Goal: Task Accomplishment & Management: Manage account settings

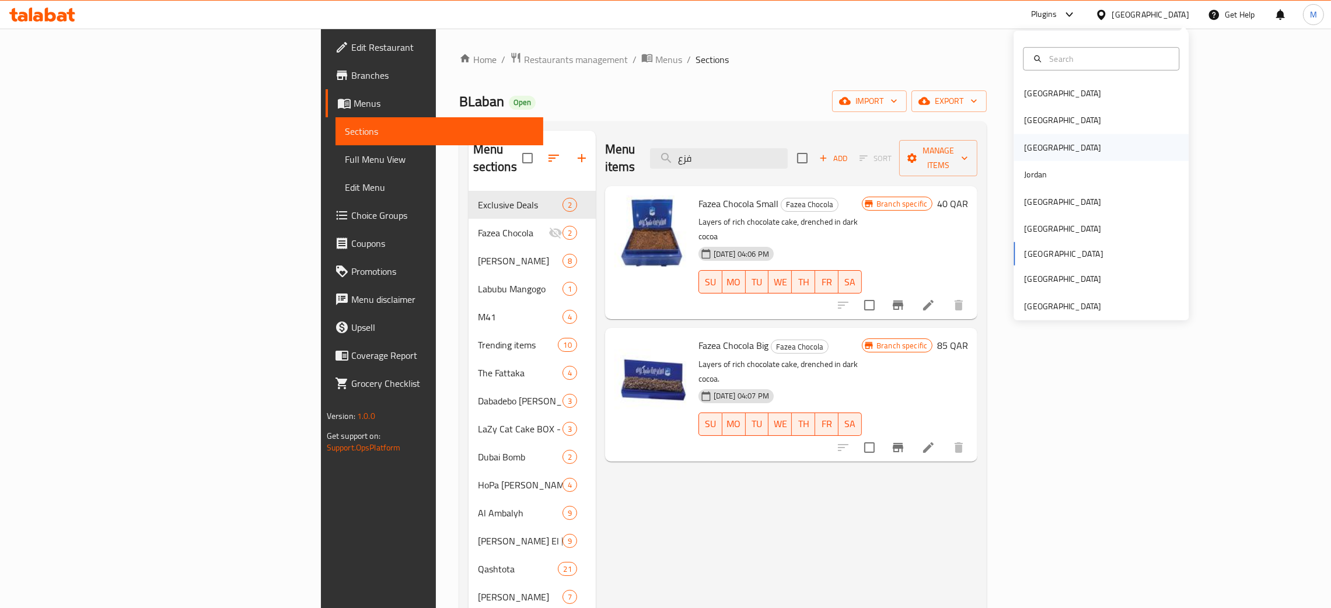
click at [1031, 149] on div "[GEOGRAPHIC_DATA]" at bounding box center [1063, 147] width 96 height 27
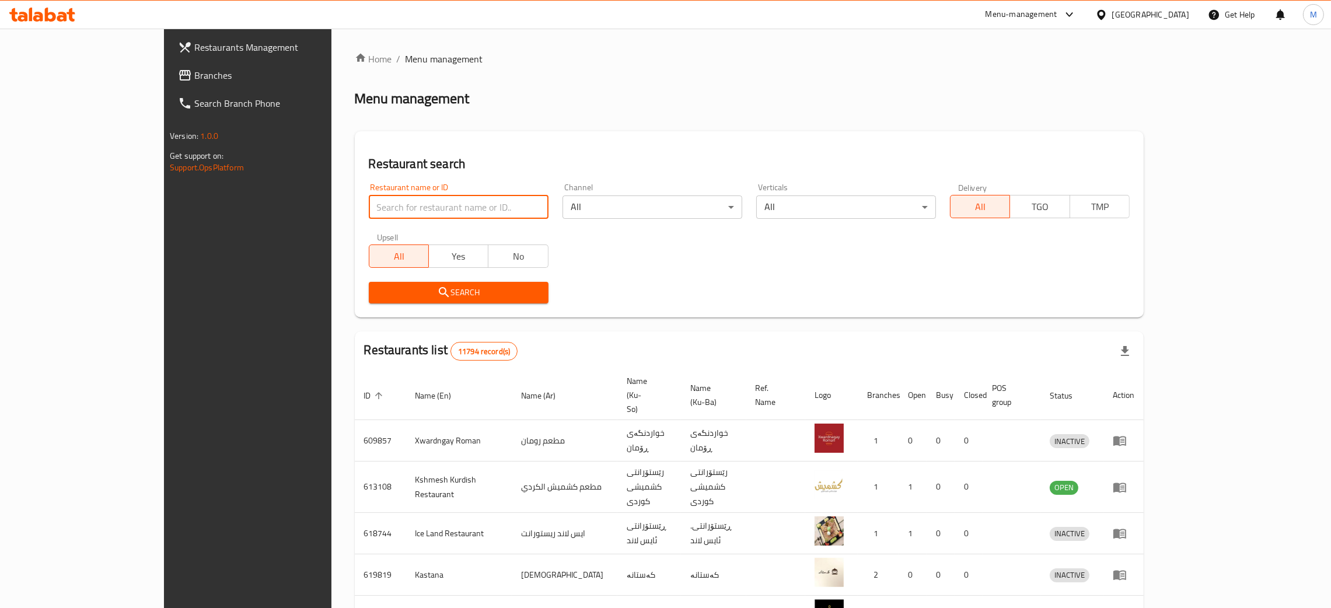
click at [369, 199] on input "search" at bounding box center [459, 206] width 180 height 23
paste input "Naz Restauran"
type input "Naz Restauran"
click button "Search" at bounding box center [459, 293] width 180 height 22
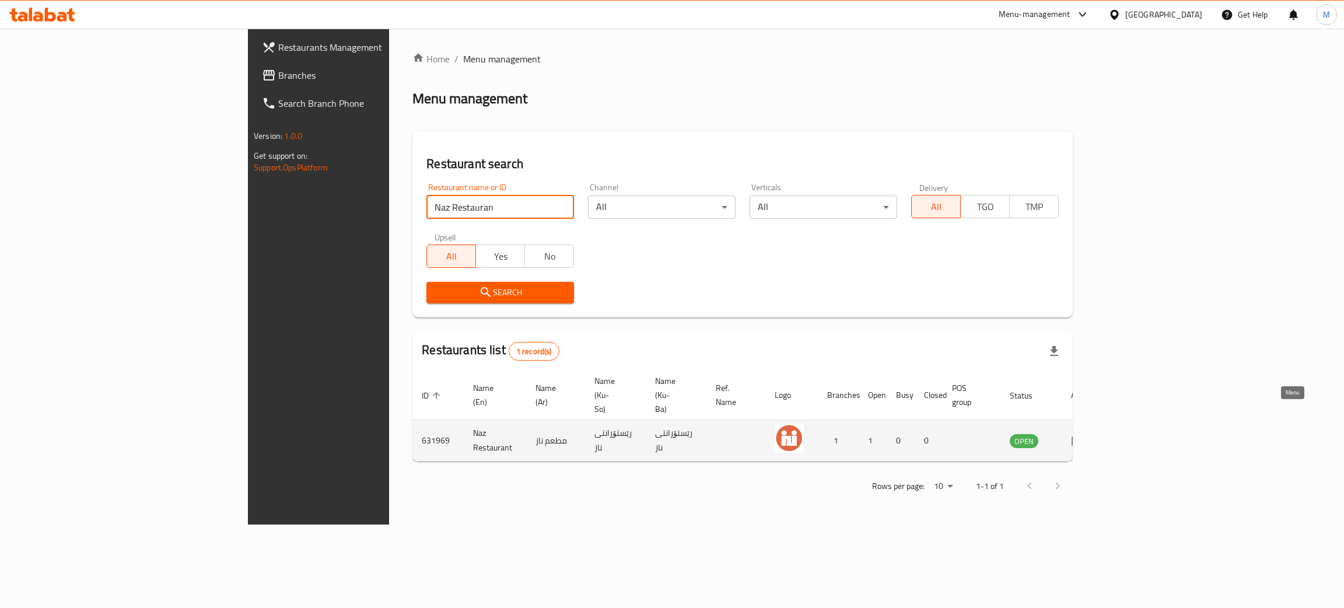
click at [1085, 436] on icon "enhanced table" at bounding box center [1078, 441] width 13 height 10
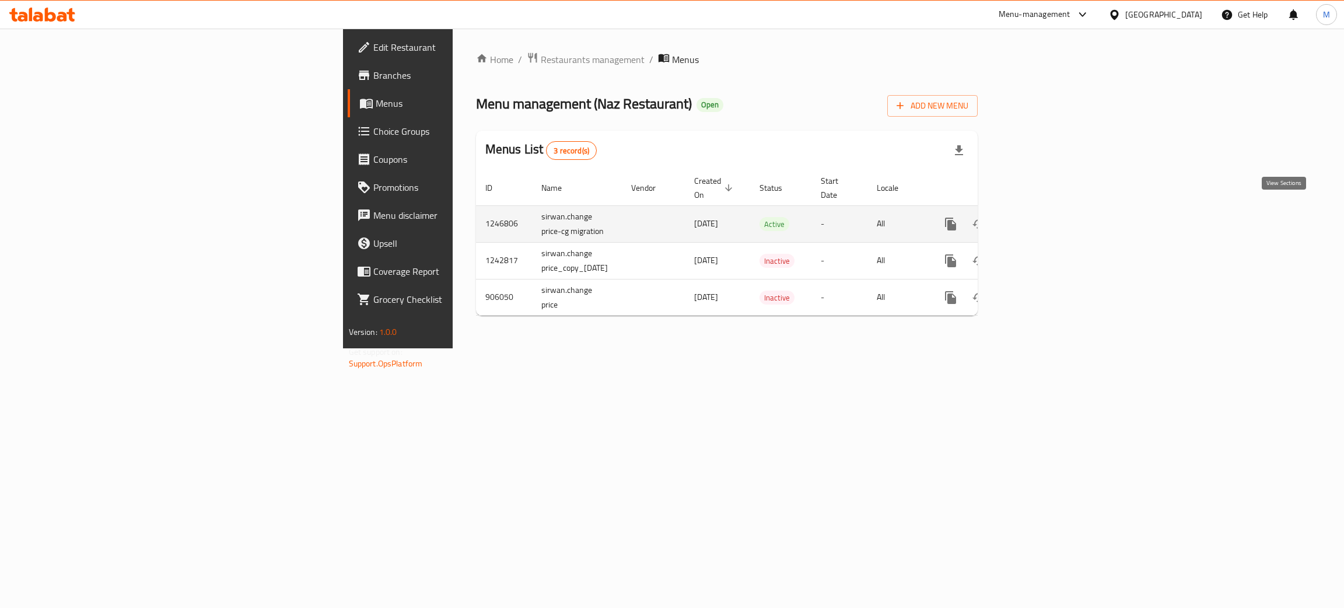
click at [1042, 217] on icon "enhanced table" at bounding box center [1035, 224] width 14 height 14
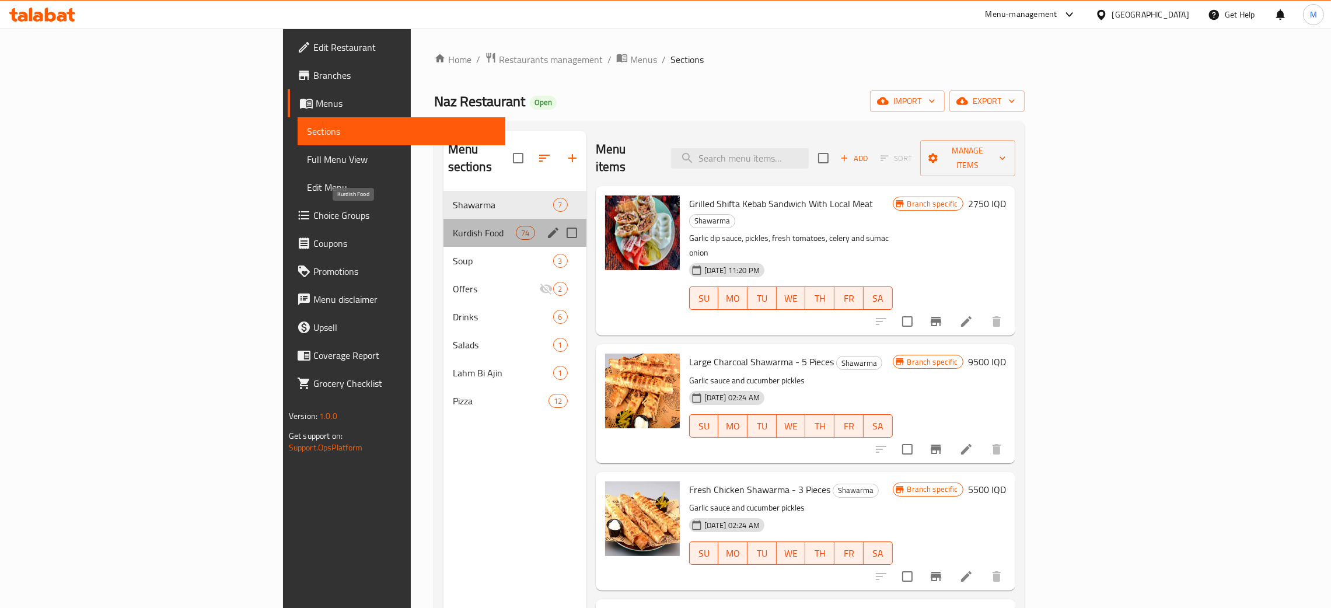
click at [453, 226] on span "Kurdish Food" at bounding box center [485, 233] width 64 height 14
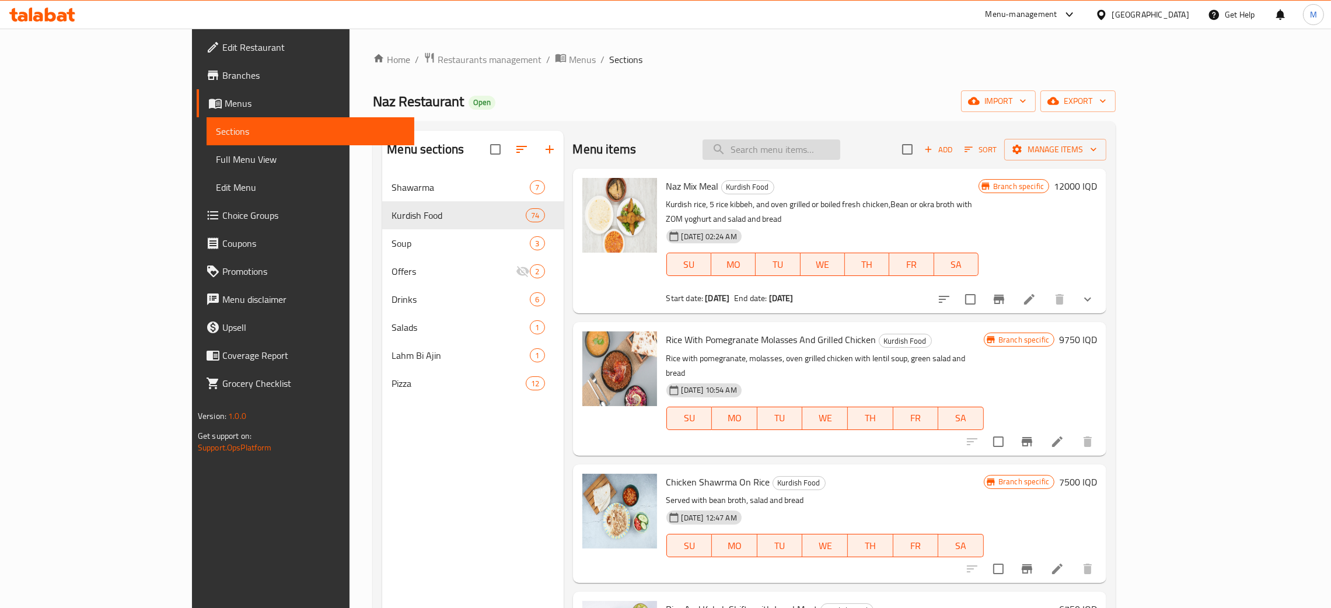
click at [823, 149] on input "search" at bounding box center [771, 149] width 138 height 20
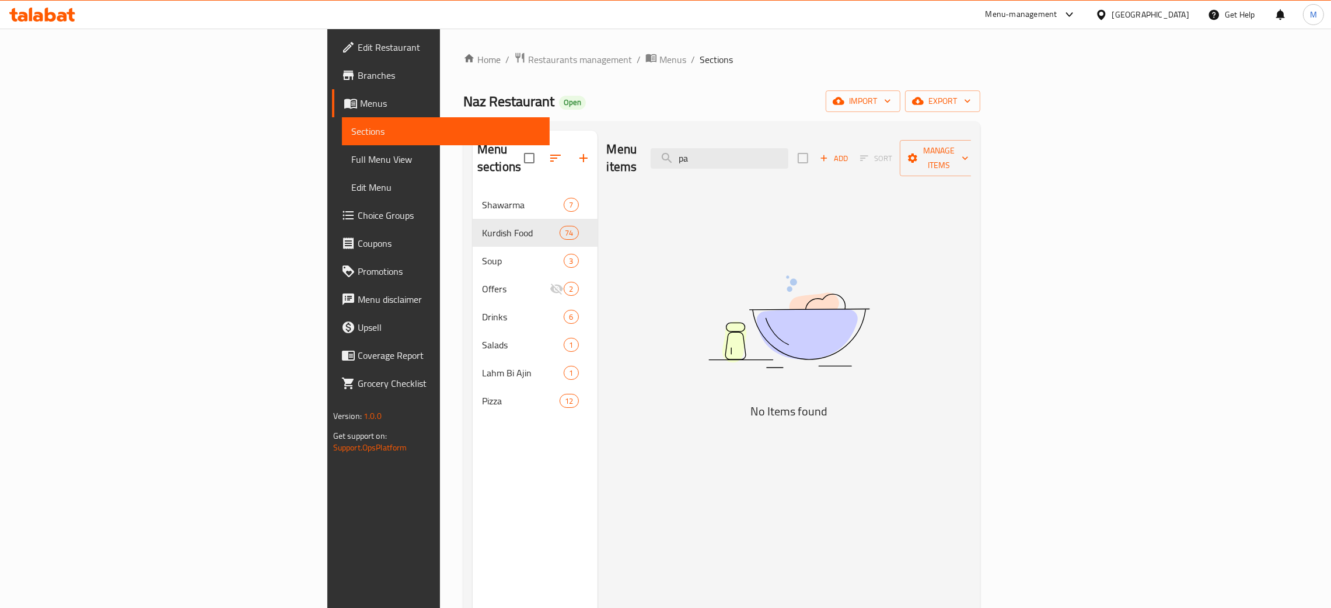
type input "p"
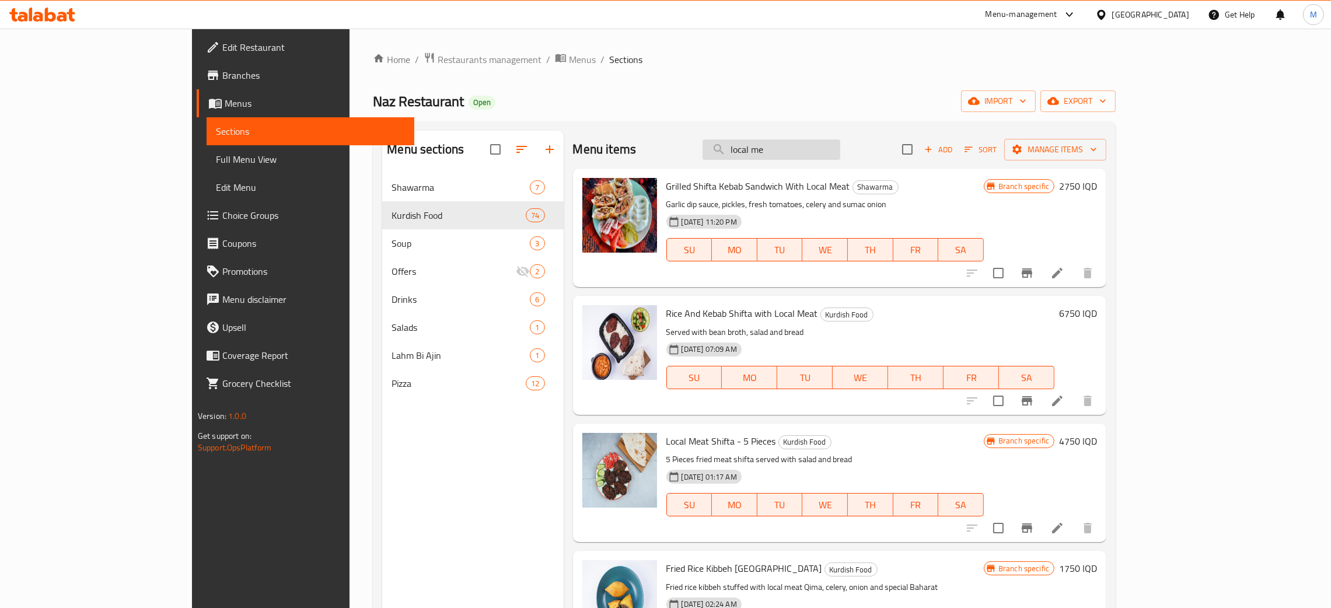
drag, startPoint x: 848, startPoint y: 152, endPoint x: 809, endPoint y: 153, distance: 39.1
click at [809, 153] on input "local me" at bounding box center [771, 149] width 138 height 20
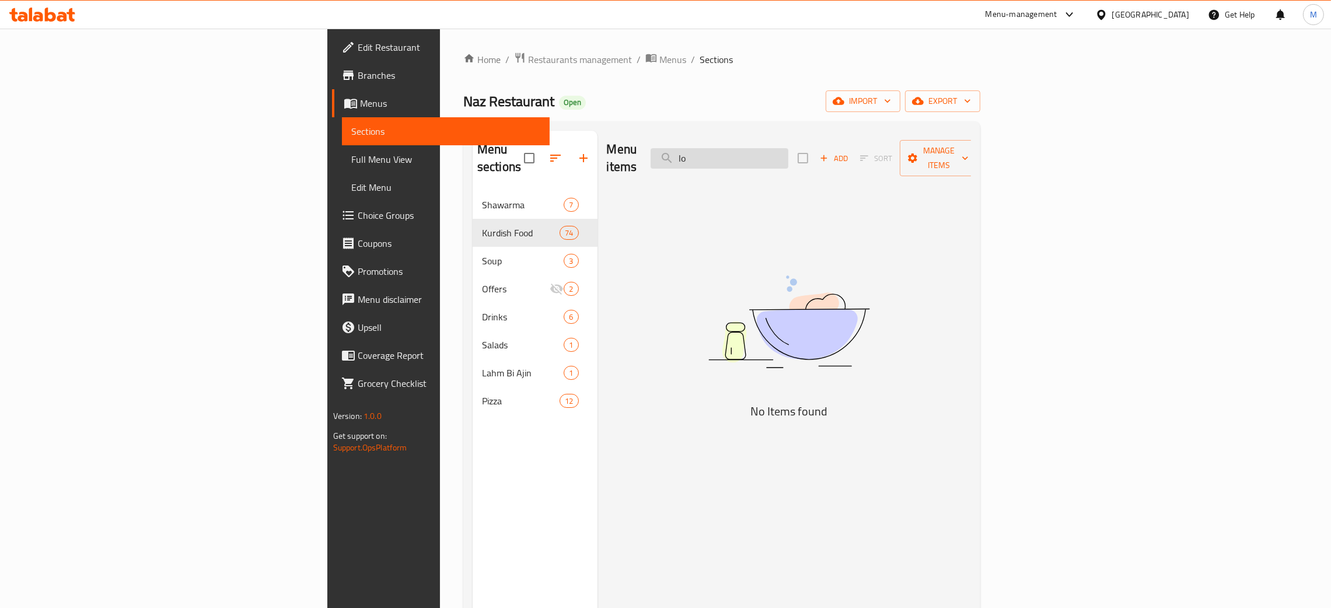
type input "l"
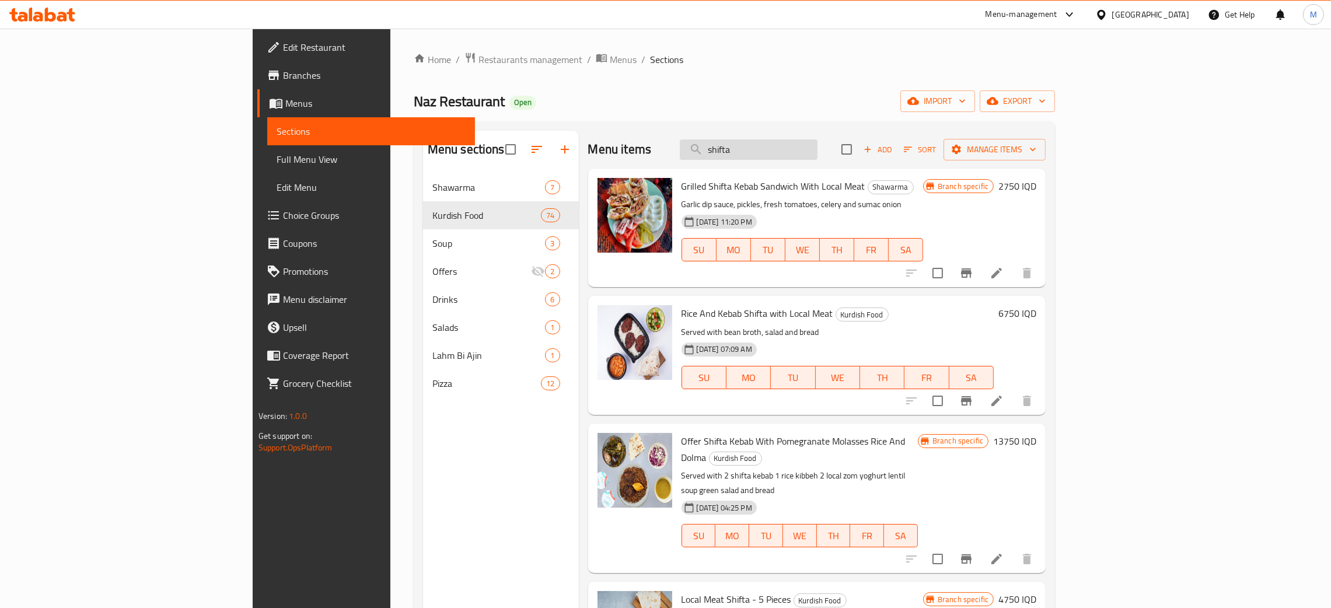
type input "shifta"
drag, startPoint x: 830, startPoint y: 151, endPoint x: 786, endPoint y: 148, distance: 44.4
click at [786, 148] on input "shifta" at bounding box center [749, 149] width 138 height 20
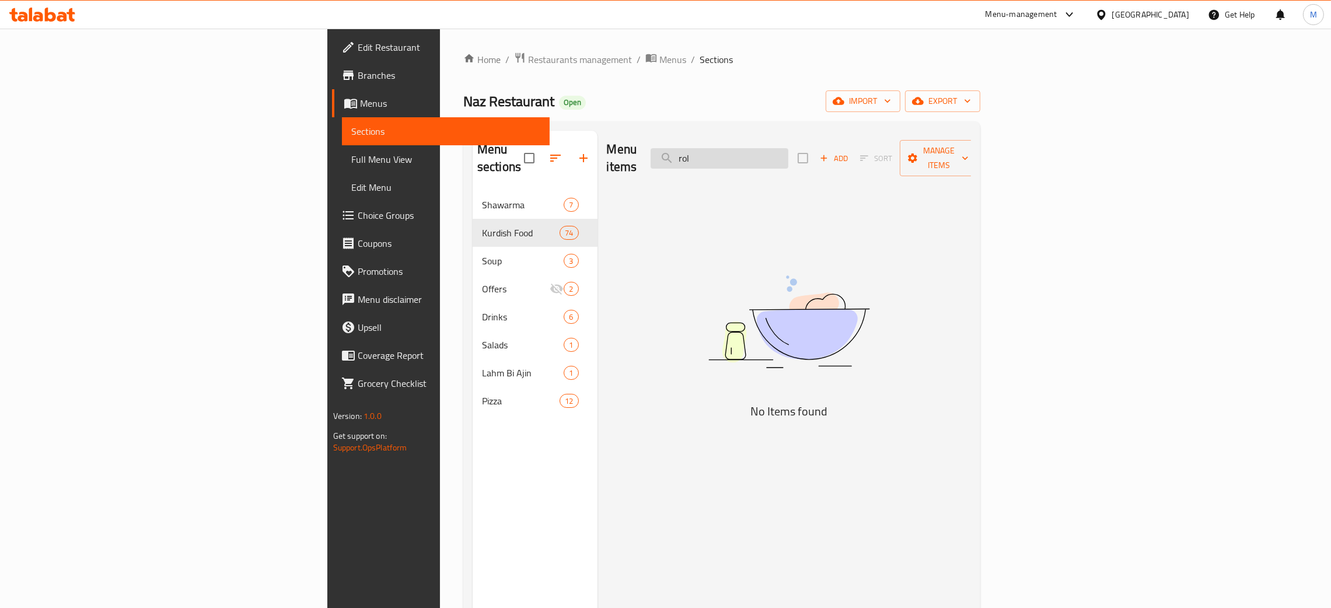
drag, startPoint x: 819, startPoint y: 154, endPoint x: 806, endPoint y: 152, distance: 12.5
click at [788, 152] on input "rol" at bounding box center [720, 158] width 138 height 20
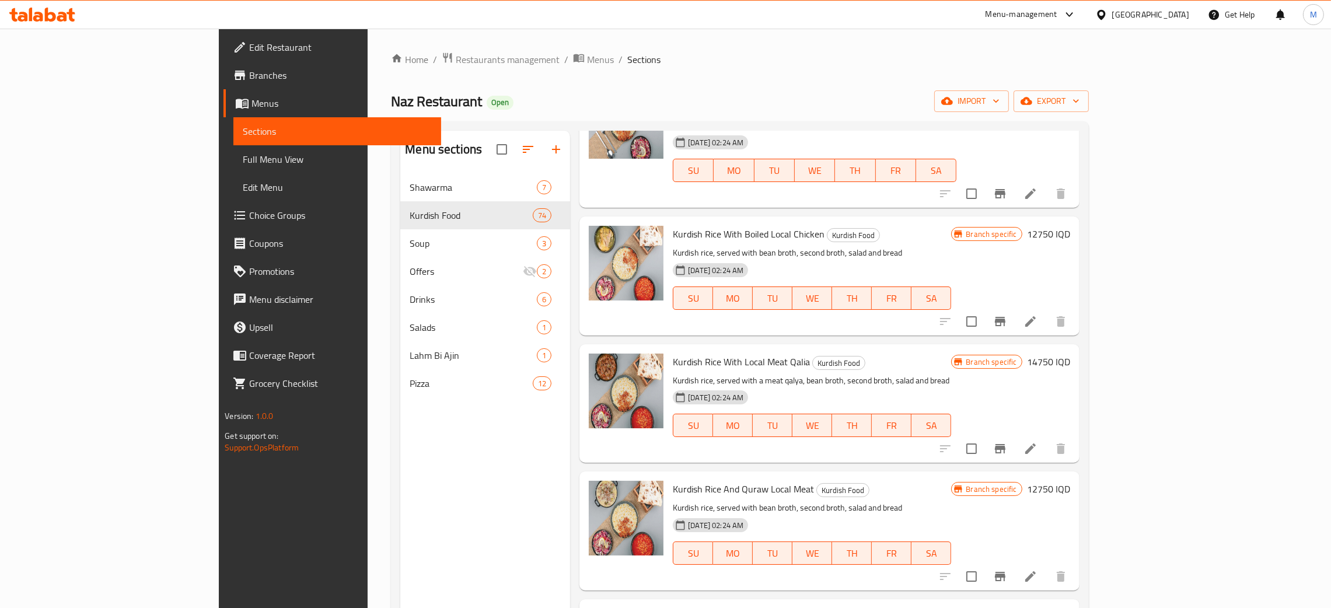
scroll to position [1400, 0]
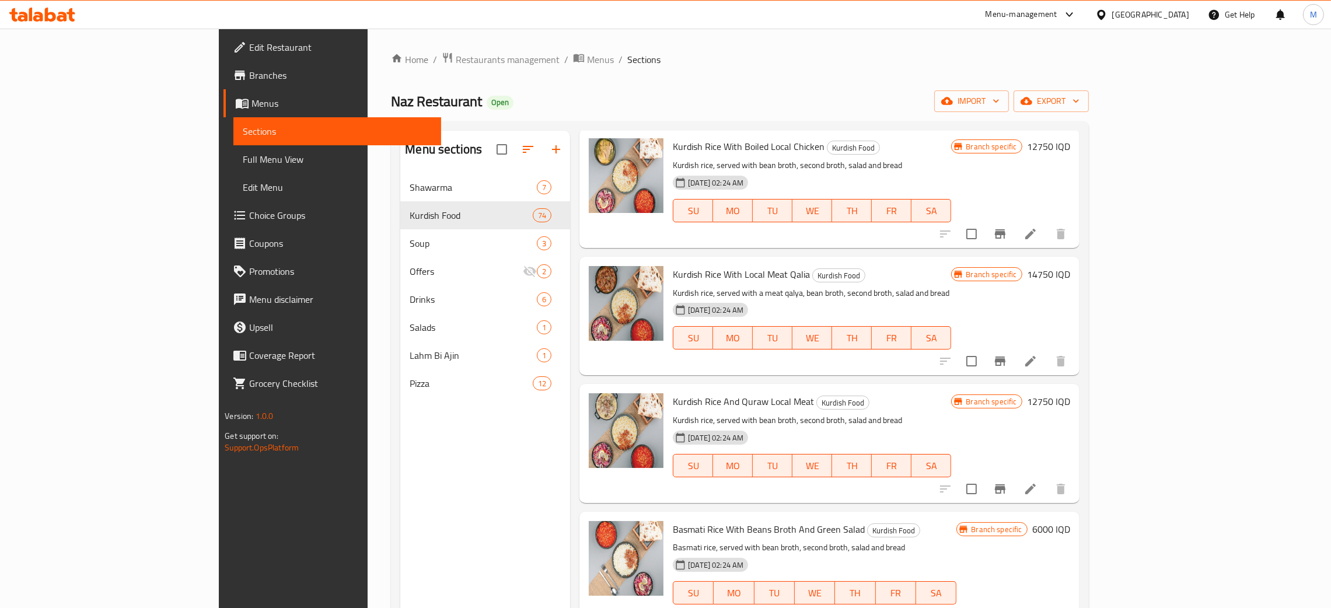
type input "rice"
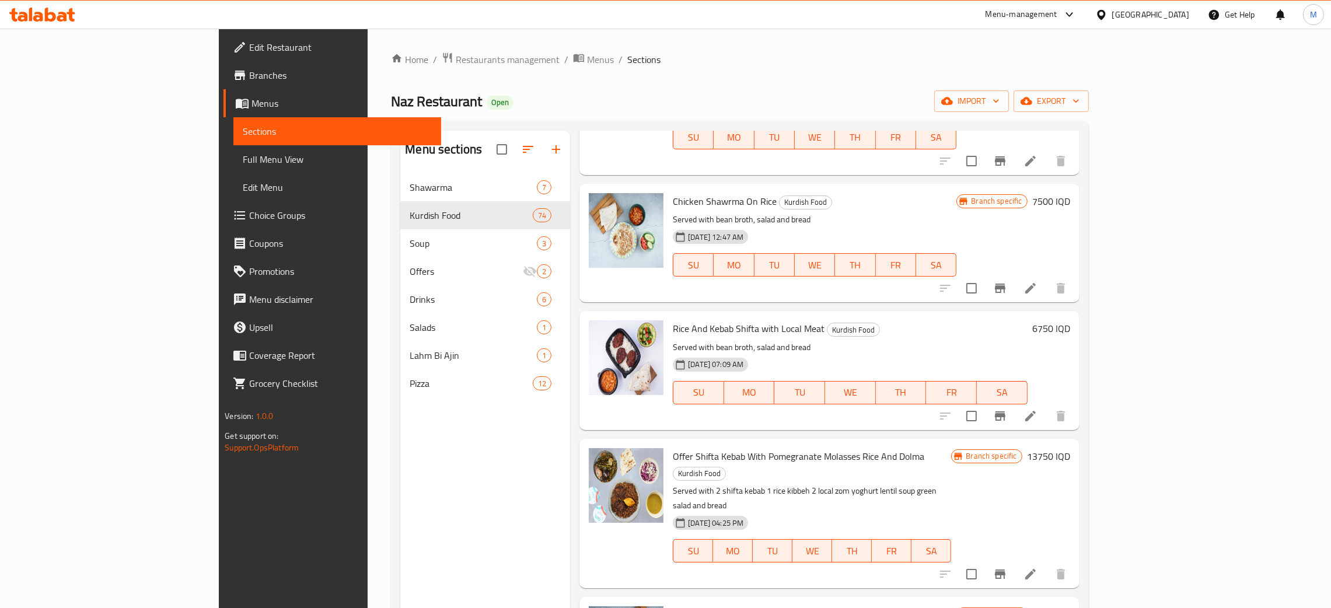
scroll to position [0, 0]
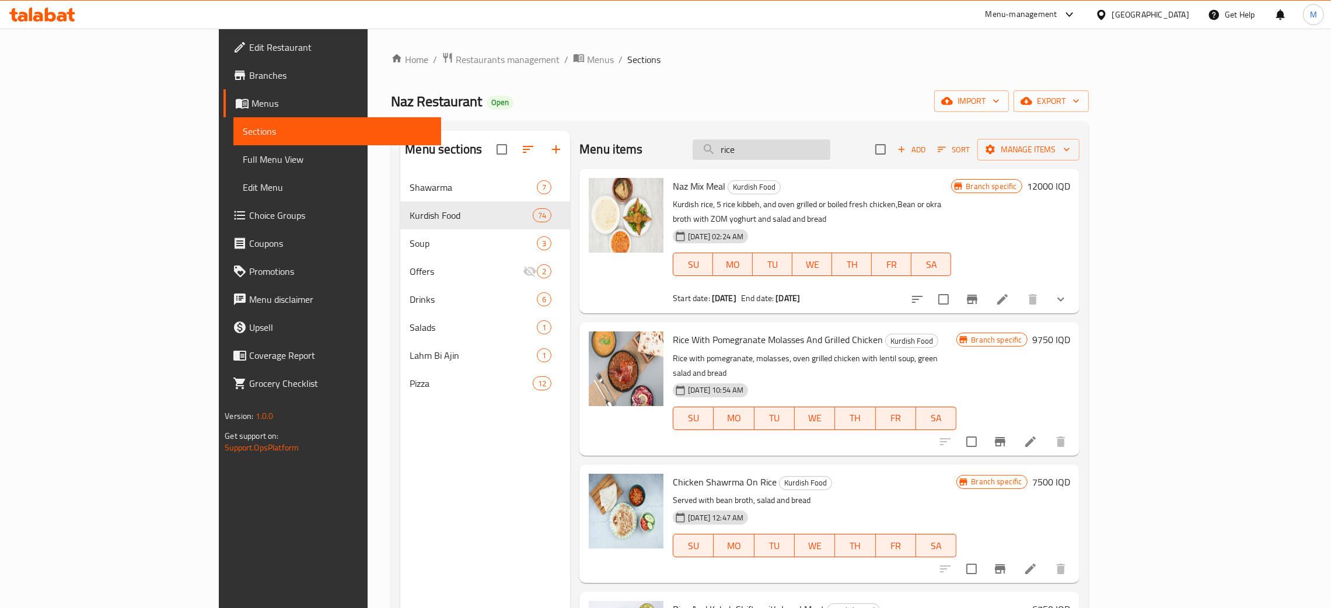
drag, startPoint x: 827, startPoint y: 141, endPoint x: 786, endPoint y: 146, distance: 41.2
click at [786, 146] on input "rice" at bounding box center [762, 149] width 138 height 20
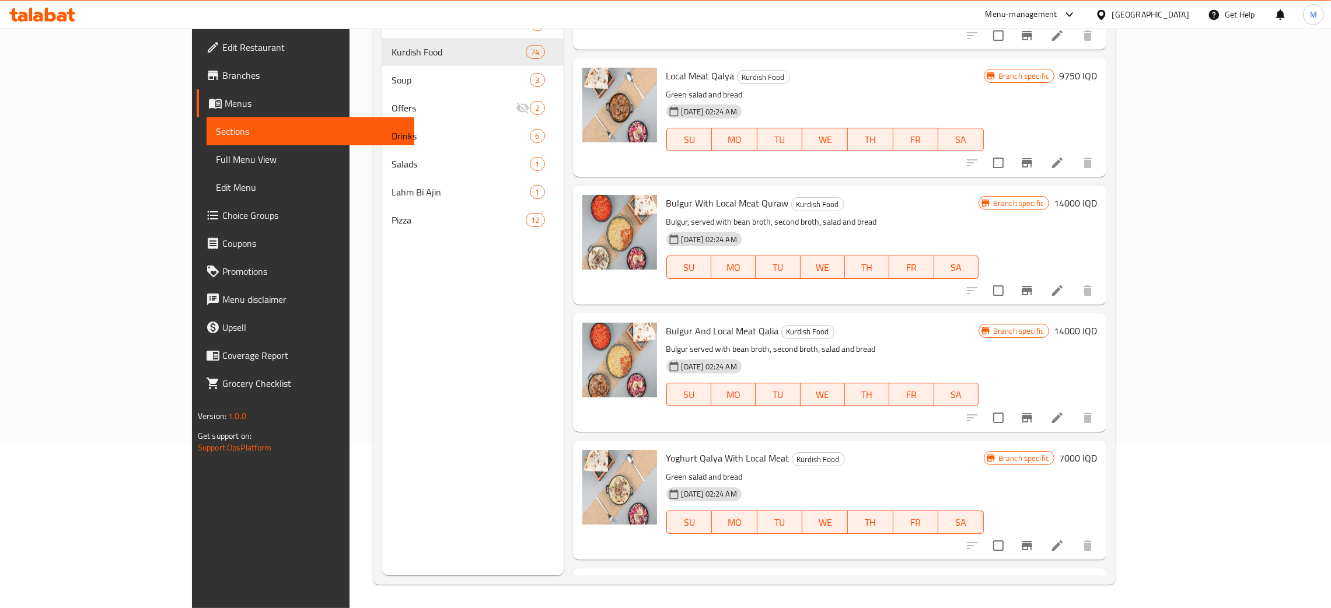
scroll to position [1601, 0]
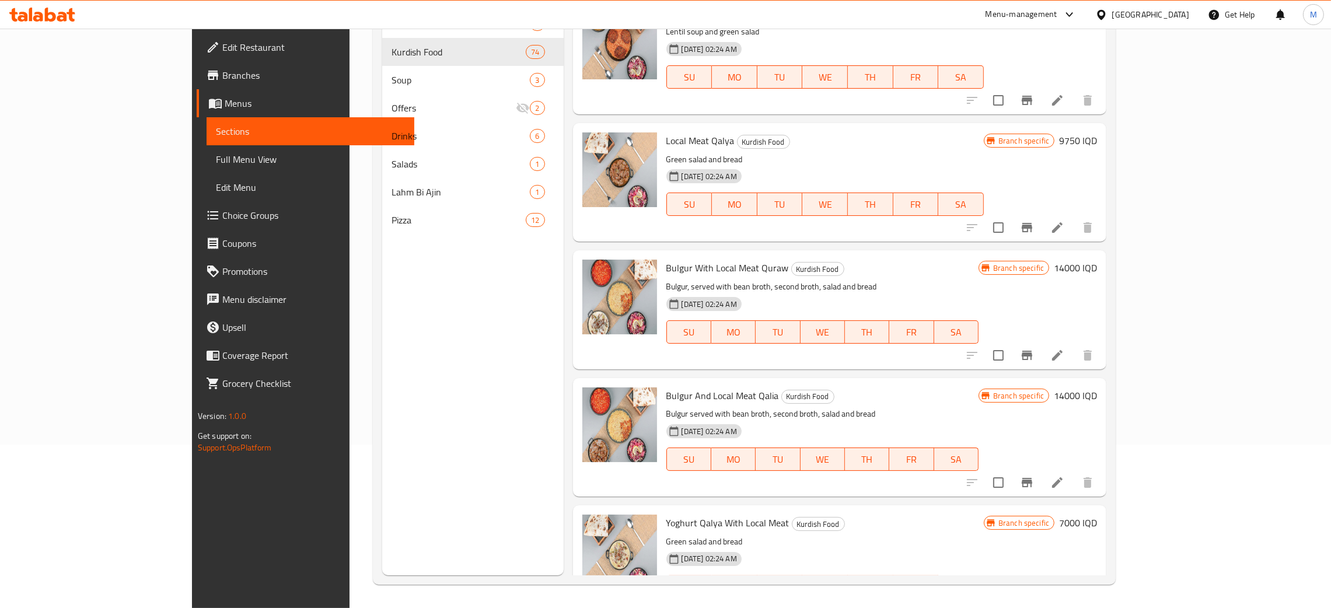
type input "local mea"
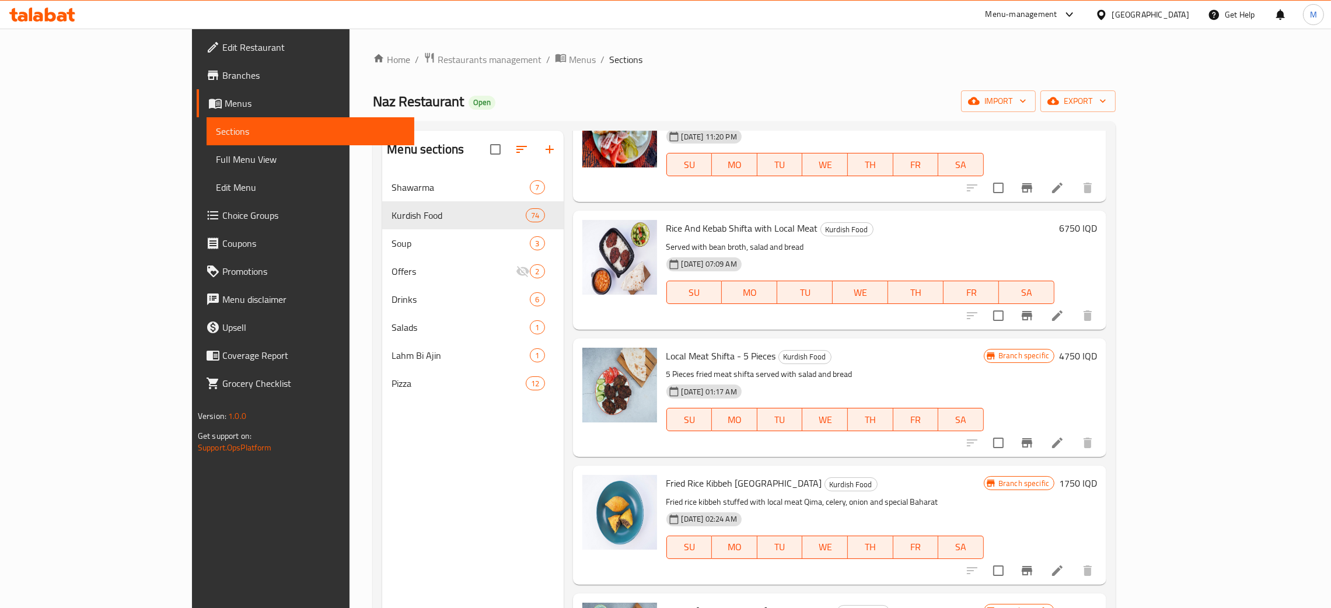
scroll to position [0, 0]
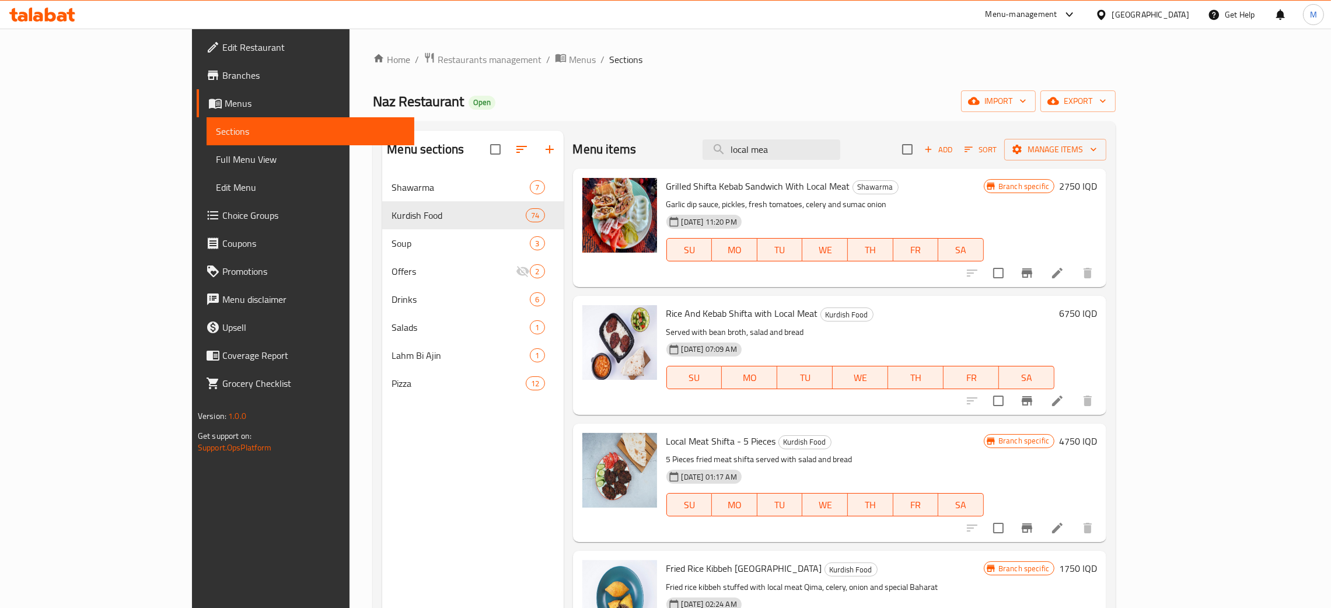
drag, startPoint x: 834, startPoint y: 156, endPoint x: 703, endPoint y: 129, distance: 134.1
click at [705, 128] on div "Menu sections Shawarma 7 Kurdish Food 74 Soup 3 Offers 2 Drinks 6 Salads 1 Lahm…" at bounding box center [744, 434] width 743 height 627
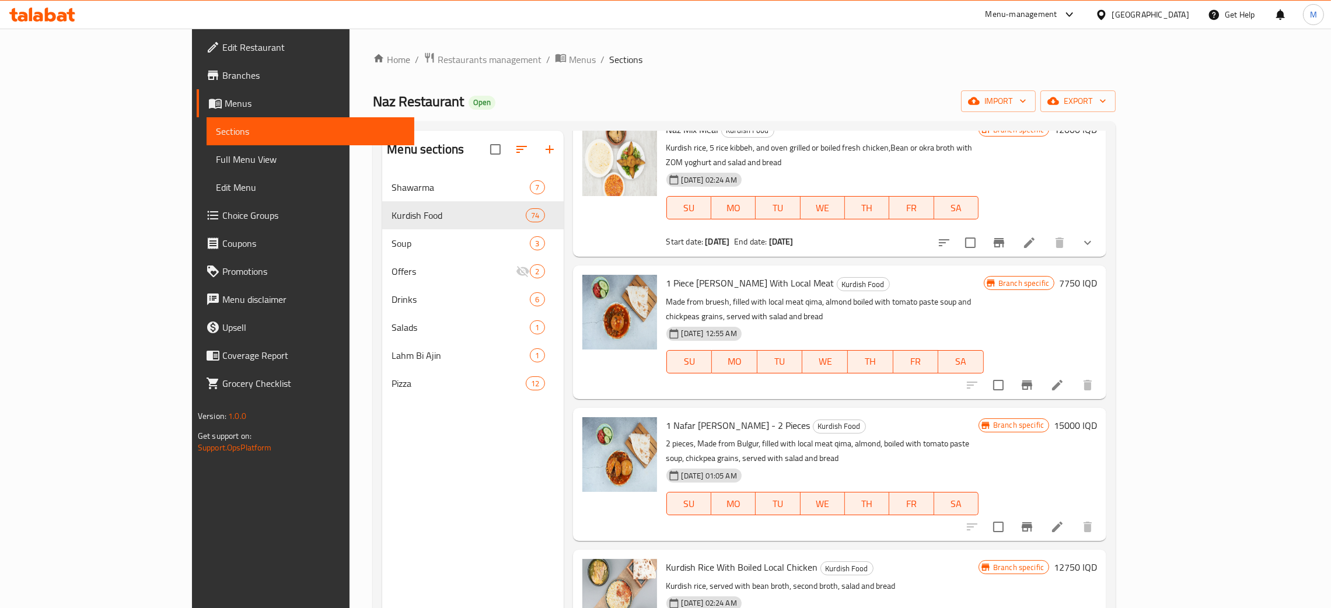
scroll to position [88, 0]
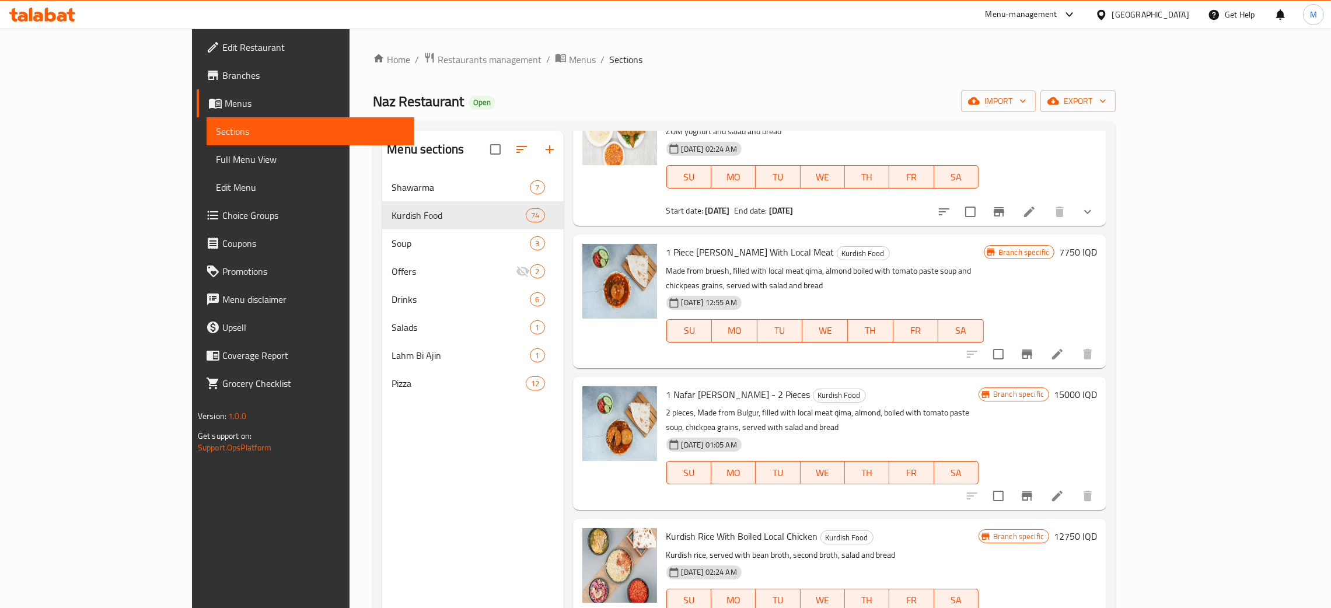
type input "boil"
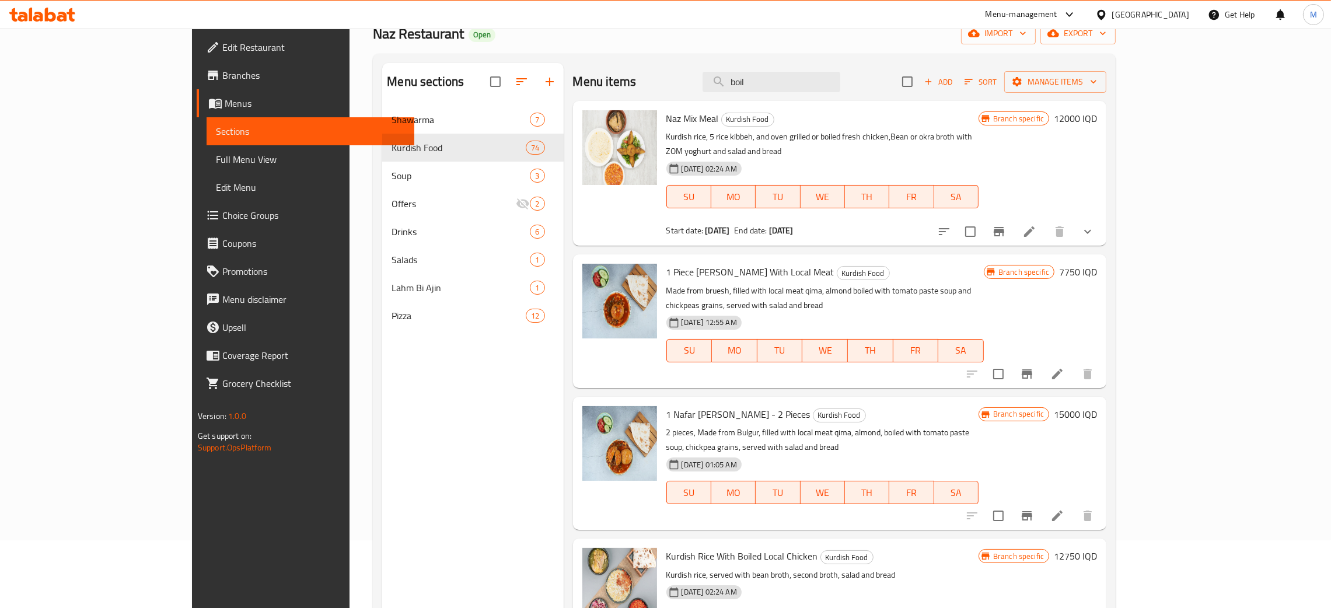
scroll to position [0, 0]
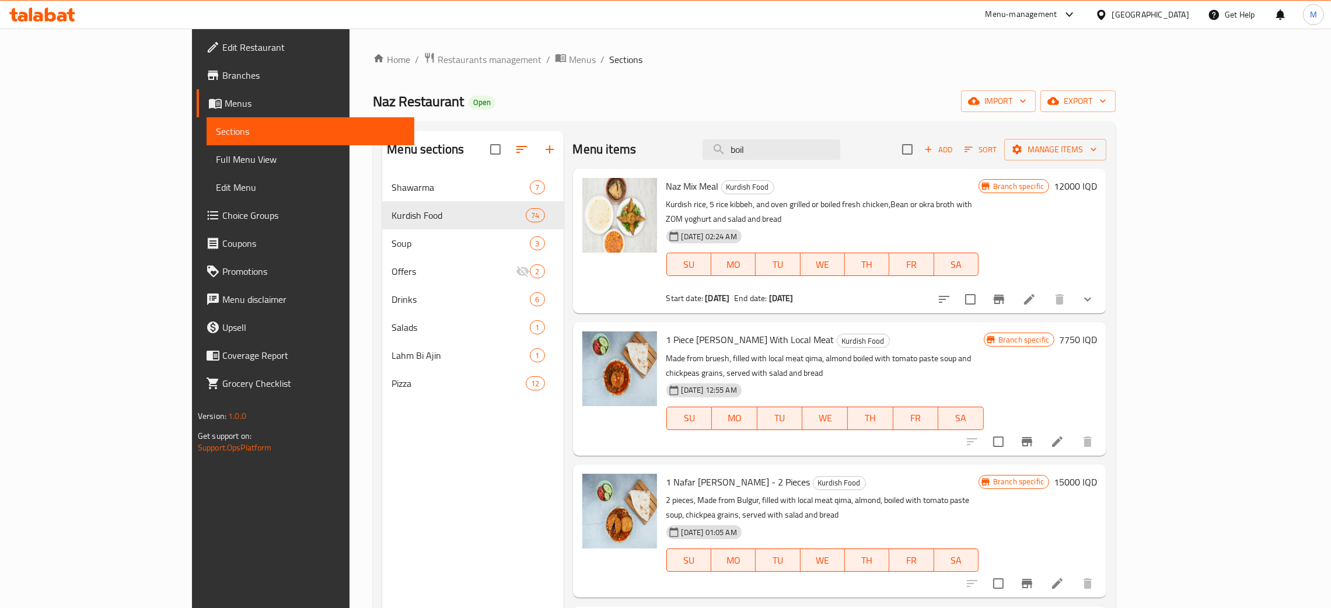
drag, startPoint x: 818, startPoint y: 145, endPoint x: 749, endPoint y: 144, distance: 69.4
click at [749, 144] on div "Menu items boil Add Sort Manage items" at bounding box center [840, 150] width 534 height 38
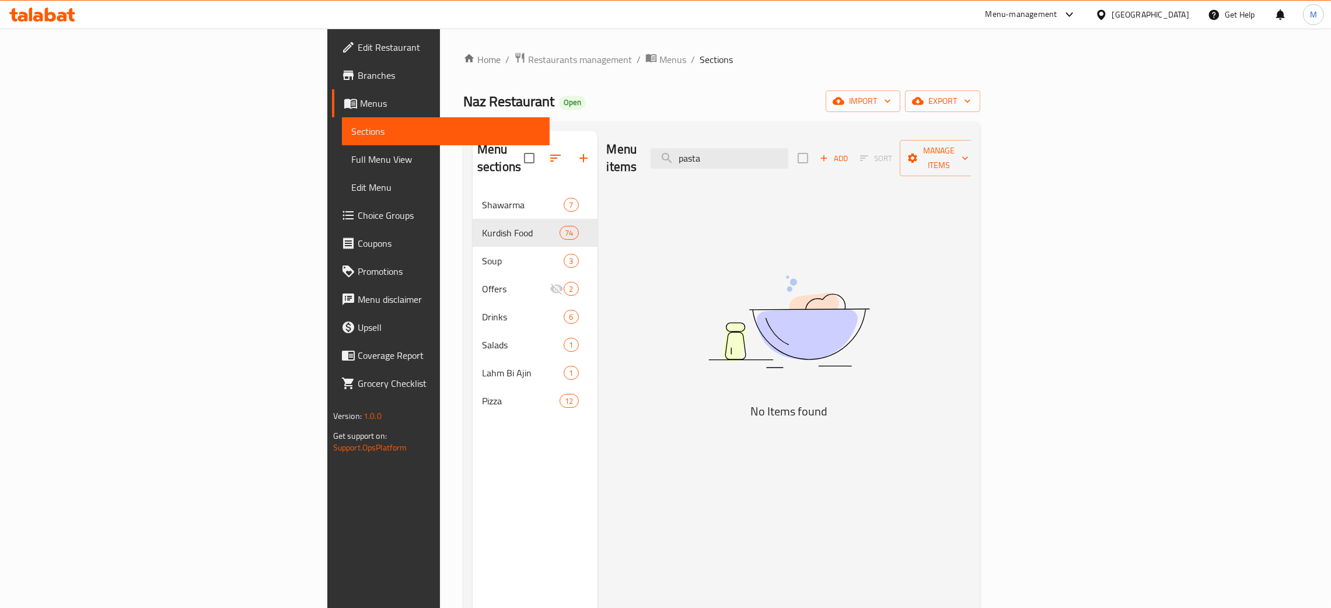
type input "pasta"
click at [358, 76] on span "Branches" at bounding box center [449, 75] width 183 height 14
click at [358, 74] on span "Branches" at bounding box center [449, 75] width 183 height 14
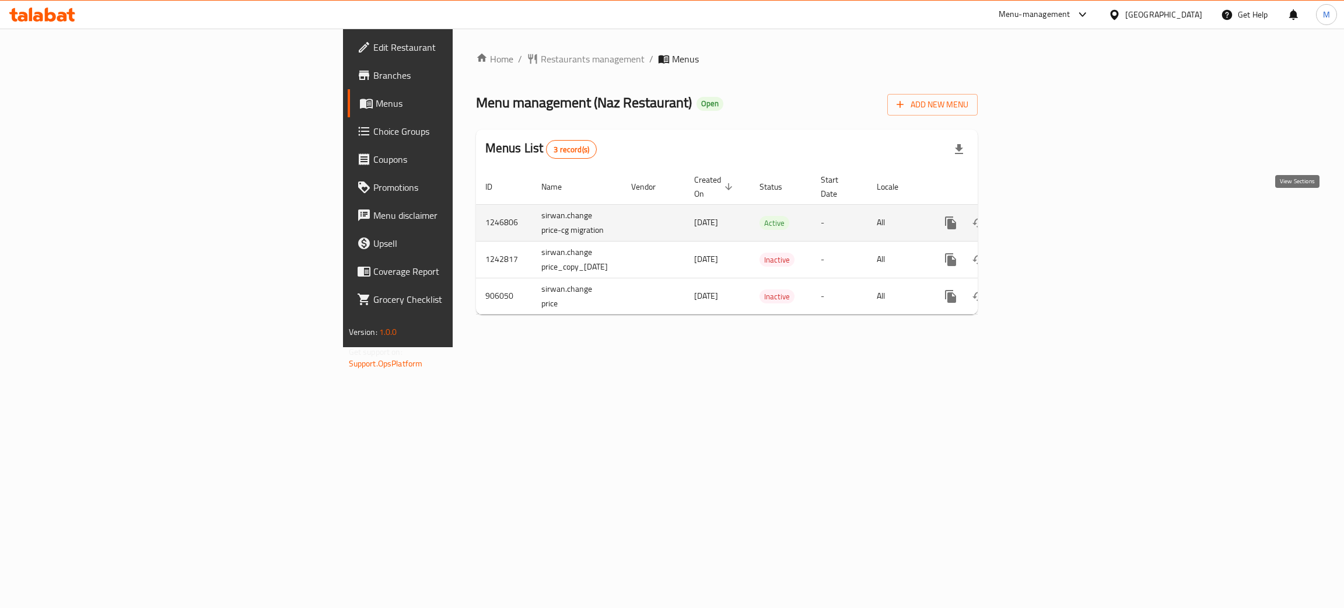
click at [1040, 218] on icon "enhanced table" at bounding box center [1035, 223] width 11 height 11
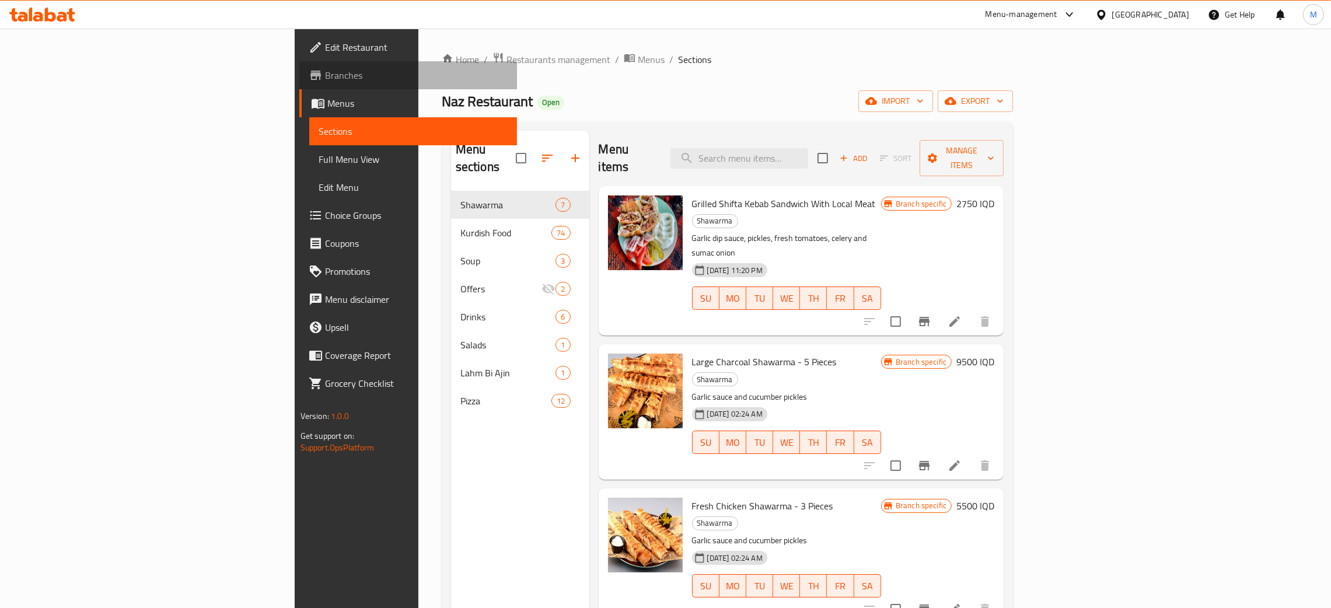
click at [325, 79] on span "Branches" at bounding box center [416, 75] width 183 height 14
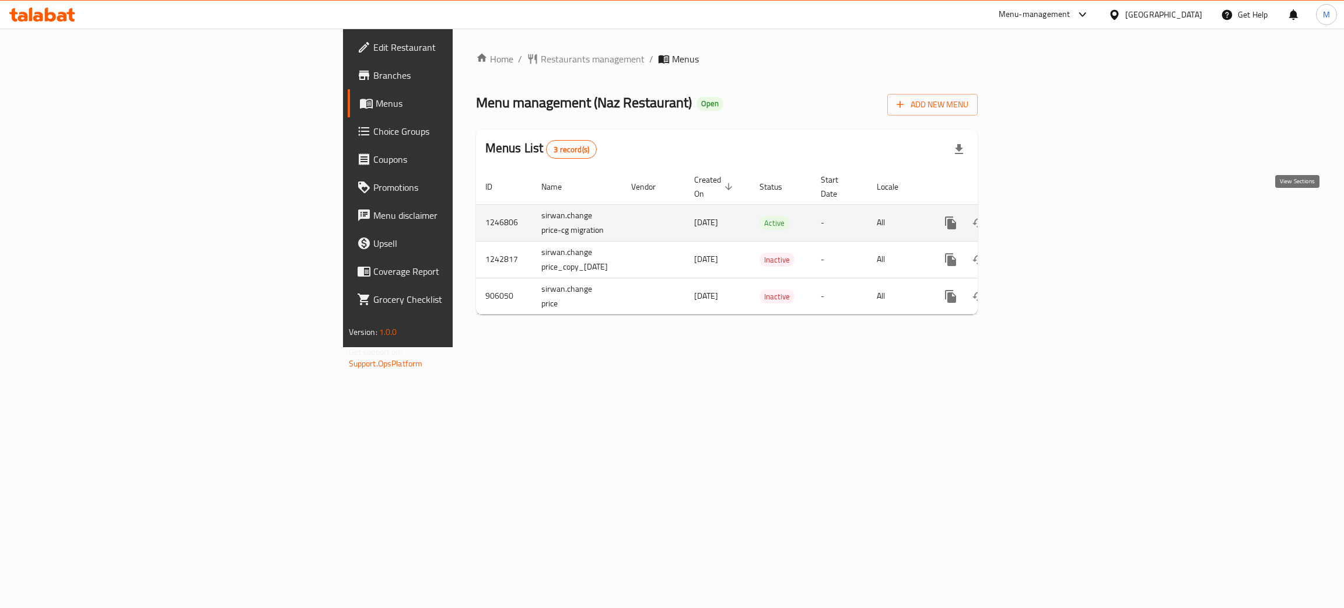
click at [1042, 216] on icon "enhanced table" at bounding box center [1035, 223] width 14 height 14
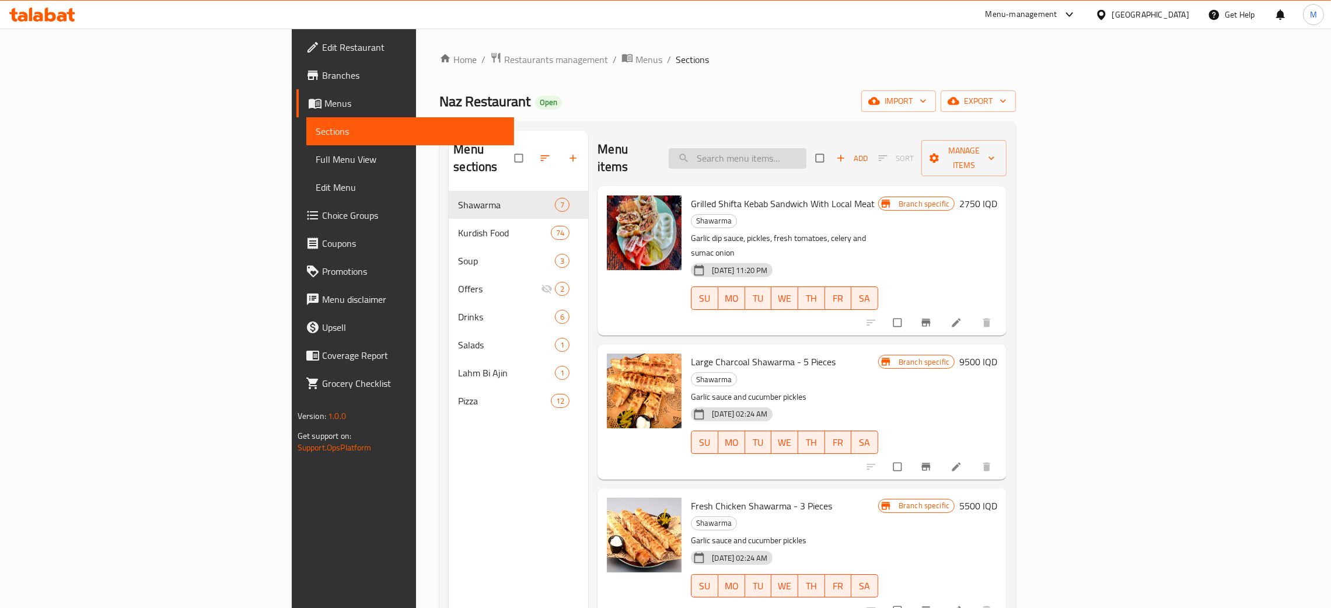
click at [806, 148] on input "search" at bounding box center [738, 158] width 138 height 20
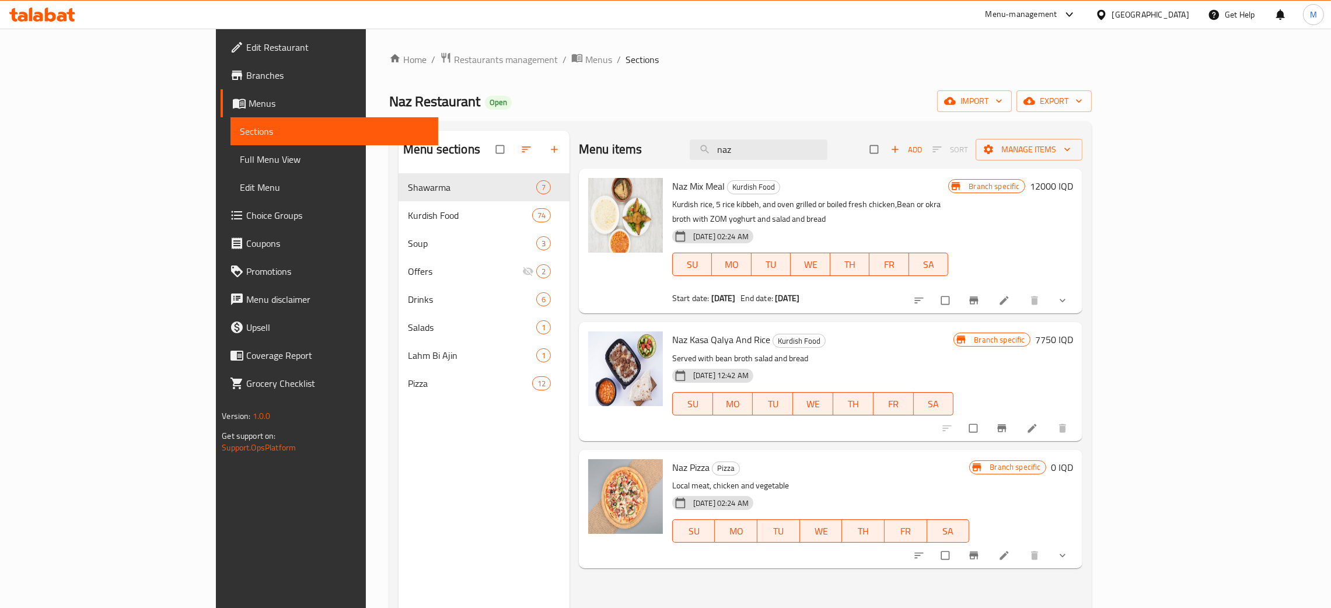
type input "naz"
drag, startPoint x: 828, startPoint y: 153, endPoint x: 764, endPoint y: 149, distance: 64.3
click at [760, 149] on div "Menu items naz Add Sort Manage items" at bounding box center [831, 150] width 504 height 38
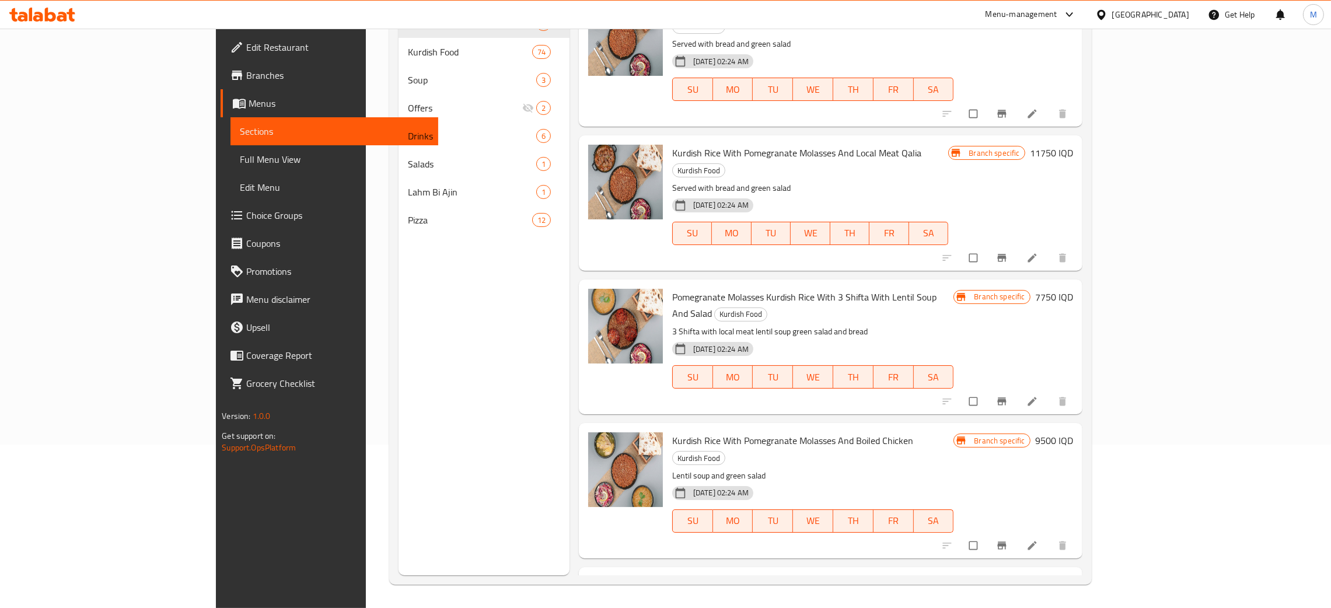
scroll to position [134, 0]
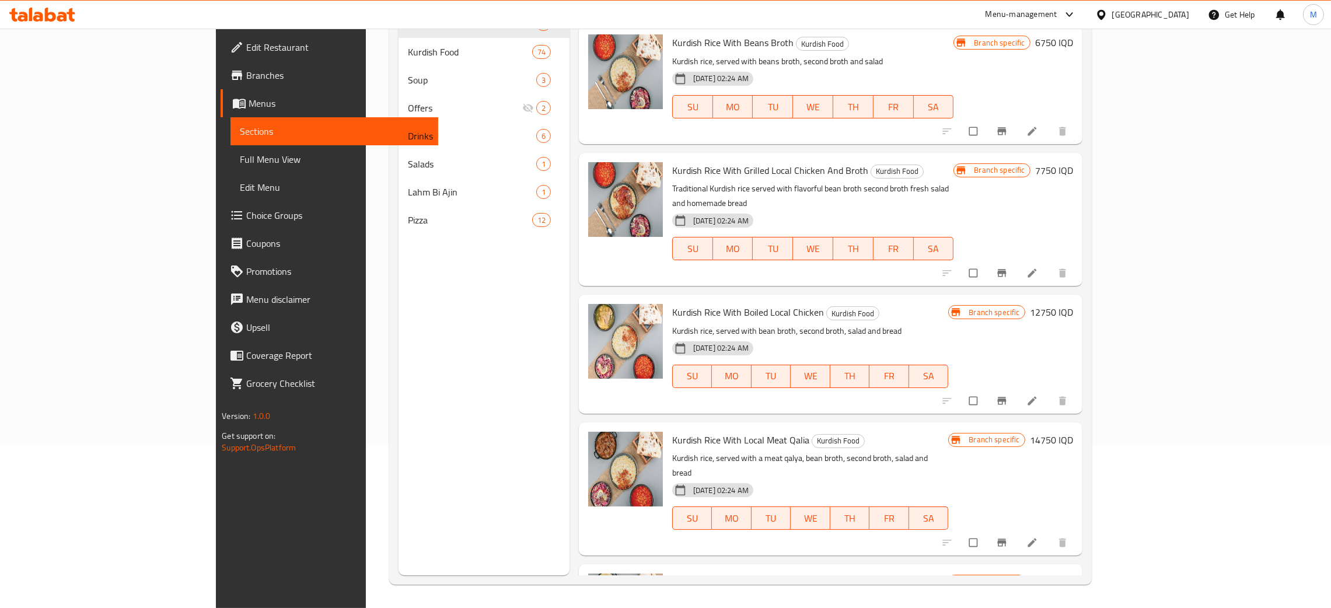
type input "kurdish ric"
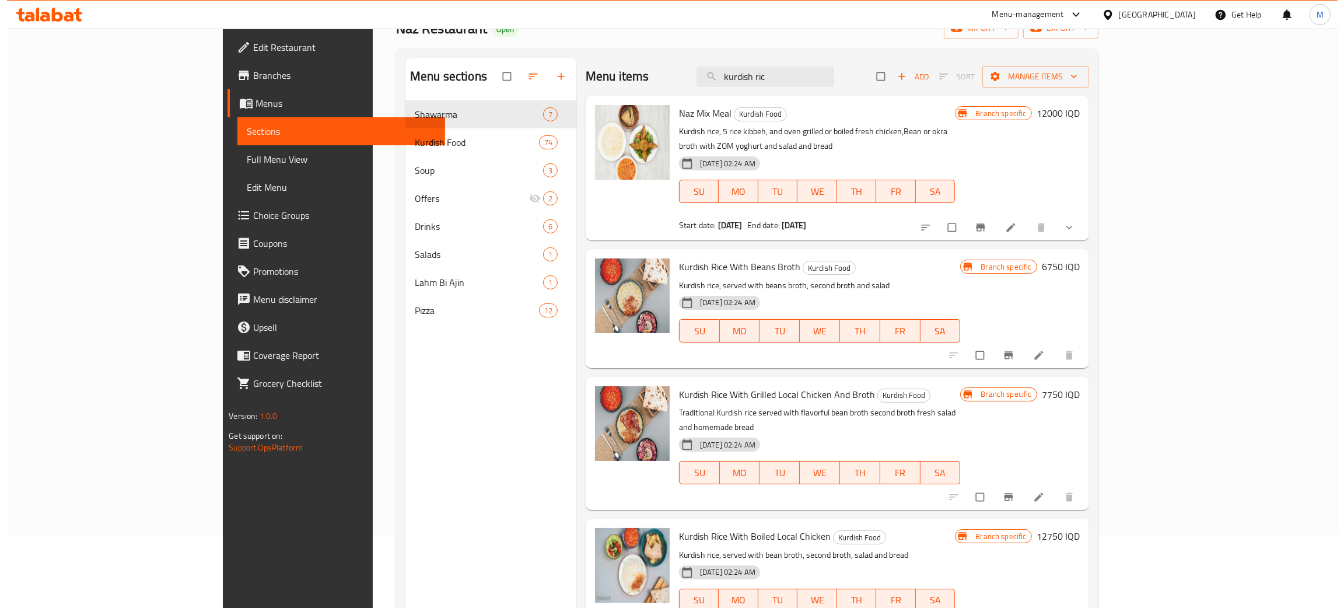
scroll to position [0, 0]
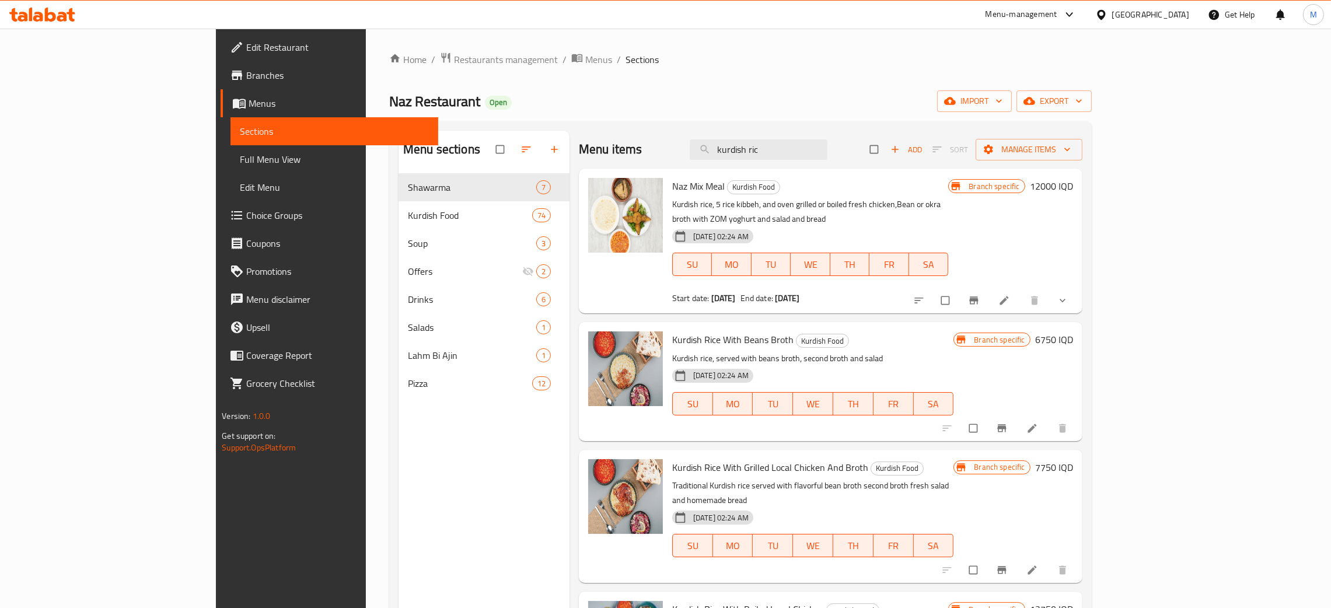
drag, startPoint x: 855, startPoint y: 148, endPoint x: 707, endPoint y: 118, distance: 151.1
click at [707, 118] on div "Home / Restaurants management / Menus / Sections Naz Restaurant Open import exp…" at bounding box center [740, 400] width 702 height 696
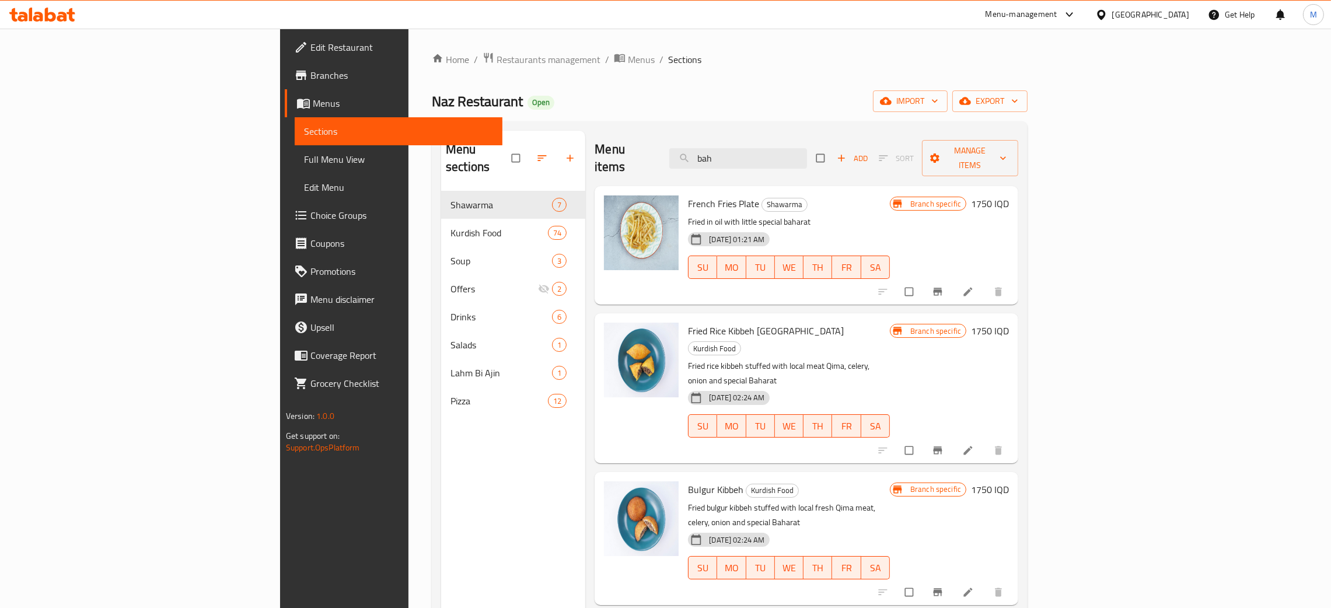
type input "bah"
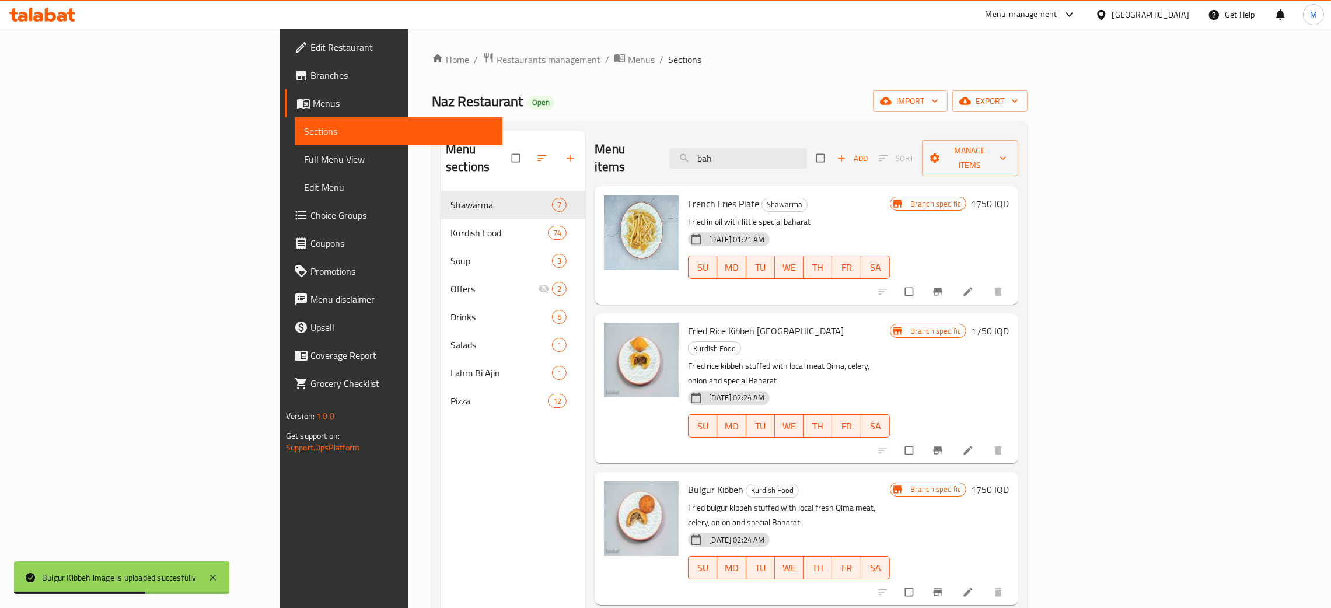
drag, startPoint x: 832, startPoint y: 155, endPoint x: 778, endPoint y: 139, distance: 56.7
click at [778, 139] on div "Menu items bah Add Sort Manage items" at bounding box center [807, 158] width 424 height 55
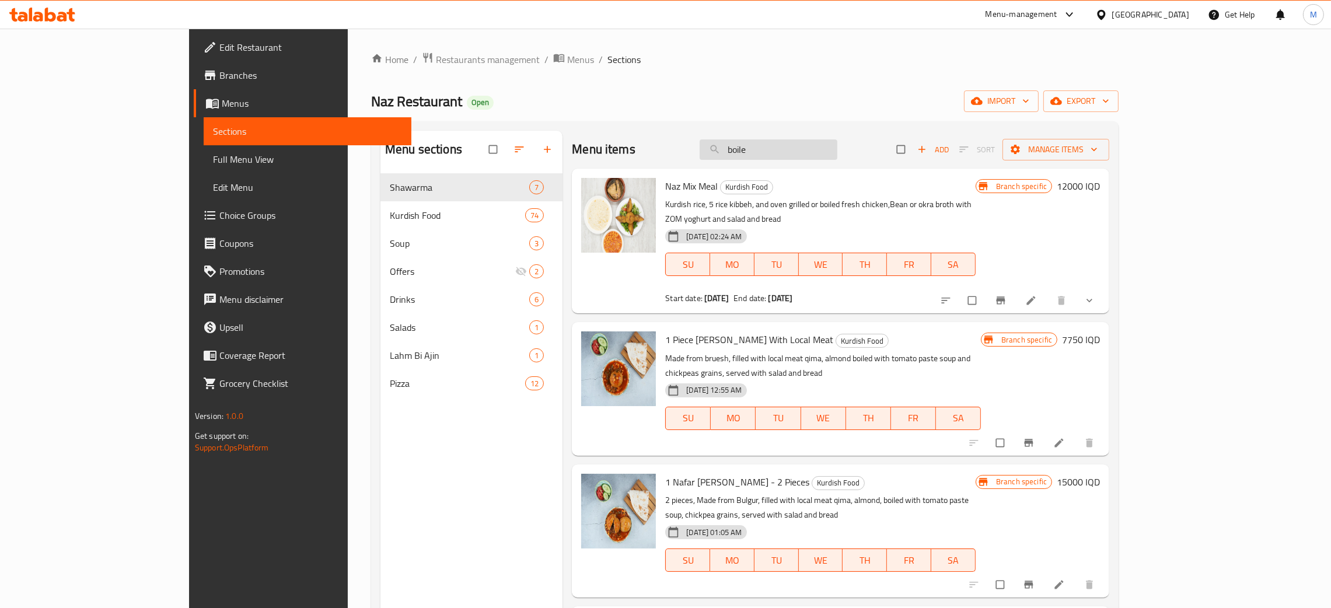
click at [824, 144] on input "boile" at bounding box center [769, 149] width 138 height 20
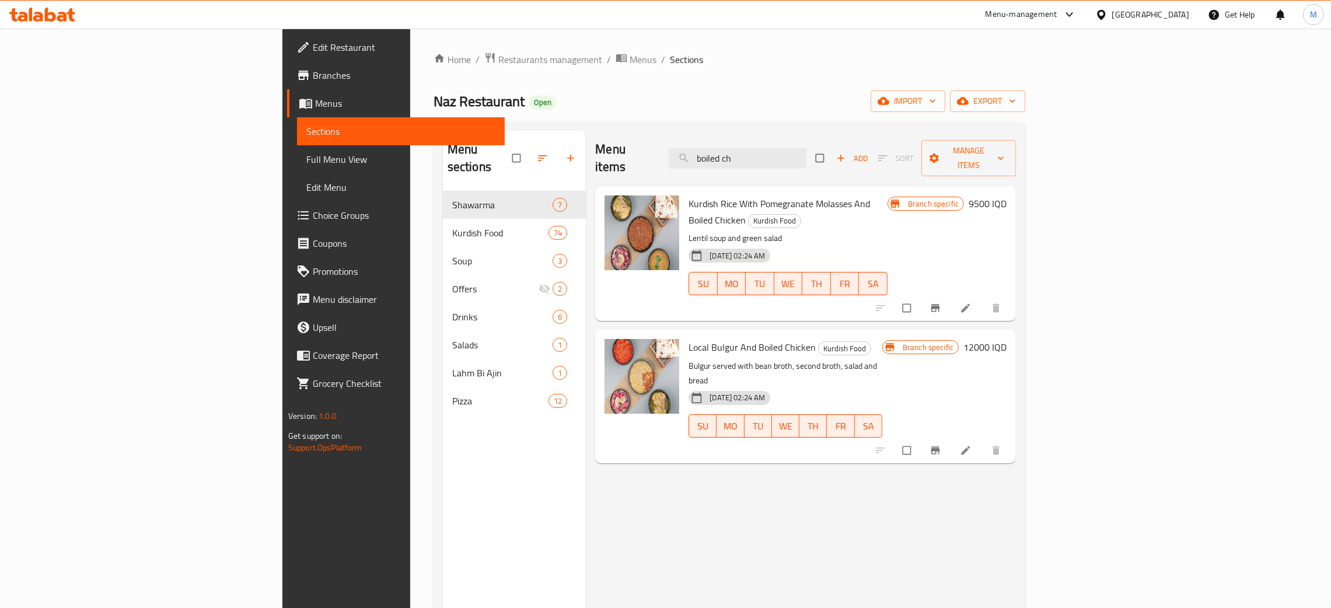
type input "boiled ch"
click at [306, 156] on span "Full Menu View" at bounding box center [400, 159] width 189 height 14
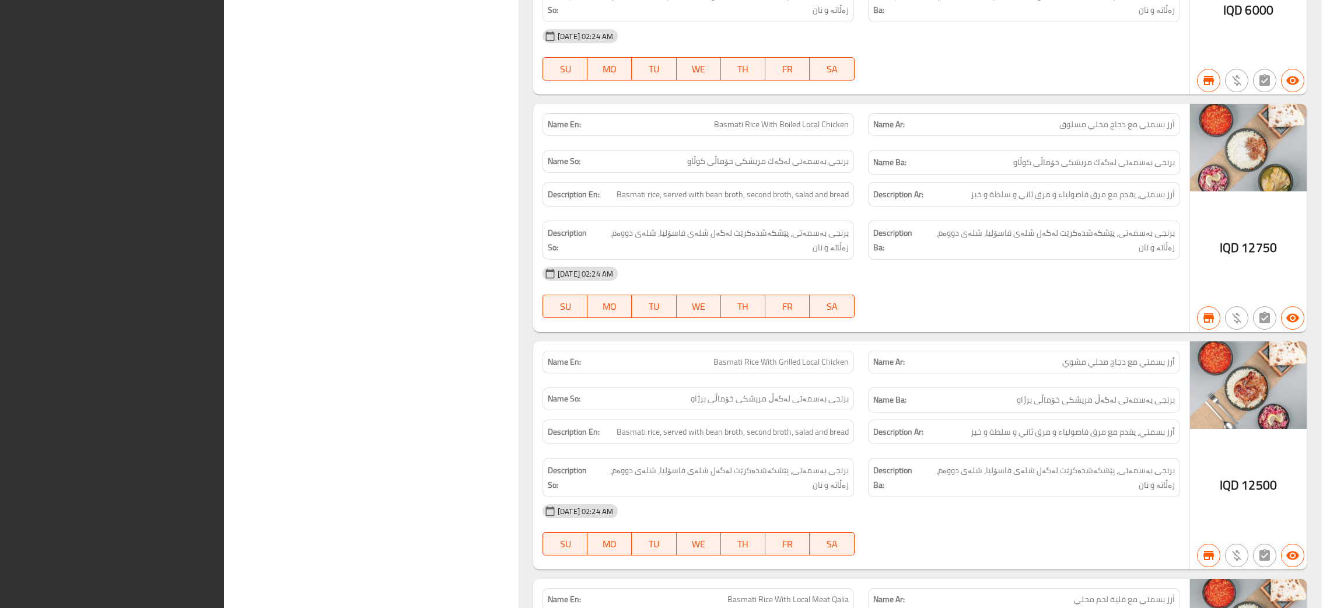
scroll to position [9802, 0]
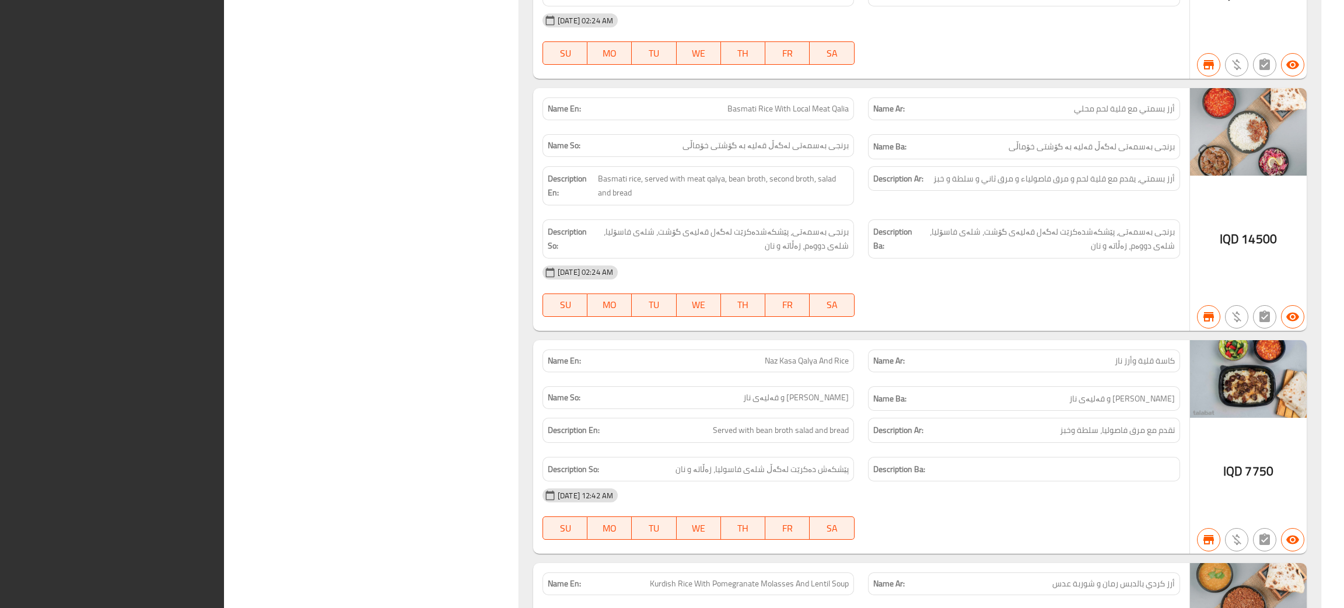
drag, startPoint x: 777, startPoint y: 52, endPoint x: 445, endPoint y: 153, distance: 346.6
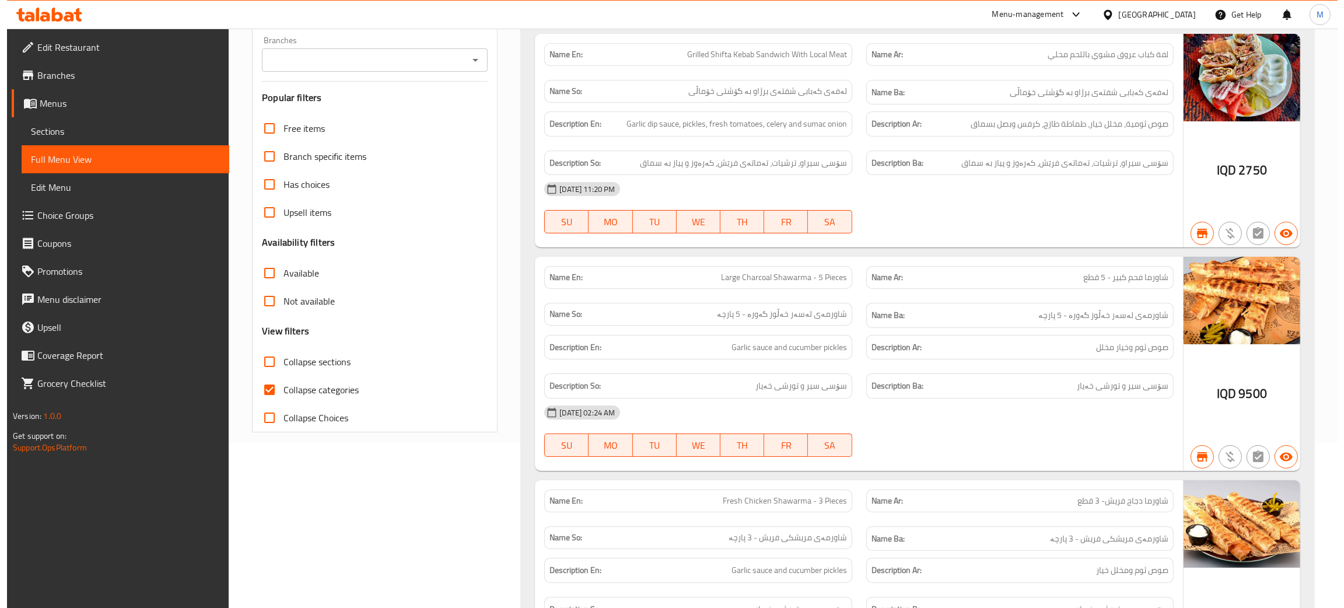
scroll to position [0, 0]
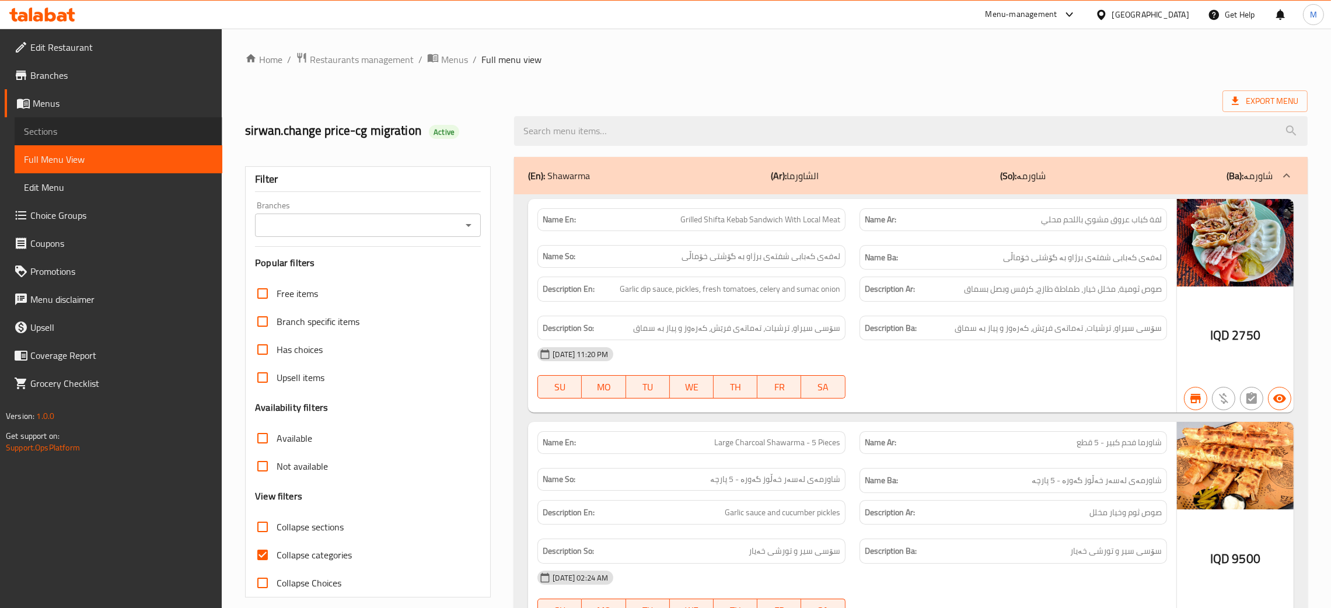
click at [31, 130] on span "Sections" at bounding box center [118, 131] width 189 height 14
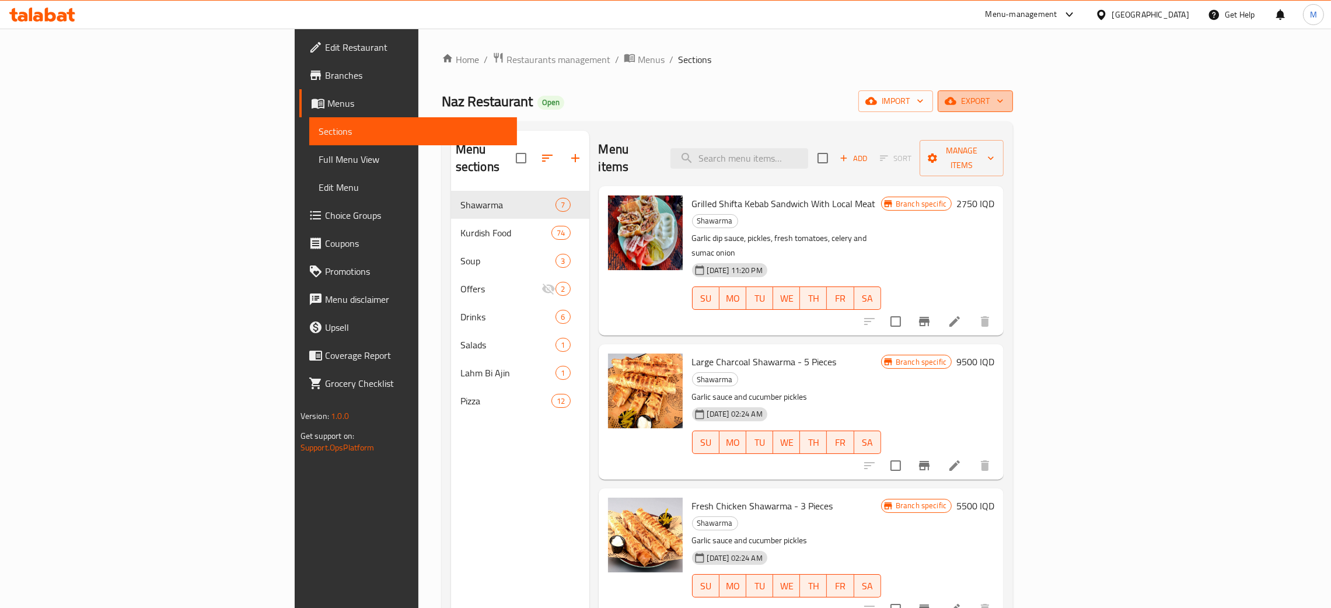
click at [956, 103] on icon "button" at bounding box center [951, 101] width 12 height 8
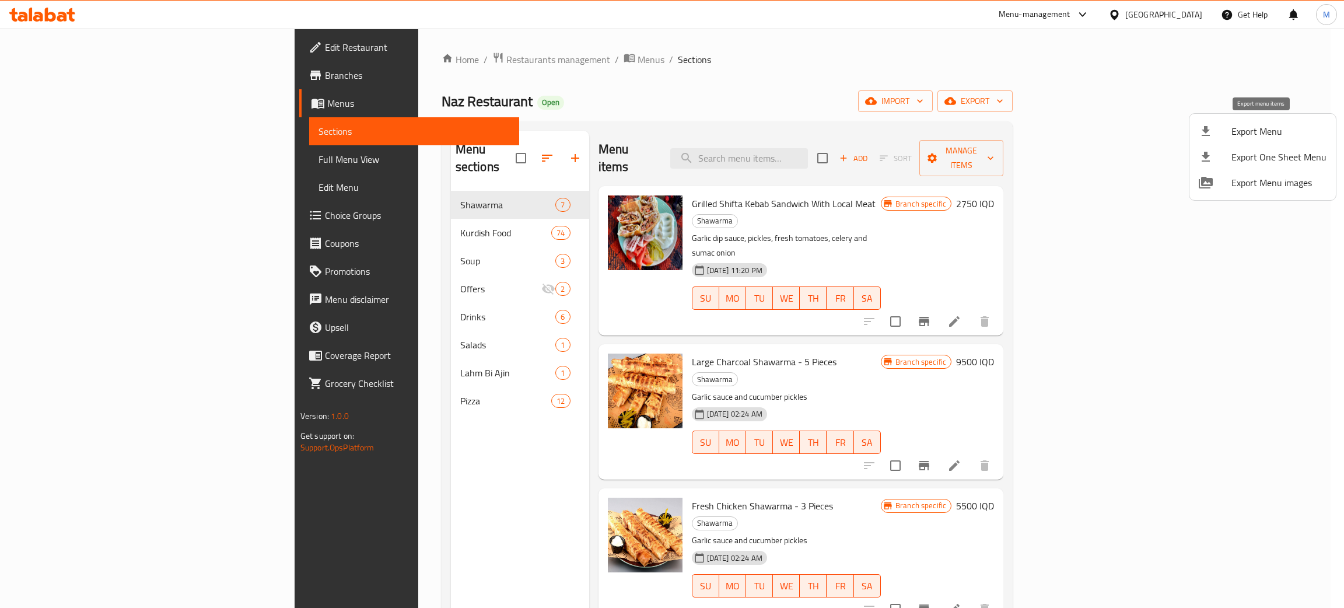
click at [1243, 127] on span "Export Menu" at bounding box center [1279, 131] width 95 height 14
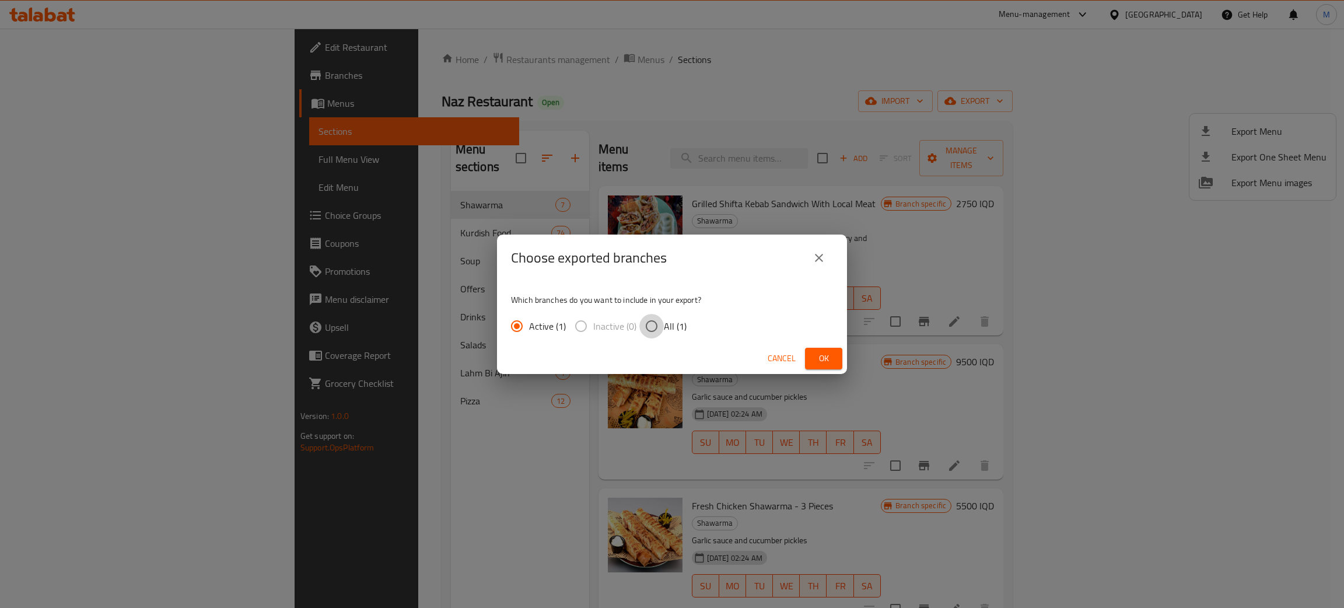
click at [650, 324] on input "All (1)" at bounding box center [651, 326] width 25 height 25
radio input "true"
click at [831, 359] on span "Ok" at bounding box center [823, 358] width 19 height 15
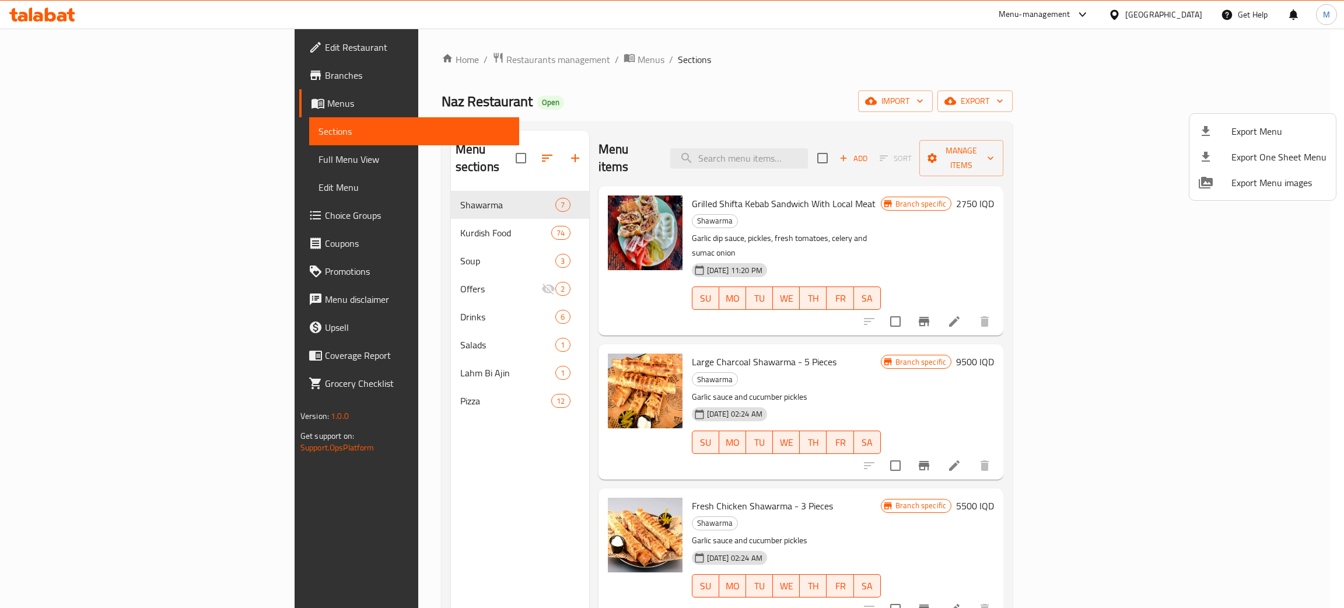
click at [1191, 16] on div at bounding box center [672, 304] width 1344 height 608
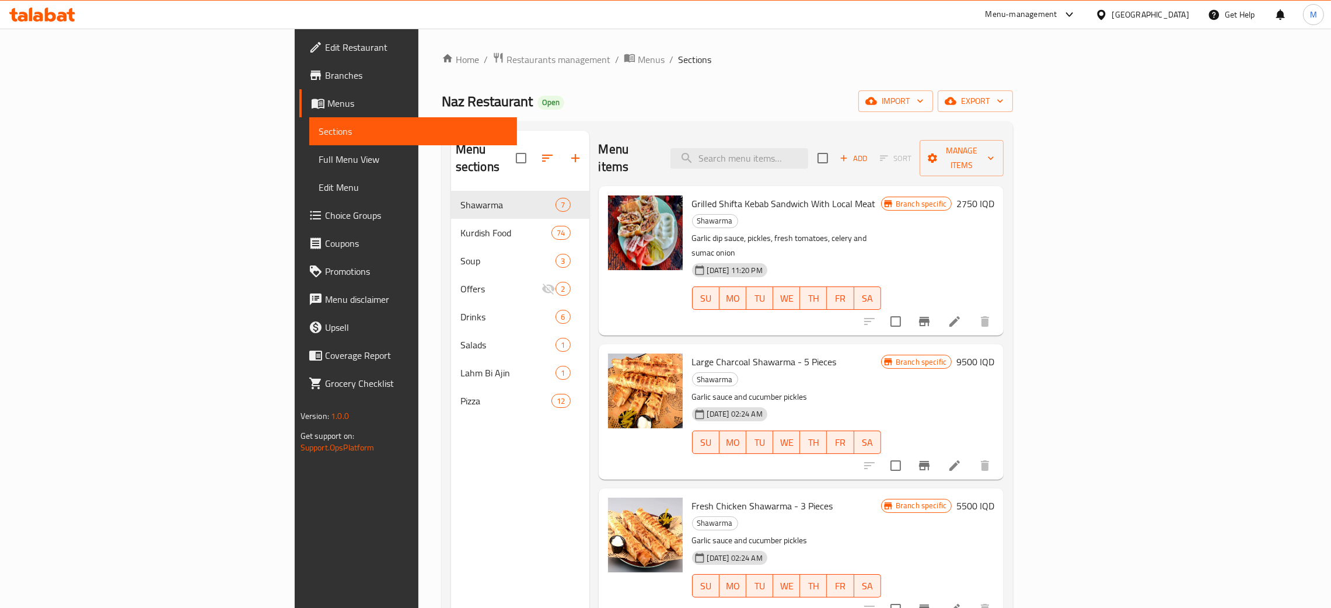
click at [1189, 14] on div "Iraq" at bounding box center [1142, 15] width 113 height 28
click at [1112, 12] on div at bounding box center [1103, 14] width 17 height 13
click at [1041, 198] on div "Kuwait" at bounding box center [1063, 197] width 96 height 27
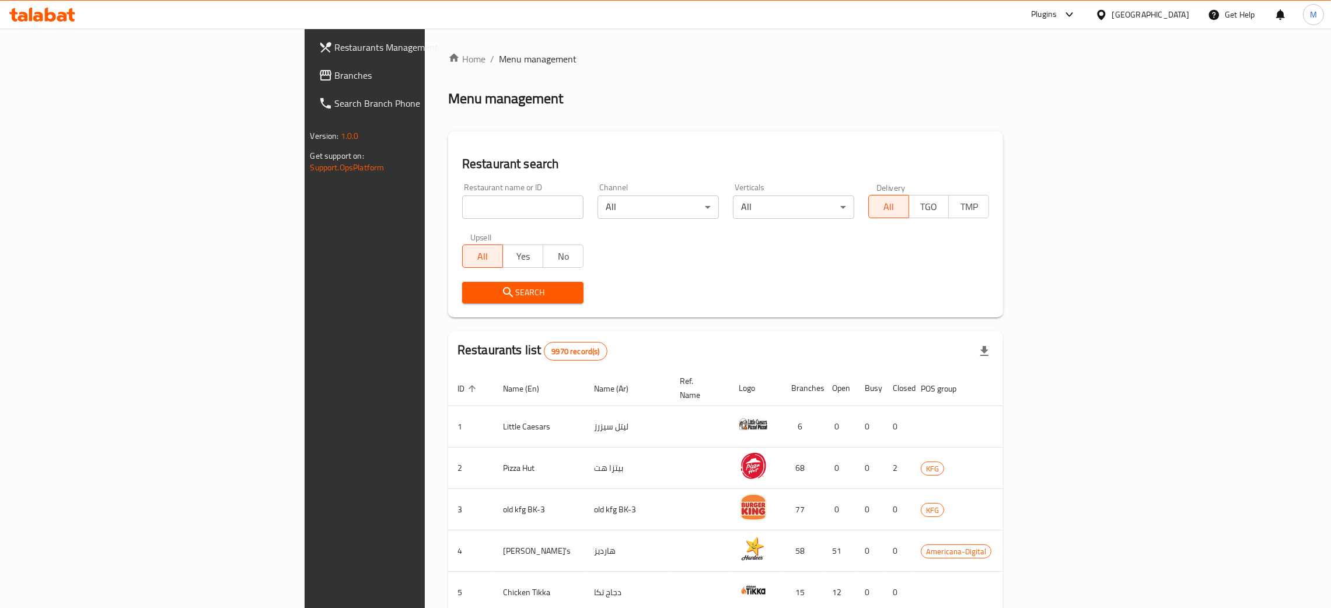
click at [462, 198] on input "search" at bounding box center [522, 206] width 121 height 23
paste input "Fruity Vibes"
type input "Fruity Vibes"
click button "Search" at bounding box center [522, 293] width 121 height 22
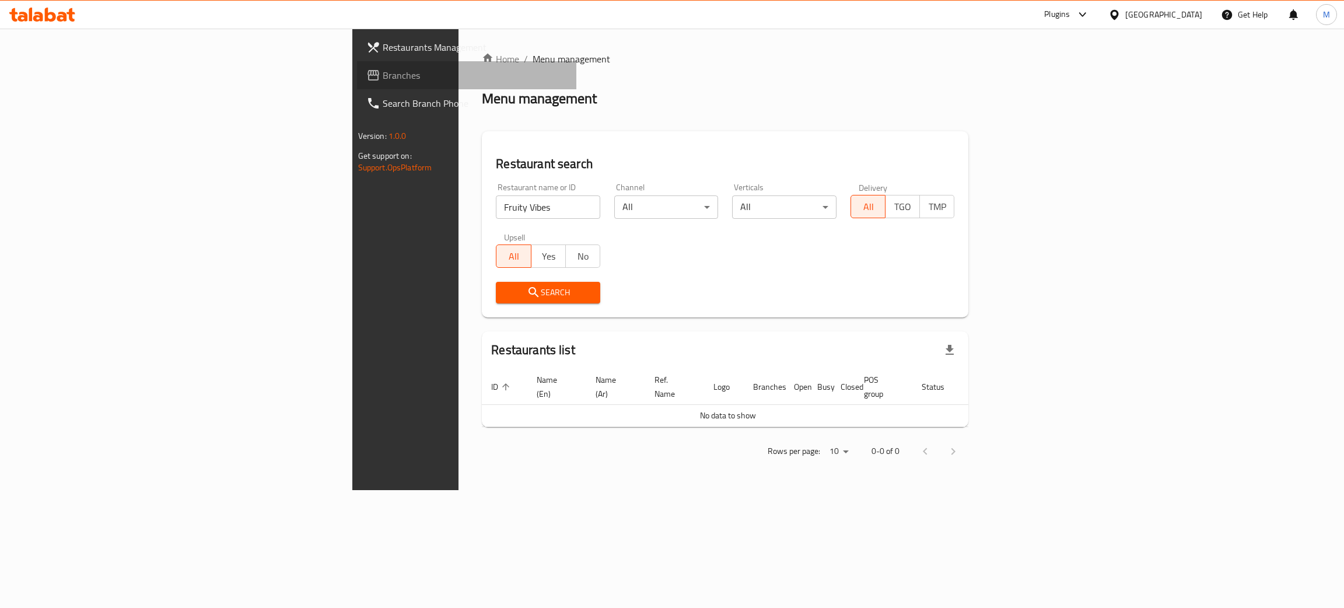
click at [383, 72] on span "Branches" at bounding box center [475, 75] width 185 height 14
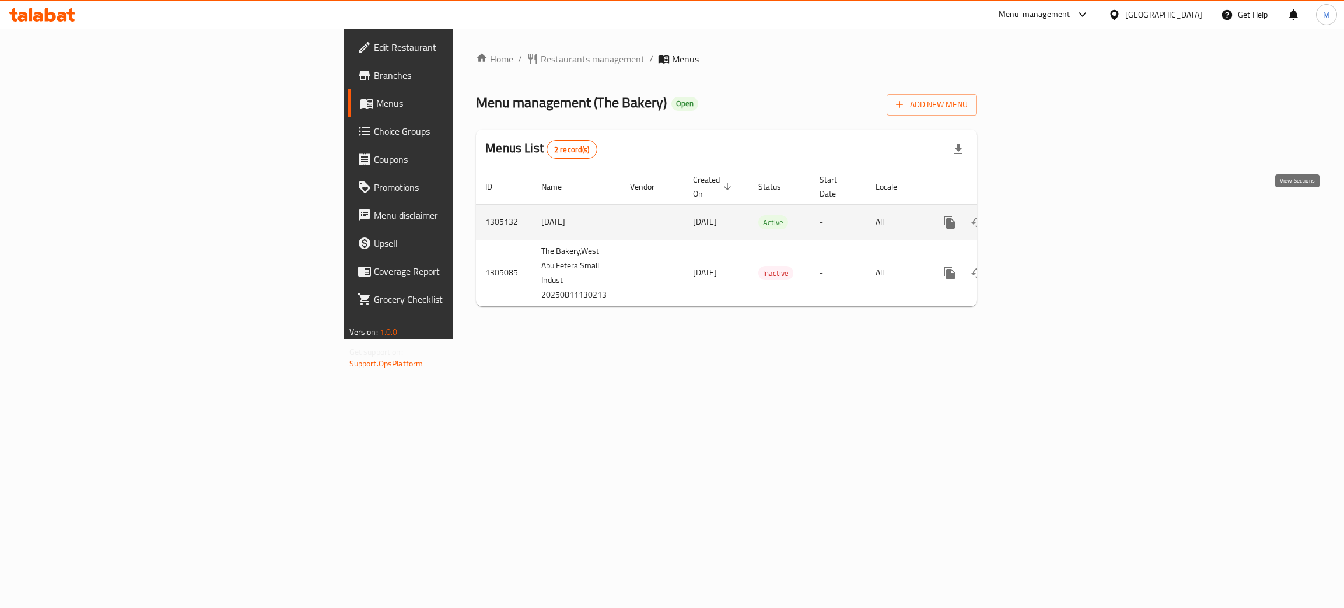
click at [1041, 215] on icon "enhanced table" at bounding box center [1034, 222] width 14 height 14
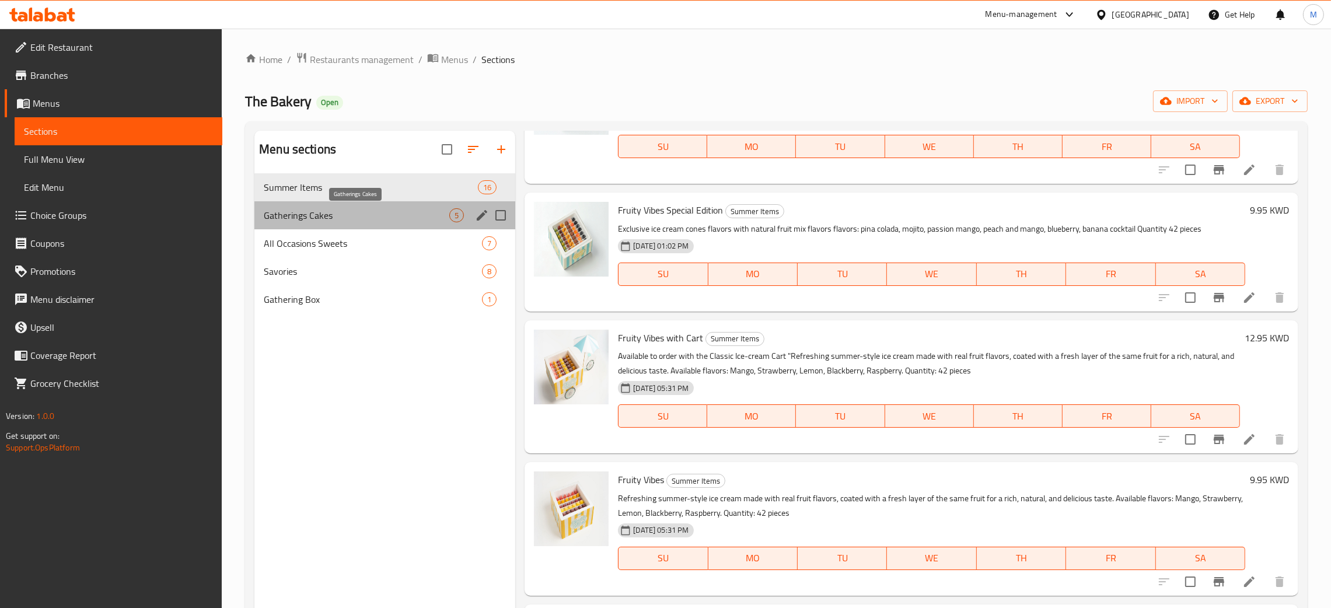
click at [309, 215] on span "Gatherings Cakes" at bounding box center [357, 215] width 186 height 14
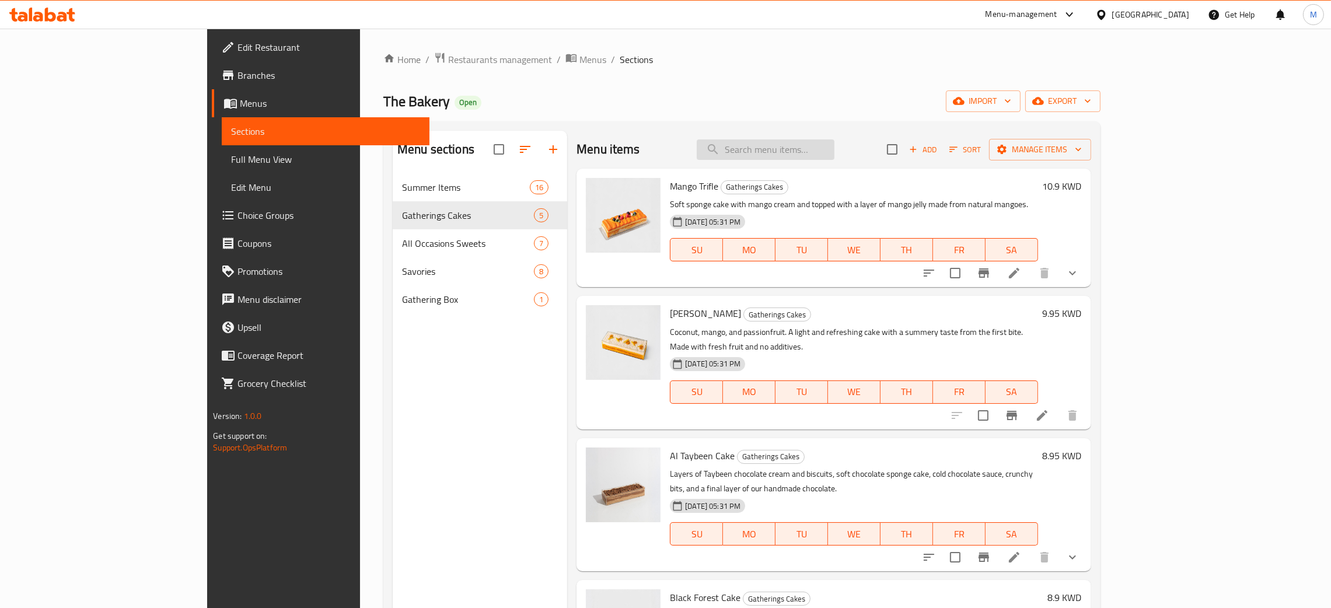
click at [831, 151] on input "search" at bounding box center [766, 149] width 138 height 20
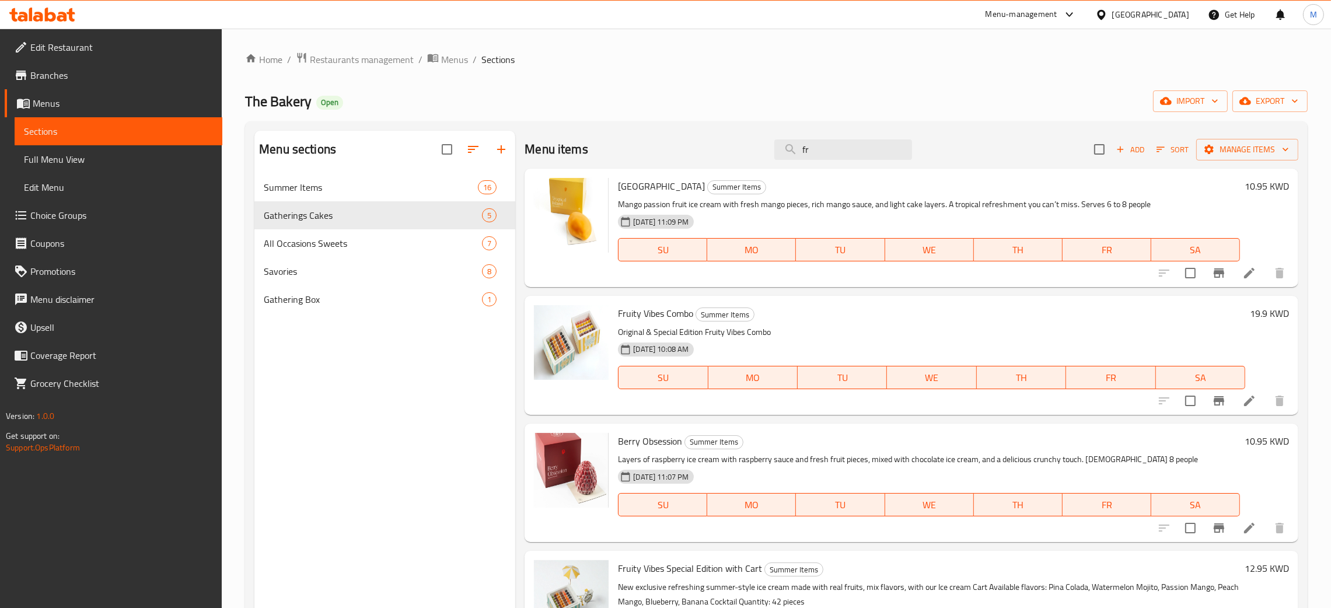
type input "f"
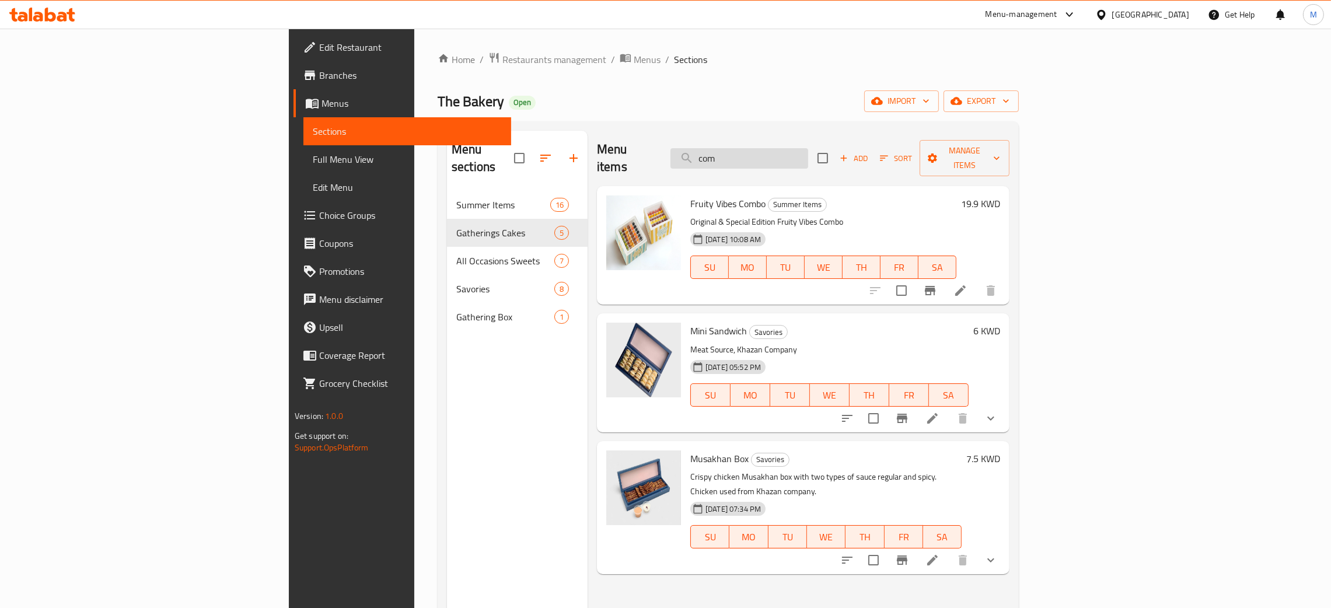
drag, startPoint x: 830, startPoint y: 147, endPoint x: 790, endPoint y: 140, distance: 40.9
click at [790, 148] on input "com" at bounding box center [739, 158] width 138 height 20
type input "\"
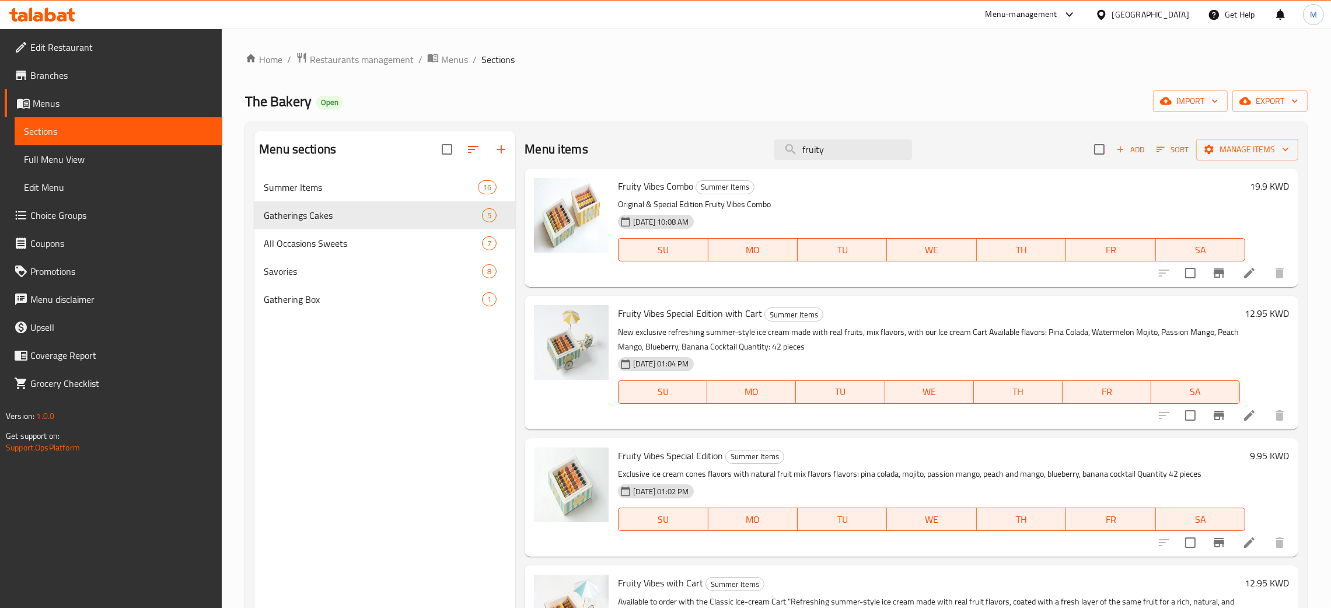
type input "fruity"
drag, startPoint x: 307, startPoint y: 107, endPoint x: 240, endPoint y: 114, distance: 67.5
click at [240, 114] on div "Home / Restaurants management / Menus / Sections The Bakery Open import export …" at bounding box center [776, 400] width 1109 height 743
click at [283, 106] on span "The Bakery" at bounding box center [278, 101] width 67 height 26
drag, startPoint x: 312, startPoint y: 100, endPoint x: 236, endPoint y: 110, distance: 77.1
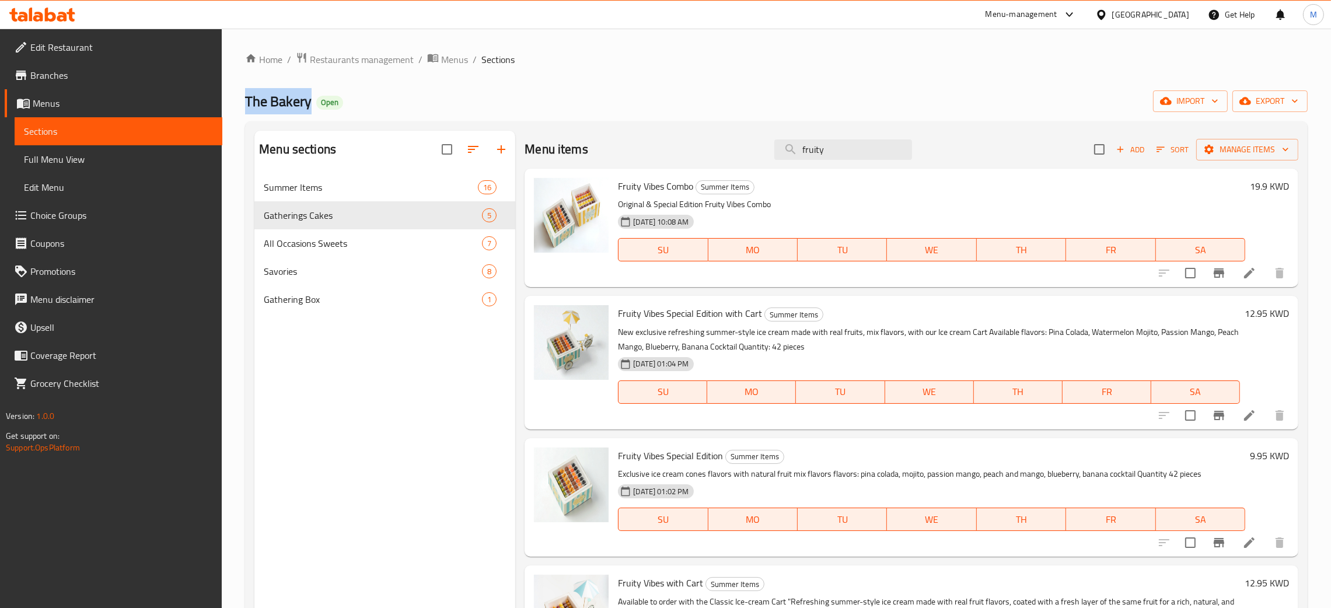
click at [236, 110] on div "Home / Restaurants management / Menus / Sections The Bakery Open import export …" at bounding box center [776, 400] width 1109 height 743
copy span "The Bakery"
click at [342, 58] on span "Restaurants management" at bounding box center [362, 60] width 104 height 14
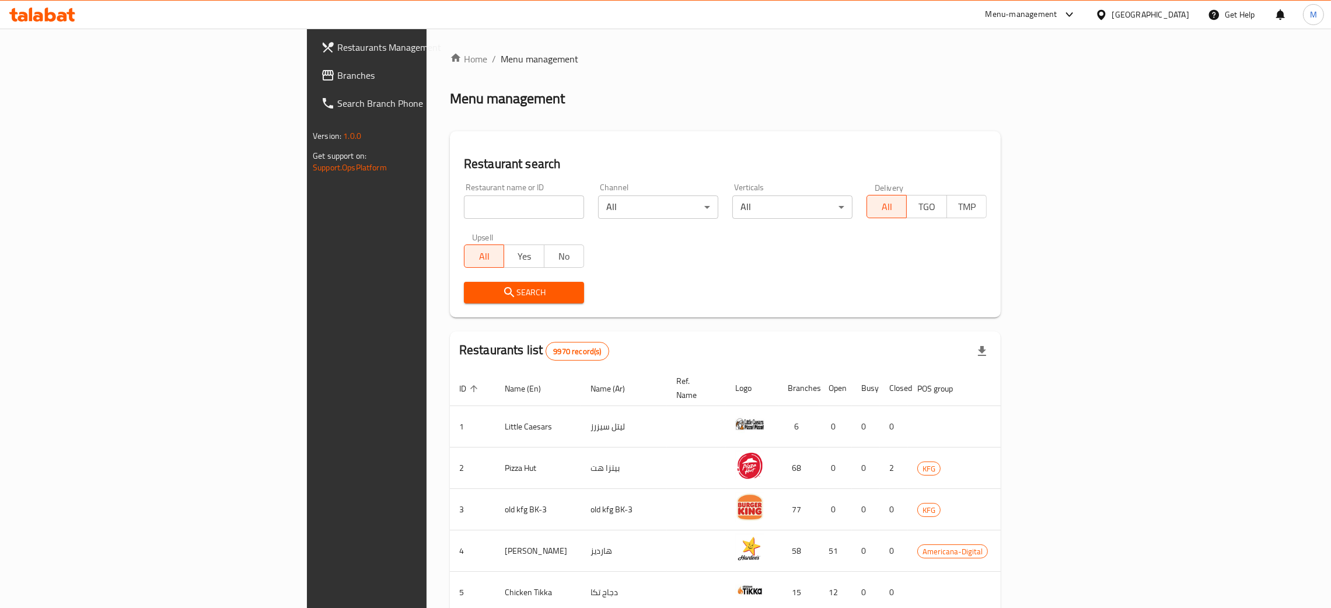
click at [1166, 17] on div "[GEOGRAPHIC_DATA]" at bounding box center [1150, 14] width 77 height 13
click at [1049, 304] on div "[GEOGRAPHIC_DATA]" at bounding box center [1062, 306] width 77 height 13
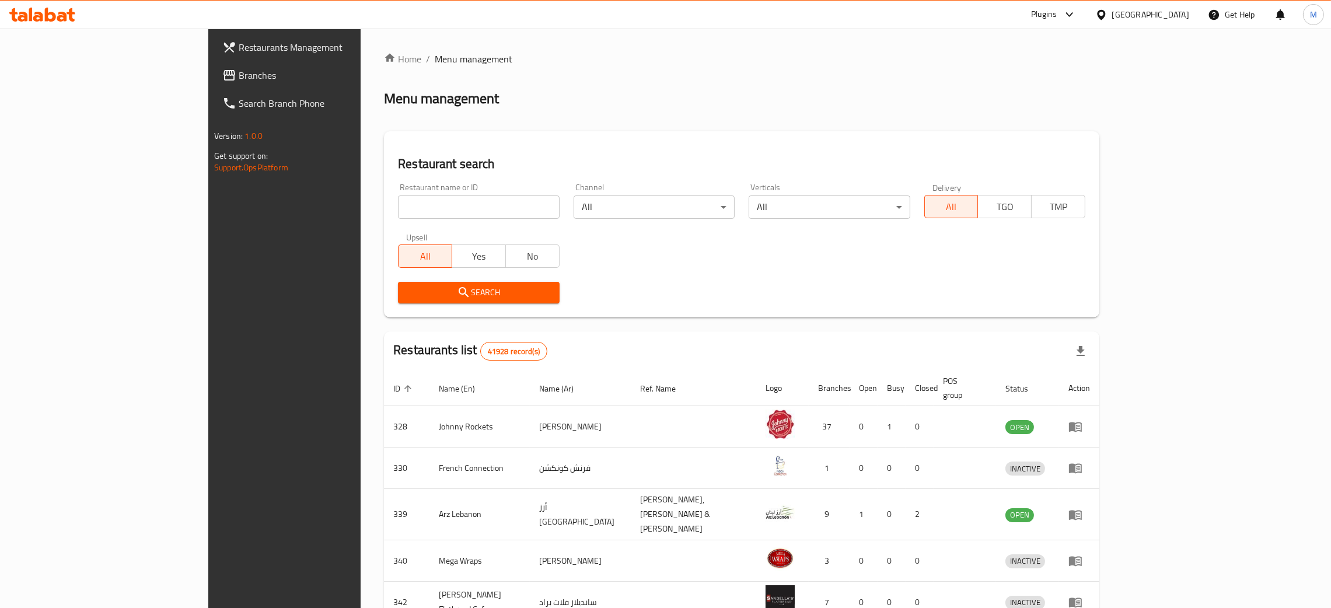
drag, startPoint x: 296, startPoint y: 209, endPoint x: 307, endPoint y: 209, distance: 10.5
click at [398, 209] on input "search" at bounding box center [478, 206] width 161 height 23
paste input "Chappan Bho"
click button "Search" at bounding box center [478, 293] width 161 height 22
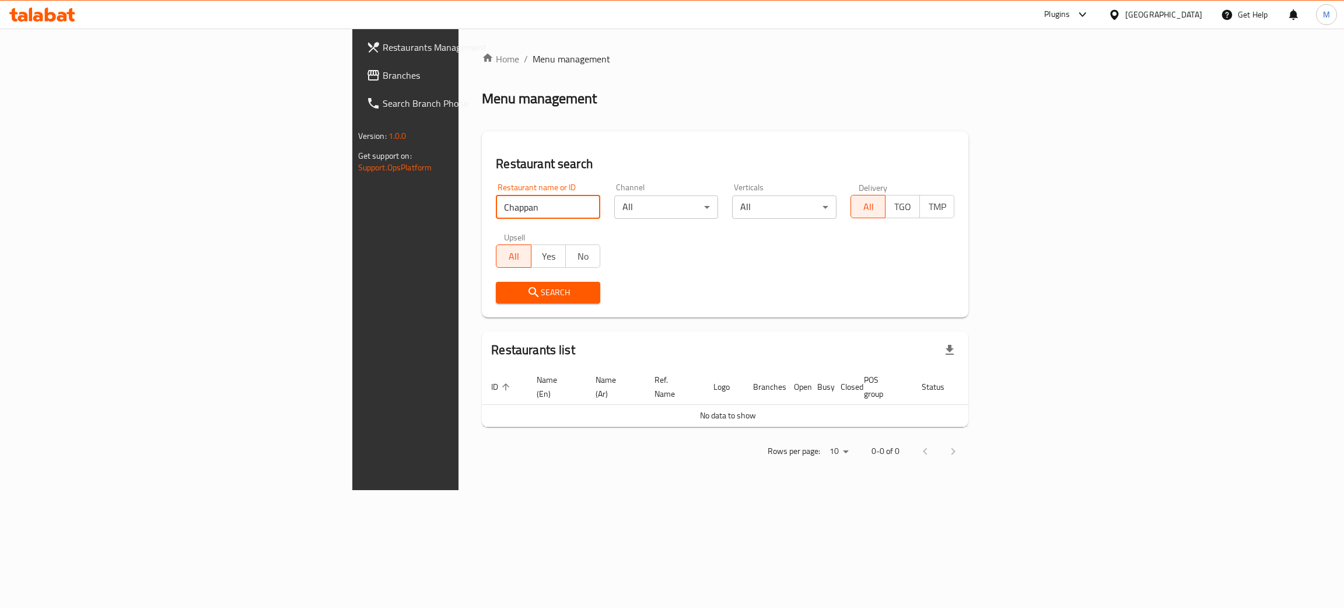
type input "Chappan"
click button "Search" at bounding box center [548, 293] width 104 height 22
click at [383, 74] on span "Branches" at bounding box center [475, 75] width 185 height 14
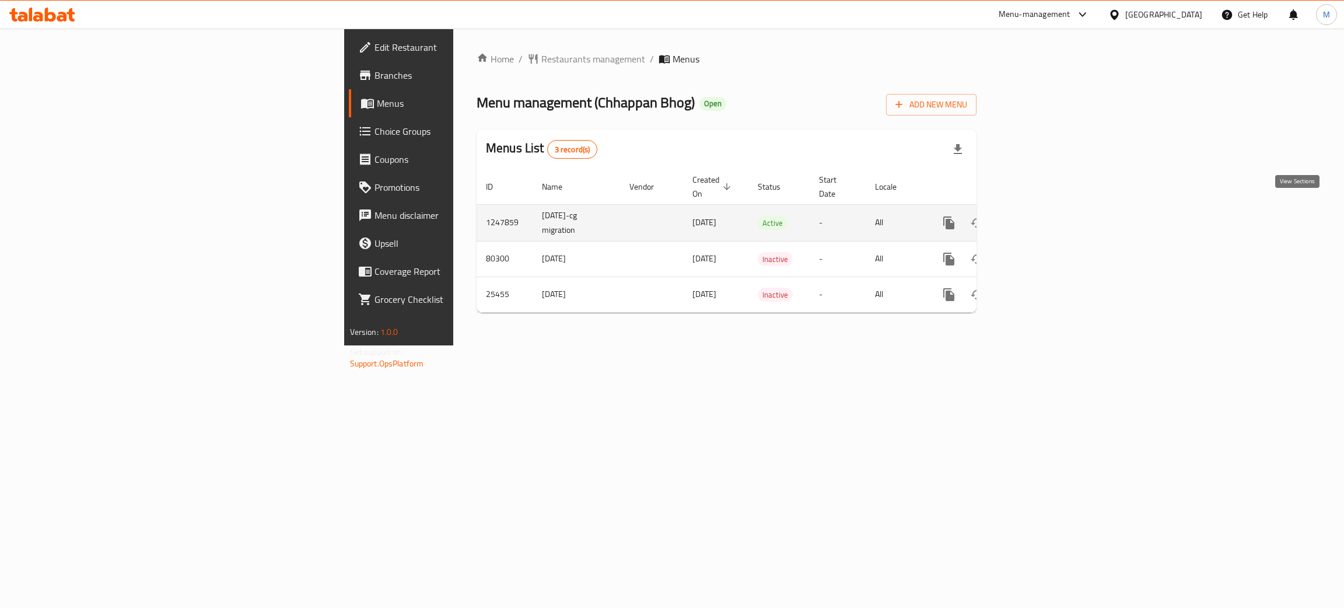
click at [1040, 216] on icon "enhanced table" at bounding box center [1033, 223] width 14 height 14
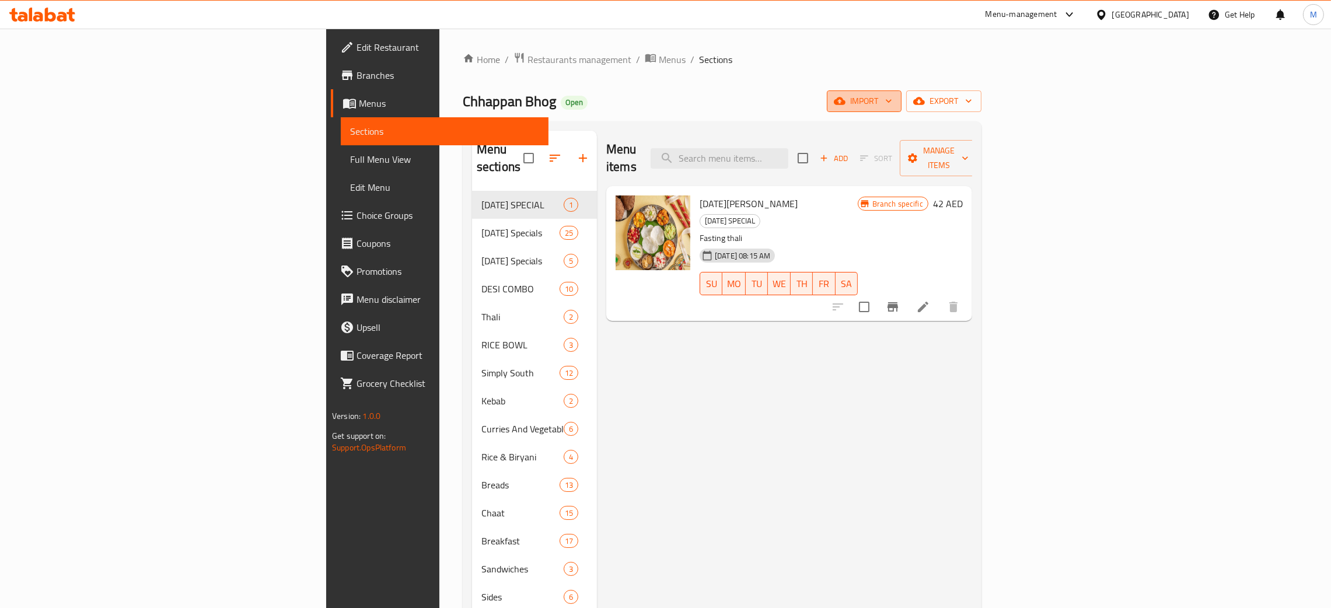
click at [892, 96] on span "import" at bounding box center [864, 101] width 56 height 15
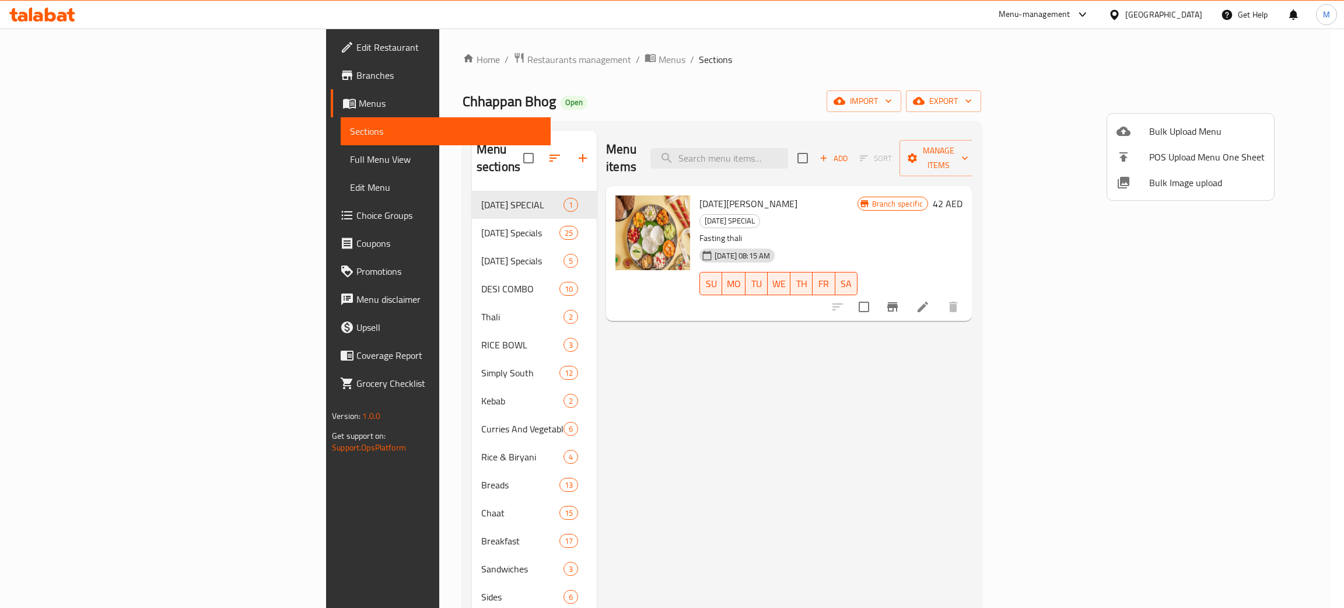
click at [814, 145] on div at bounding box center [672, 304] width 1344 height 608
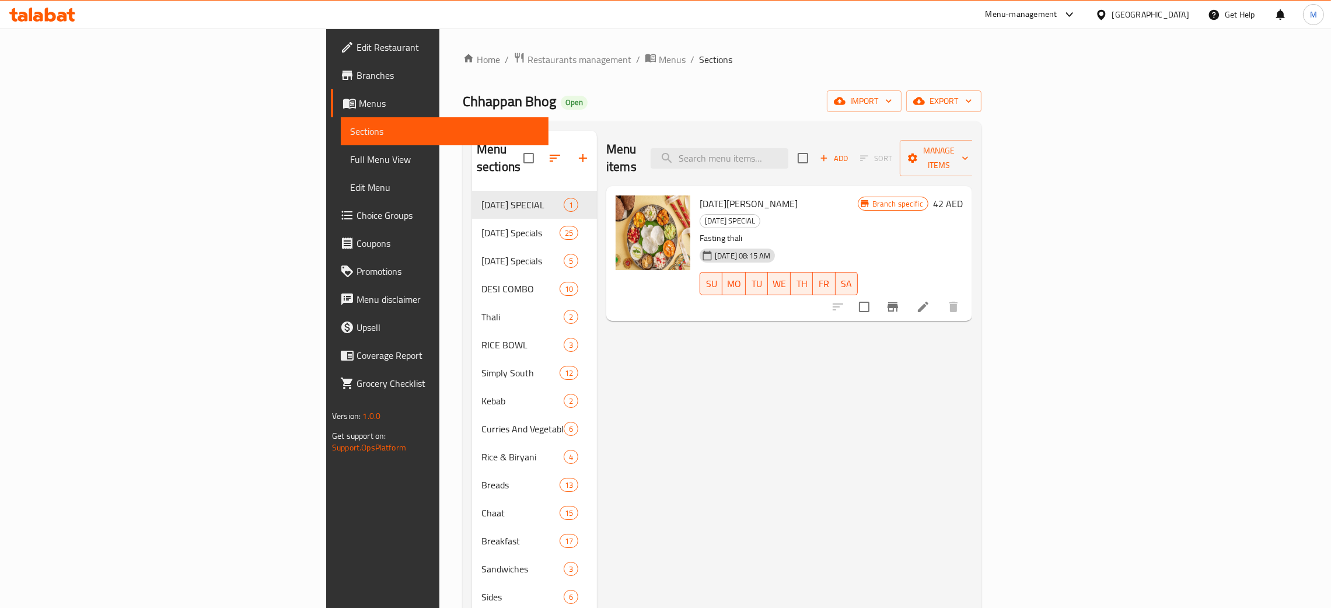
click at [788, 148] on input "search" at bounding box center [720, 158] width 138 height 20
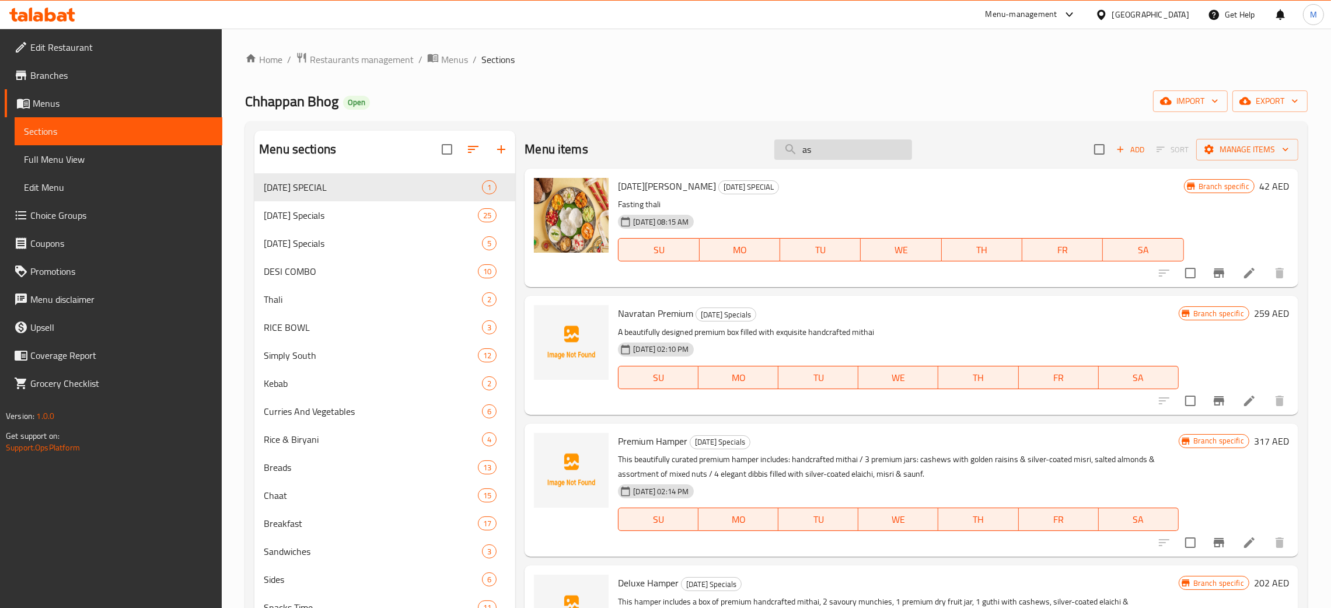
click at [820, 152] on input "as" at bounding box center [843, 149] width 138 height 20
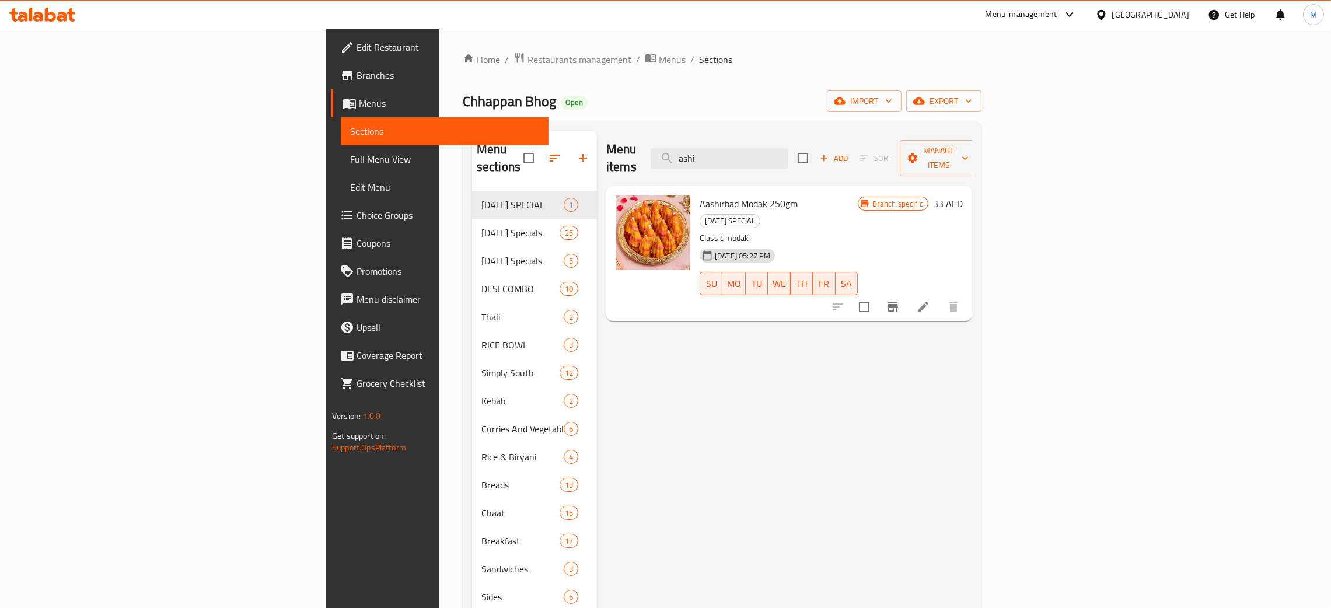
type input "ashi"
click at [892, 103] on span "import" at bounding box center [864, 101] width 56 height 15
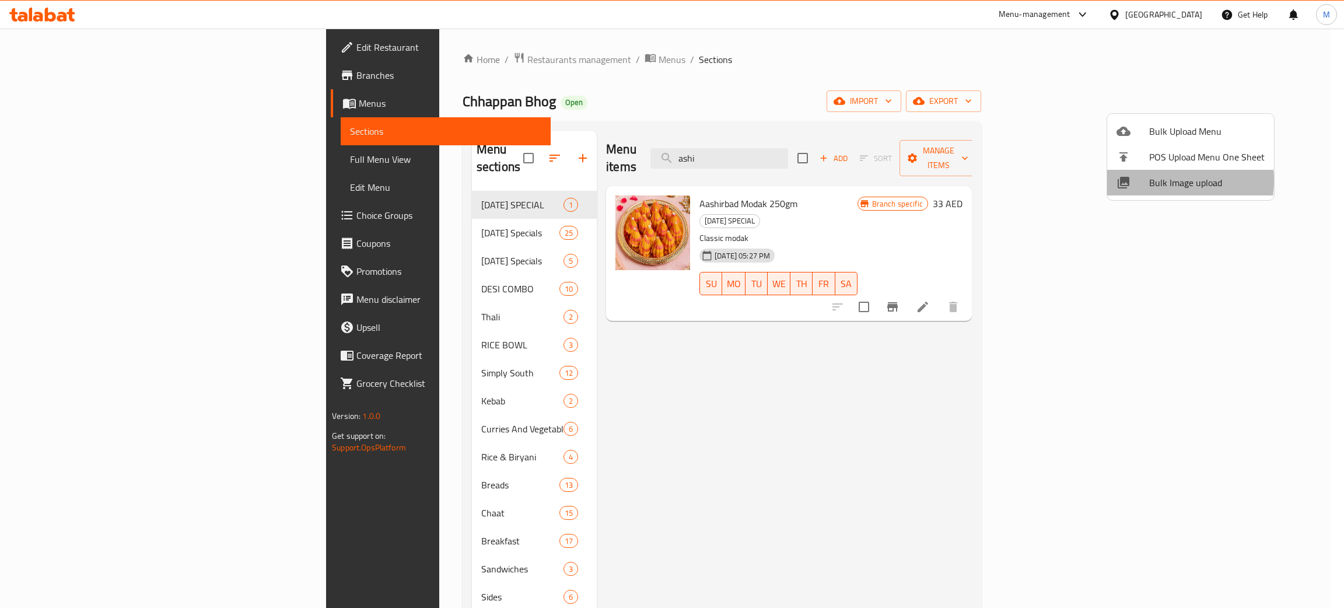
click at [1149, 180] on span "Bulk Image upload" at bounding box center [1207, 183] width 116 height 14
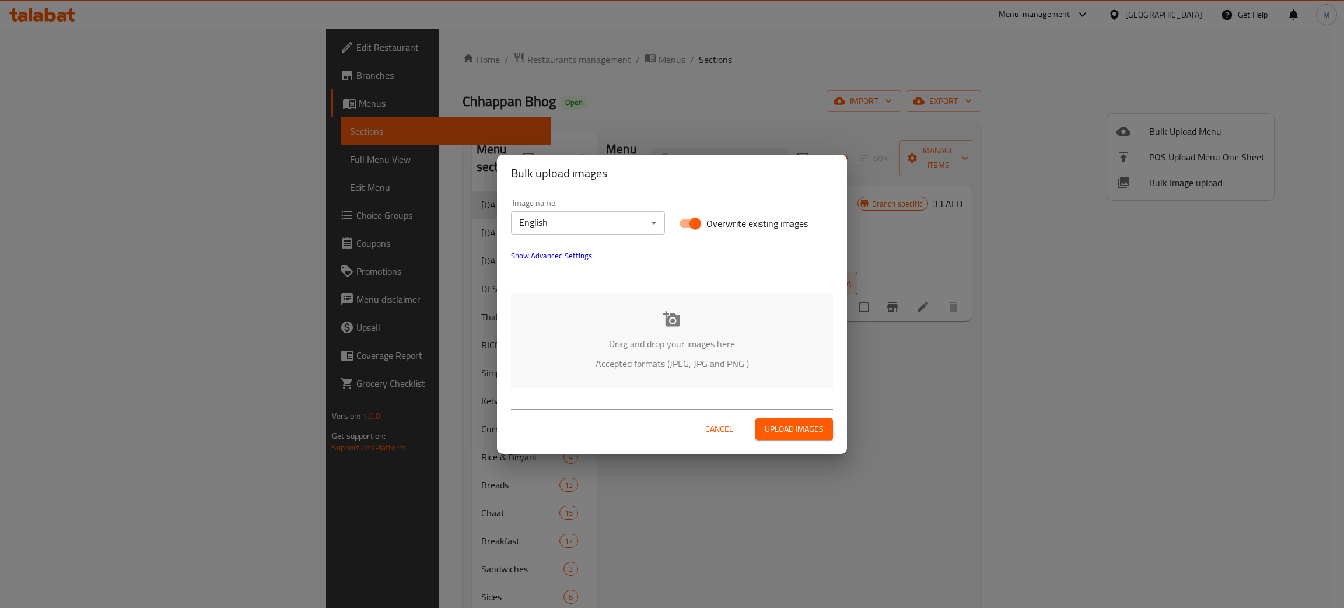
click at [708, 337] on p "Drag and drop your images here" at bounding box center [672, 344] width 287 height 14
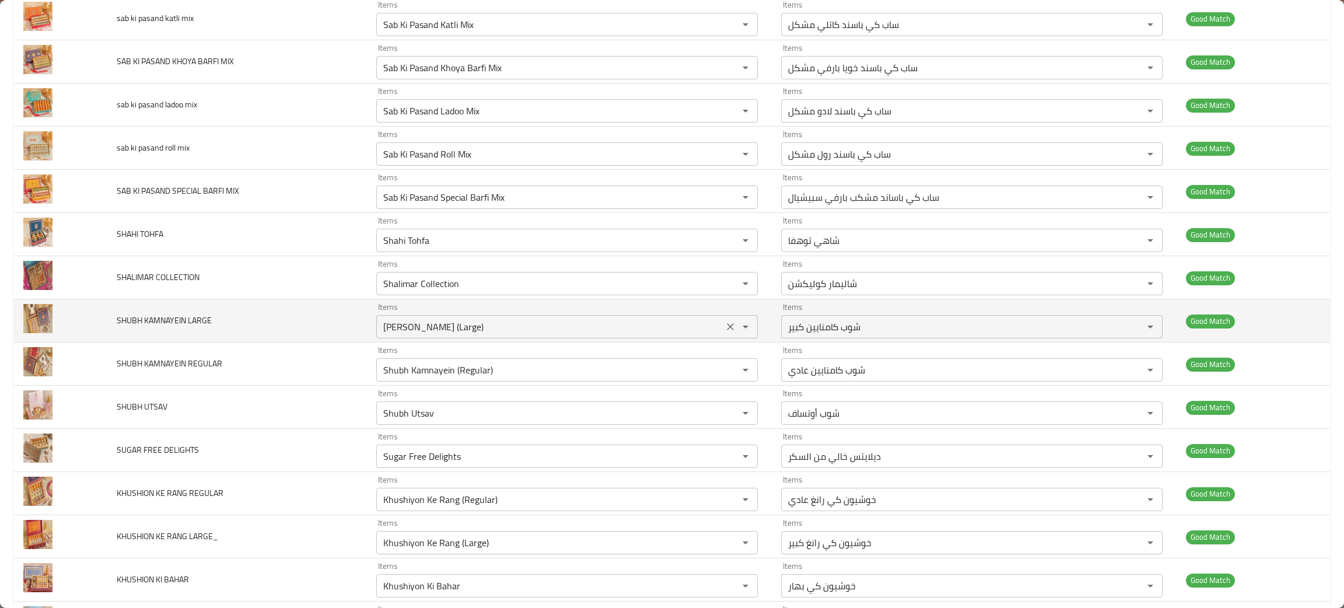
scroll to position [613, 0]
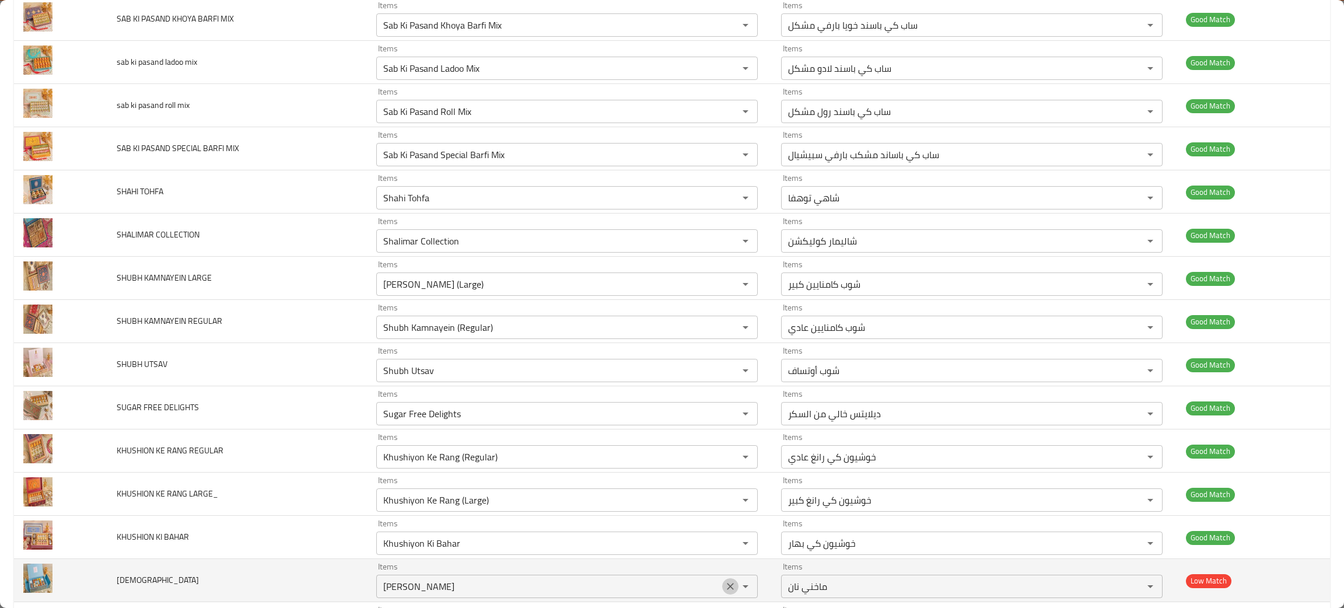
click at [726, 589] on icon "Clear" at bounding box center [731, 587] width 12 height 12
drag, startPoint x: 170, startPoint y: 589, endPoint x: 93, endPoint y: 590, distance: 76.4
click at [93, 590] on tr "ASHIRVAD Items Items Items Items Low Match" at bounding box center [672, 580] width 1316 height 43
copy tr "ASHIRVAD"
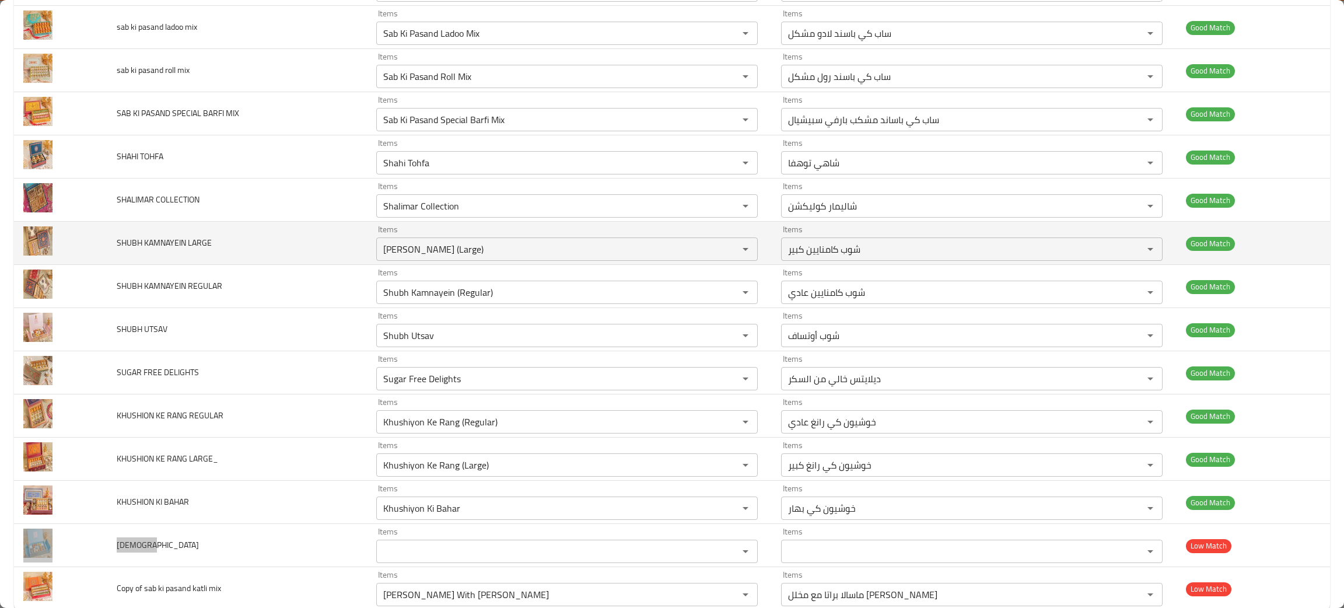
scroll to position [676, 0]
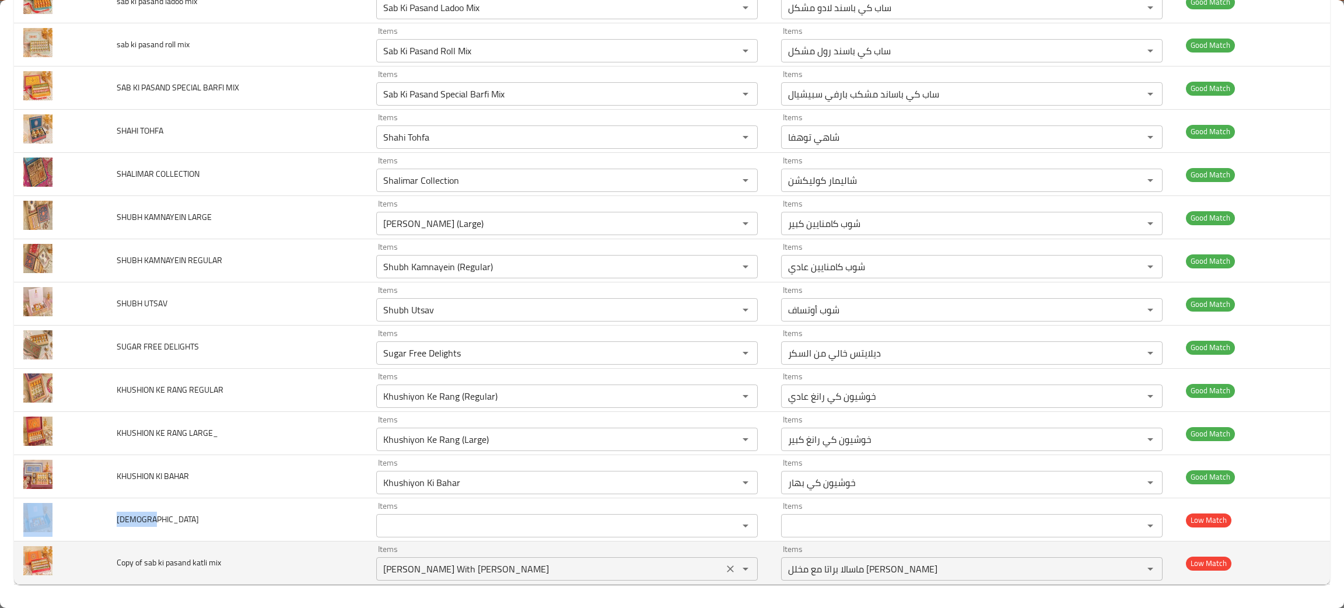
click at [725, 565] on icon "Clear" at bounding box center [731, 569] width 12 height 12
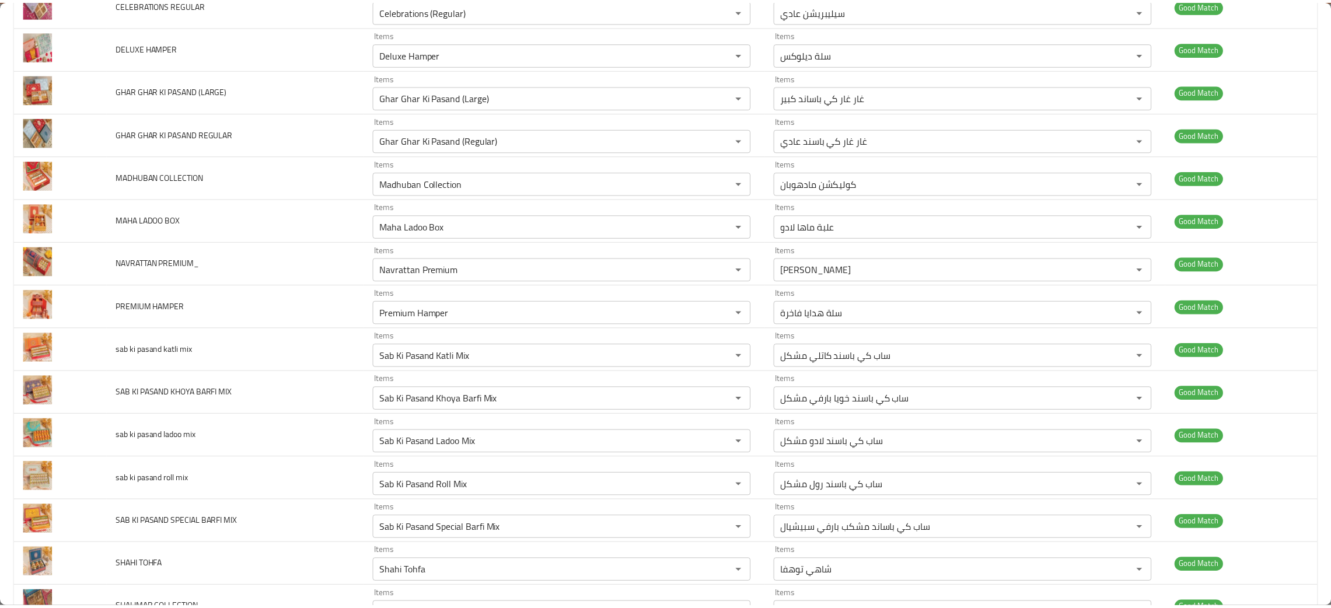
scroll to position [0, 0]
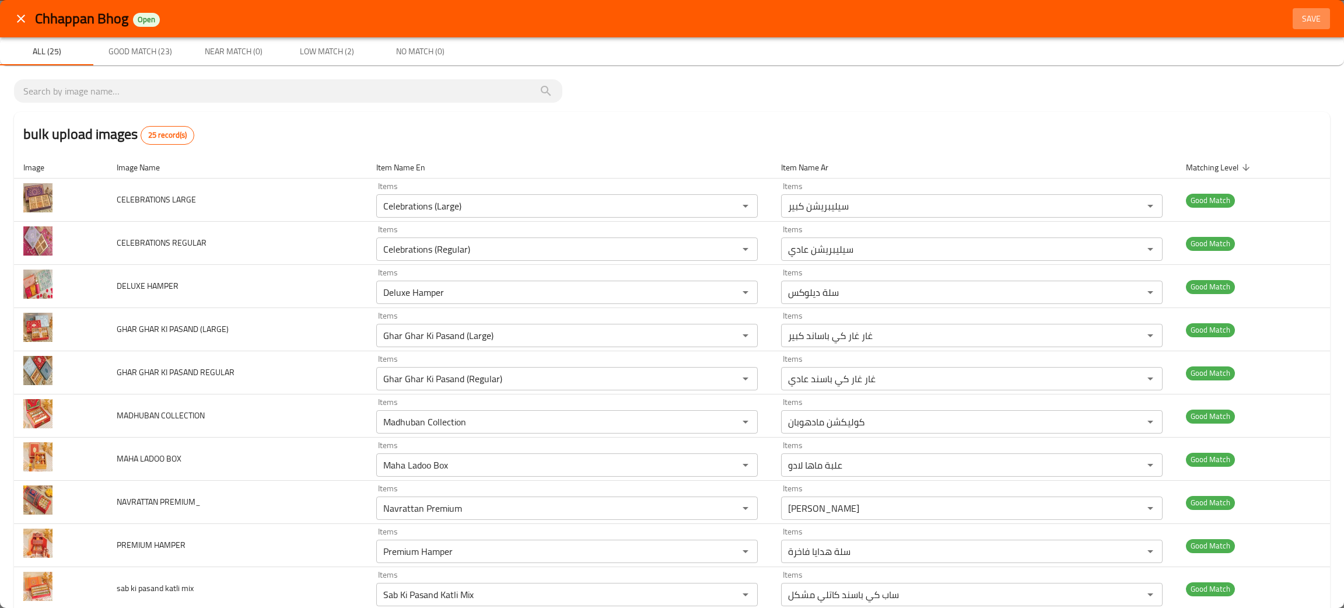
click at [1298, 13] on span "Save" at bounding box center [1312, 19] width 28 height 15
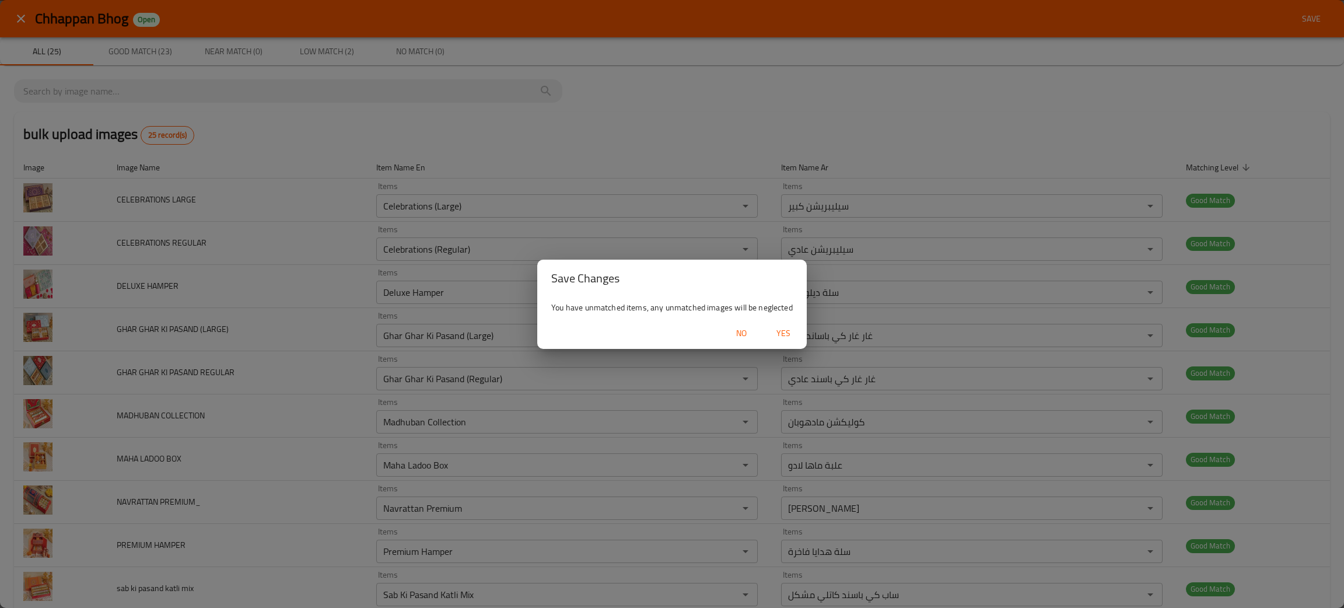
click at [784, 335] on span "Yes" at bounding box center [784, 333] width 28 height 15
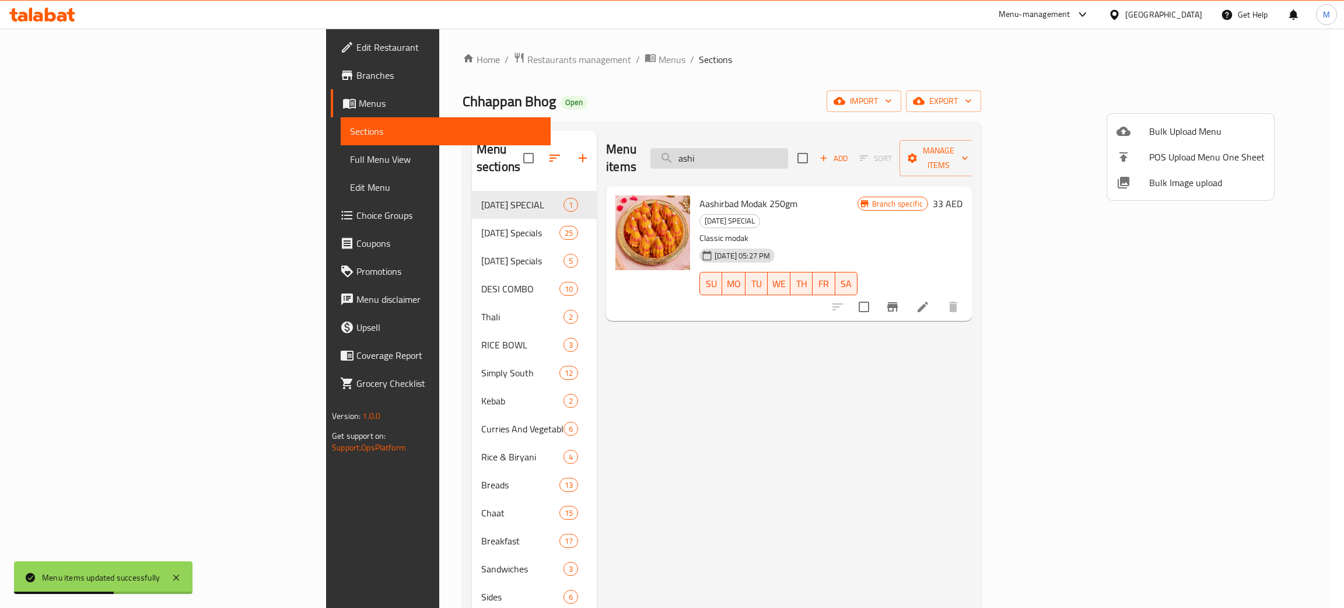
click at [828, 153] on div at bounding box center [672, 304] width 1344 height 608
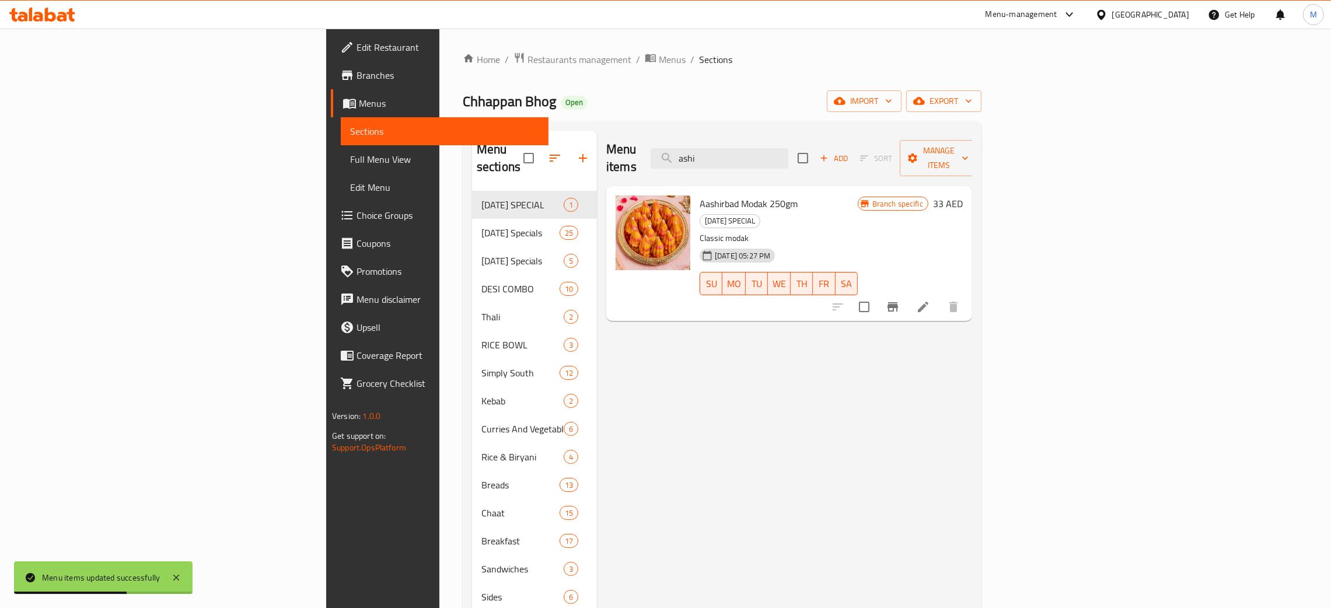
drag, startPoint x: 828, startPoint y: 153, endPoint x: 759, endPoint y: 157, distance: 69.5
click at [759, 157] on div "Menu items ashi Add Sort Manage items" at bounding box center [789, 158] width 366 height 55
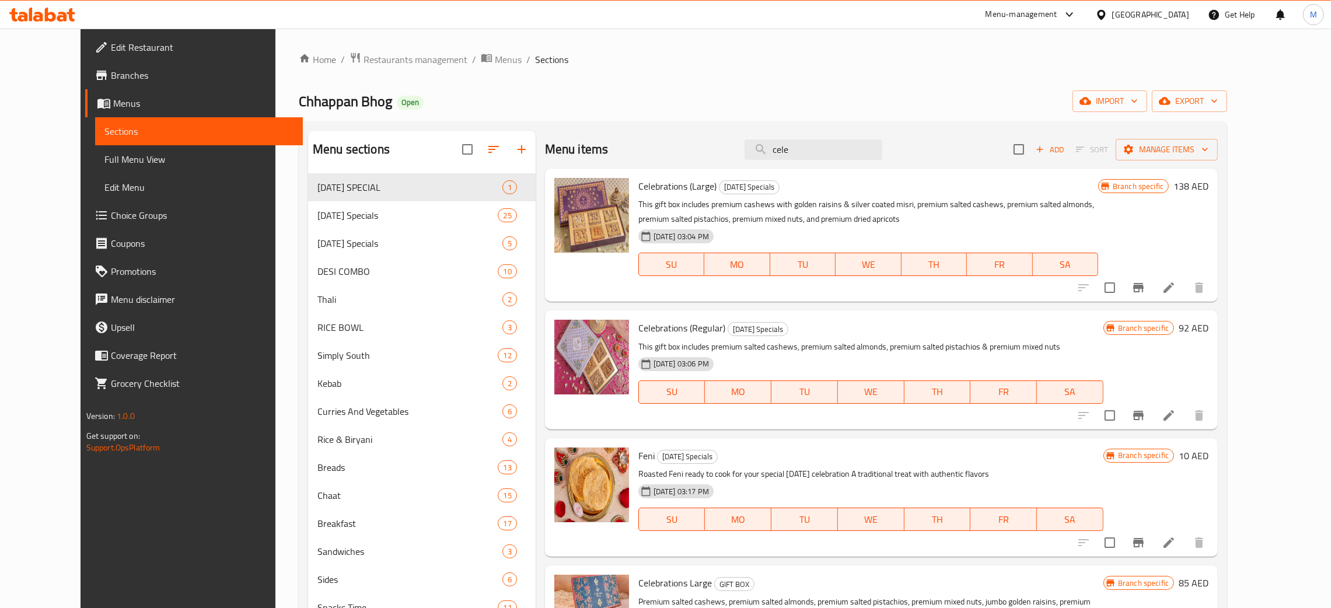
type input "cele"
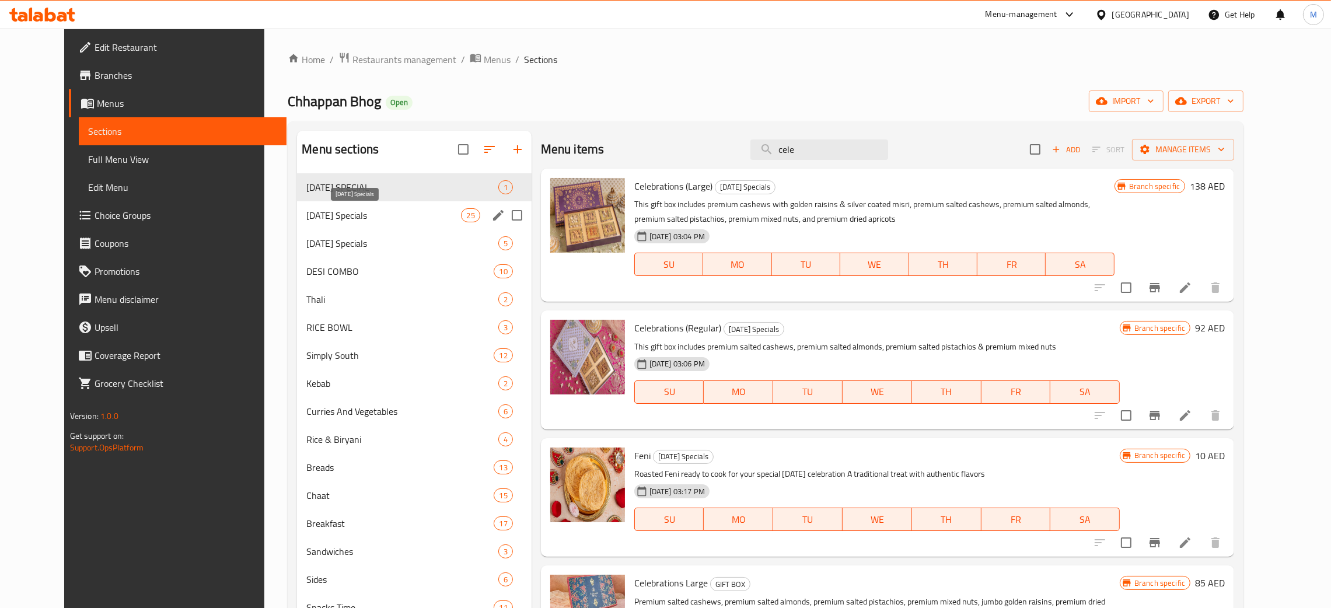
click at [306, 216] on span "Diwali Specials" at bounding box center [383, 215] width 155 height 14
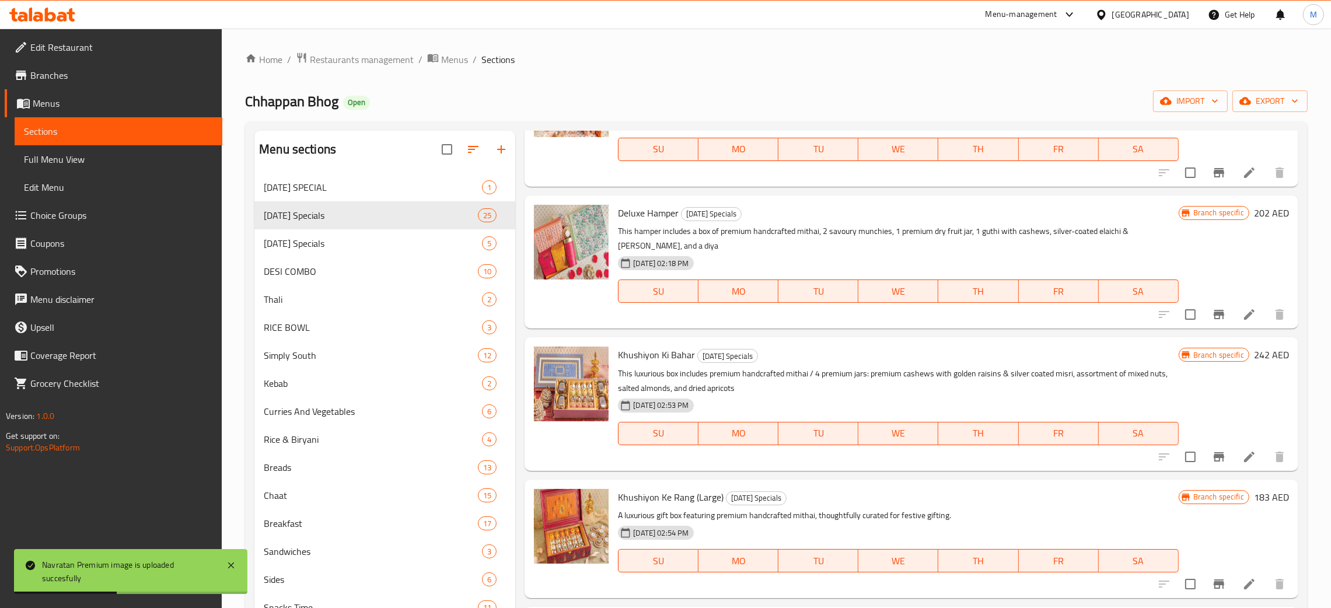
scroll to position [262, 0]
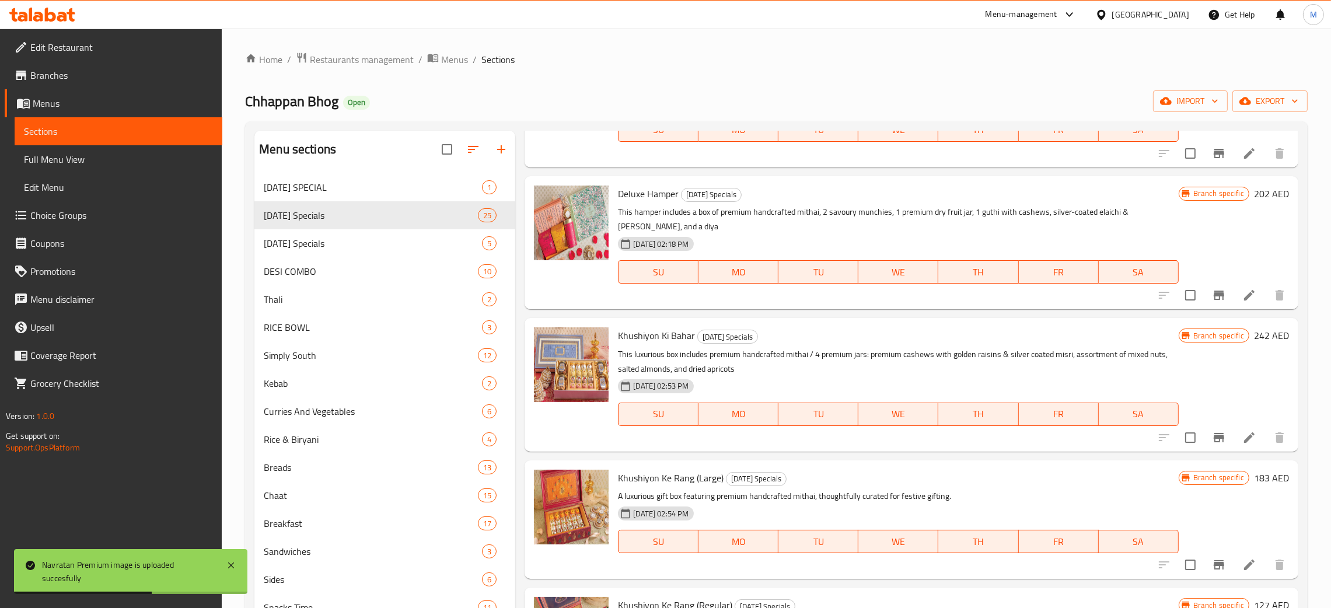
click at [797, 90] on div "Chhappan Bhog Open import export" at bounding box center [776, 101] width 1062 height 22
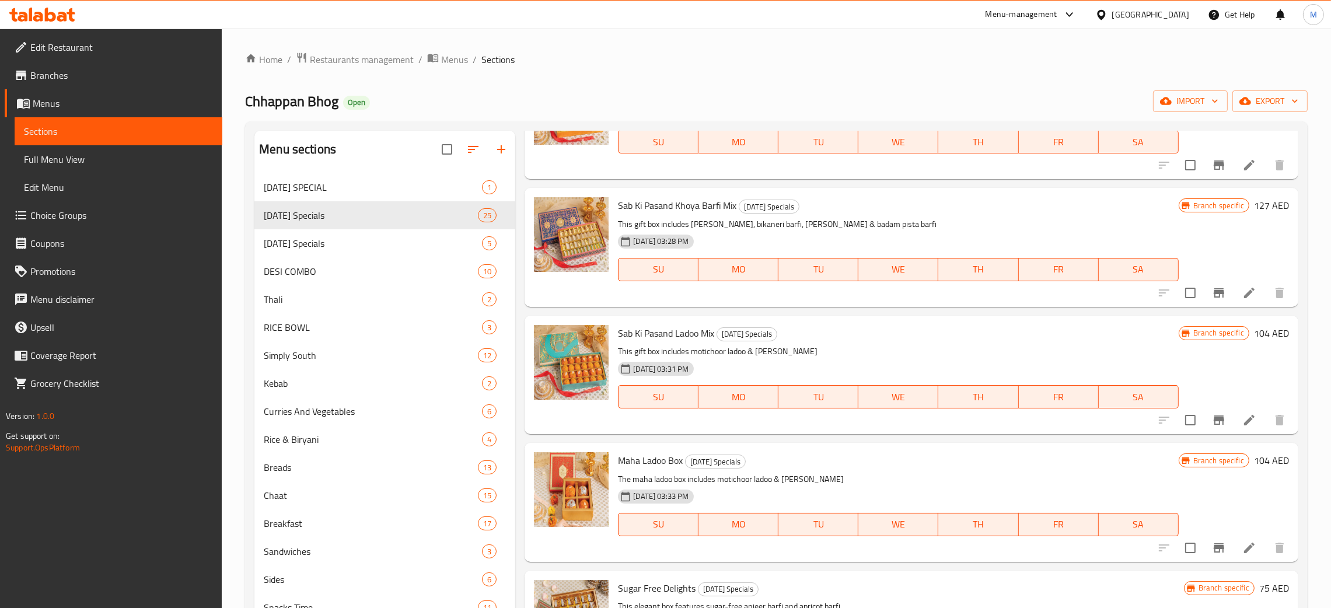
scroll to position [2443, 0]
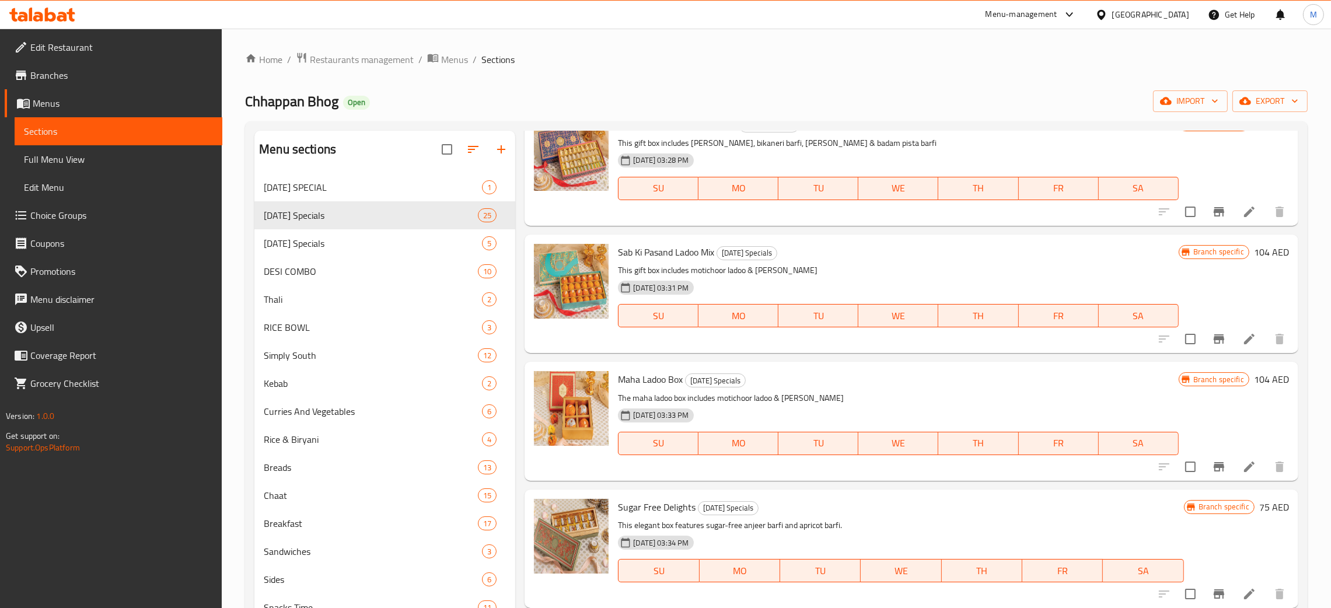
drag, startPoint x: 824, startPoint y: 279, endPoint x: 817, endPoint y: 92, distance: 186.8
click at [817, 92] on div "Chhappan Bhog Open import export" at bounding box center [776, 101] width 1062 height 22
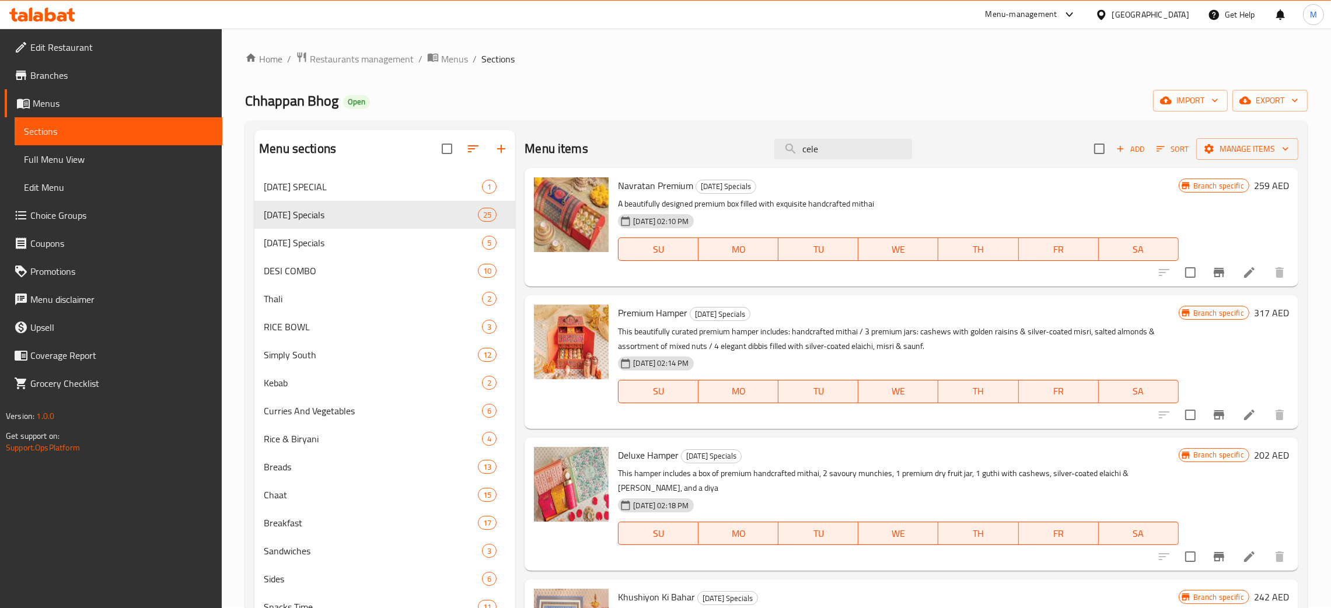
scroll to position [0, 0]
drag, startPoint x: 841, startPoint y: 158, endPoint x: 748, endPoint y: 140, distance: 94.4
click at [748, 140] on div "Menu items cele Add Sort Manage items" at bounding box center [912, 150] width 774 height 38
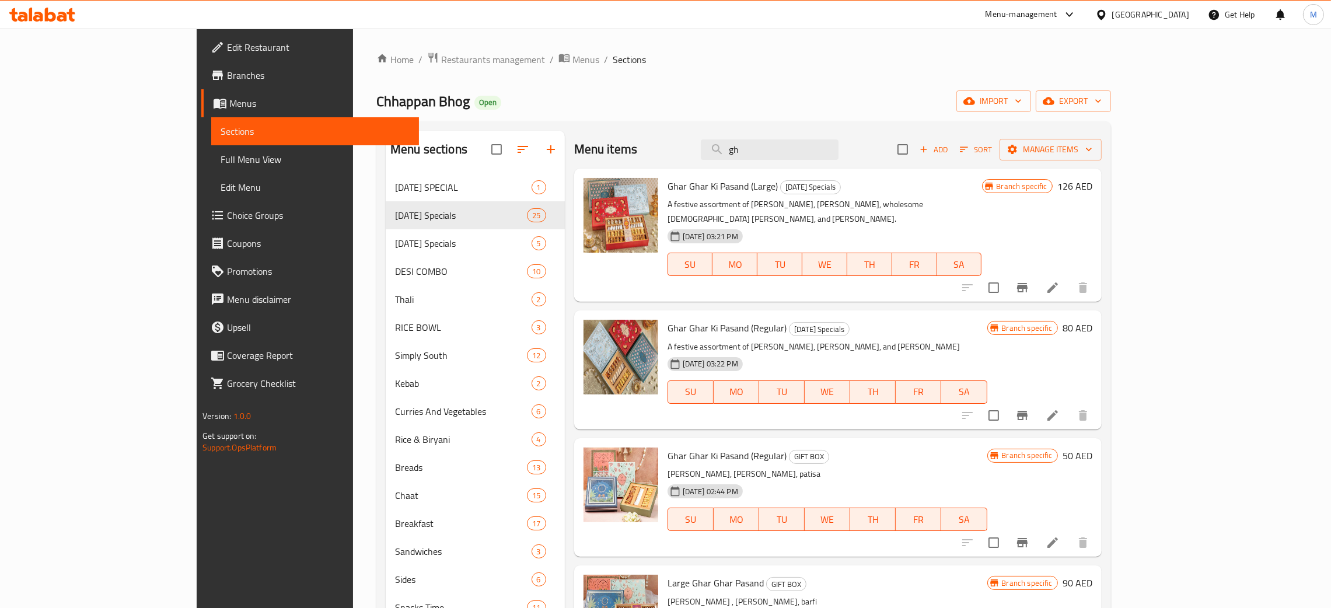
type input "g"
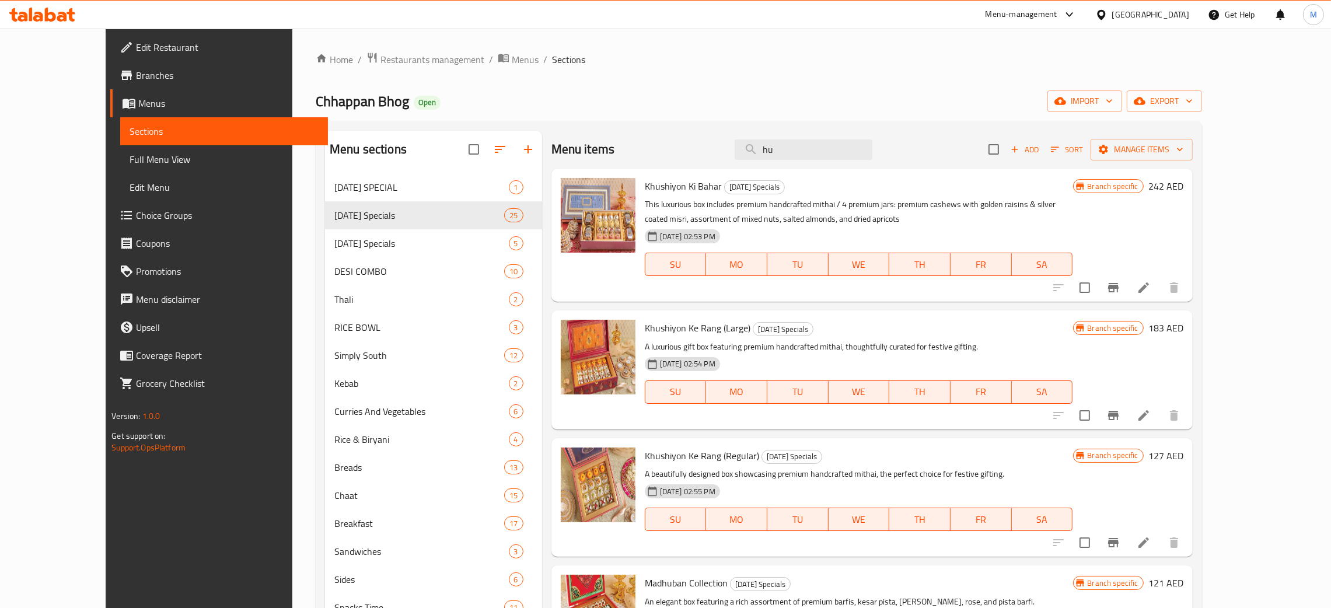
type input "h"
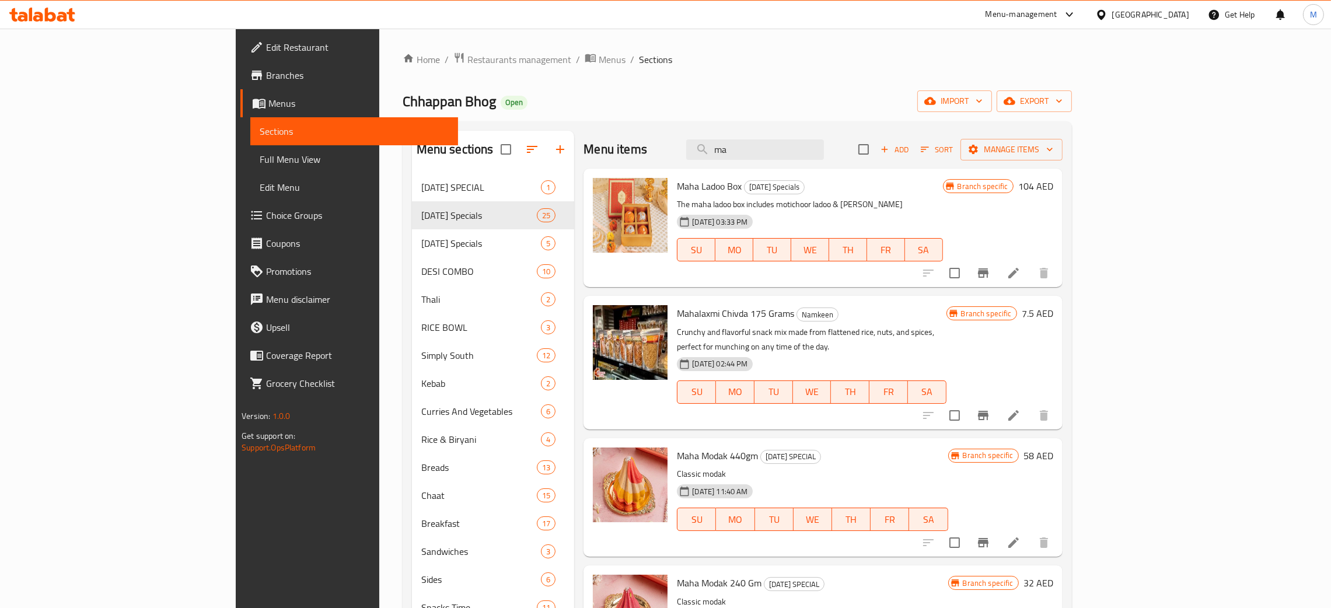
type input "m"
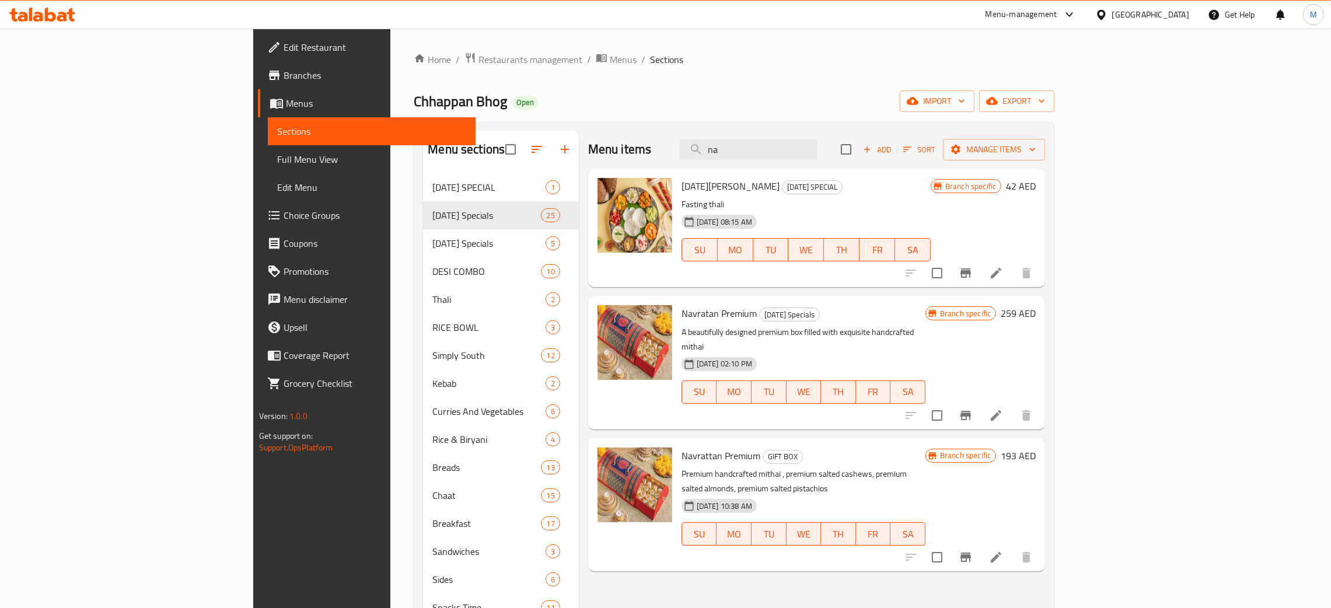
type input "n"
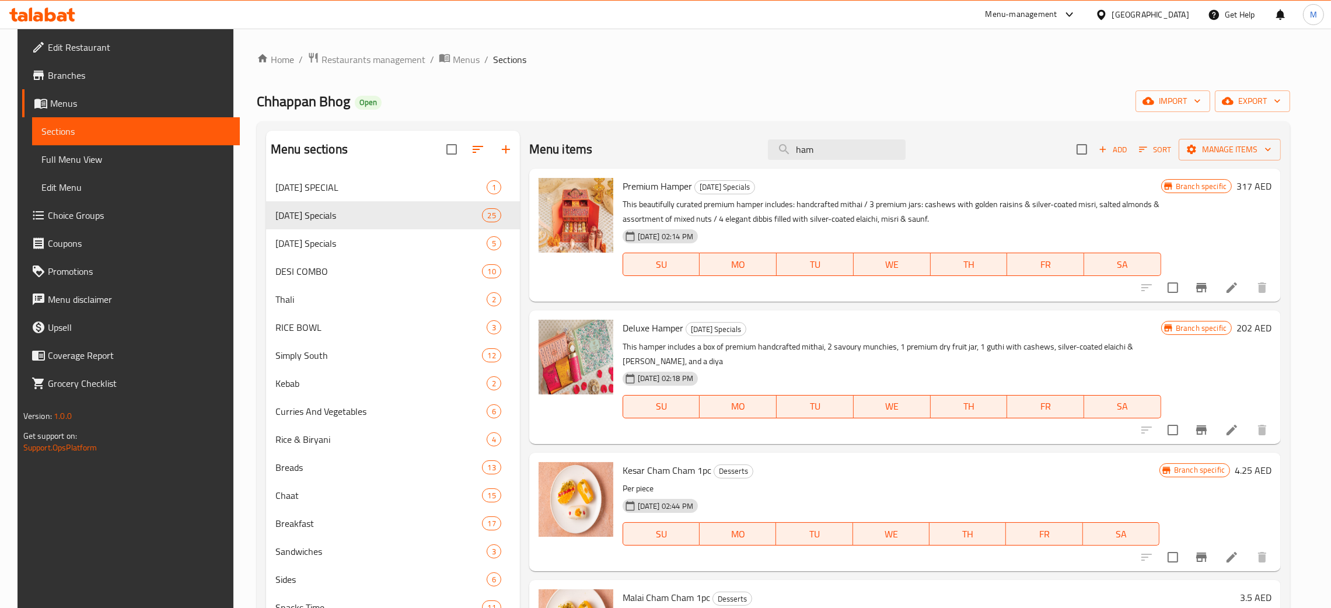
type input "ham"
drag, startPoint x: 840, startPoint y: 149, endPoint x: 788, endPoint y: 140, distance: 52.1
click at [788, 140] on input "ham" at bounding box center [837, 149] width 138 height 20
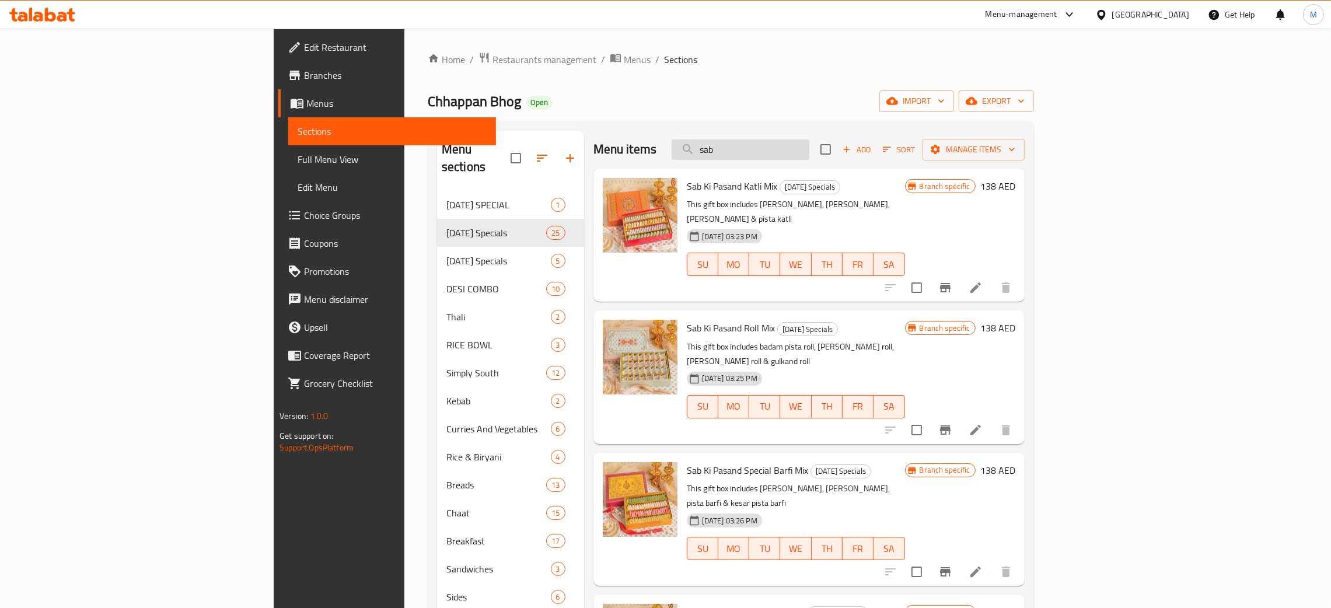
type input "sab"
drag, startPoint x: 821, startPoint y: 153, endPoint x: 771, endPoint y: 147, distance: 50.5
click at [771, 147] on input "sab" at bounding box center [741, 149] width 138 height 20
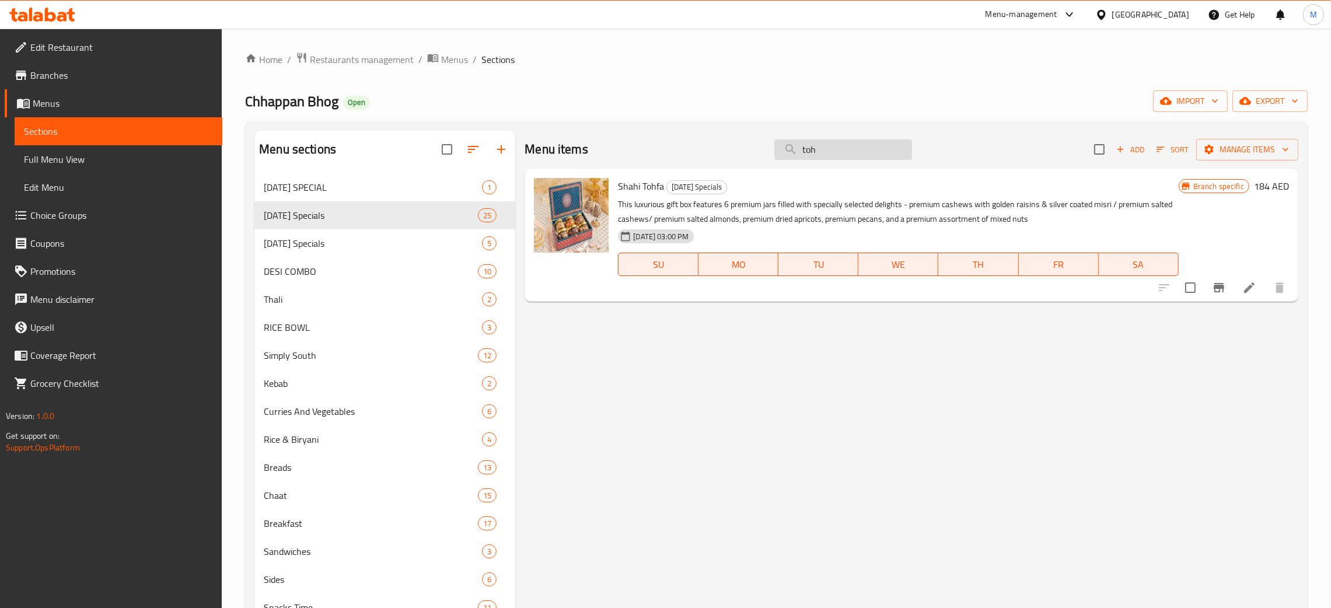
type input "toh"
click at [661, 348] on div "Menu items toh Add Sort Manage items Shahi Tohfa Diwali Specials This luxurious…" at bounding box center [906, 560] width 783 height 859
drag, startPoint x: 815, startPoint y: 157, endPoint x: 779, endPoint y: 151, distance: 36.2
click at [779, 151] on input "toh" at bounding box center [843, 149] width 138 height 20
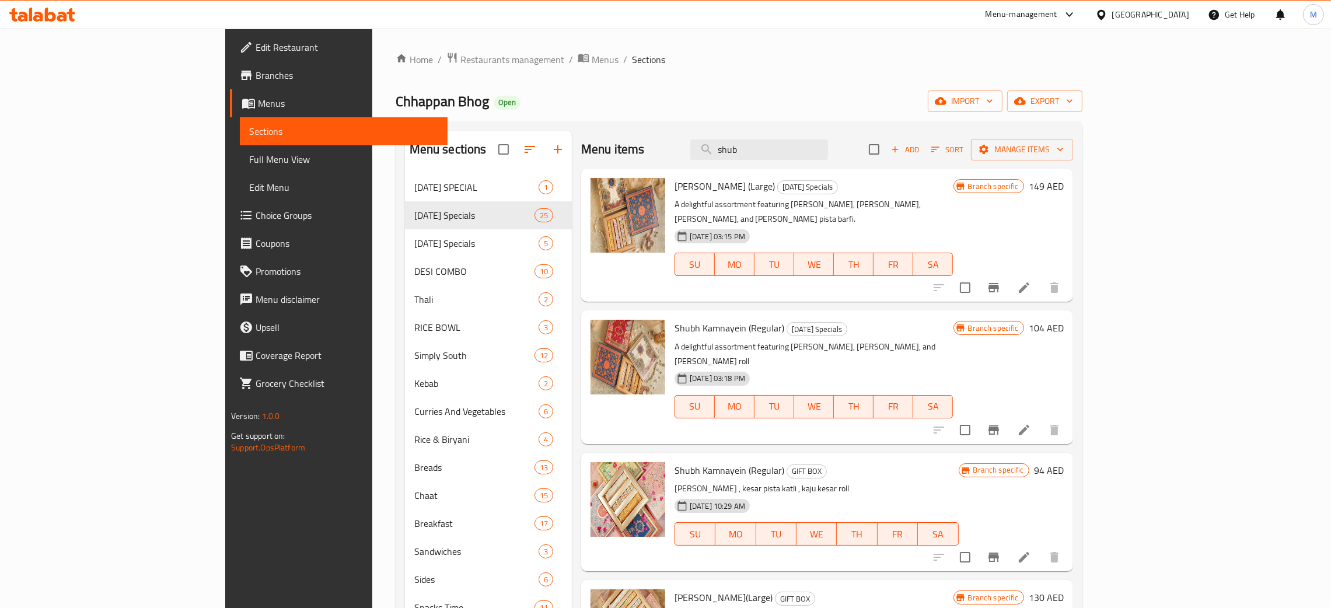
type input "shub"
click at [249, 159] on span "Full Menu View" at bounding box center [343, 159] width 189 height 14
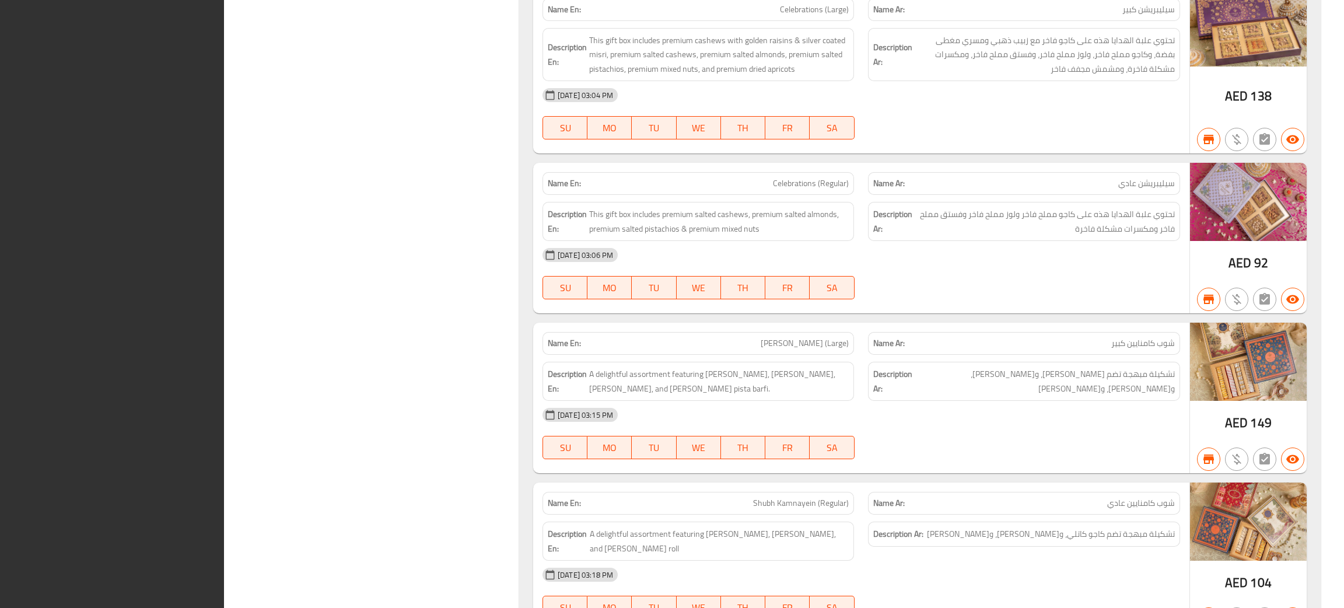
scroll to position [2450, 0]
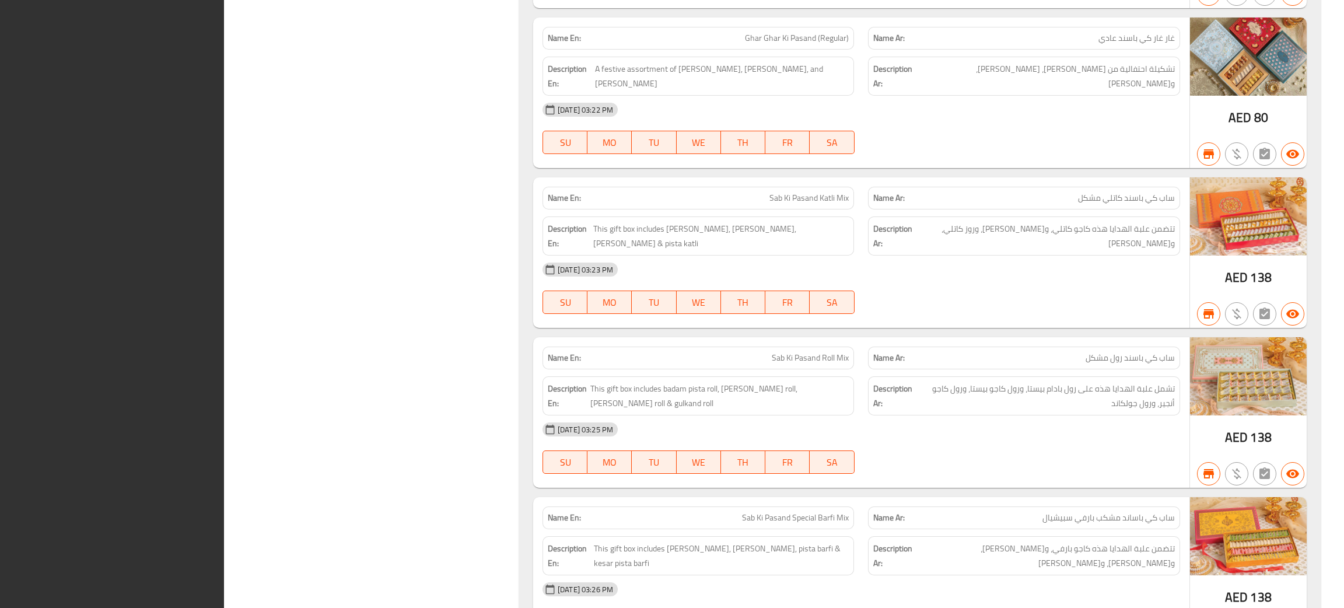
scroll to position [2503, 0]
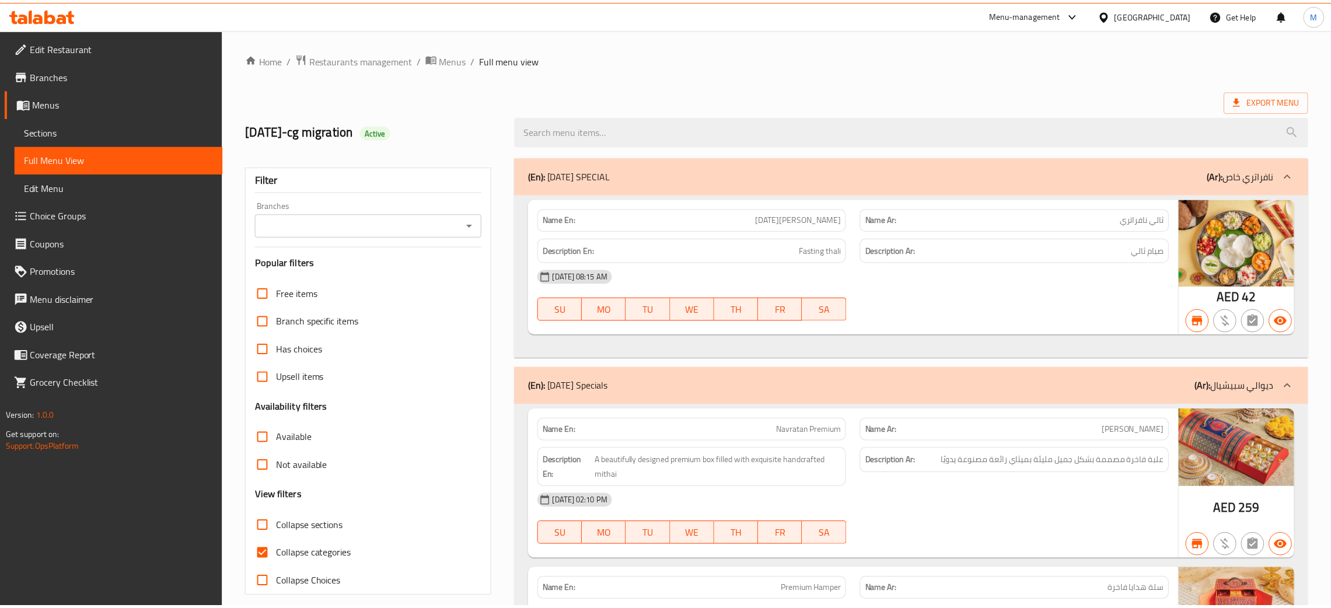
scroll to position [2941, 0]
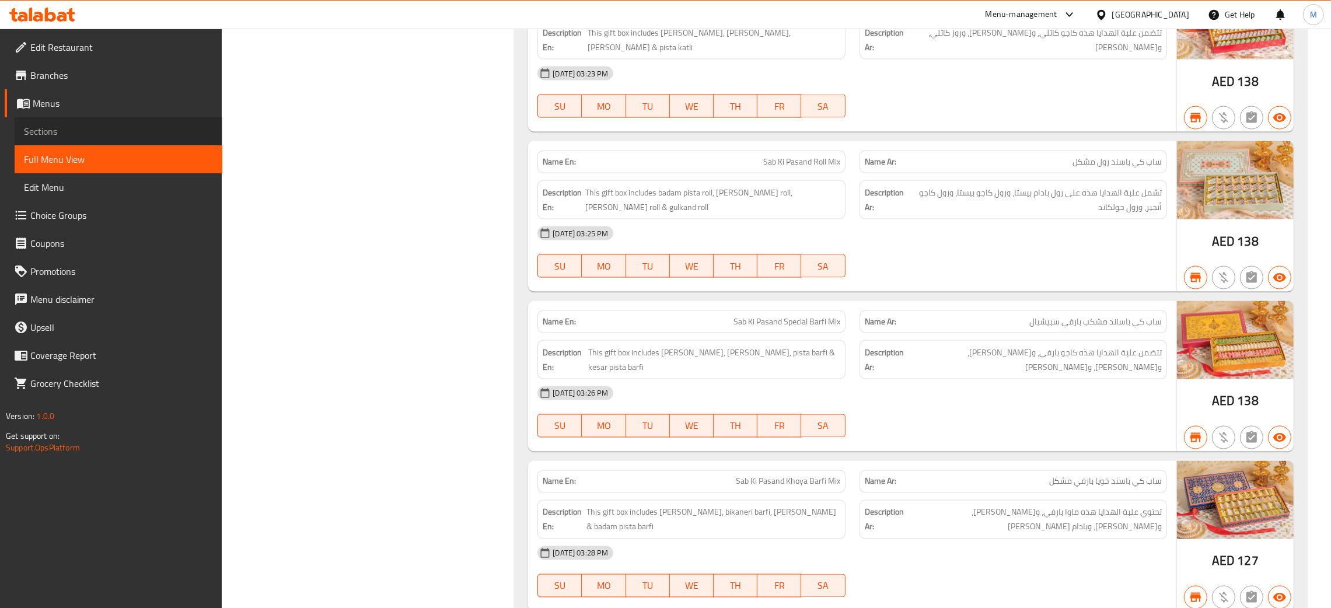
click at [44, 129] on span "Sections" at bounding box center [118, 131] width 189 height 14
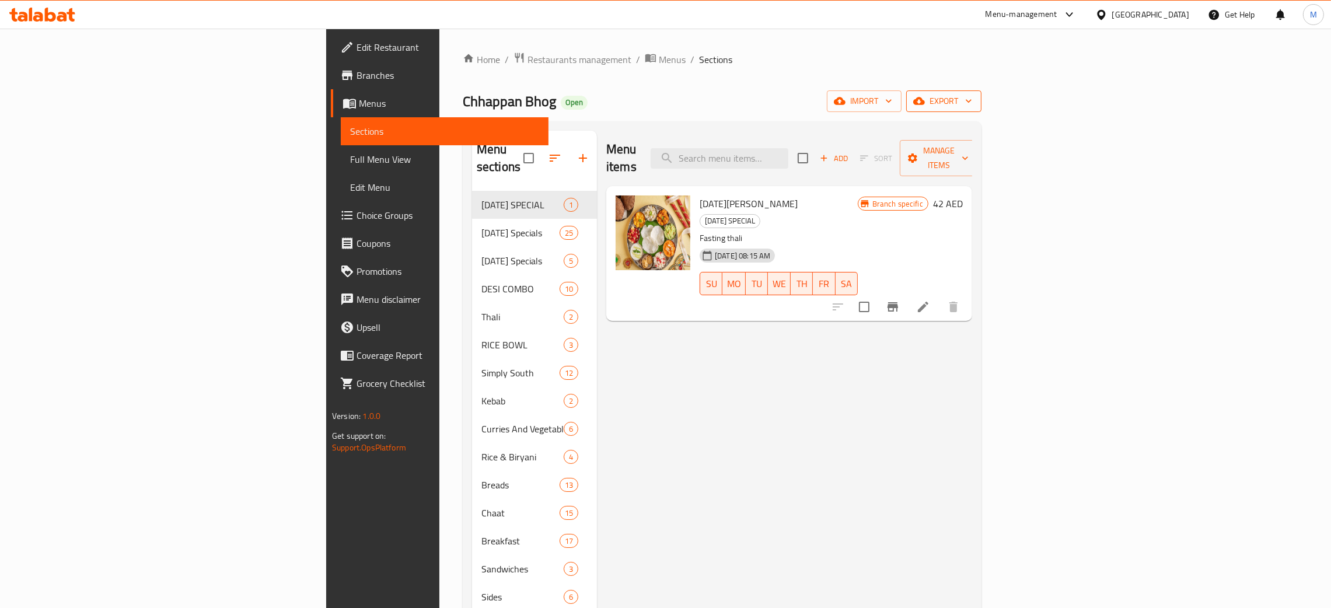
click at [972, 97] on span "export" at bounding box center [943, 101] width 57 height 15
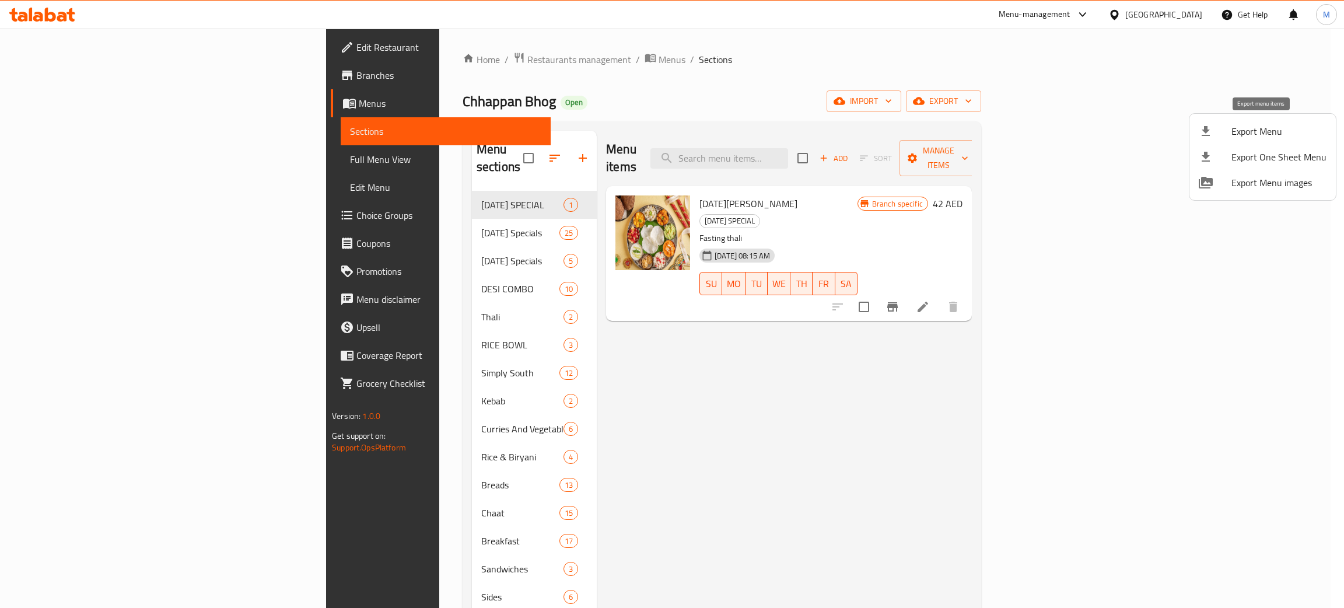
click at [1241, 127] on span "Export Menu" at bounding box center [1279, 131] width 95 height 14
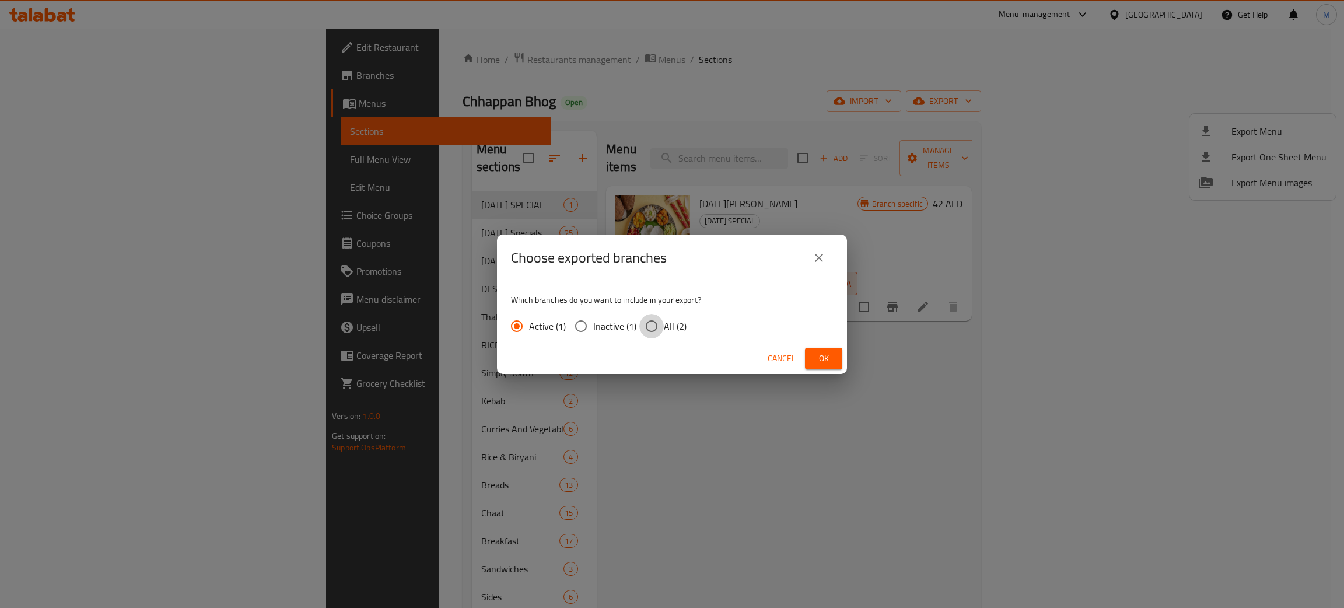
click at [652, 320] on input "All (2)" at bounding box center [651, 326] width 25 height 25
radio input "true"
click at [831, 356] on span "Ok" at bounding box center [823, 358] width 19 height 15
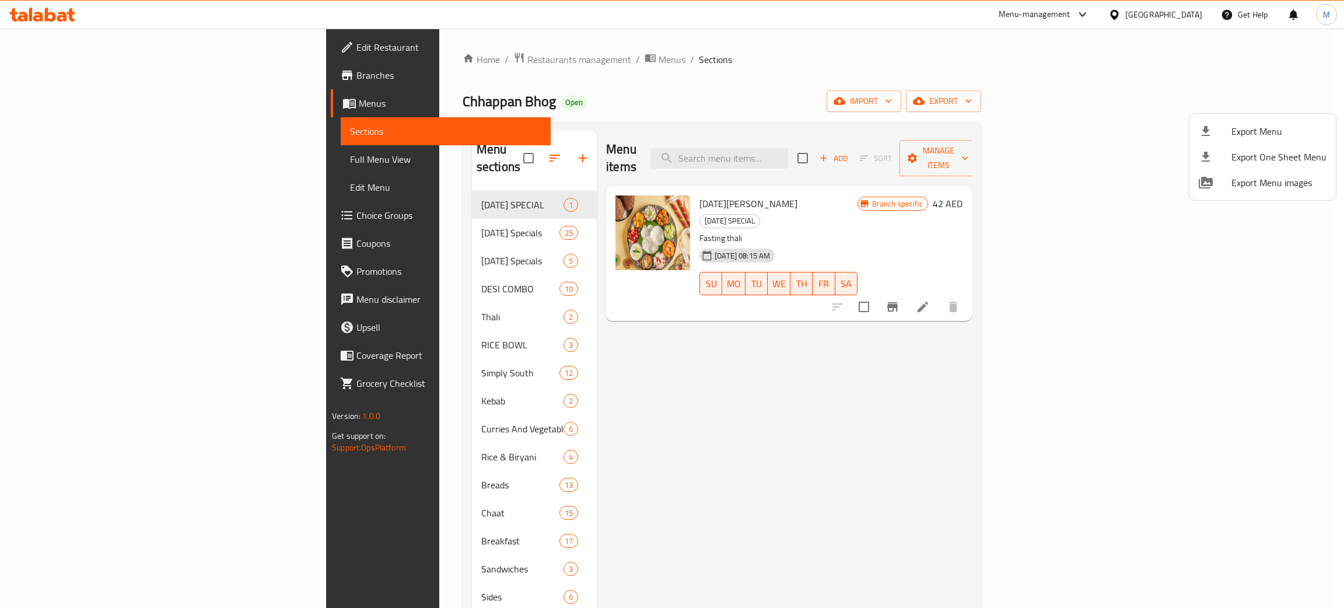
click at [52, 70] on div at bounding box center [672, 304] width 1344 height 608
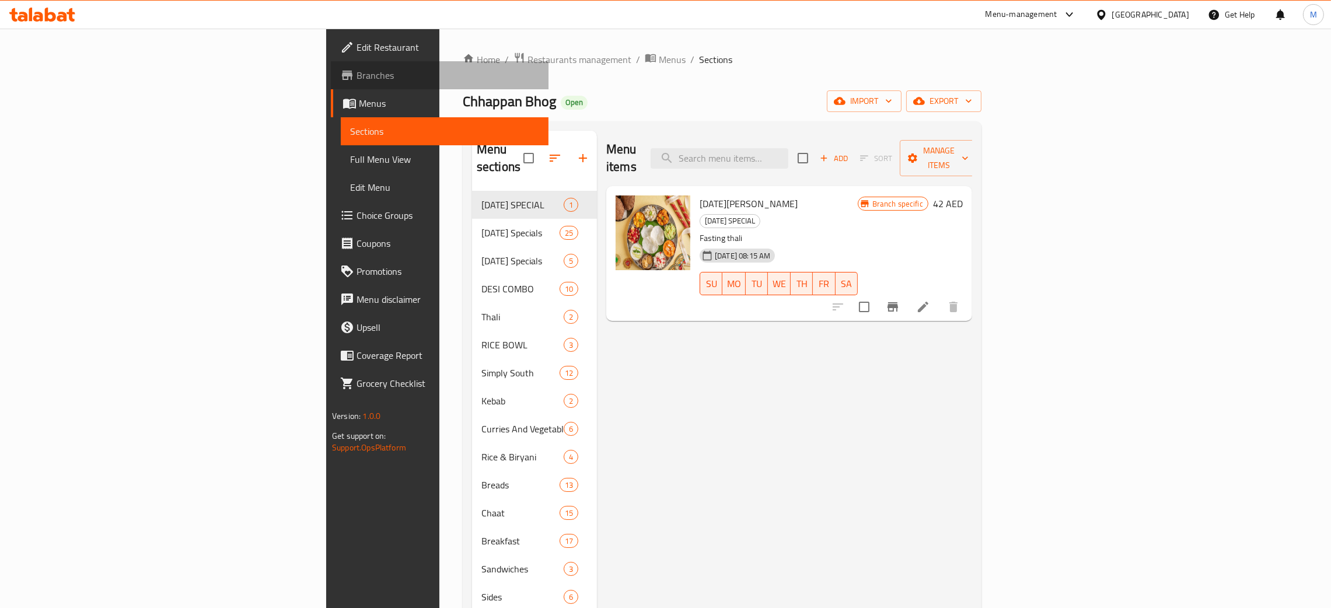
click at [356, 72] on span "Branches" at bounding box center [447, 75] width 183 height 14
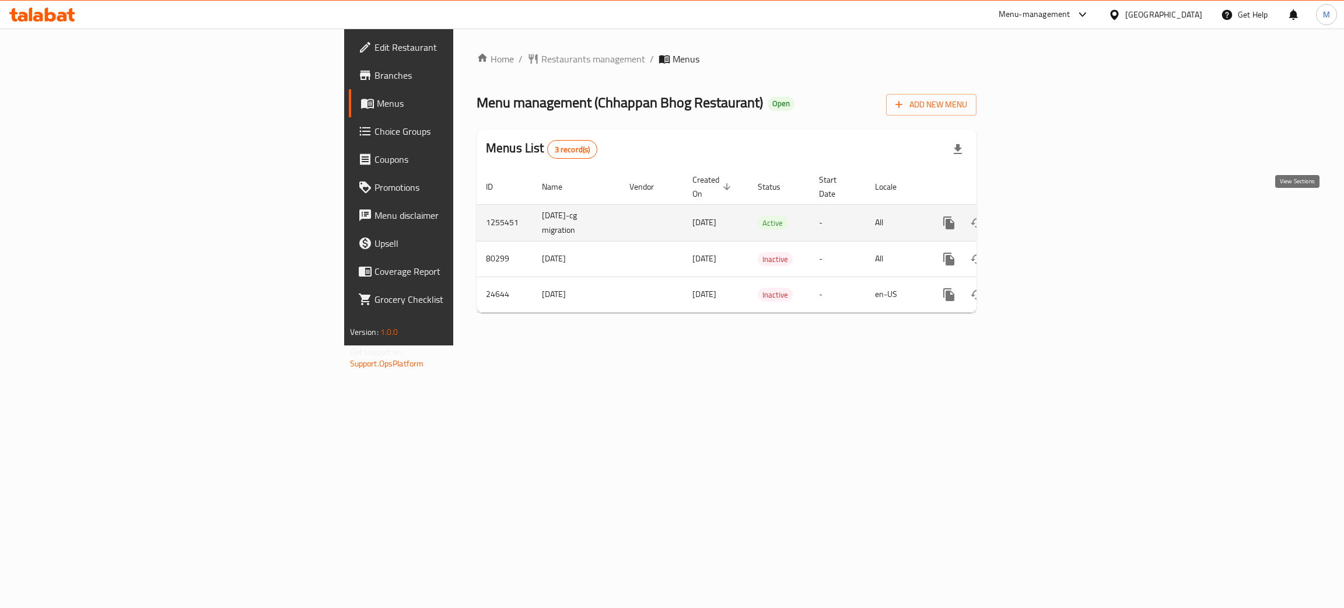
click at [1040, 216] on icon "enhanced table" at bounding box center [1033, 223] width 14 height 14
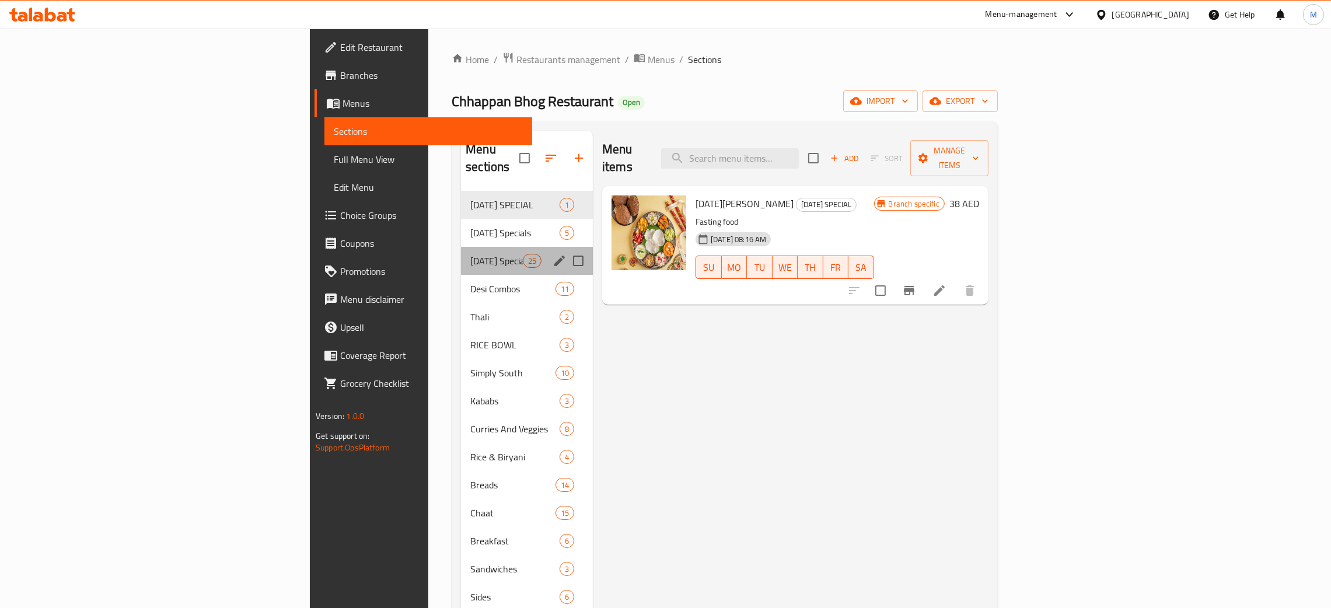
click at [461, 247] on div "[DATE] Specials 25" at bounding box center [527, 261] width 132 height 28
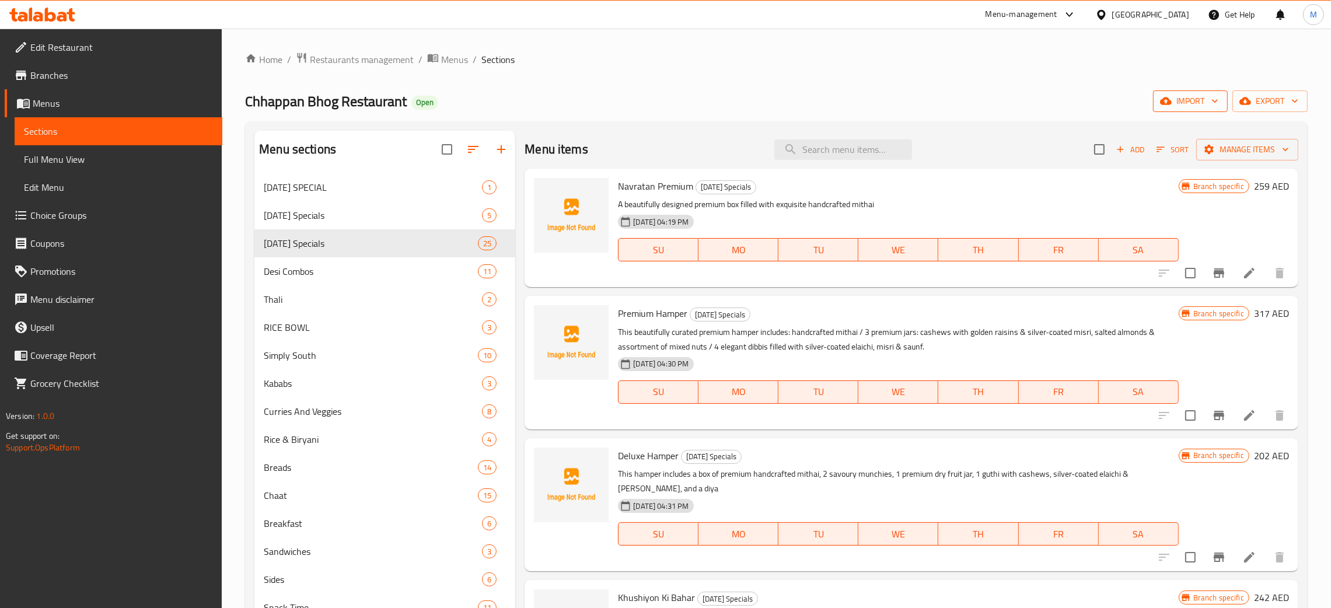
click at [1176, 95] on span "import" at bounding box center [1190, 101] width 56 height 15
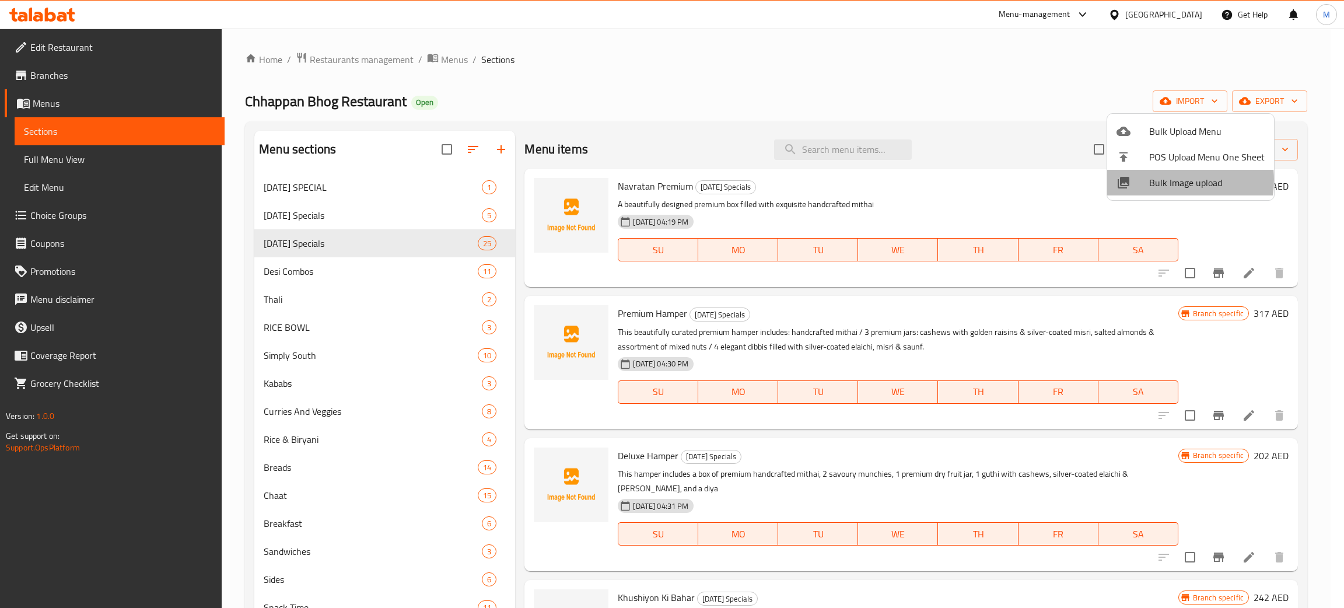
click at [1165, 180] on span "Bulk Image upload" at bounding box center [1207, 183] width 116 height 14
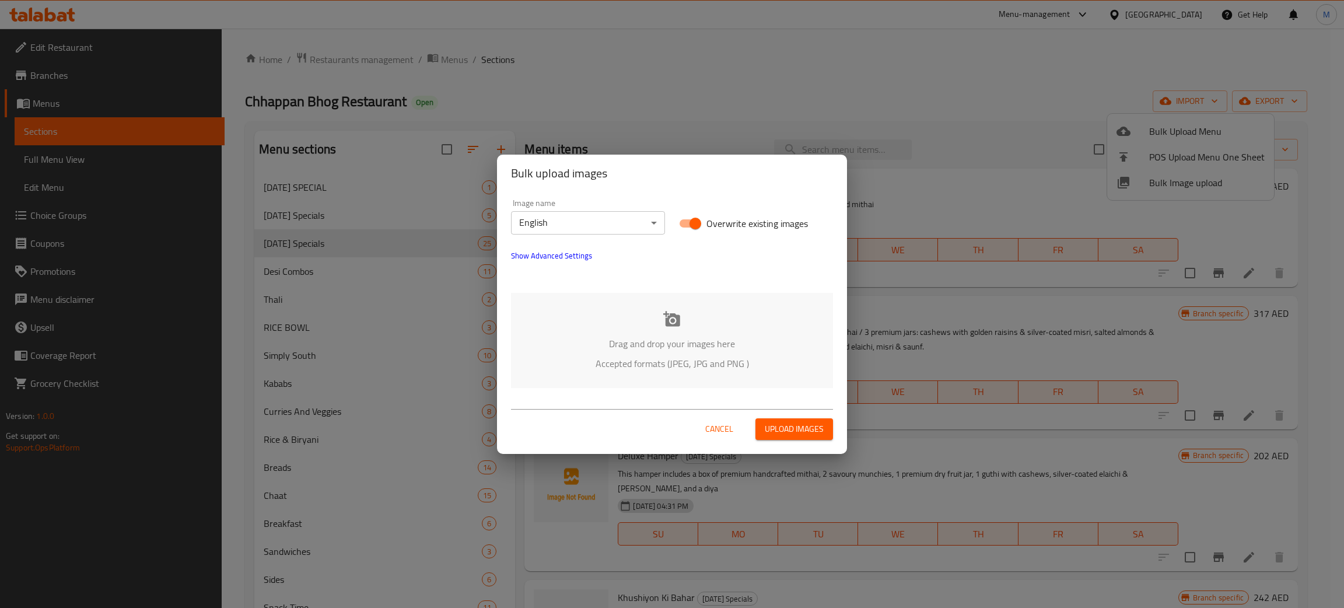
click at [716, 337] on p "Drag and drop your images here" at bounding box center [672, 344] width 287 height 14
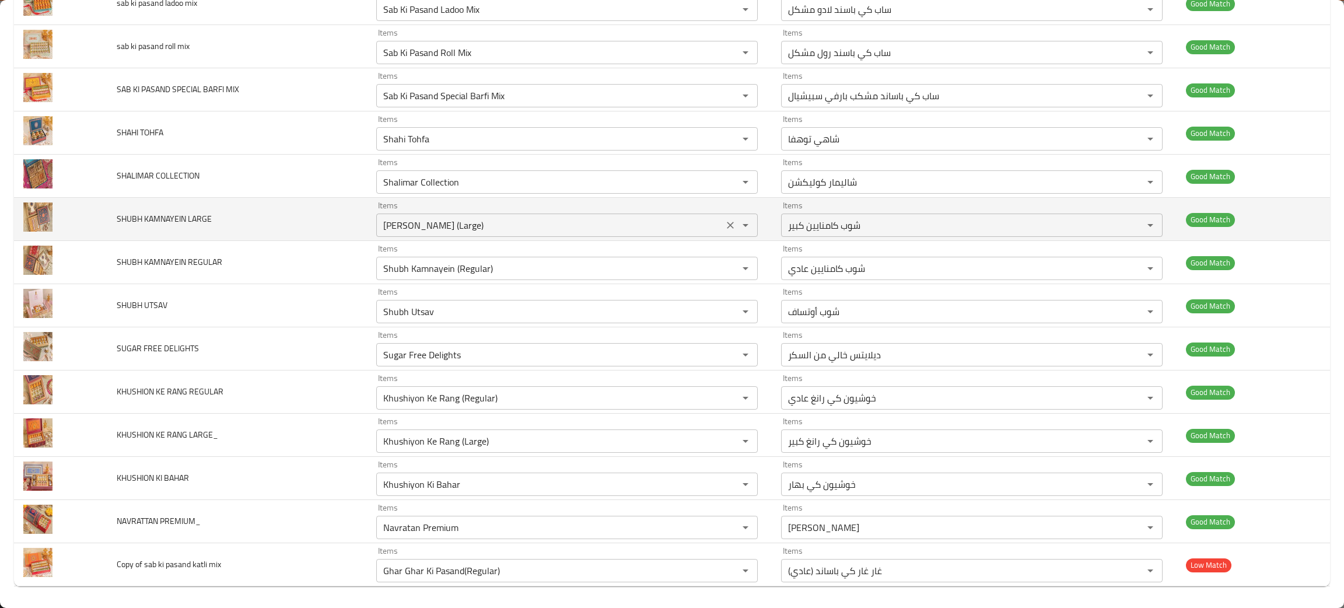
scroll to position [632, 0]
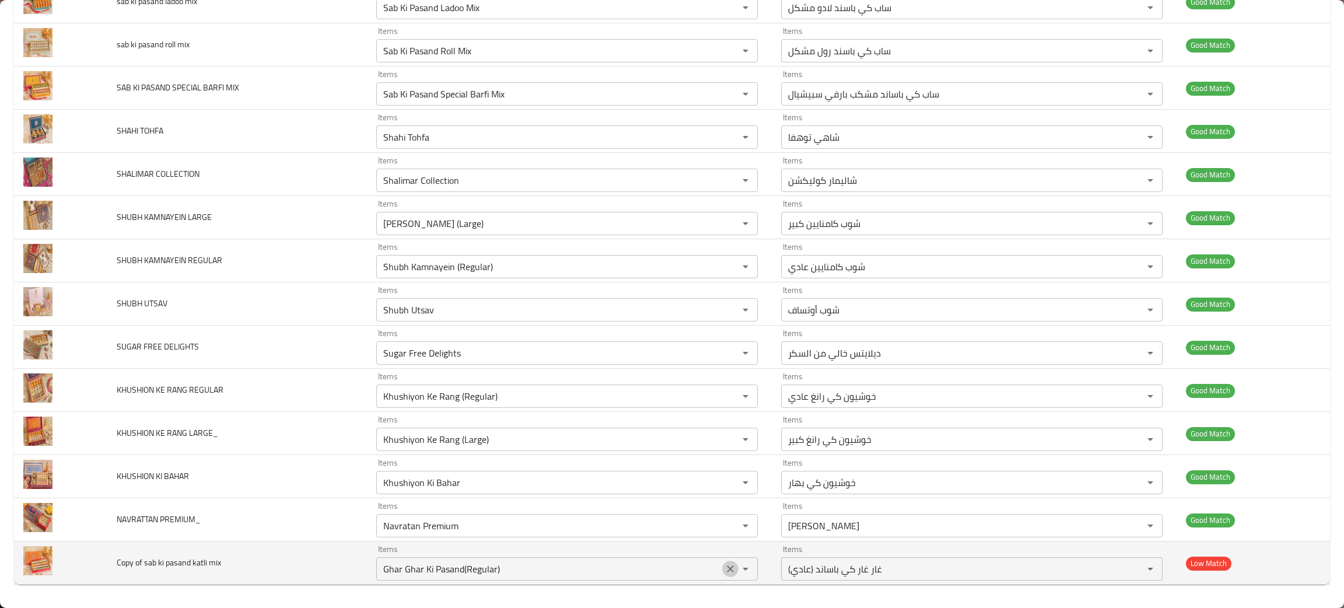
click at [725, 567] on icon "Clear" at bounding box center [731, 569] width 12 height 12
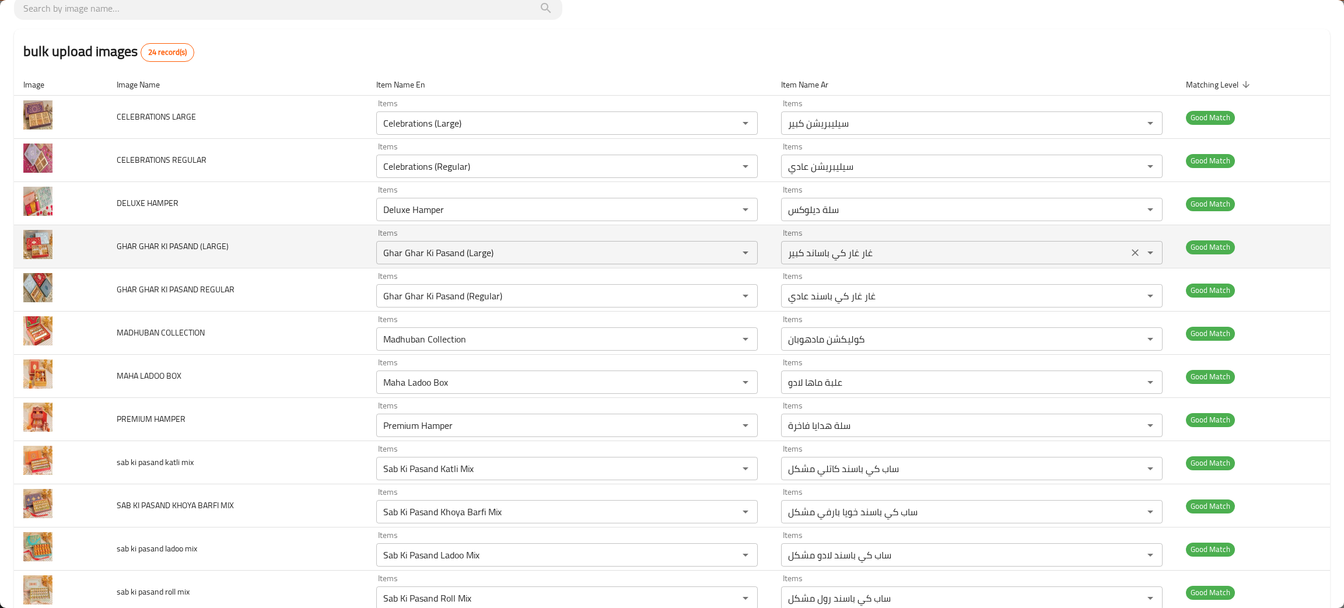
scroll to position [0, 0]
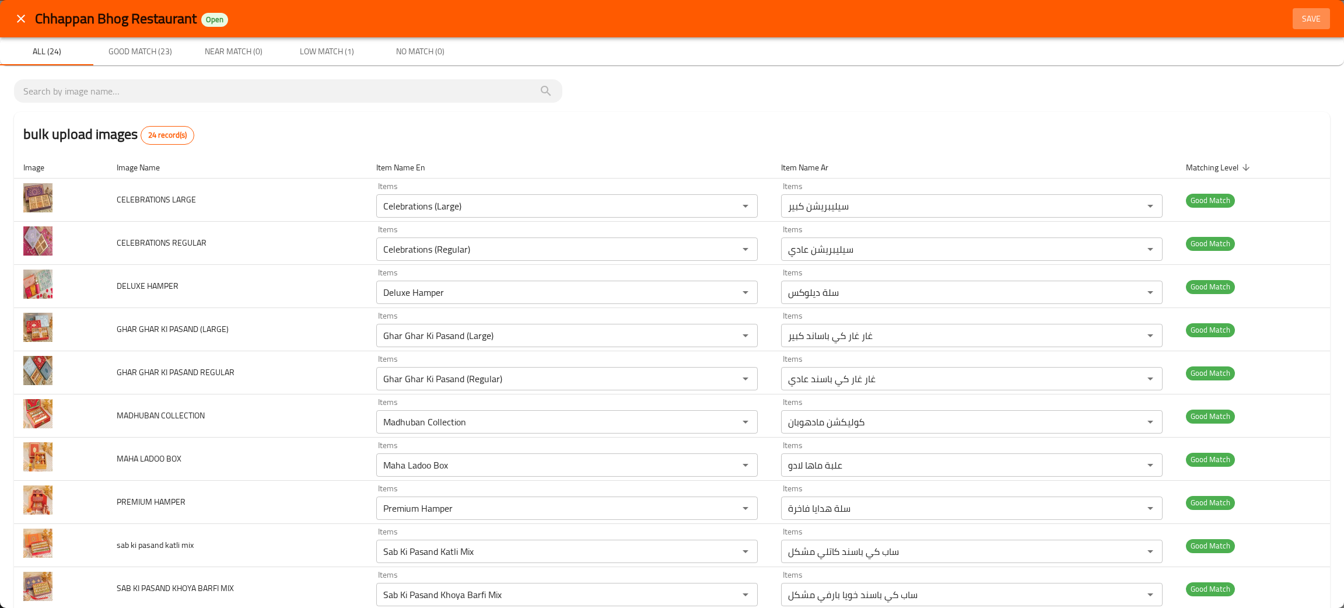
click at [1309, 15] on span "Save" at bounding box center [1312, 19] width 28 height 15
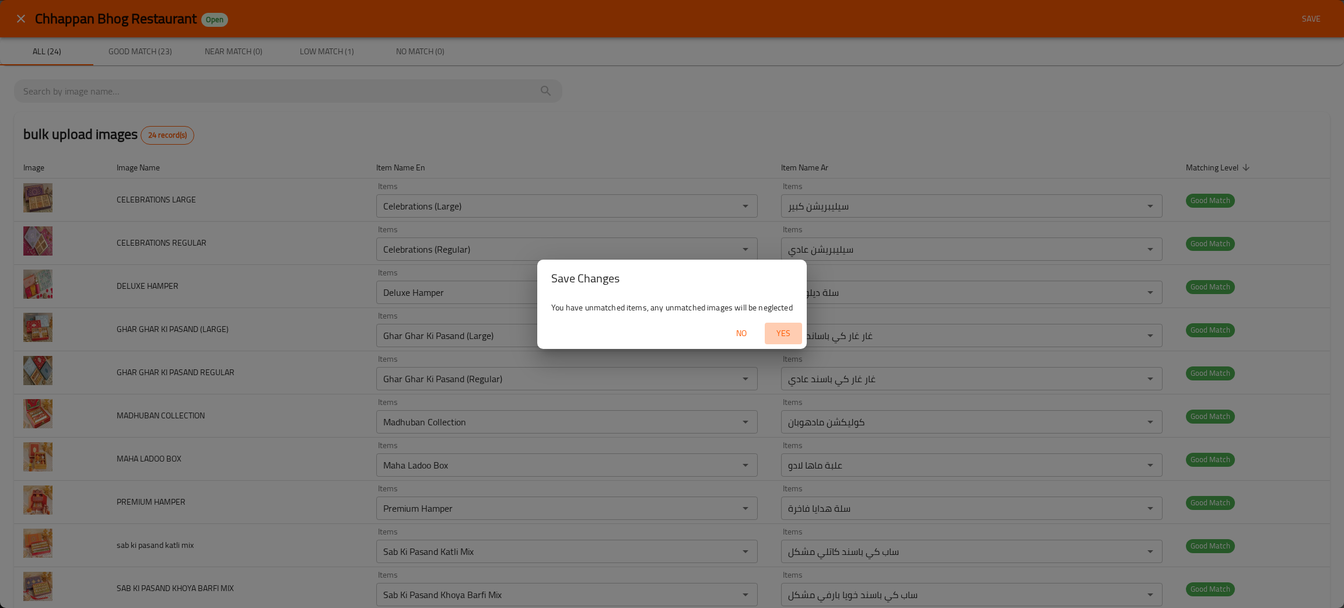
click at [781, 335] on span "Yes" at bounding box center [784, 333] width 28 height 15
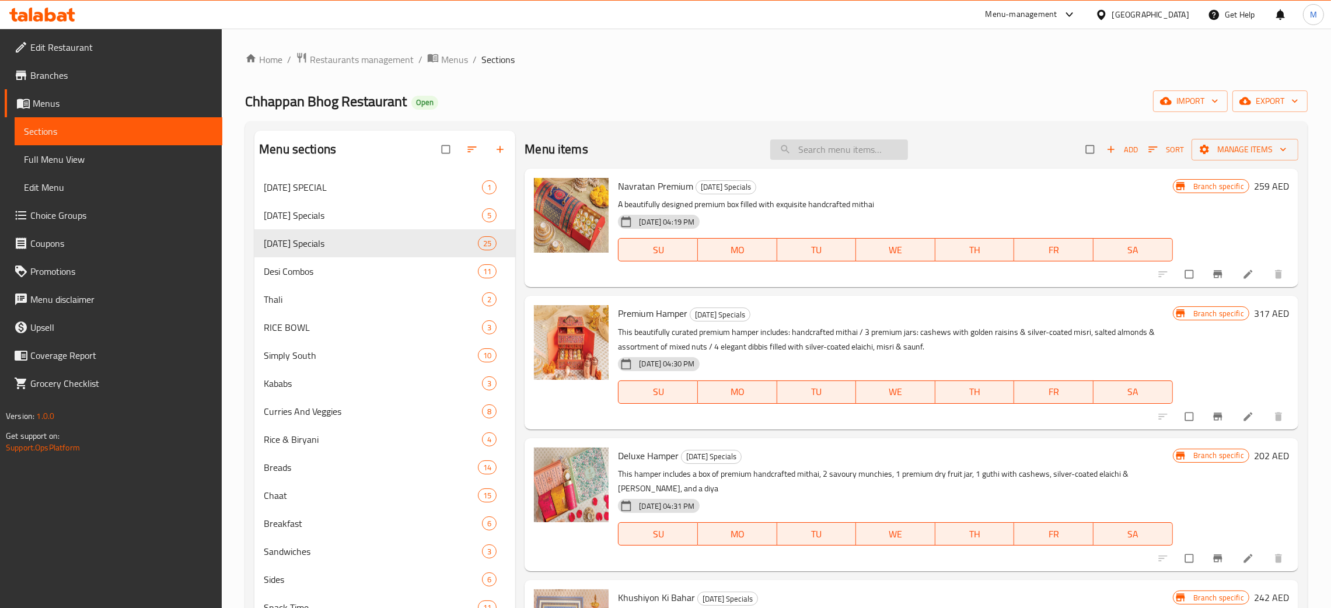
click at [814, 151] on input "search" at bounding box center [839, 149] width 138 height 20
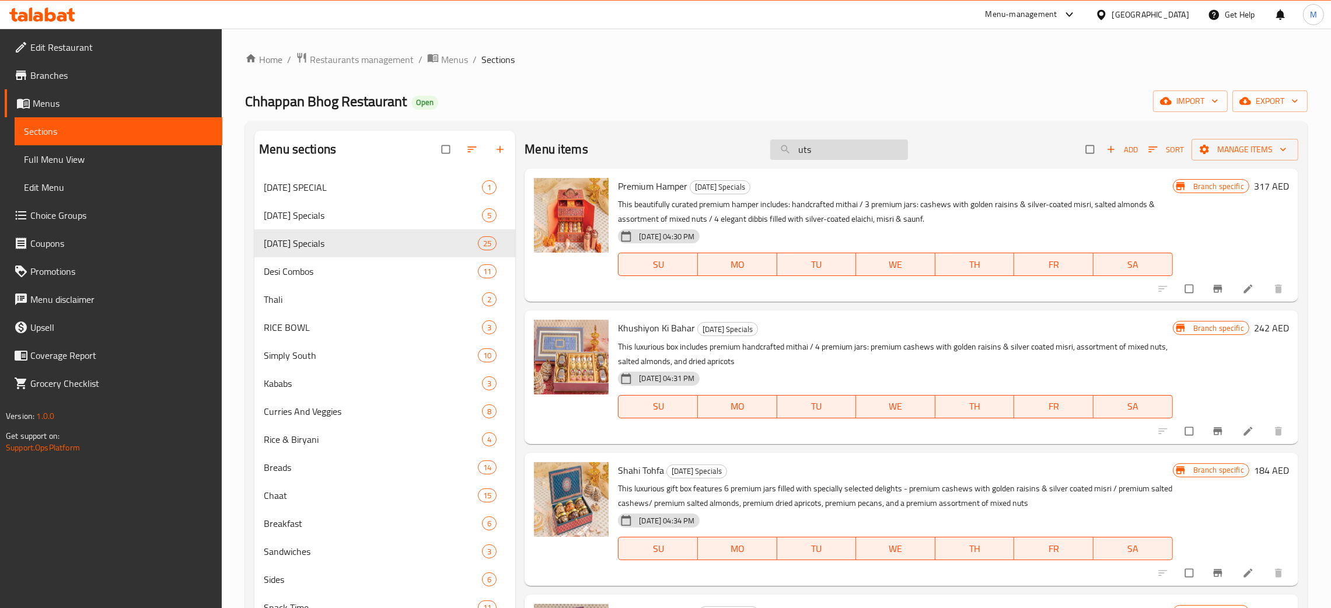
type input "utsa"
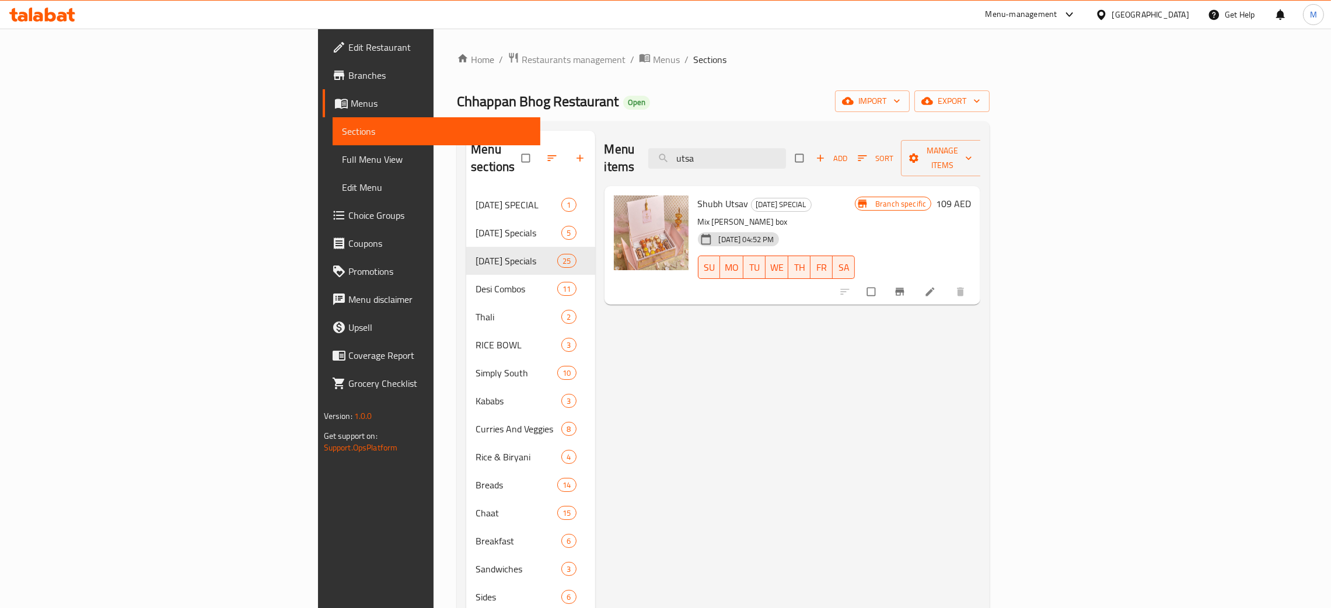
drag, startPoint x: 827, startPoint y: 153, endPoint x: 755, endPoint y: 160, distance: 72.7
click at [756, 160] on div "Menu items utsa Add Sort Manage items" at bounding box center [792, 158] width 376 height 55
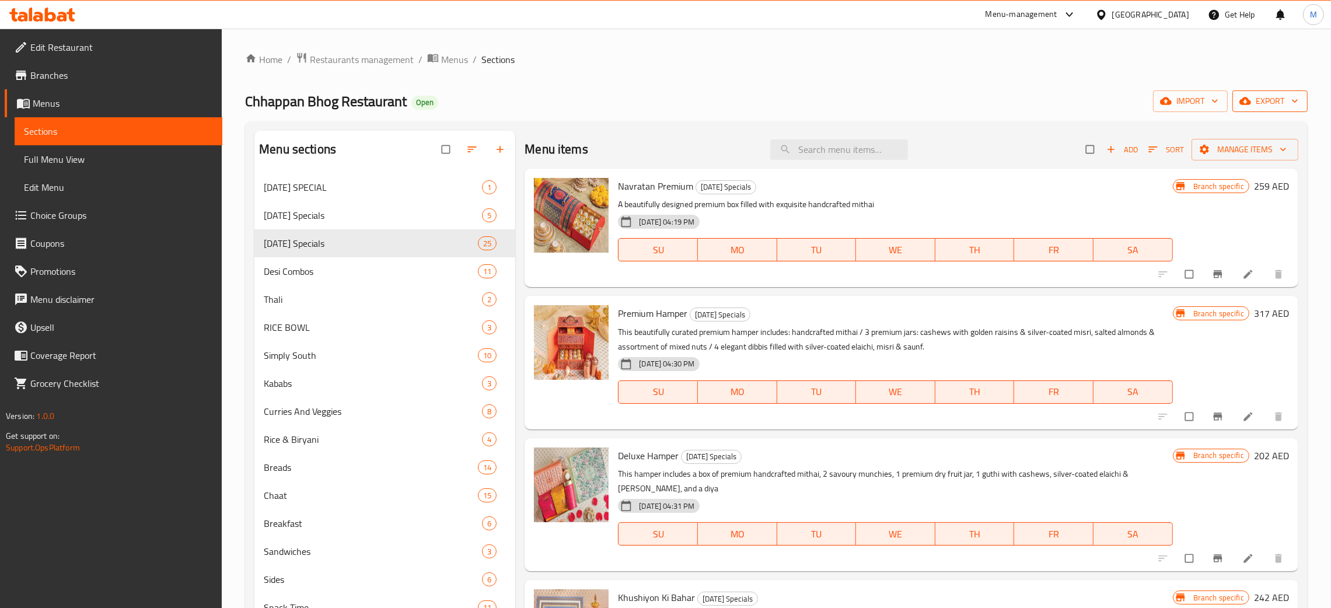
click at [1257, 103] on span "export" at bounding box center [1270, 101] width 57 height 15
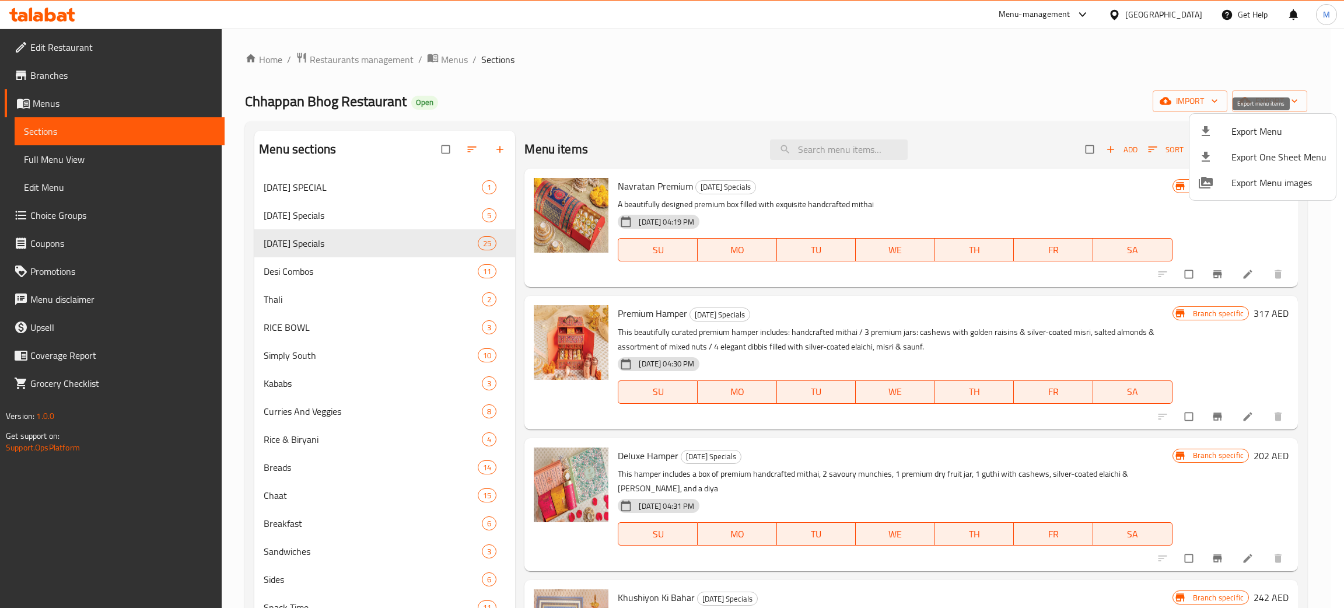
click at [1254, 125] on span "Export Menu" at bounding box center [1279, 131] width 95 height 14
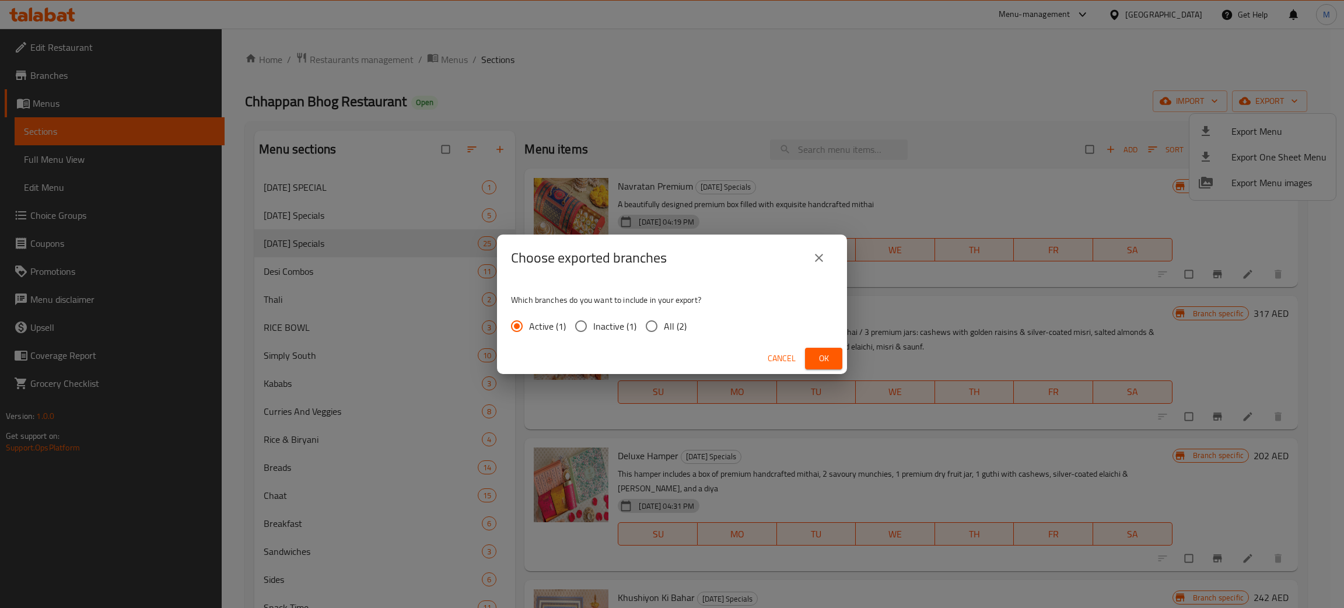
click at [646, 324] on input "All (2)" at bounding box center [651, 326] width 25 height 25
radio input "true"
click at [824, 355] on span "Ok" at bounding box center [823, 358] width 19 height 15
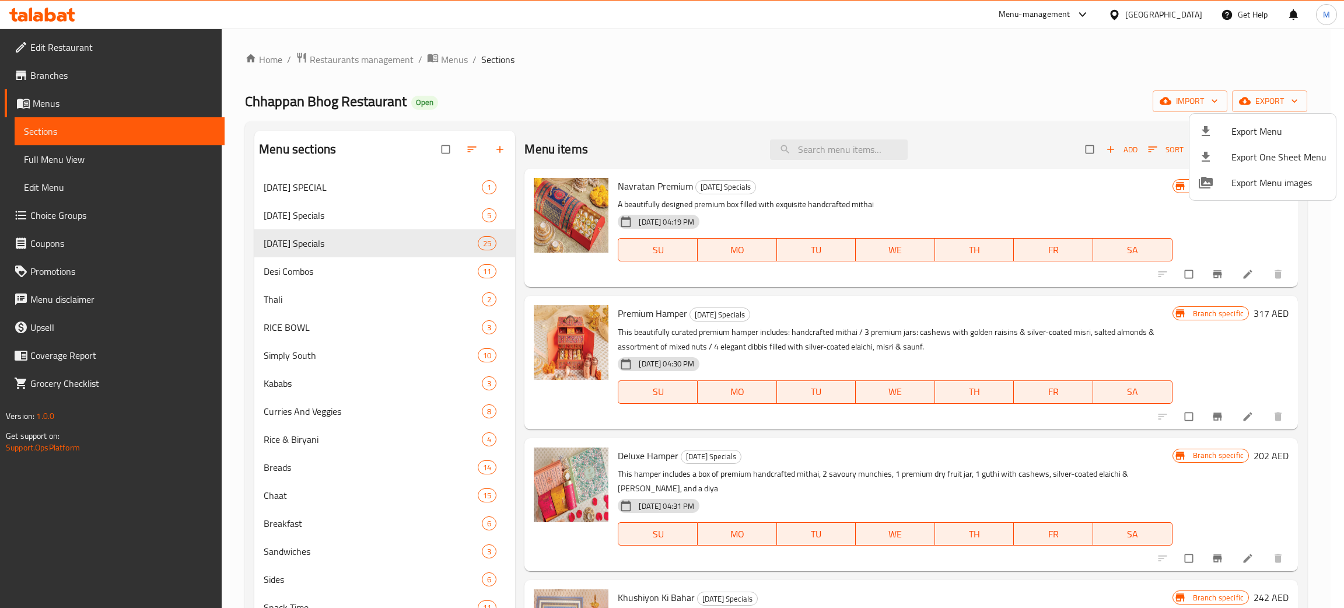
click at [58, 70] on div at bounding box center [672, 304] width 1344 height 608
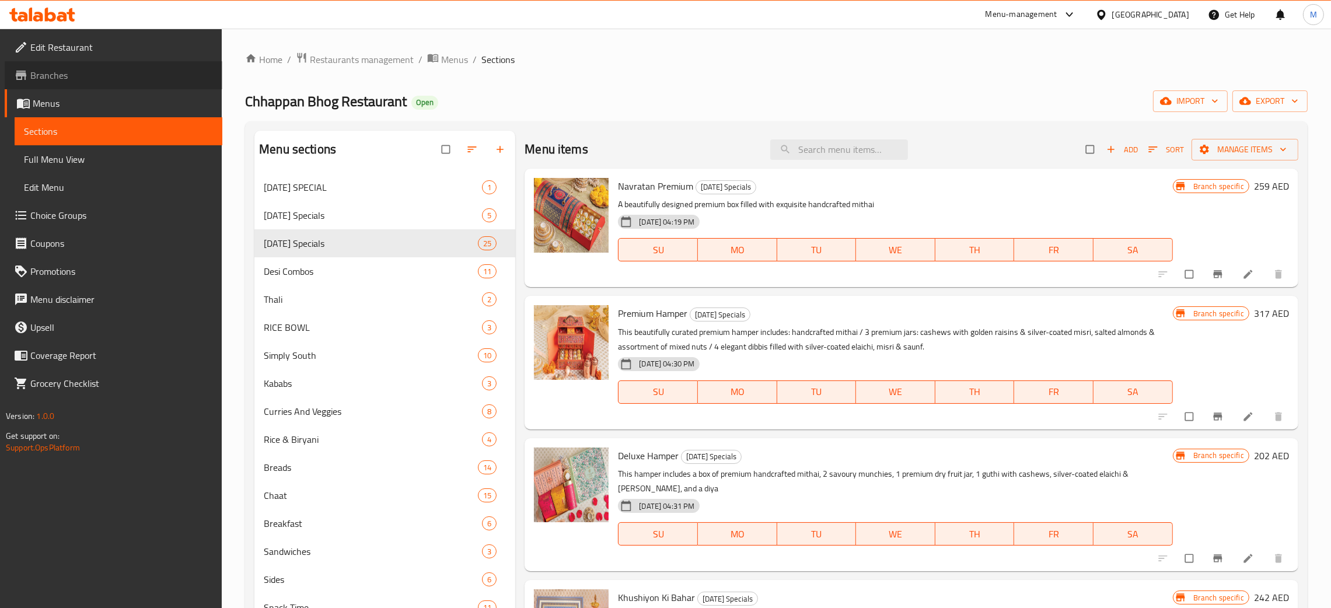
click at [57, 70] on span "Branches" at bounding box center [121, 75] width 183 height 14
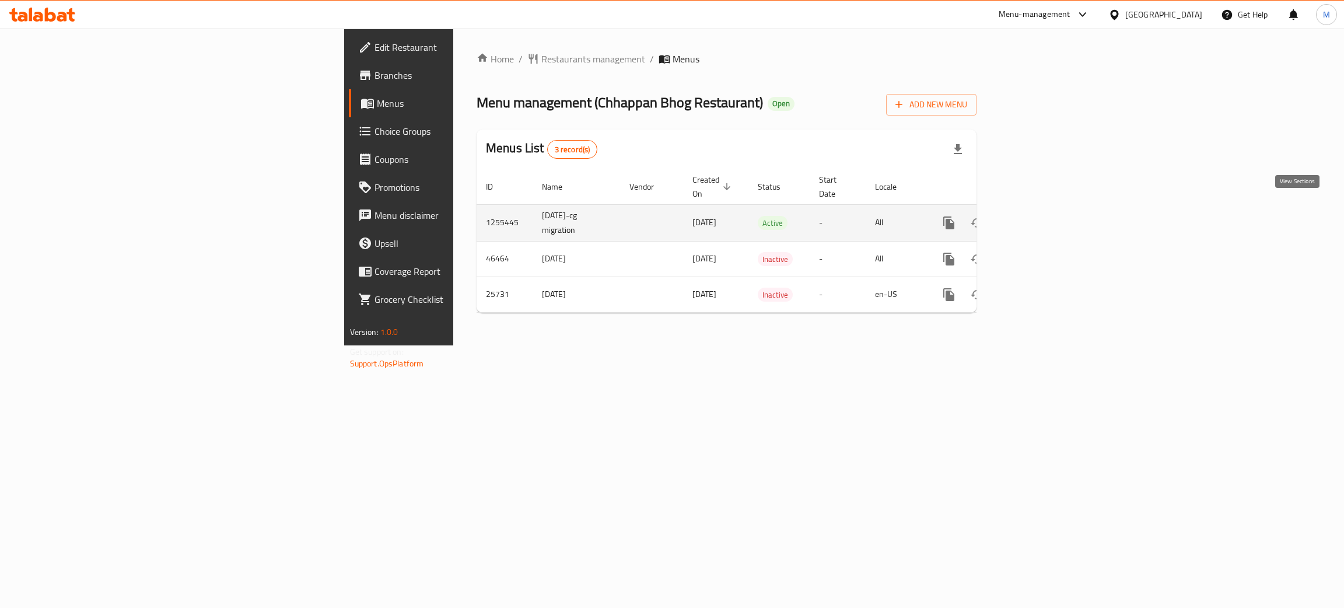
click at [1039, 218] on icon "enhanced table" at bounding box center [1033, 223] width 11 height 11
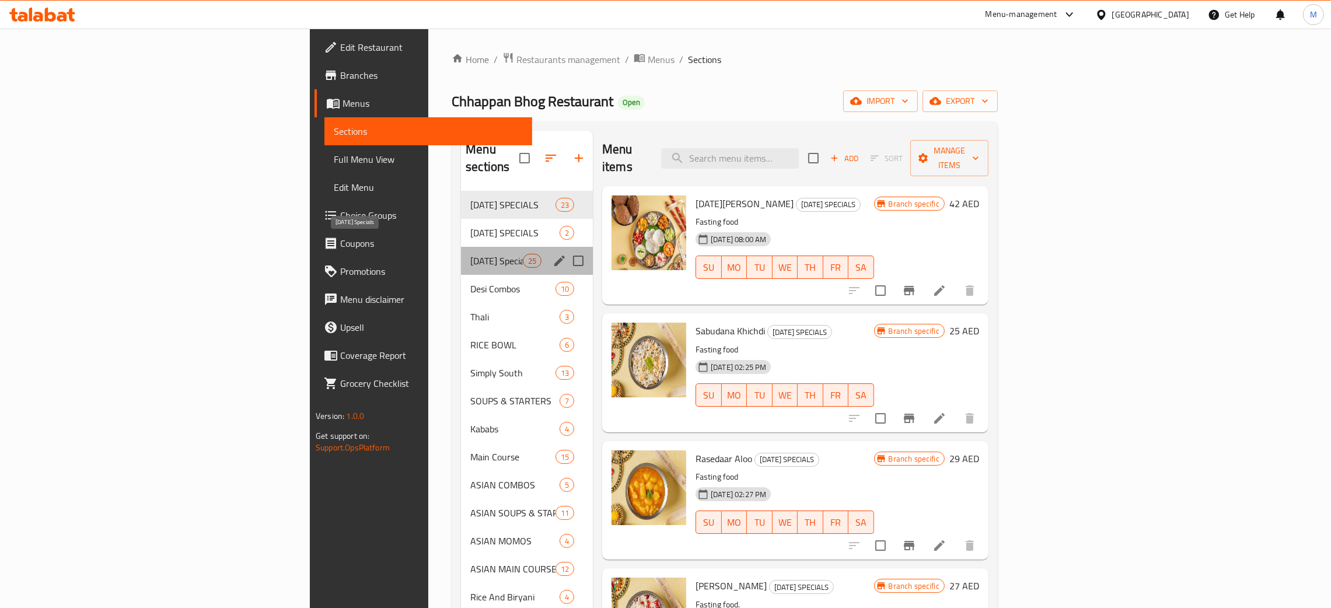
click at [470, 254] on span "[DATE] Specials" at bounding box center [496, 261] width 53 height 14
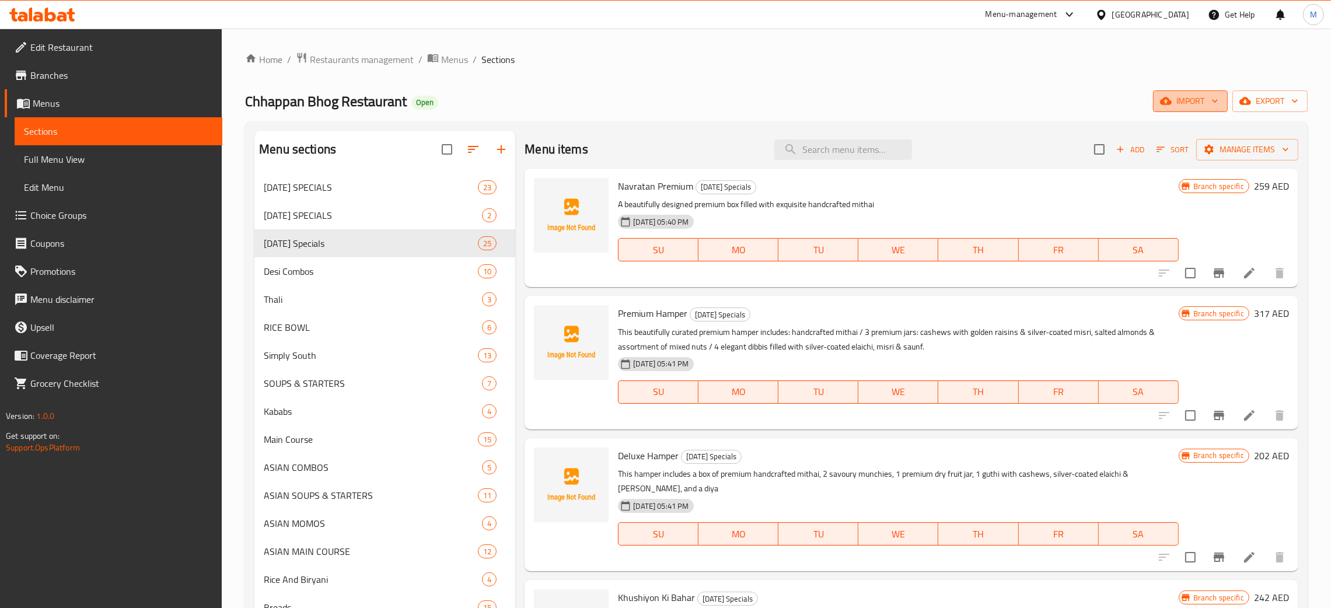
click at [1174, 94] on span "import" at bounding box center [1190, 101] width 56 height 15
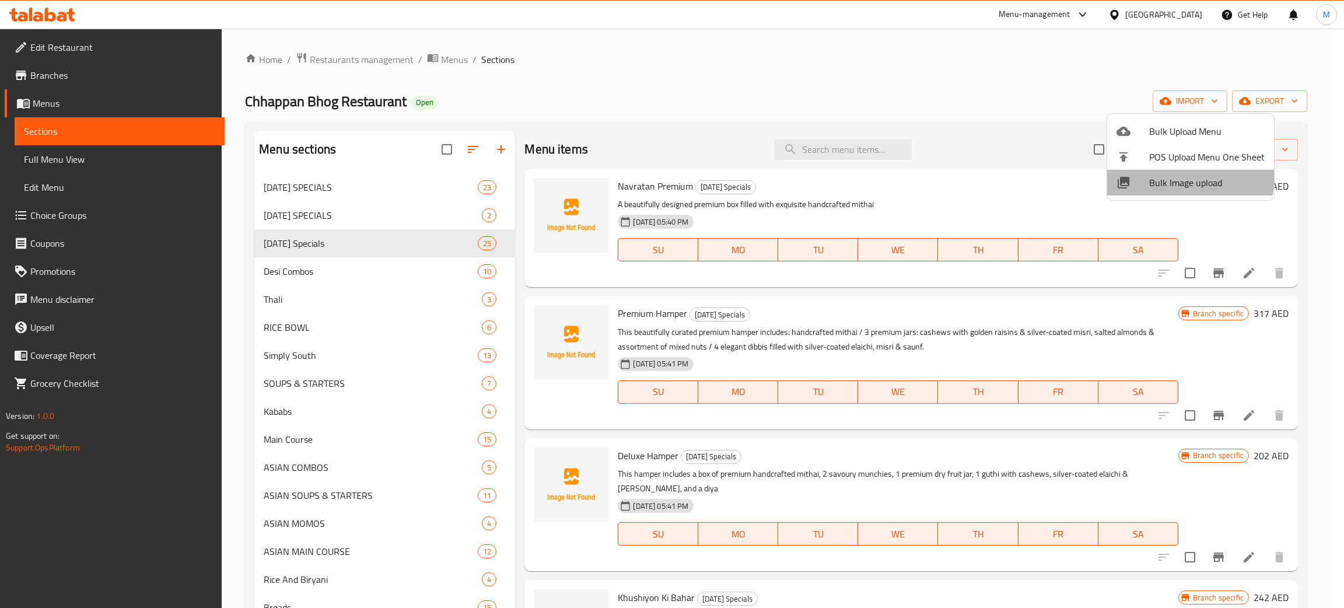
click at [1173, 177] on span "Bulk Image upload" at bounding box center [1207, 183] width 116 height 14
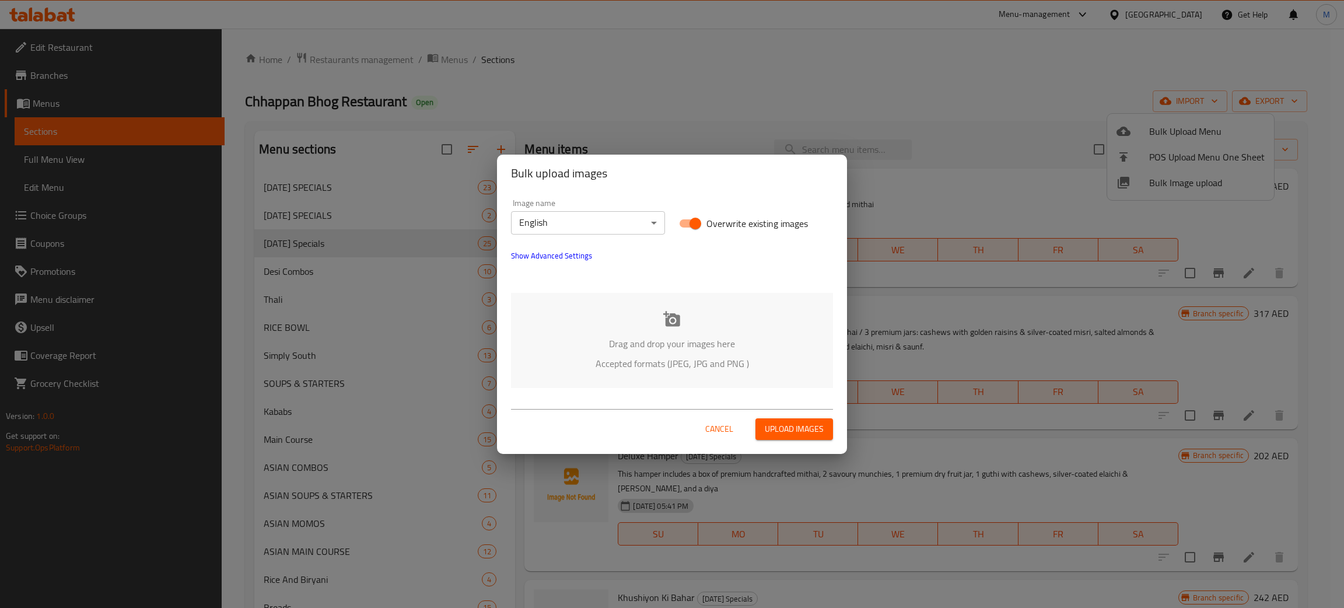
click at [678, 328] on div "Drag and drop your images here Accepted formats (JPEG, JPG and PNG )" at bounding box center [672, 340] width 322 height 95
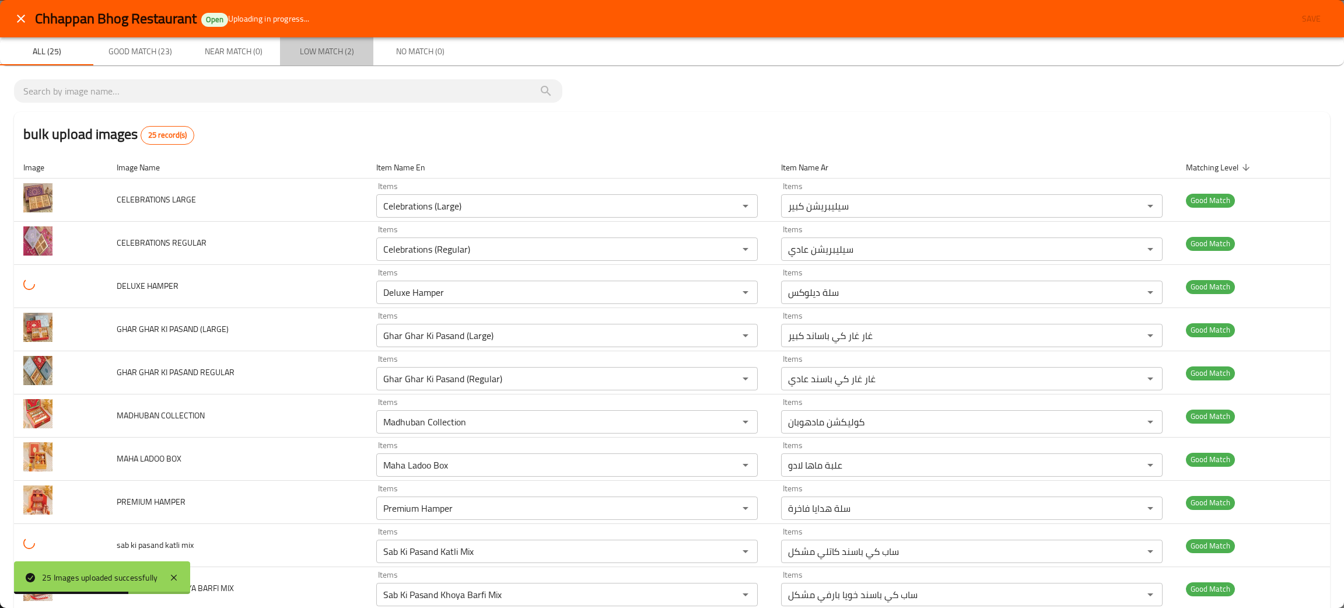
click at [309, 44] on span "Low Match (2)" at bounding box center [326, 51] width 79 height 15
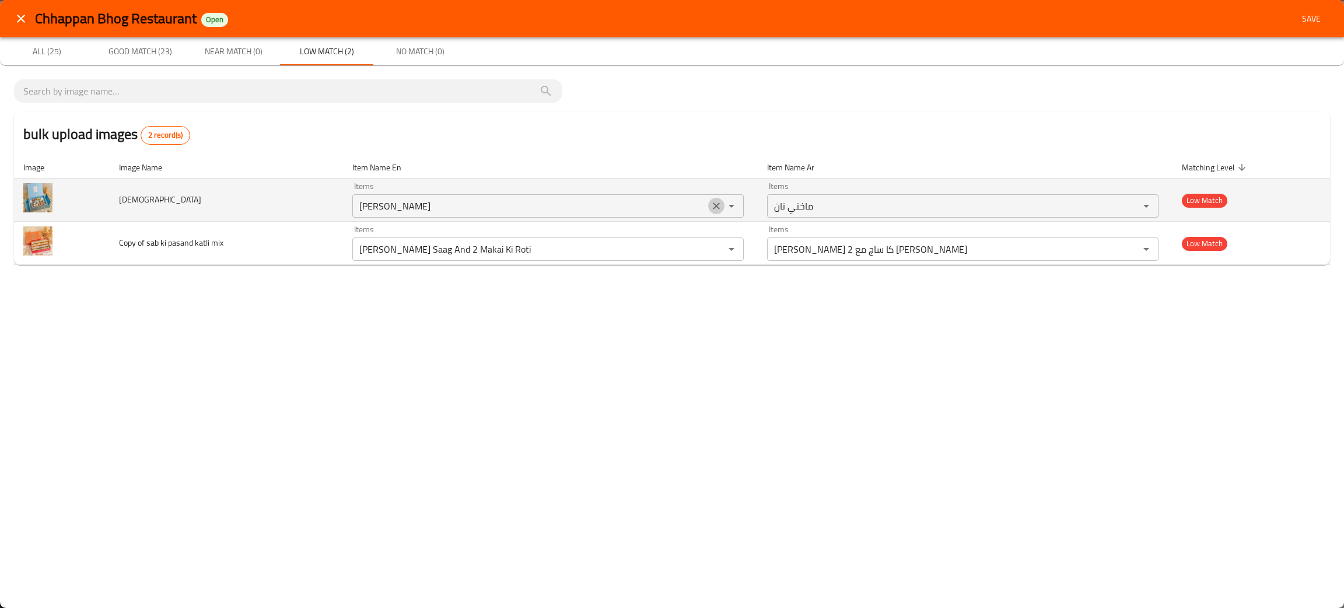
click at [714, 202] on icon "Clear" at bounding box center [717, 206] width 12 height 12
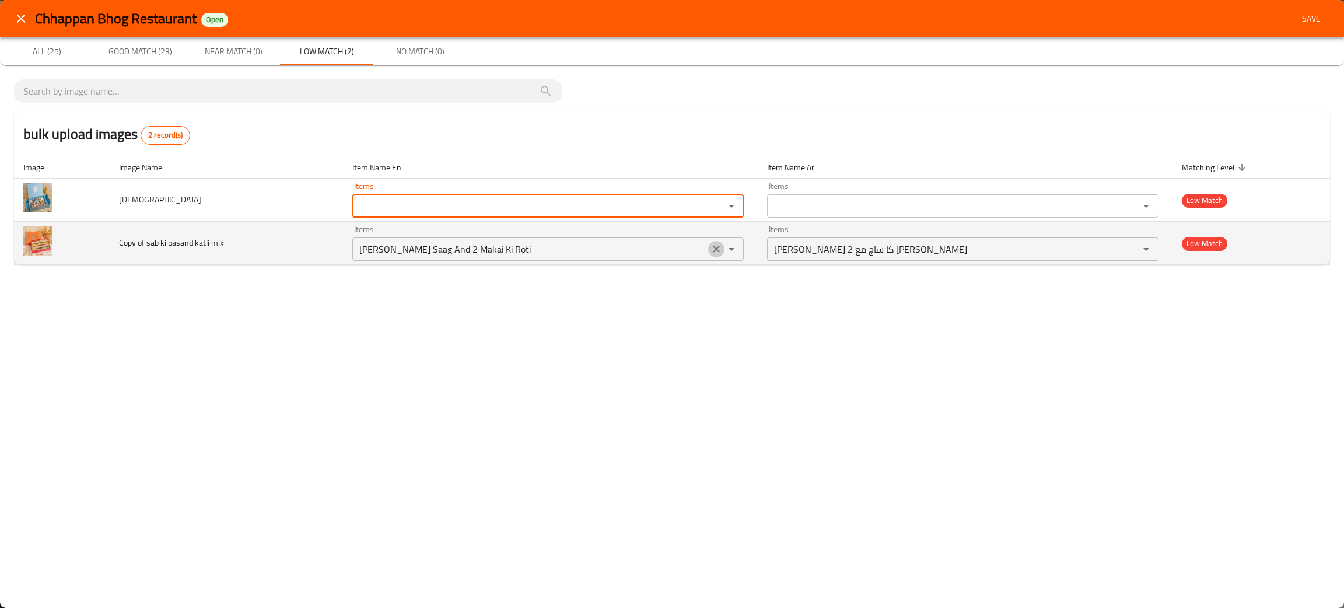
click at [715, 249] on icon "Clear" at bounding box center [717, 249] width 12 height 12
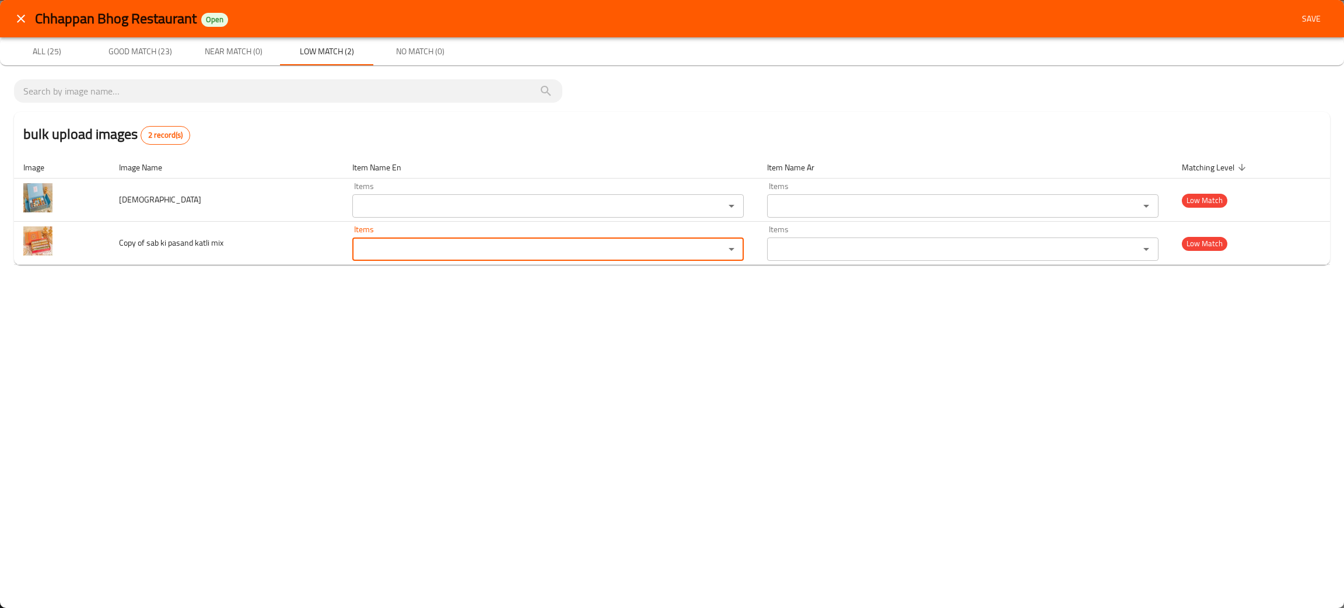
click at [152, 54] on span "Good Match (23)" at bounding box center [139, 51] width 79 height 15
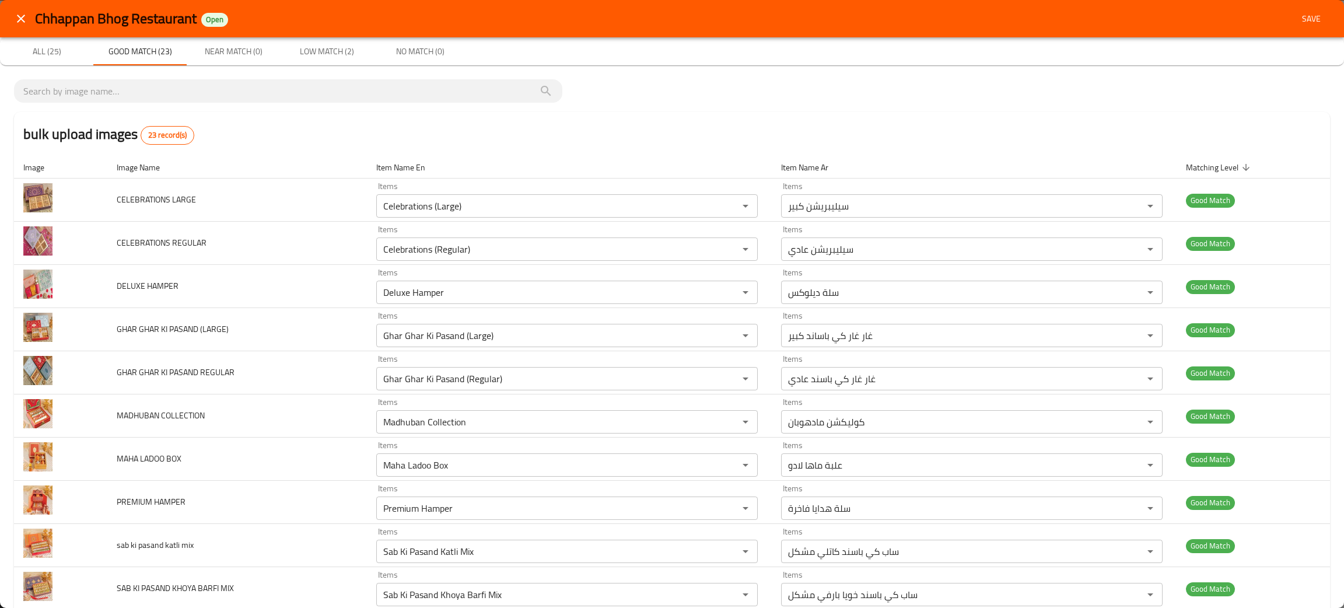
click at [1302, 18] on span "Save" at bounding box center [1312, 19] width 28 height 15
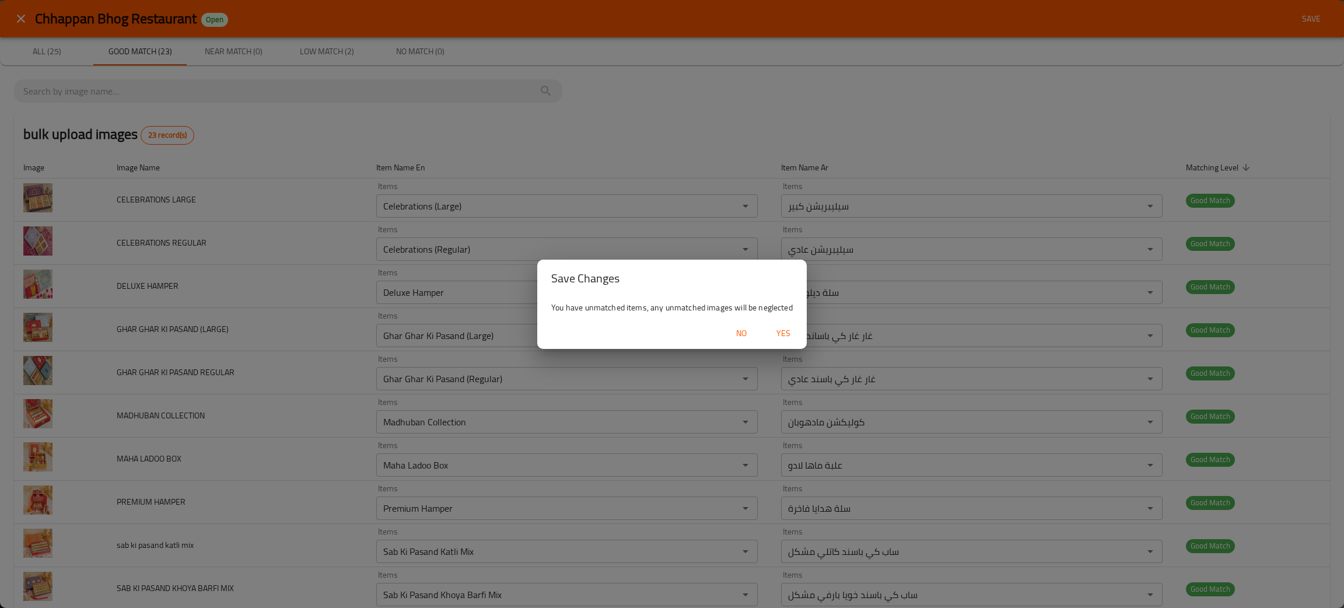
click at [779, 336] on span "Yes" at bounding box center [784, 333] width 28 height 15
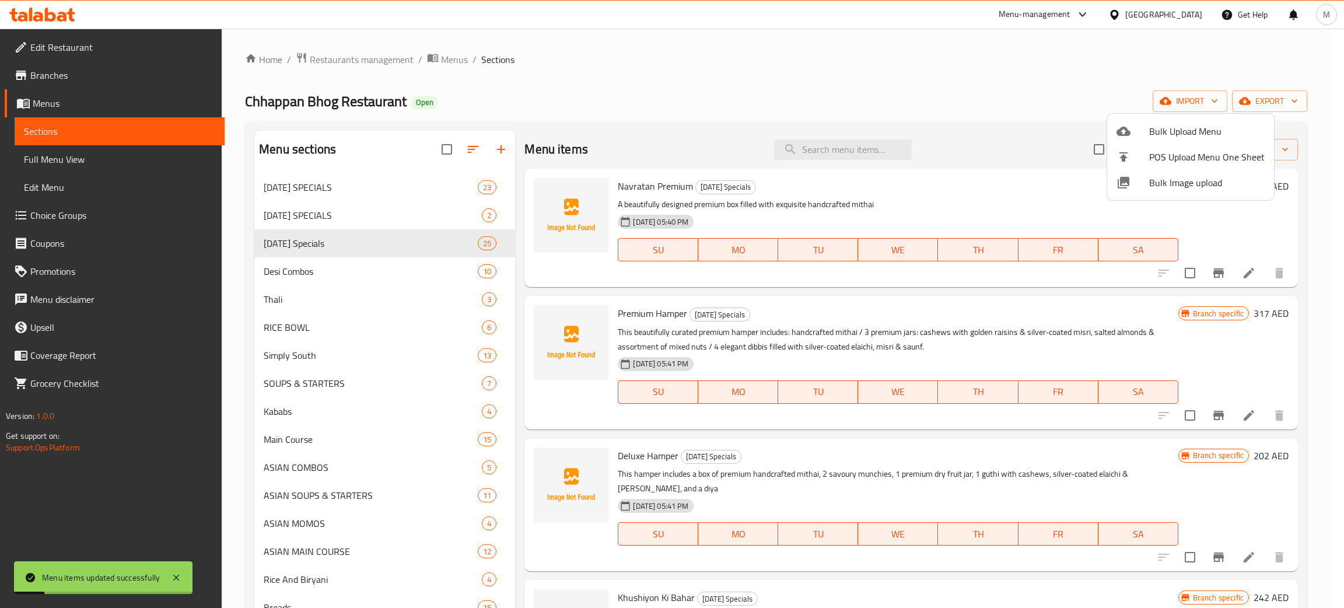
click at [580, 86] on div at bounding box center [672, 304] width 1344 height 608
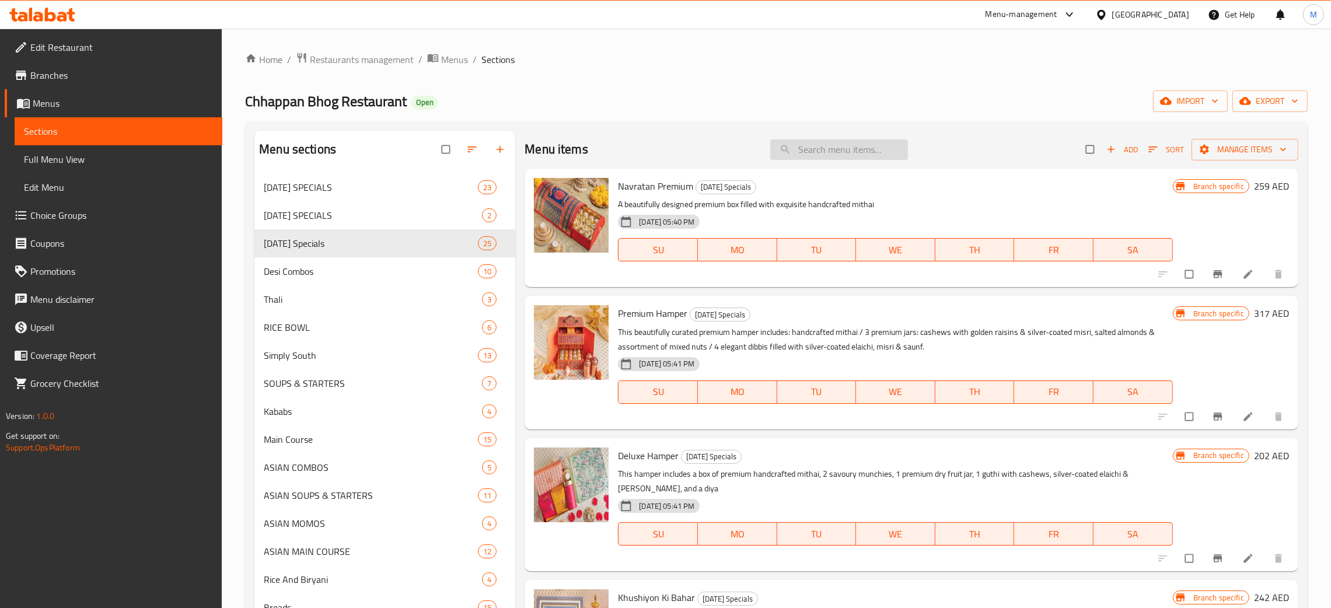
click at [800, 150] on input "search" at bounding box center [839, 149] width 138 height 20
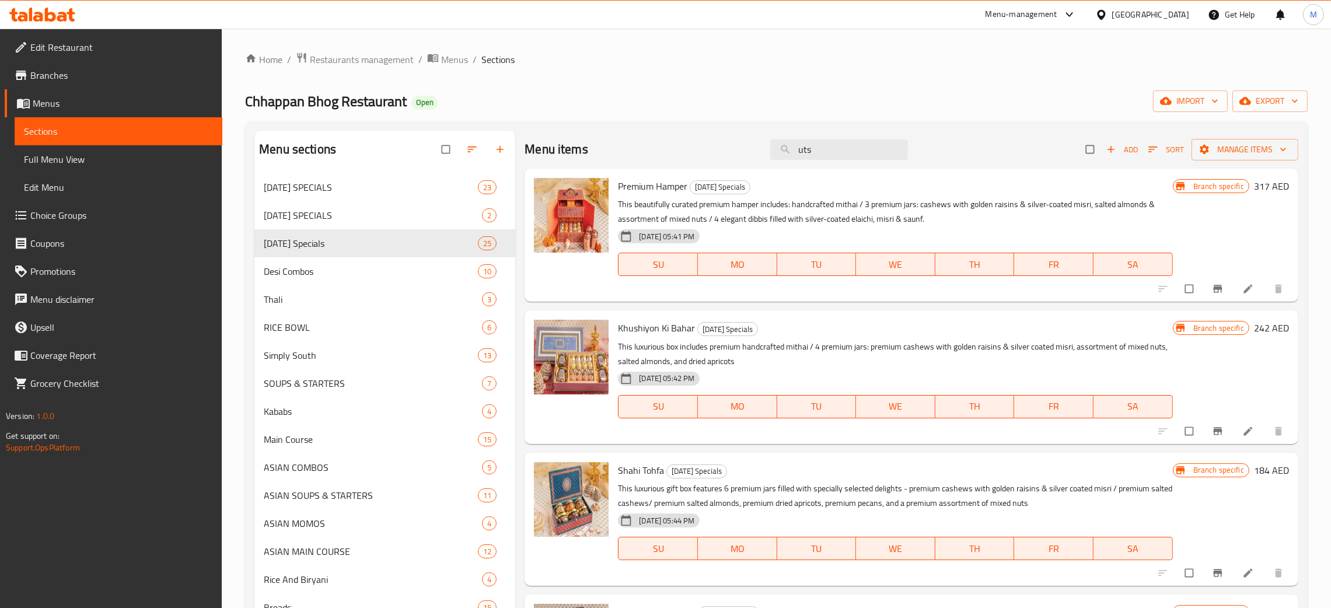
type input "utsa"
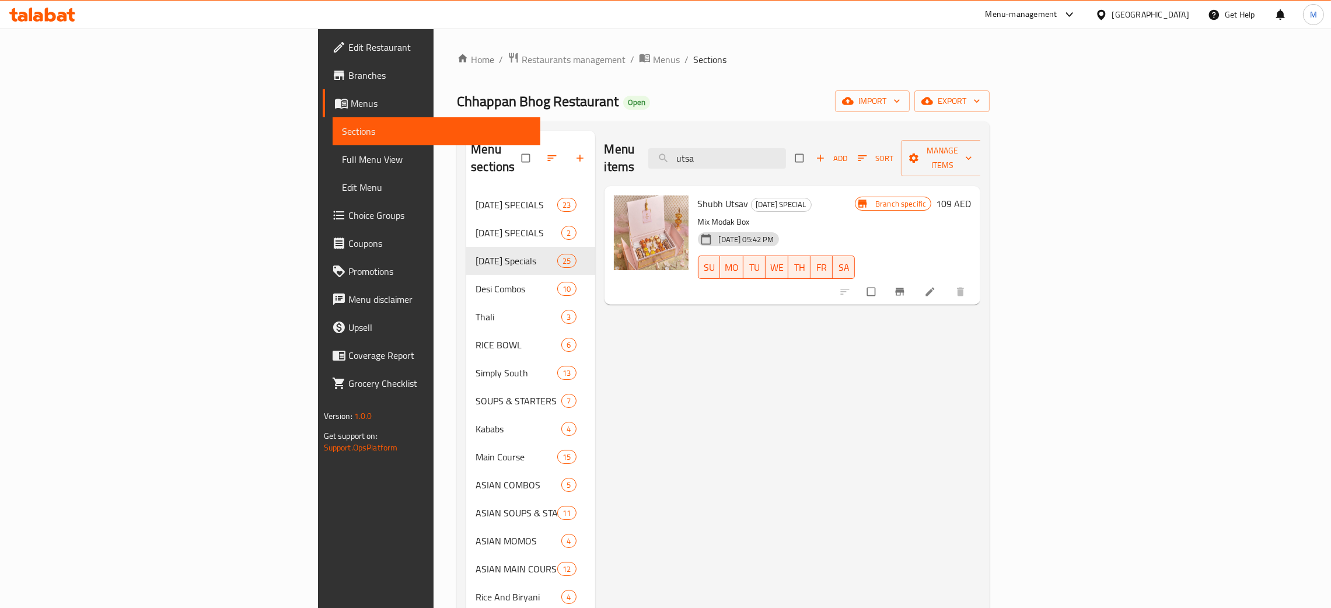
drag, startPoint x: 843, startPoint y: 159, endPoint x: 740, endPoint y: 146, distance: 103.5
click at [740, 146] on div "Menu items utsa Add Sort Manage items" at bounding box center [792, 158] width 376 height 55
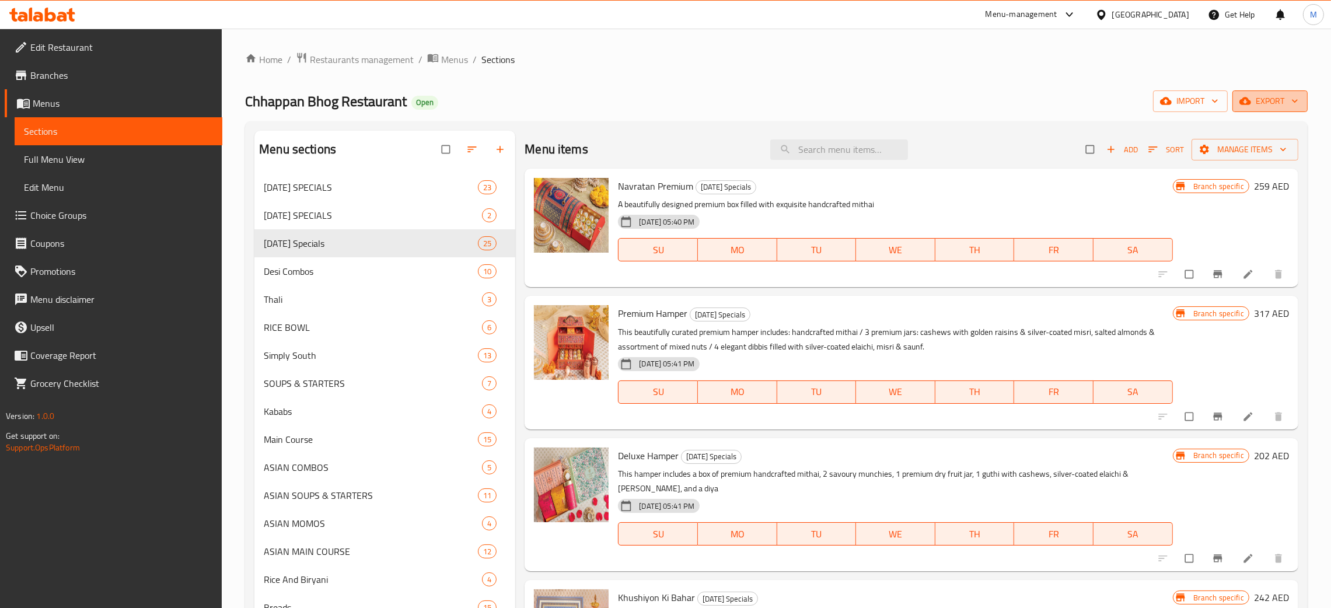
click at [1268, 103] on span "export" at bounding box center [1270, 101] width 57 height 15
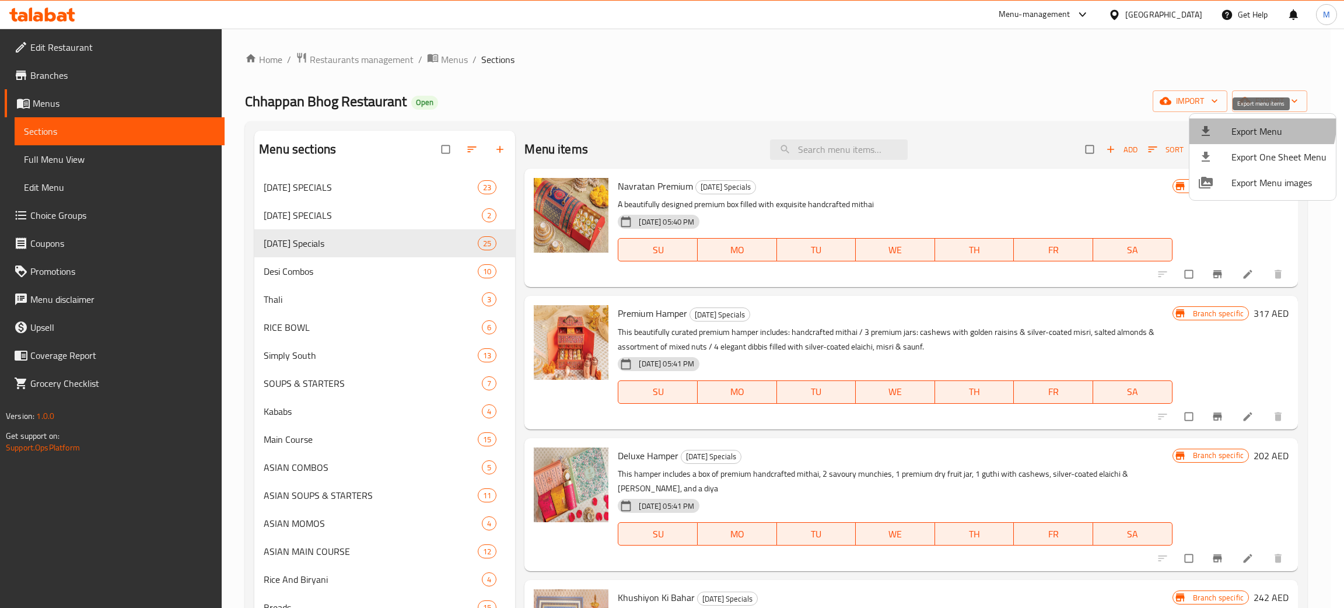
click at [1259, 125] on span "Export Menu" at bounding box center [1279, 131] width 95 height 14
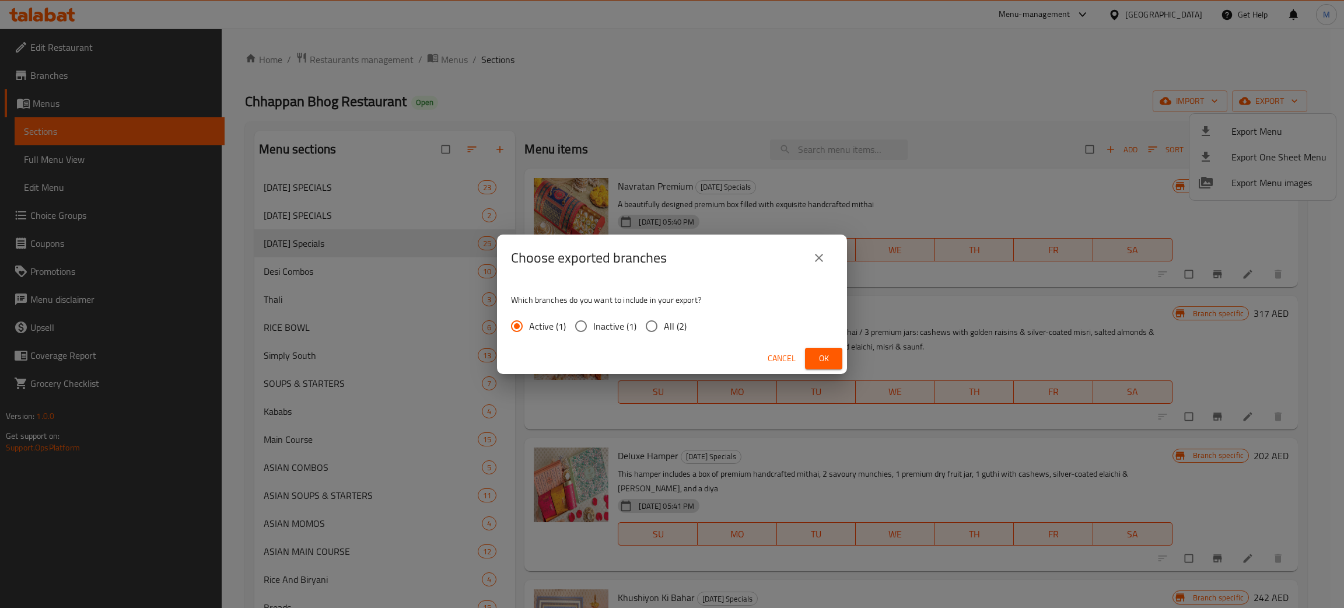
click at [656, 321] on input "All (2)" at bounding box center [651, 326] width 25 height 25
radio input "true"
click at [824, 352] on span "Ok" at bounding box center [823, 358] width 19 height 15
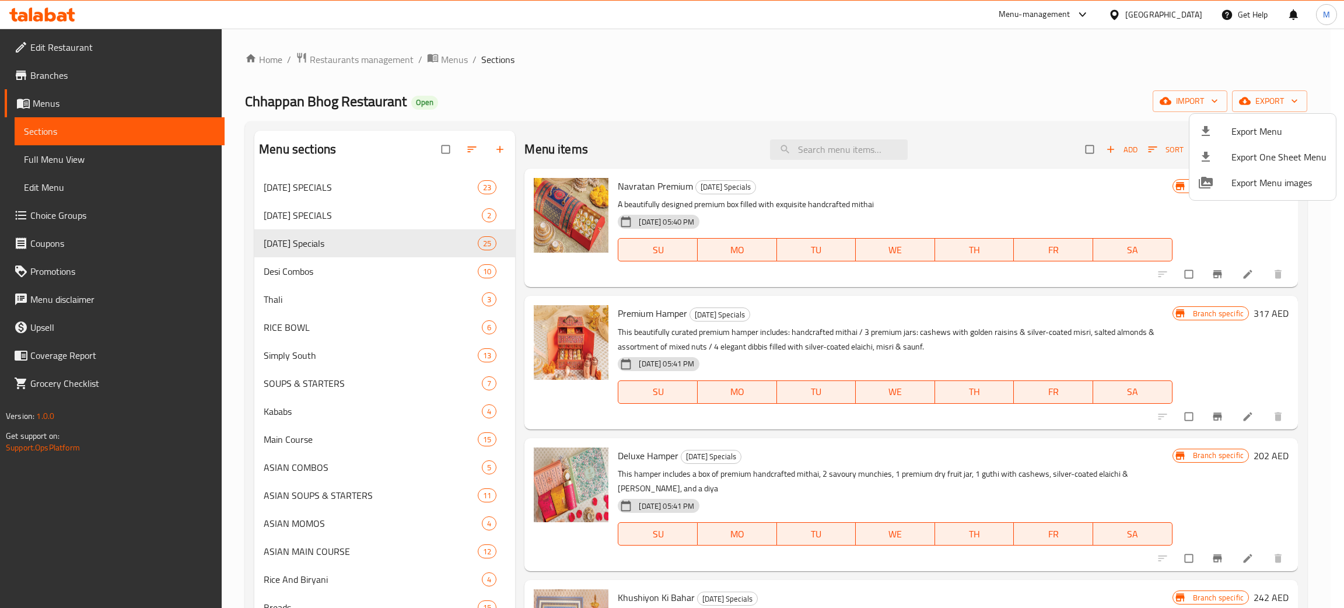
click at [408, 105] on div at bounding box center [672, 304] width 1344 height 608
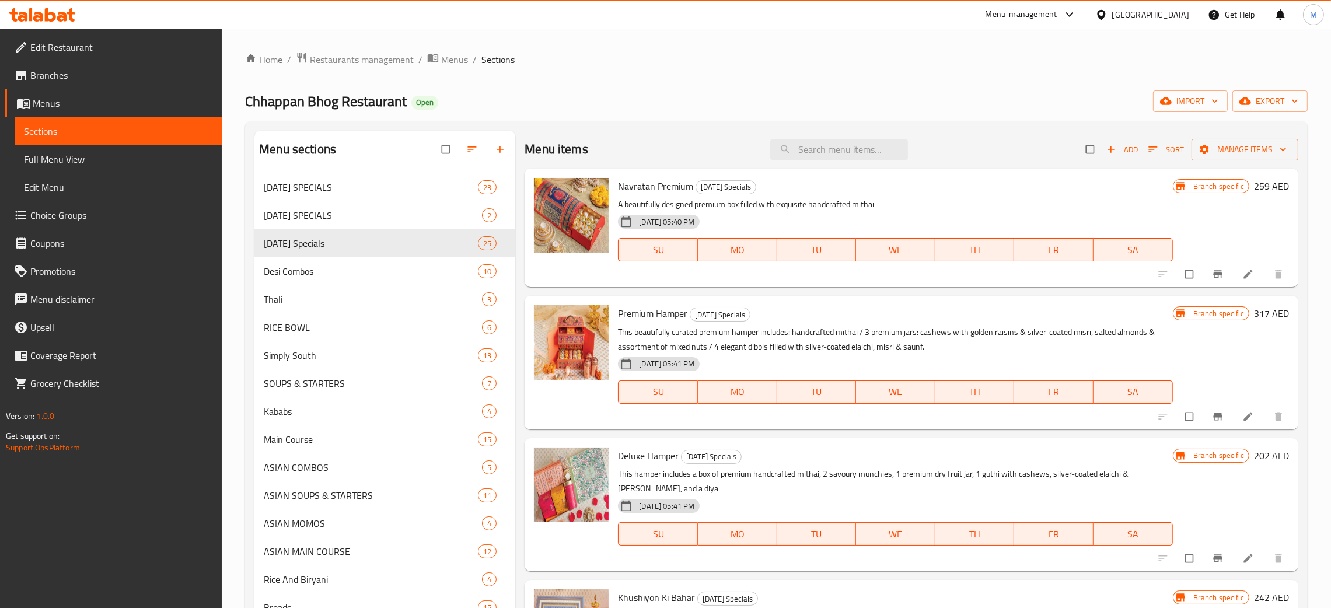
click at [407, 104] on h2 "Chhappan Bhog Restaurant Open" at bounding box center [341, 101] width 193 height 19
drag, startPoint x: 407, startPoint y: 98, endPoint x: 250, endPoint y: 103, distance: 156.4
click at [250, 103] on h2 "Chhappan Bhog Restaurant Open" at bounding box center [341, 101] width 193 height 19
click at [250, 103] on span "Chhappan Bhog Restaurant" at bounding box center [326, 101] width 162 height 26
drag, startPoint x: 411, startPoint y: 100, endPoint x: 241, endPoint y: 104, distance: 169.8
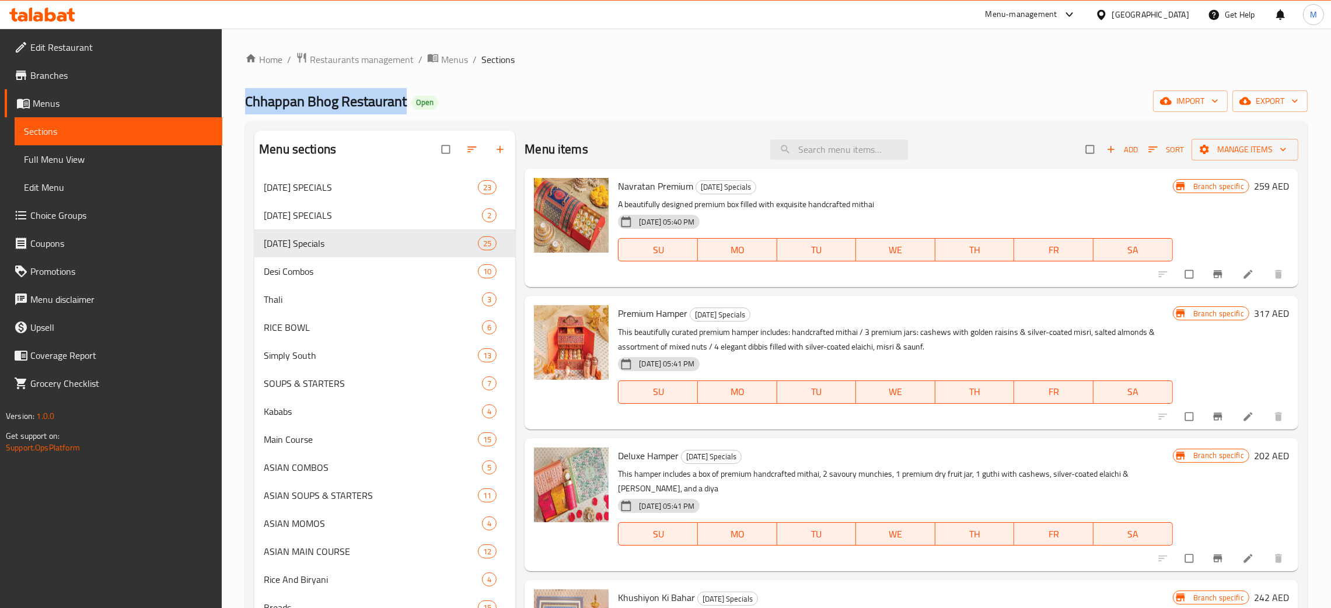
click at [241, 104] on div "Home / Restaurants management / Menus / Sections Chhappan Bhog Restaurant Open …" at bounding box center [776, 582] width 1109 height 1106
copy span "Chhappan Bhog Restaurant"
click at [1143, 13] on div "United Arab Emirates" at bounding box center [1150, 14] width 77 height 13
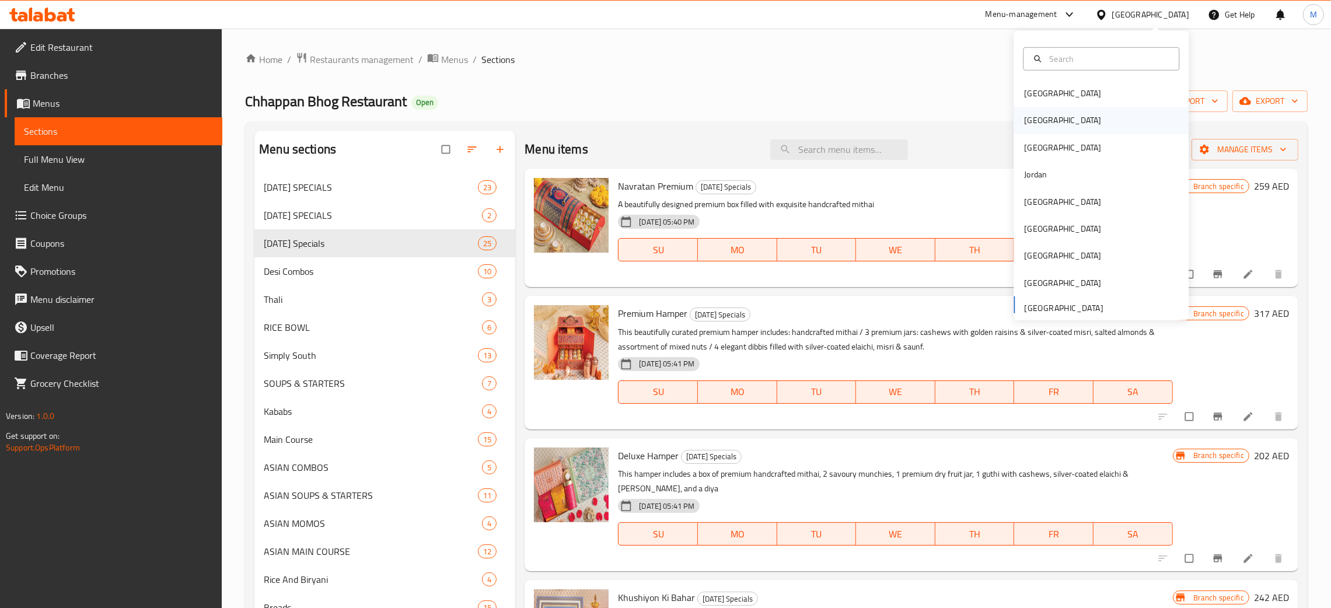
click at [1024, 121] on div "[GEOGRAPHIC_DATA]" at bounding box center [1062, 120] width 77 height 13
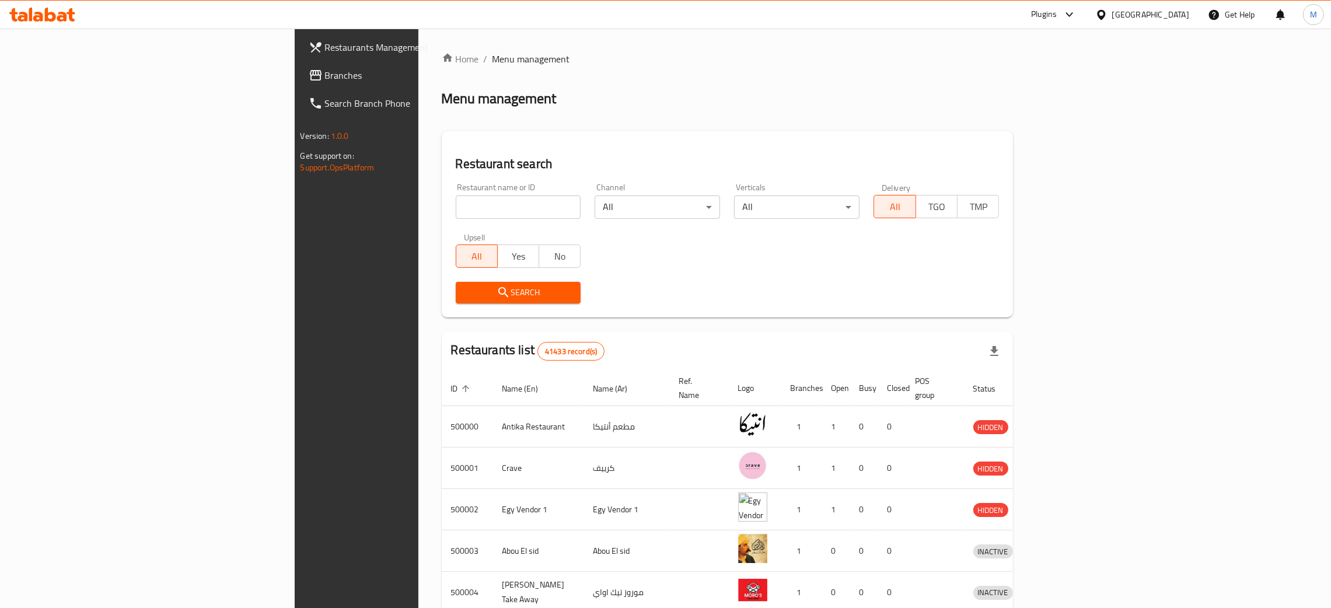
click at [325, 70] on span "Branches" at bounding box center [416, 75] width 183 height 14
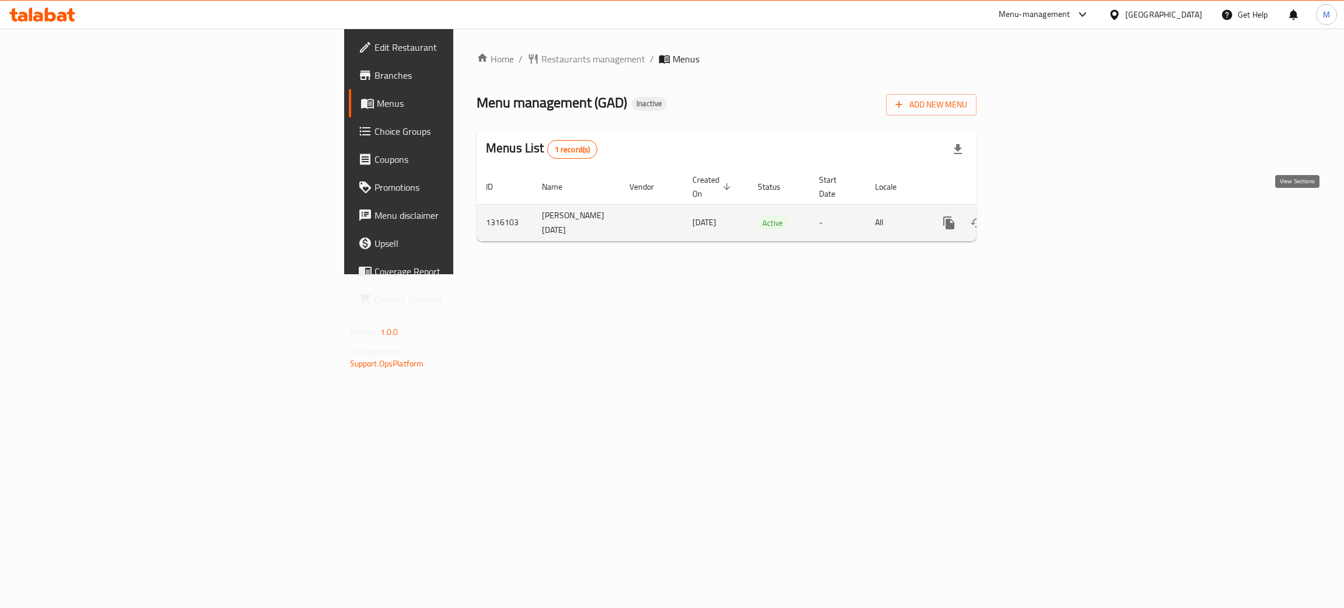
click at [1040, 216] on icon "enhanced table" at bounding box center [1033, 223] width 14 height 14
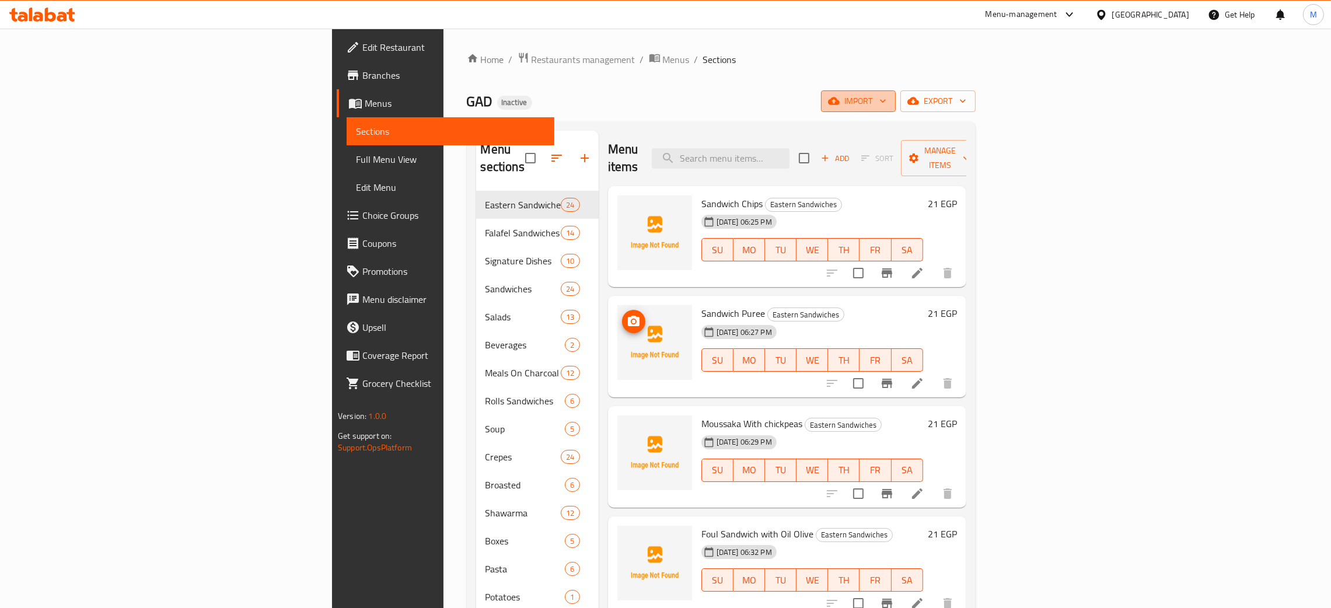
click at [886, 104] on span "import" at bounding box center [858, 101] width 56 height 15
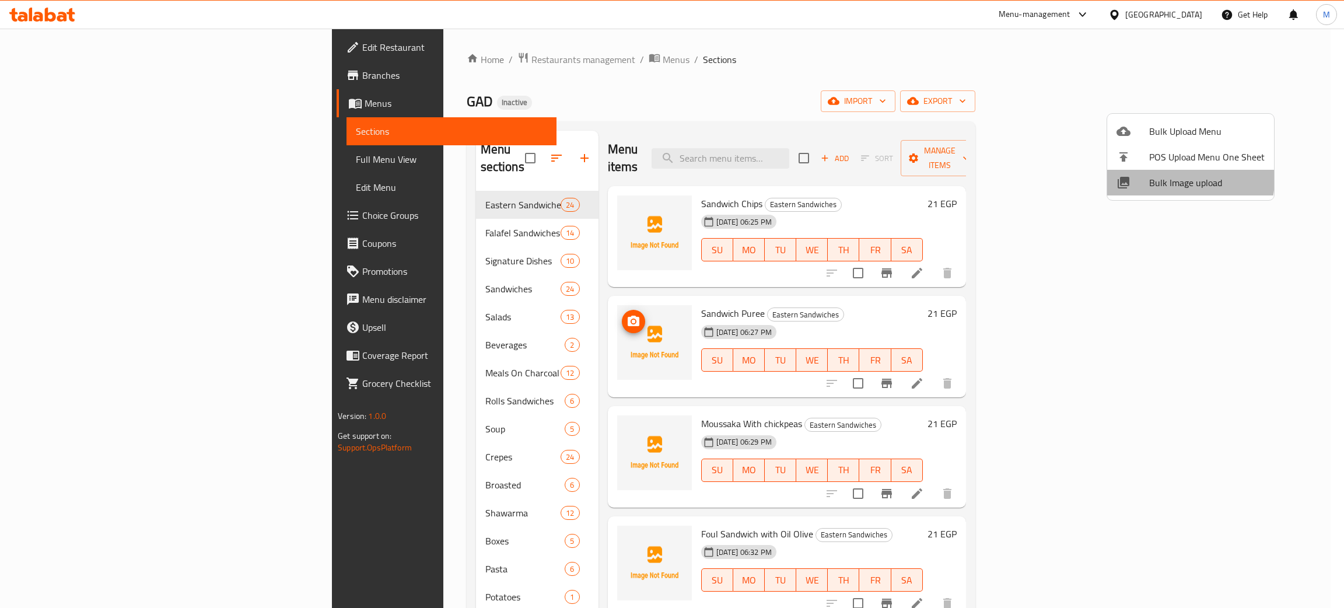
click at [1184, 180] on span "Bulk Image upload" at bounding box center [1207, 183] width 116 height 14
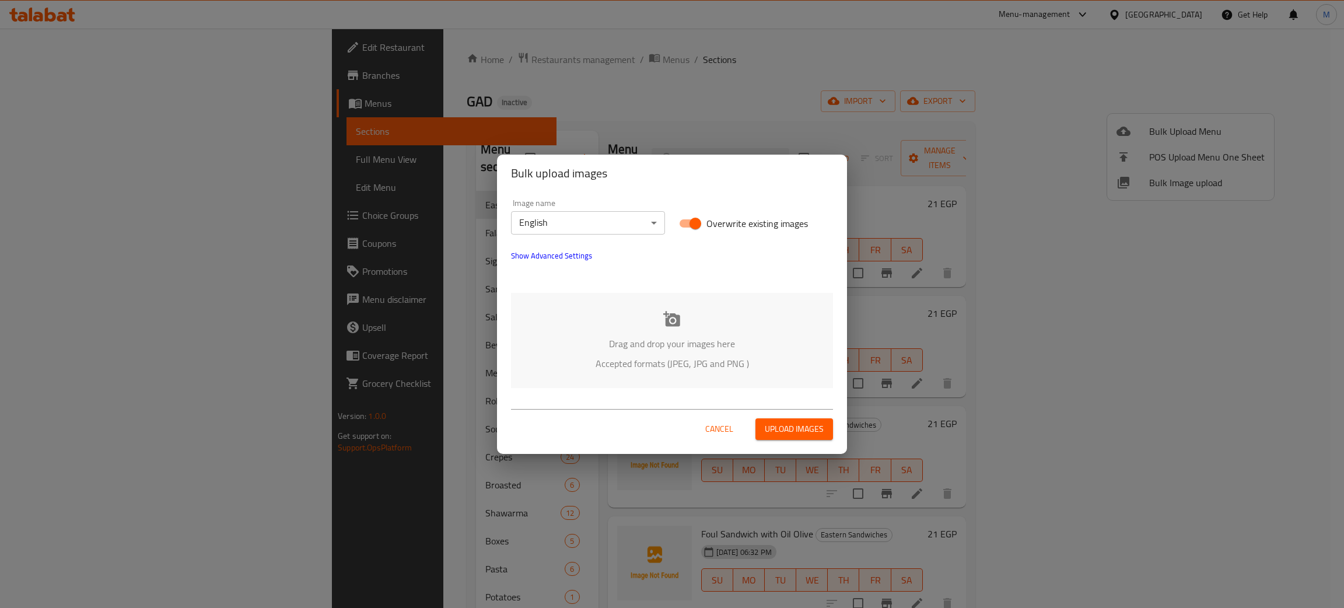
click at [673, 327] on icon at bounding box center [672, 319] width 18 height 18
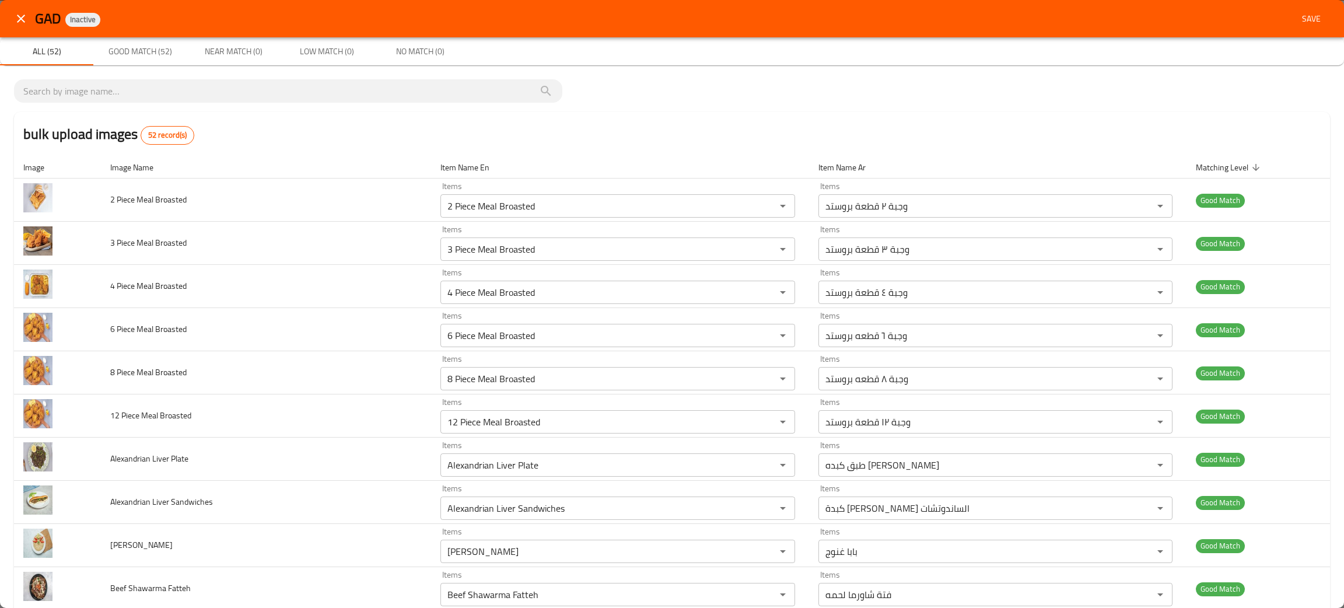
click at [1303, 15] on span "Save" at bounding box center [1312, 19] width 28 height 15
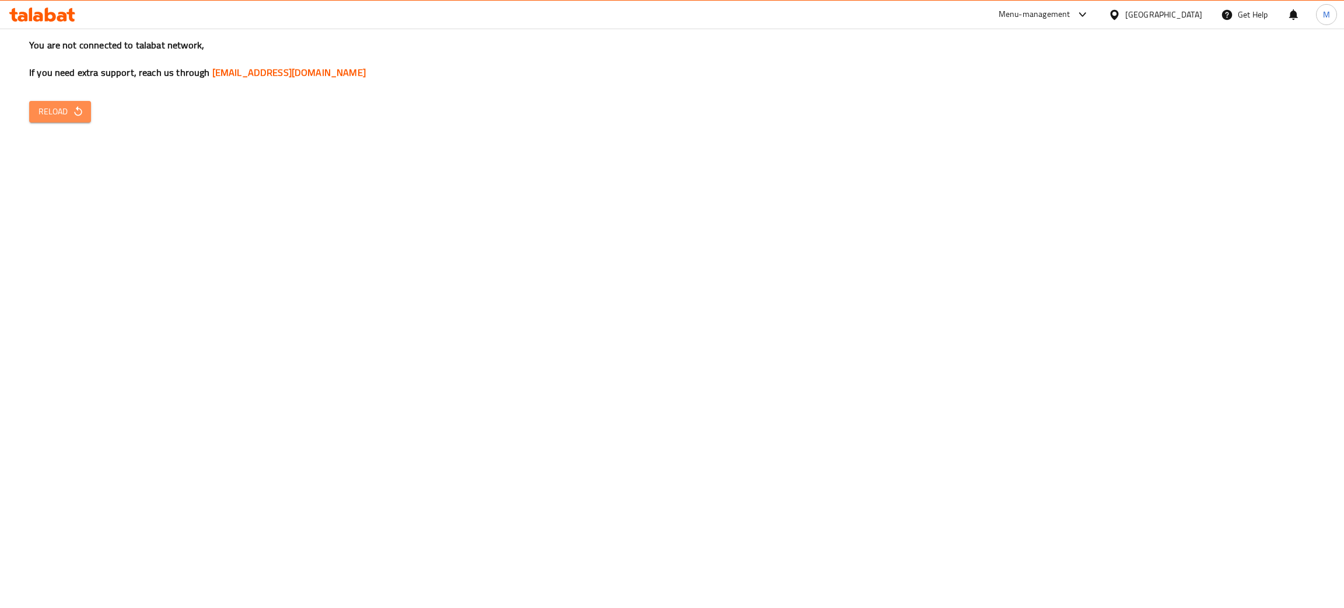
click at [44, 111] on span "Reload" at bounding box center [60, 111] width 43 height 15
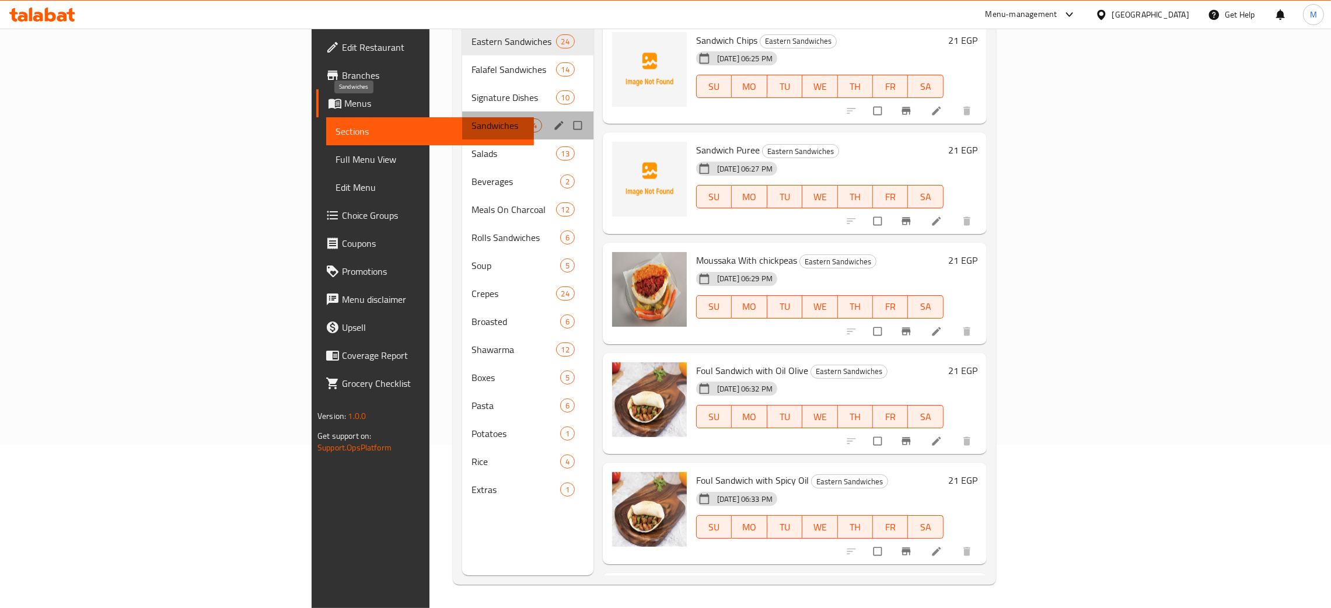
click at [471, 118] on span "Sandwiches" at bounding box center [496, 125] width 51 height 14
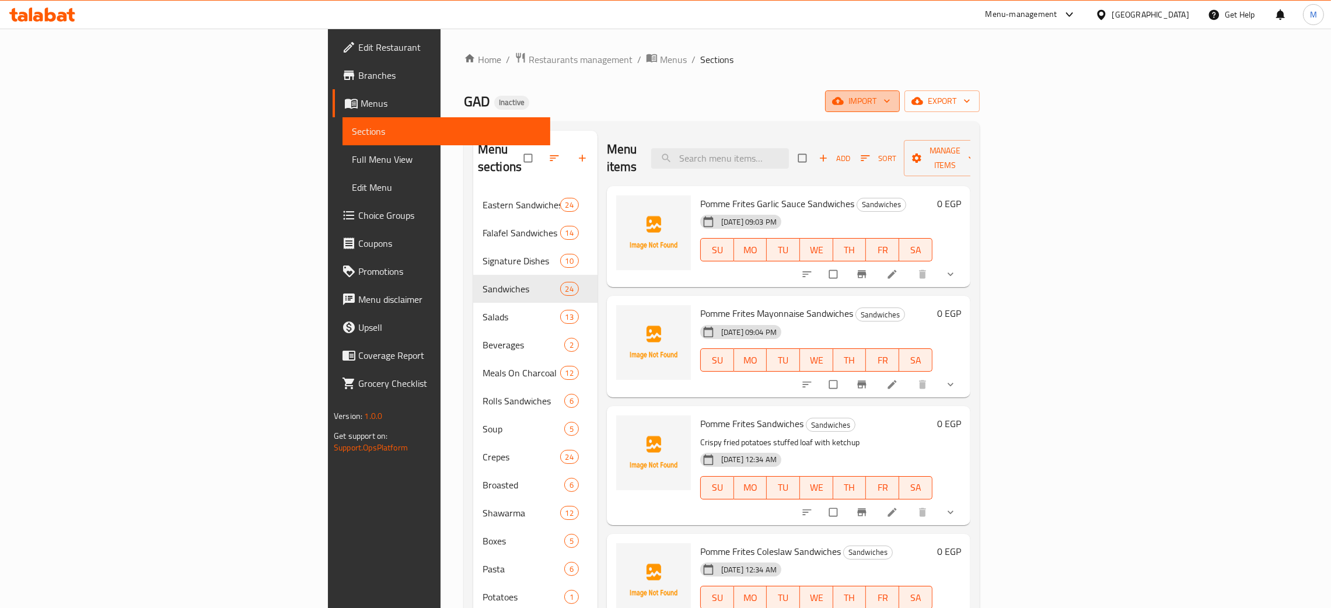
click at [890, 103] on span "import" at bounding box center [862, 101] width 56 height 15
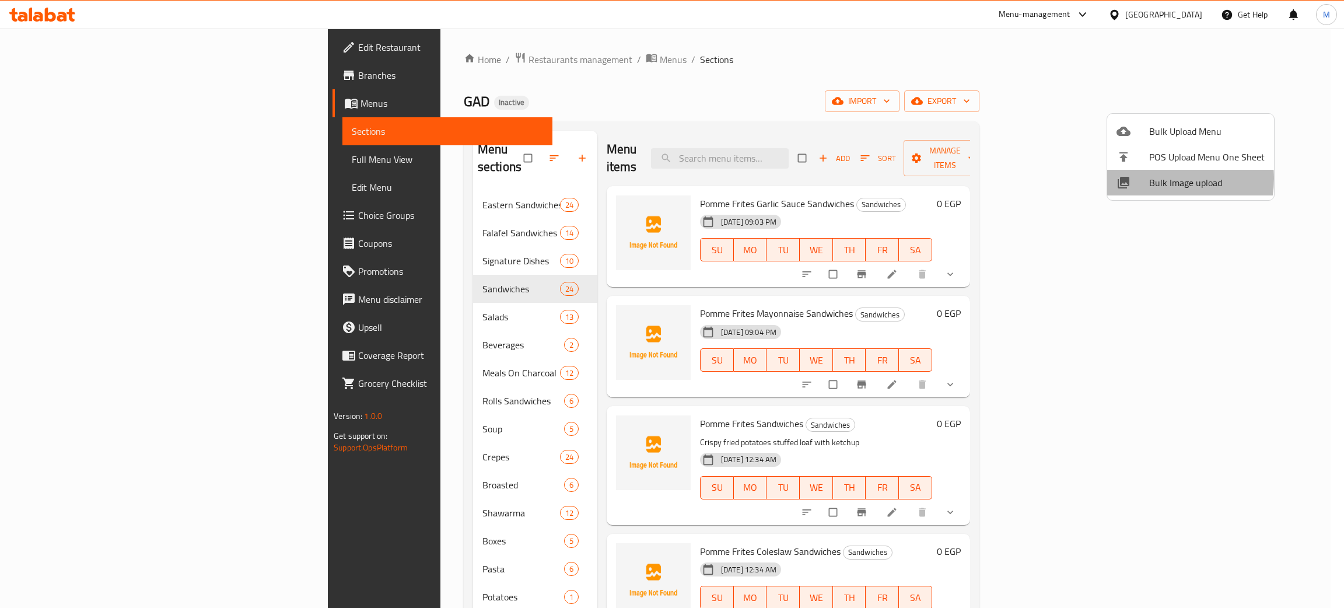
click at [1157, 179] on span "Bulk Image upload" at bounding box center [1207, 183] width 116 height 14
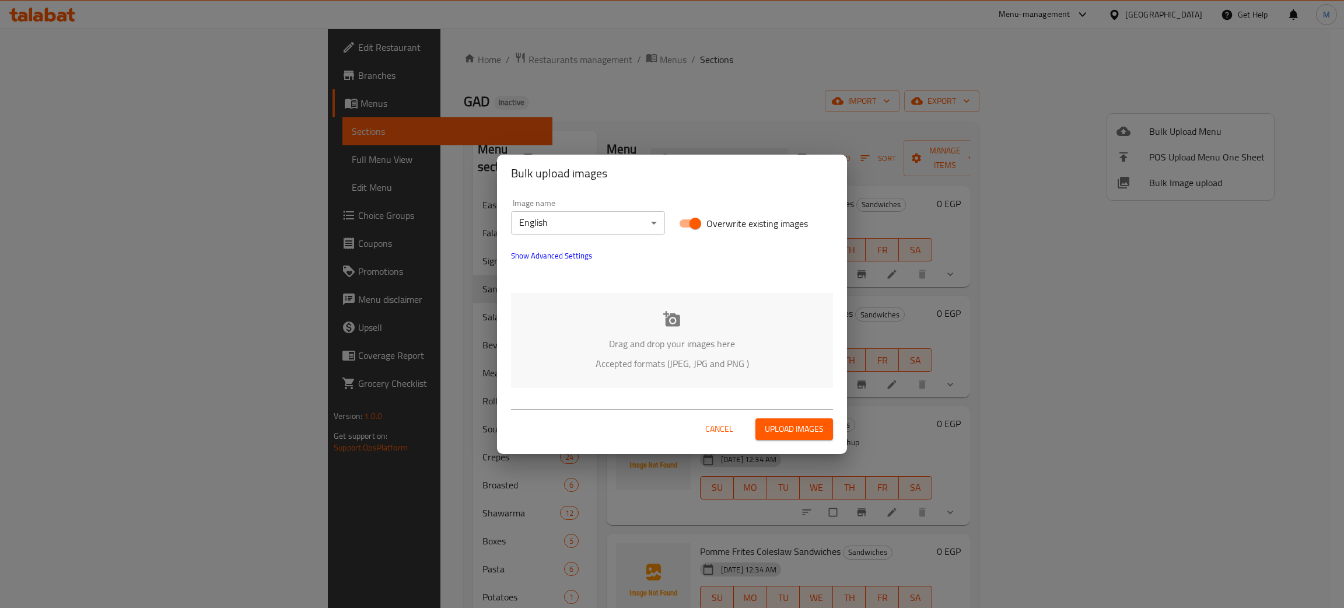
click at [788, 313] on div "Drag and drop your images here Accepted formats (JPEG, JPG and PNG )" at bounding box center [672, 340] width 322 height 95
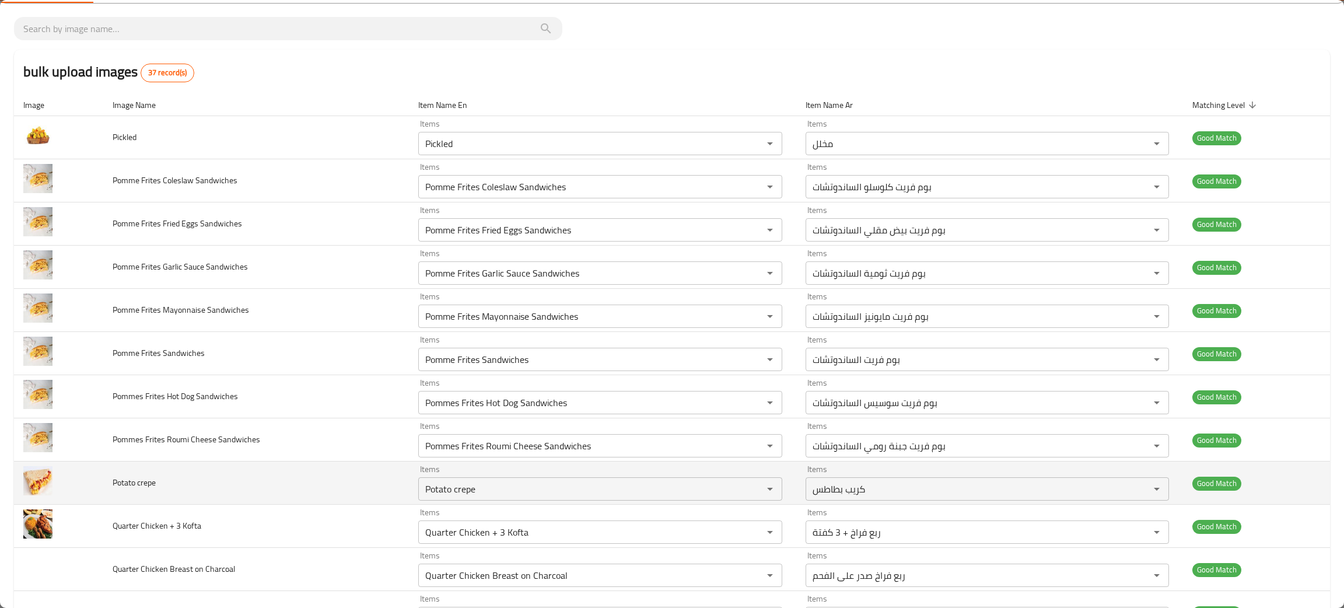
scroll to position [88, 0]
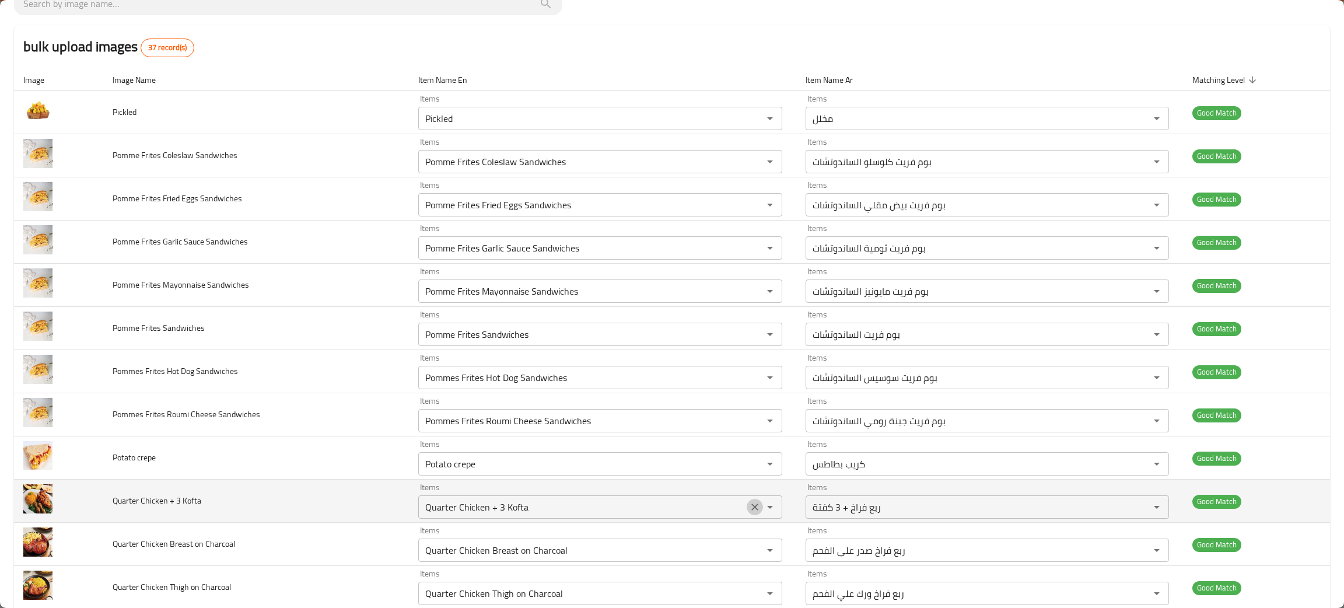
click at [749, 509] on icon "Clear" at bounding box center [755, 507] width 12 height 12
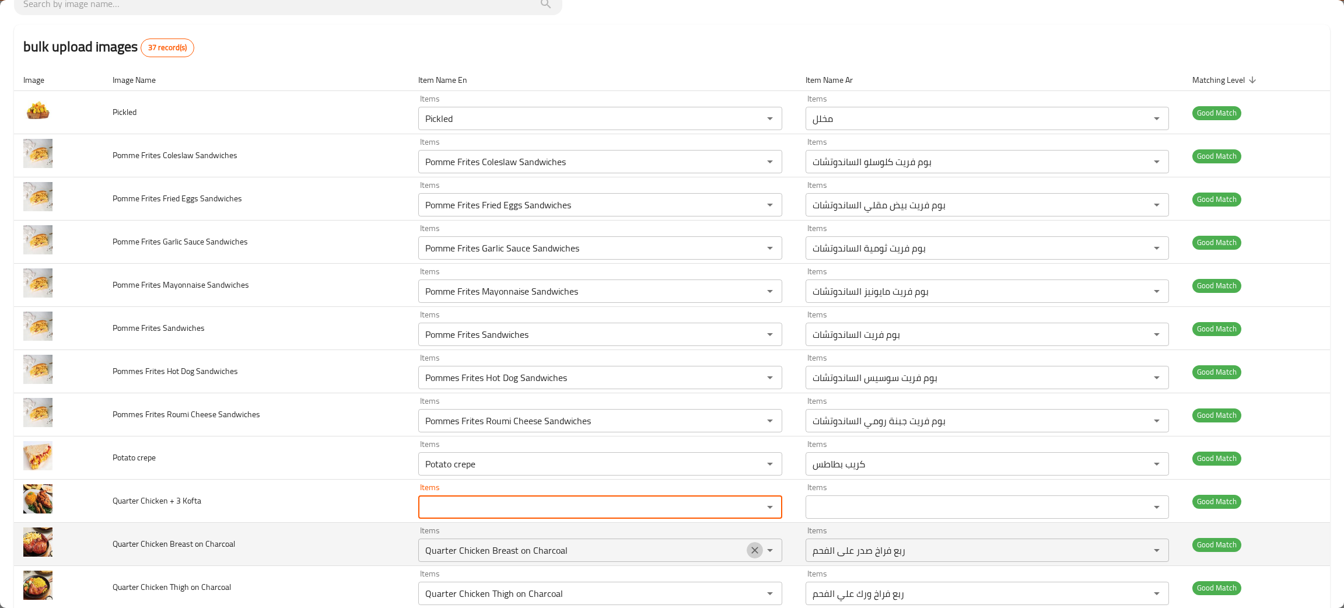
click at [751, 553] on icon "Clear" at bounding box center [754, 550] width 7 height 7
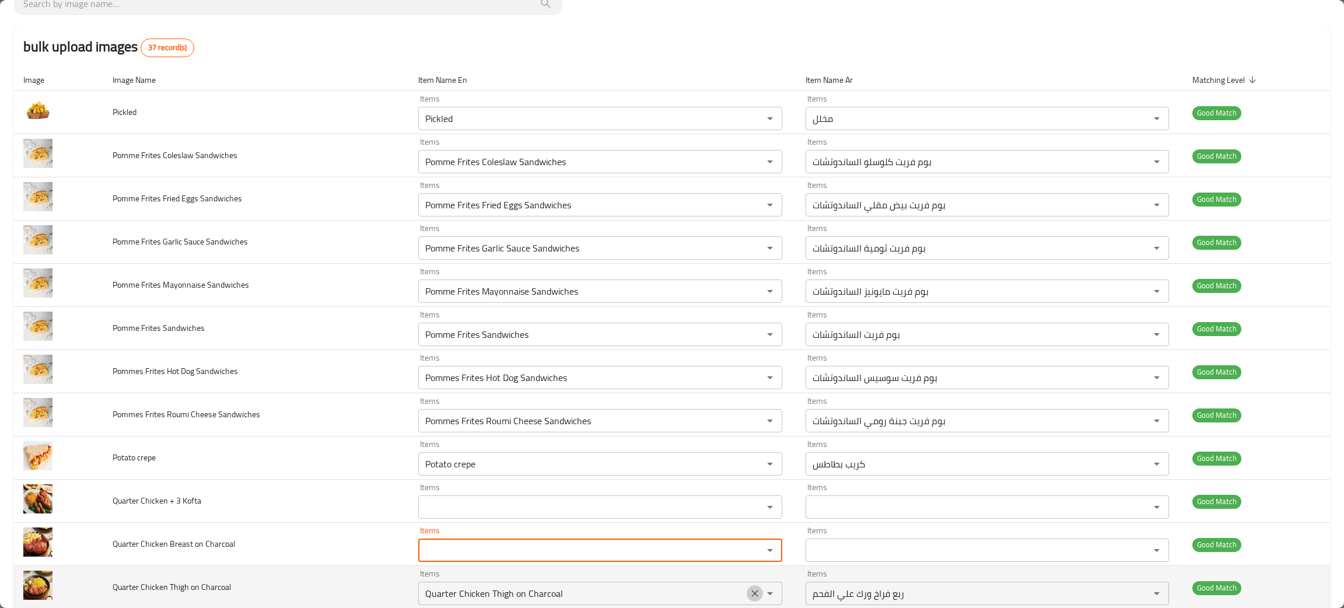
click at [749, 593] on icon "Clear" at bounding box center [755, 594] width 12 height 12
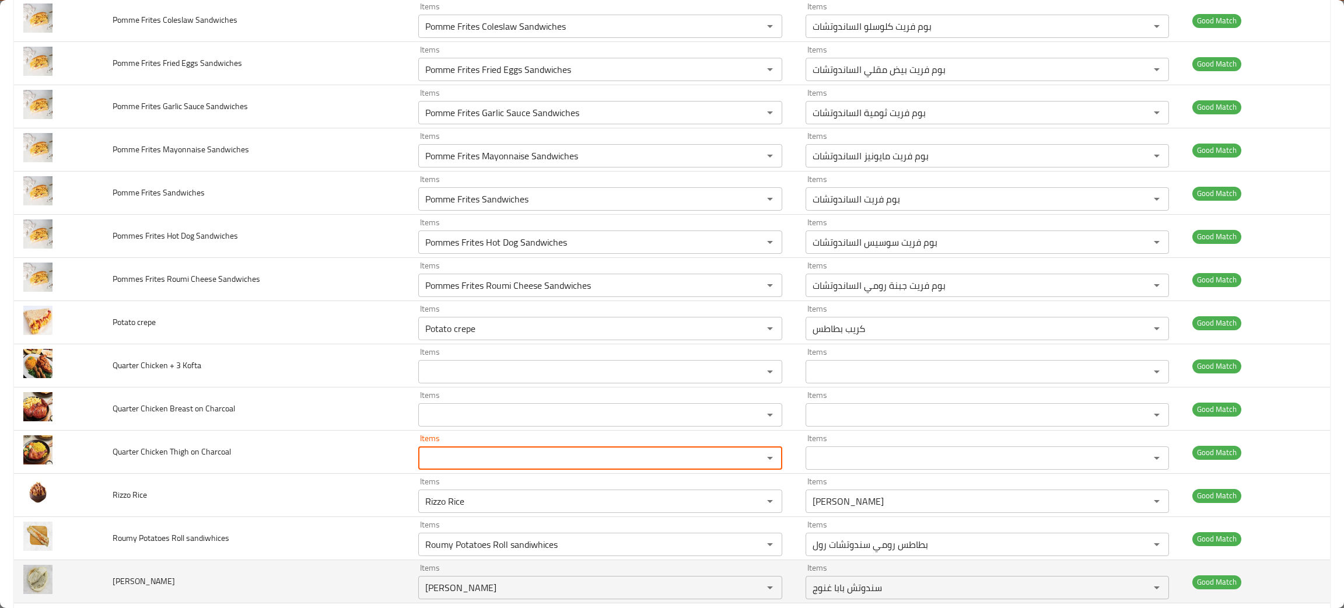
scroll to position [262, 0]
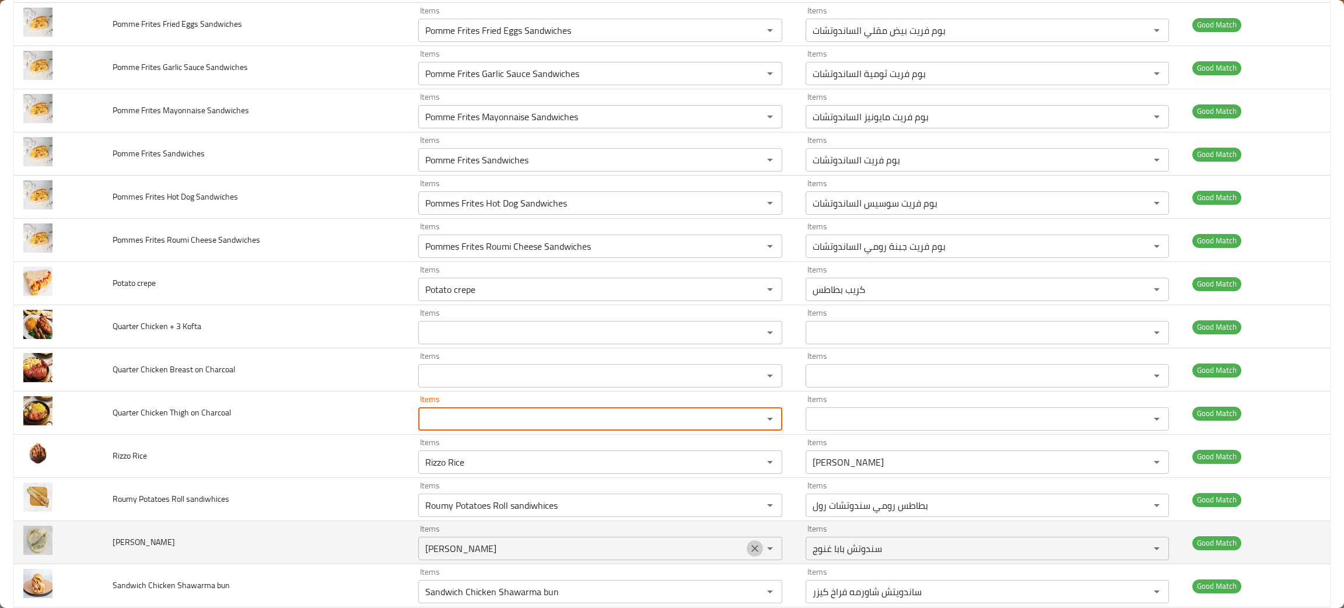
click at [751, 551] on icon "Clear" at bounding box center [754, 548] width 7 height 7
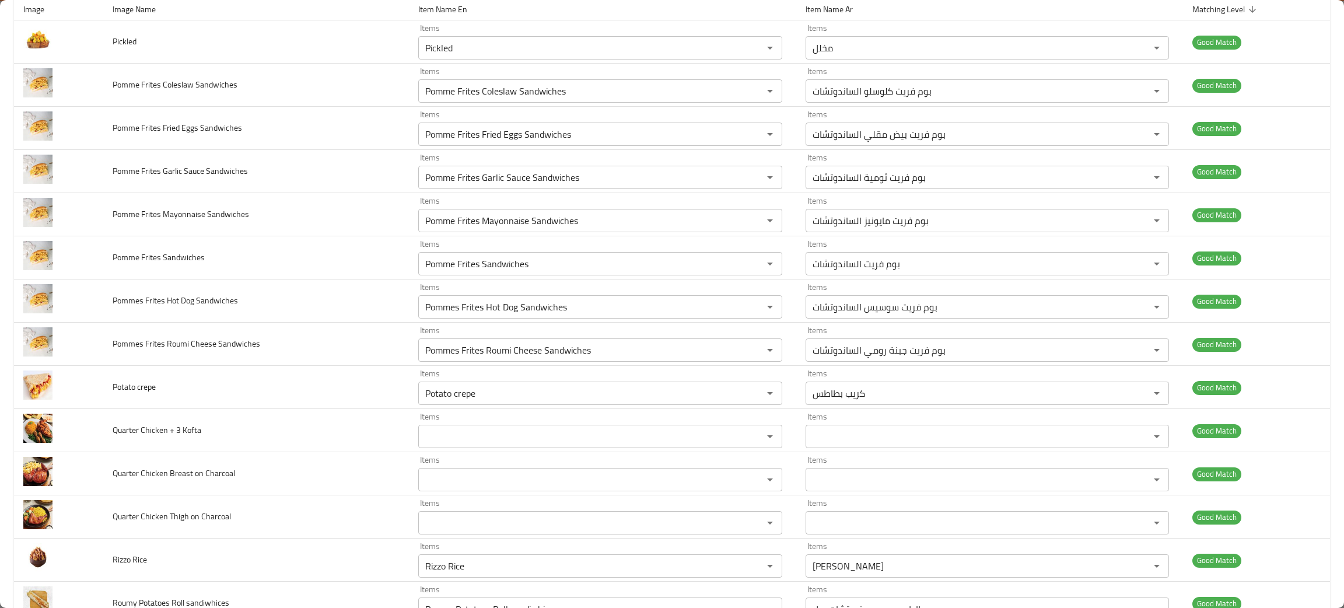
scroll to position [0, 0]
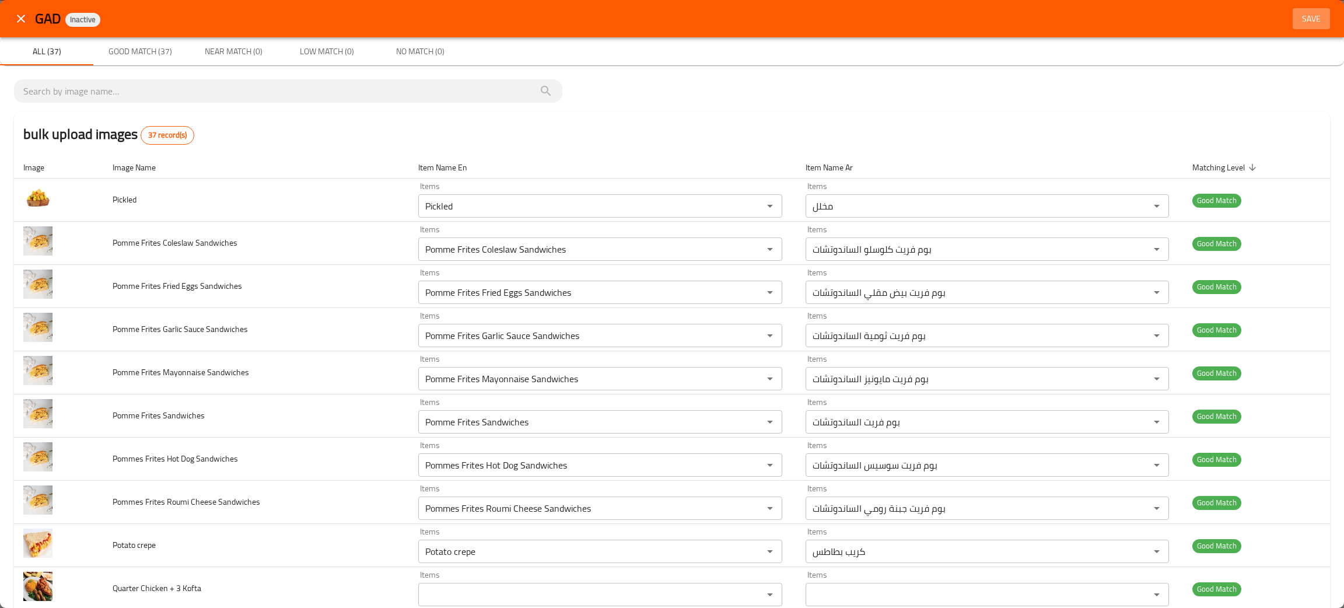
click at [1298, 13] on span "Save" at bounding box center [1312, 19] width 28 height 15
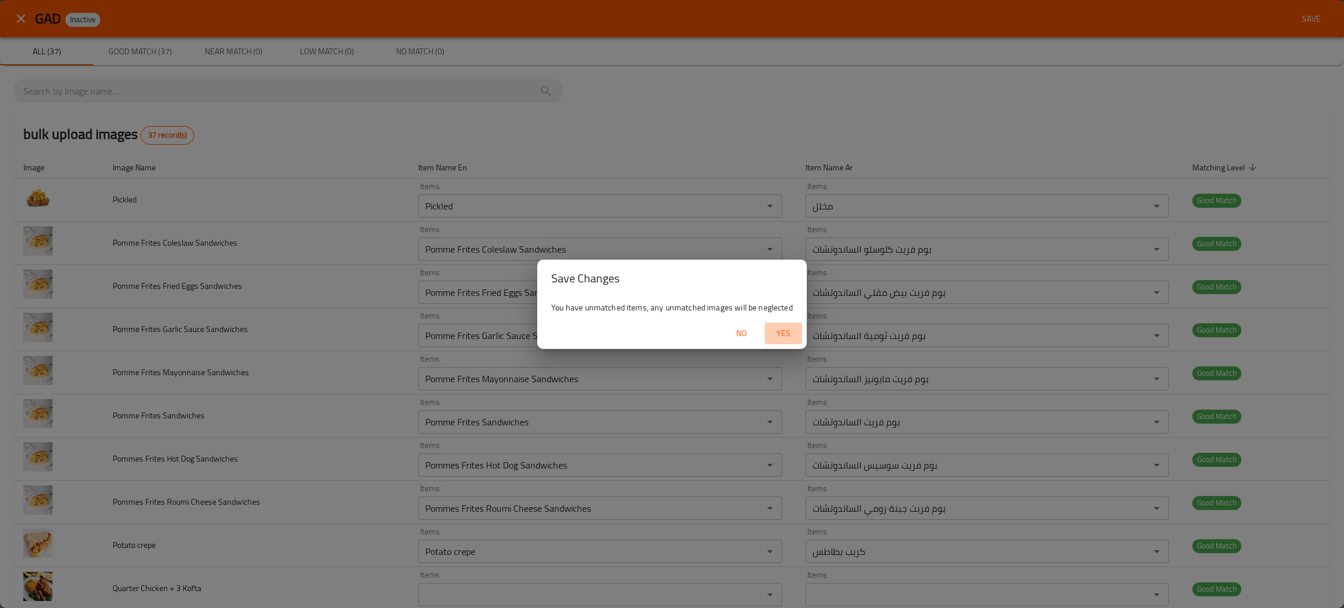
click at [780, 338] on span "Yes" at bounding box center [784, 333] width 28 height 15
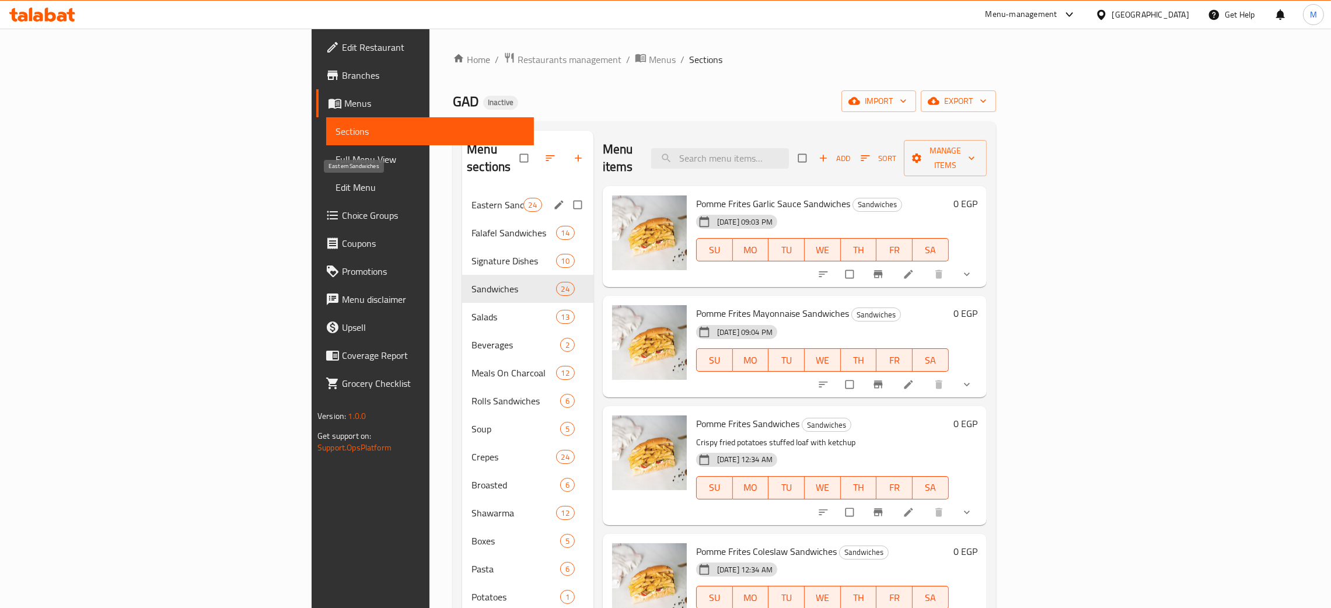
click at [471, 198] on span "Eastern Sandwiches" at bounding box center [496, 205] width 51 height 14
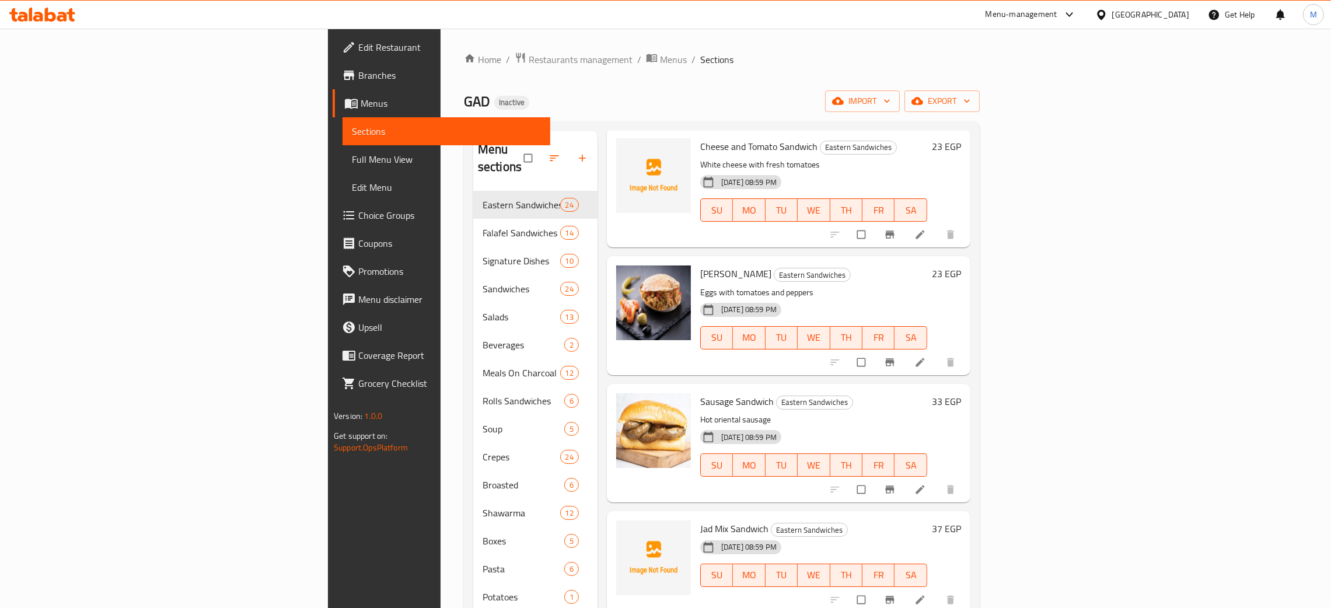
scroll to position [1925, 0]
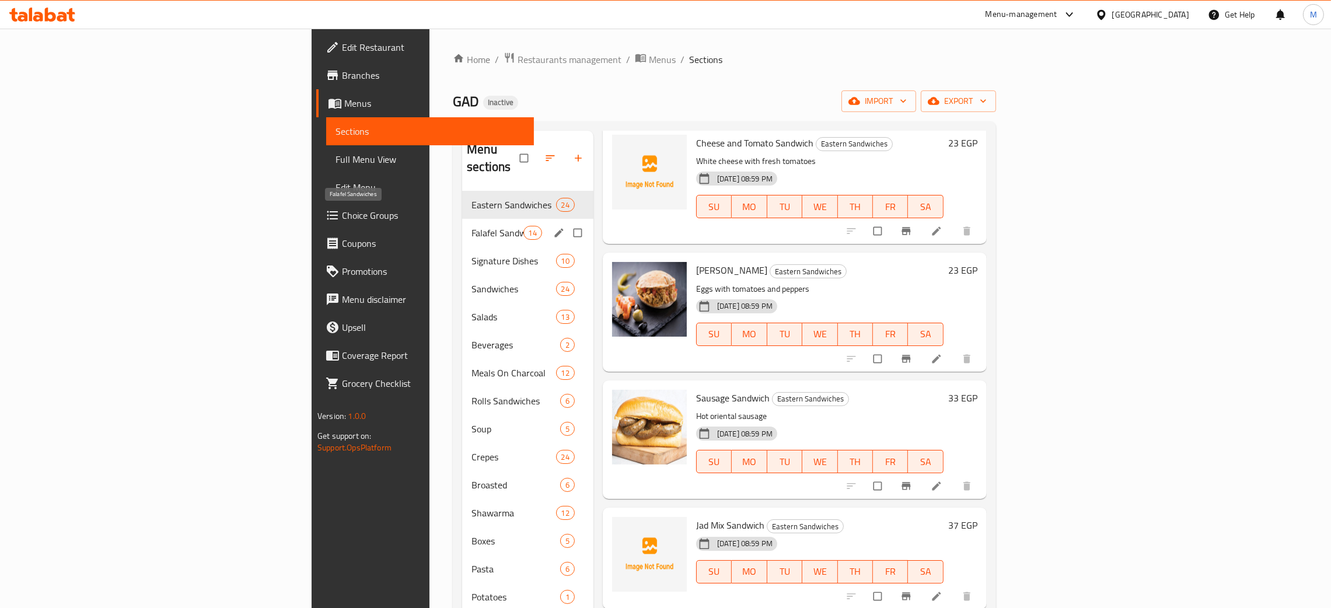
click at [471, 226] on span "Falafel Sandwiches" at bounding box center [496, 233] width 51 height 14
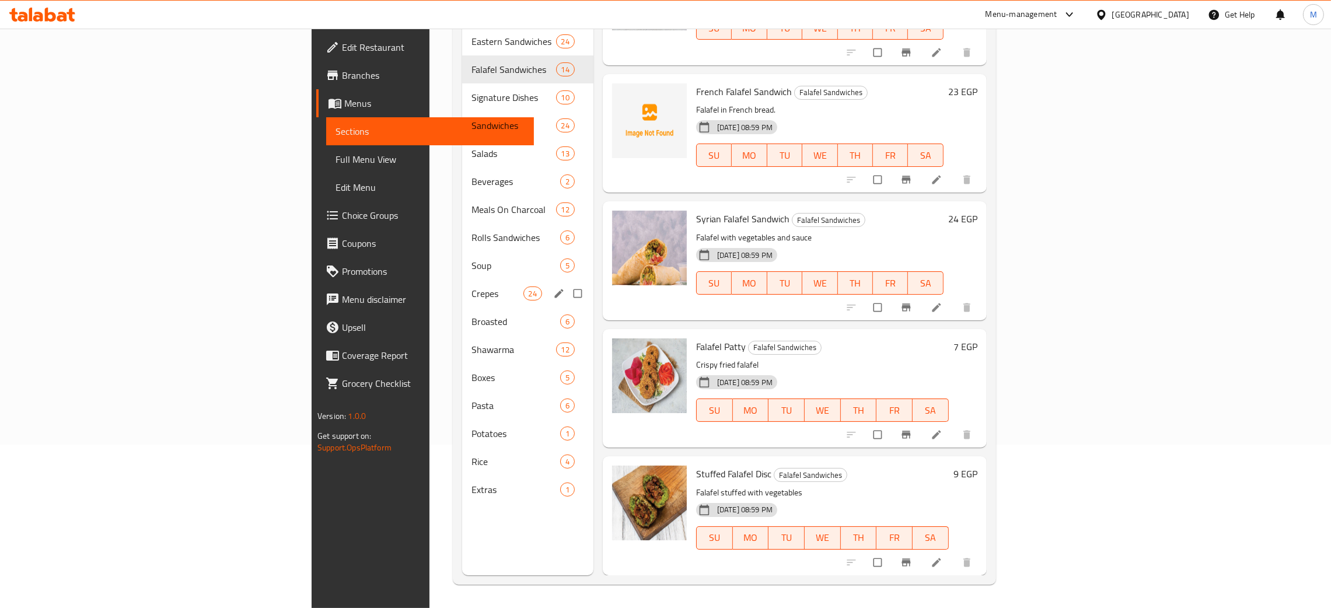
scroll to position [802, 0]
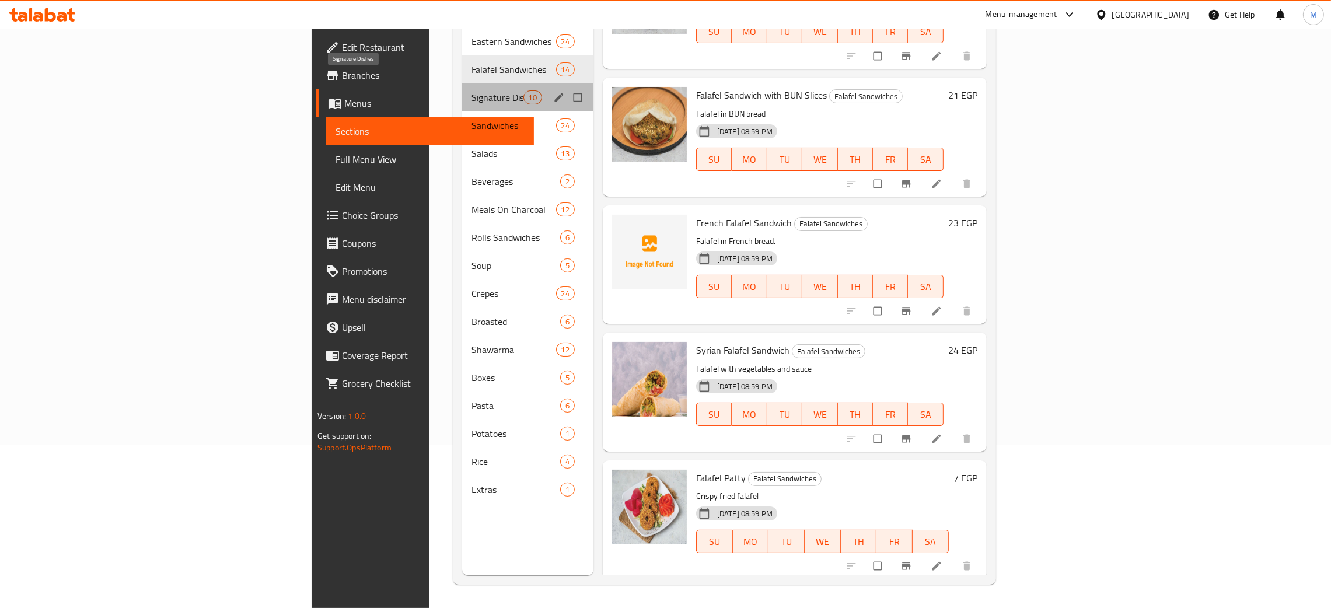
click at [471, 90] on span "Signature Dishes" at bounding box center [496, 97] width 51 height 14
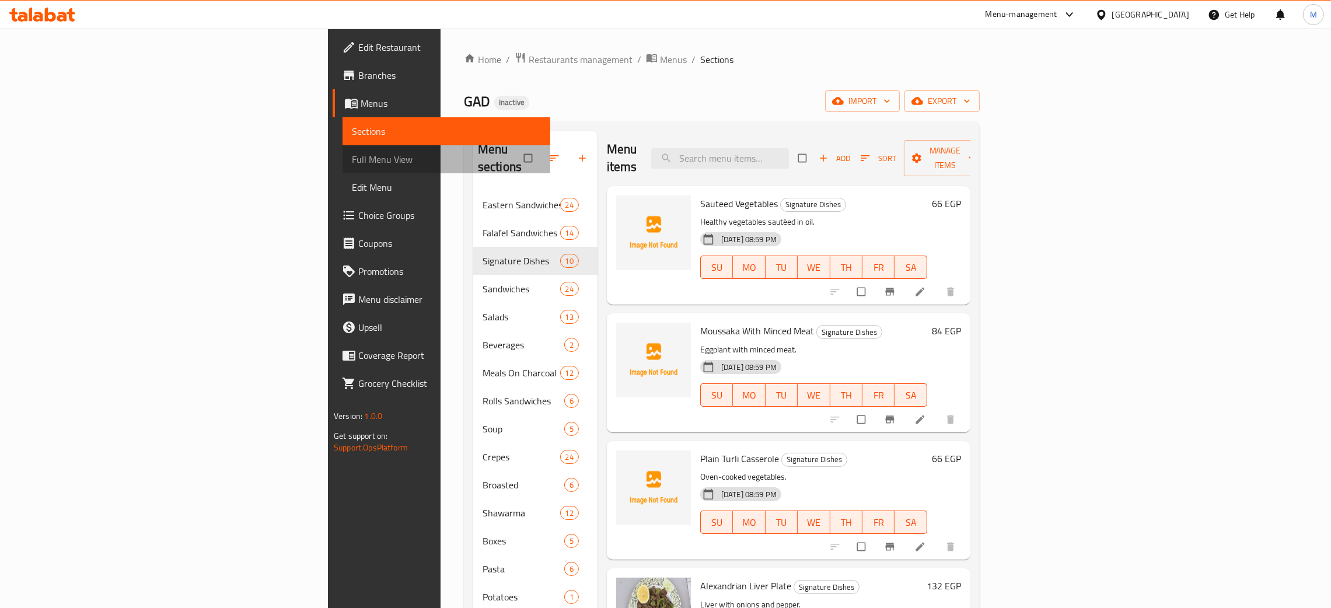
click at [352, 154] on span "Full Menu View" at bounding box center [446, 159] width 189 height 14
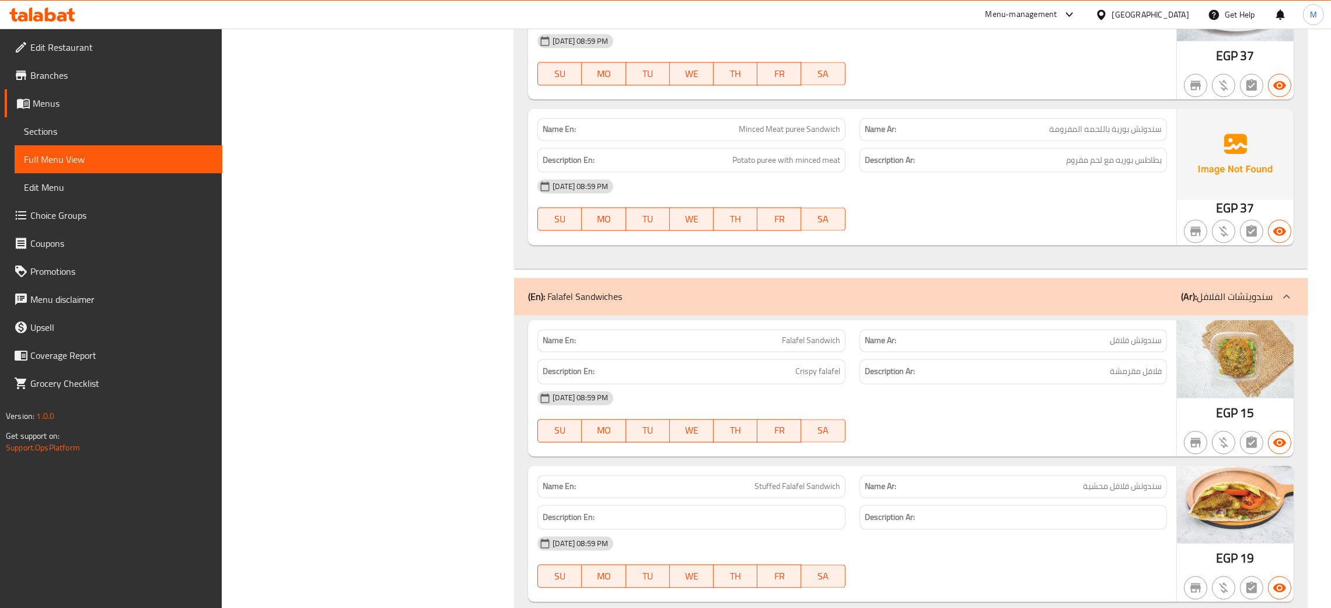
scroll to position [3237, 0]
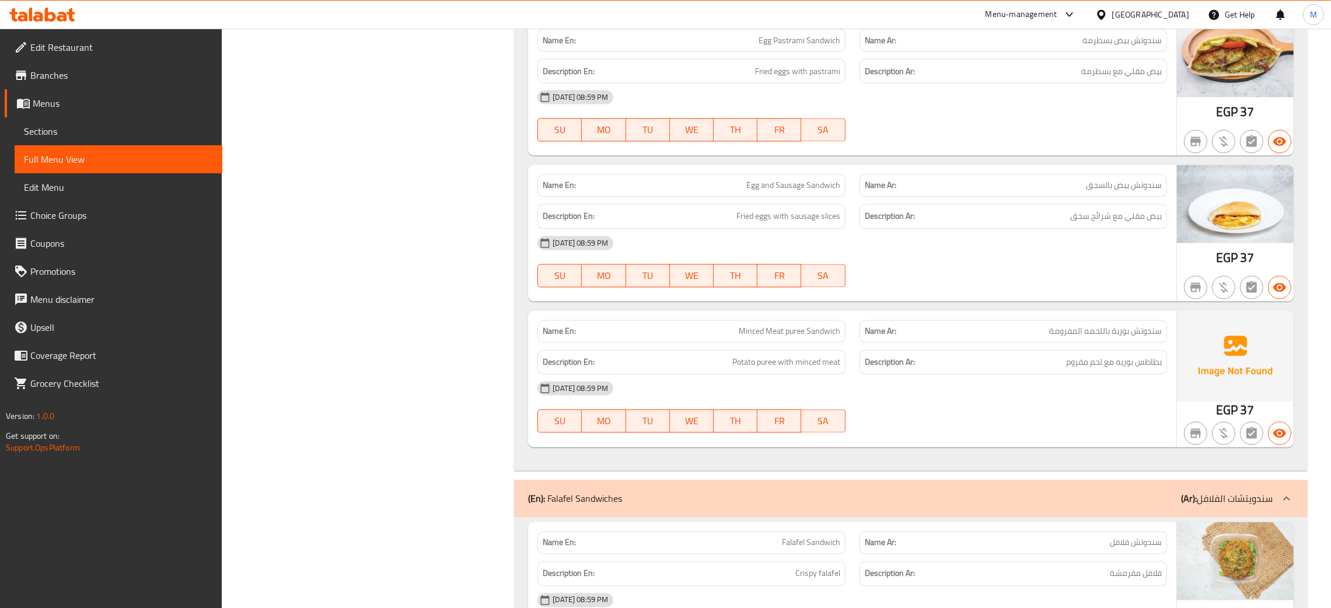
click at [50, 96] on span "Menus" at bounding box center [123, 103] width 180 height 14
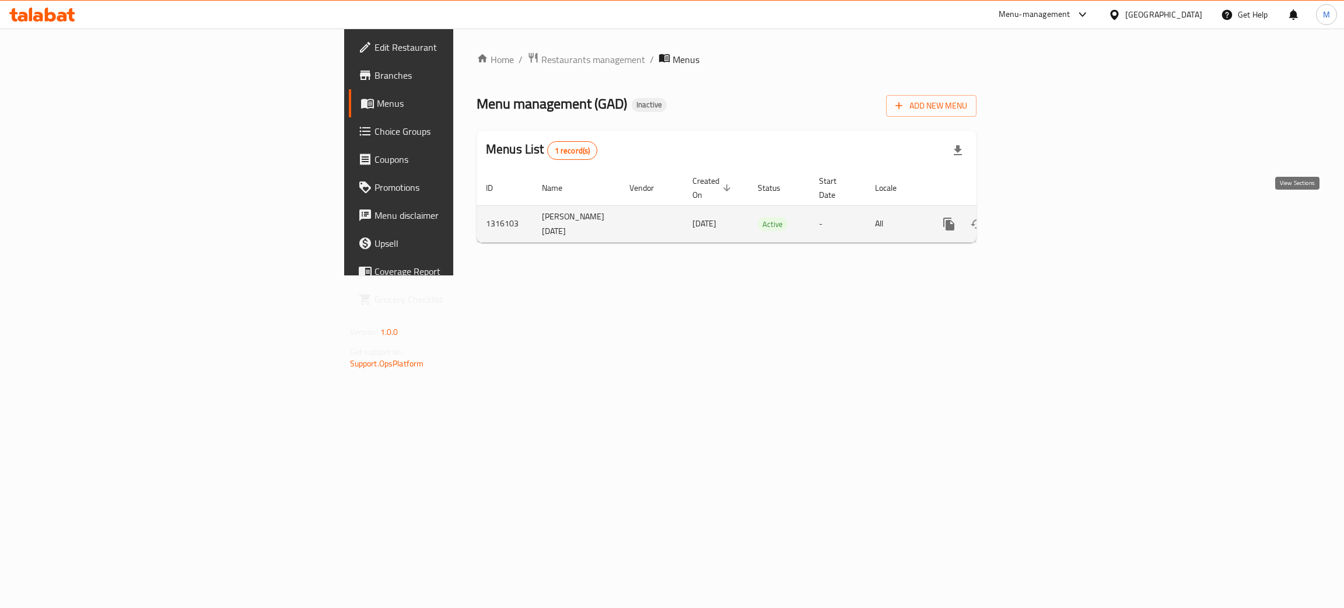
click at [1040, 217] on icon "enhanced table" at bounding box center [1033, 224] width 14 height 14
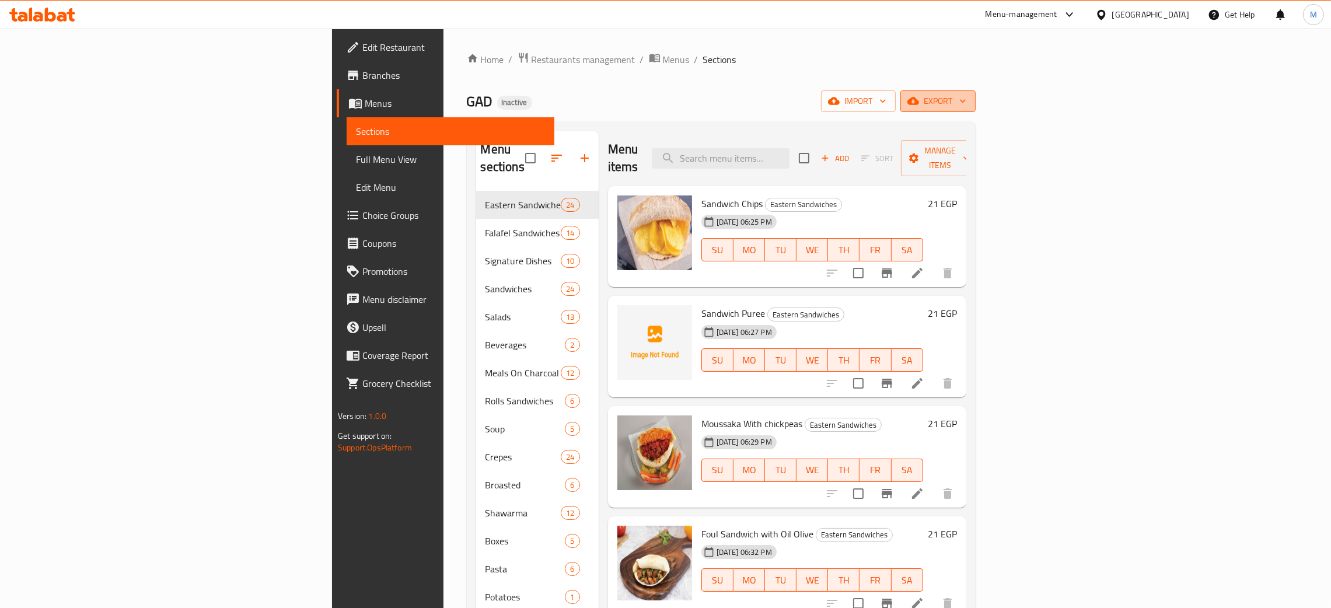
click at [966, 104] on span "export" at bounding box center [938, 101] width 57 height 15
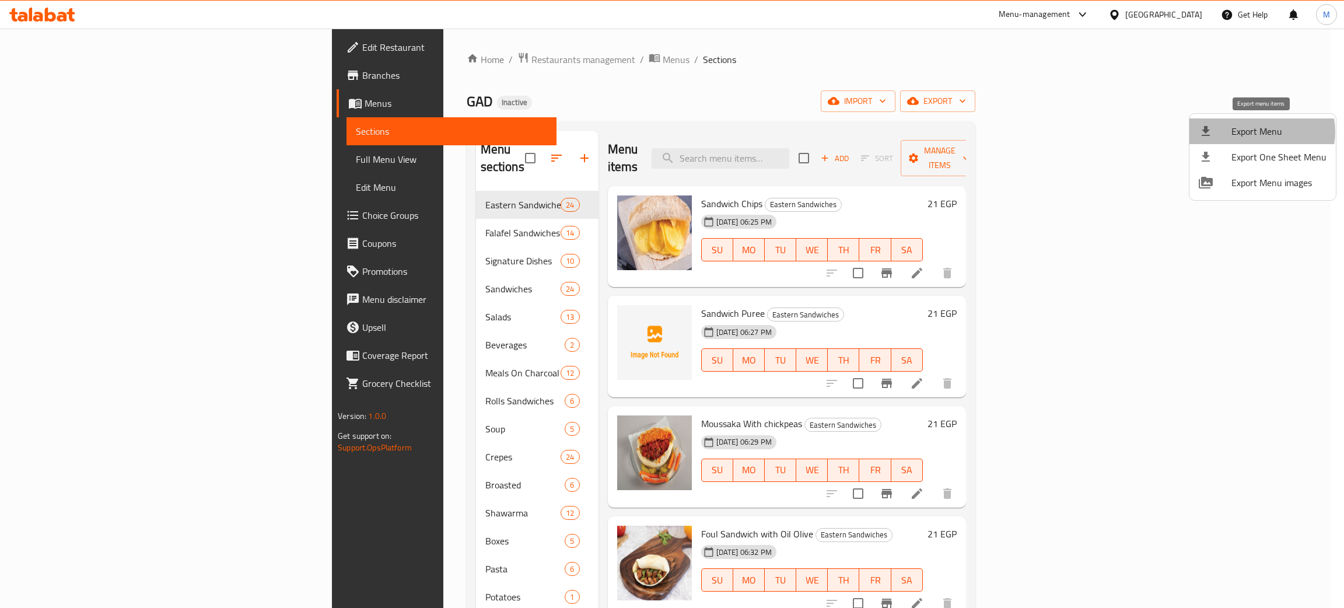
click at [1257, 132] on span "Export Menu" at bounding box center [1279, 131] width 95 height 14
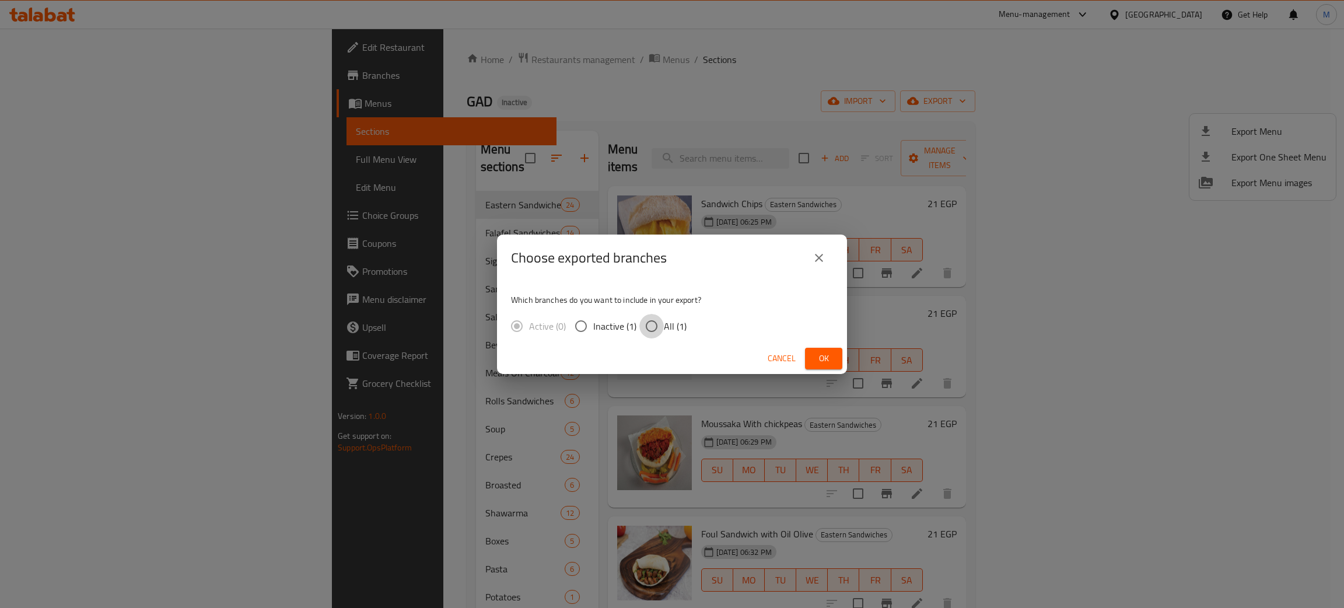
click at [646, 322] on input "All (1)" at bounding box center [651, 326] width 25 height 25
radio input "true"
click at [838, 359] on button "Ok" at bounding box center [823, 359] width 37 height 22
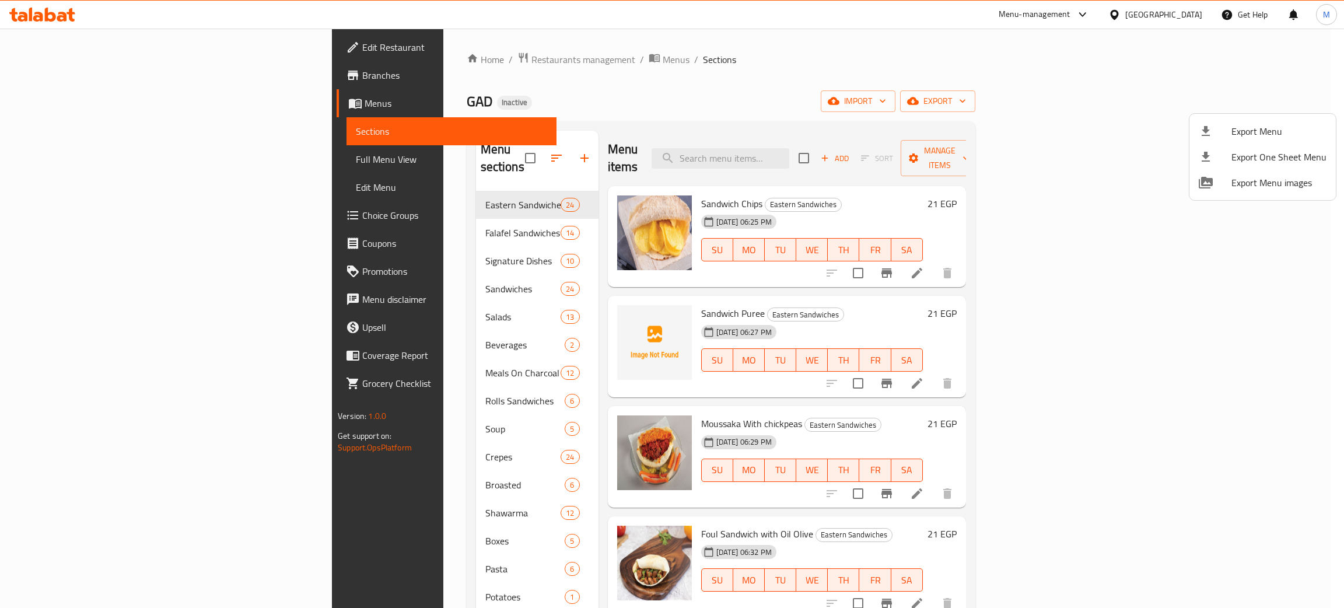
click at [820, 148] on div at bounding box center [672, 304] width 1344 height 608
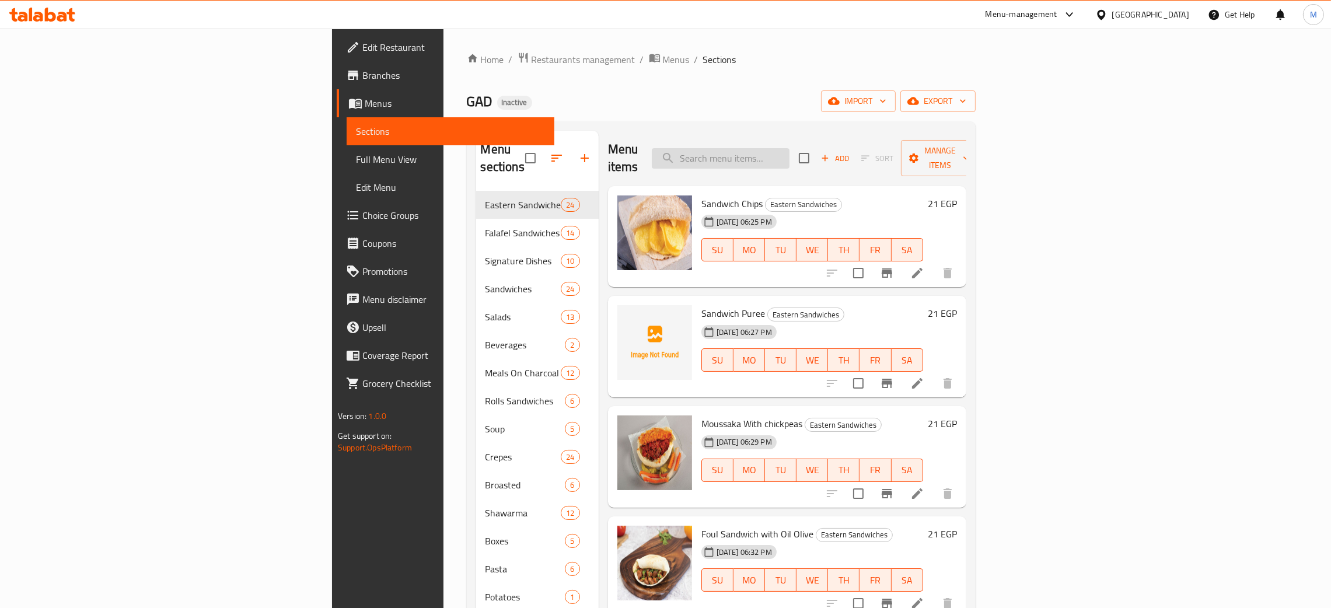
click at [789, 148] on input "search" at bounding box center [721, 158] width 138 height 20
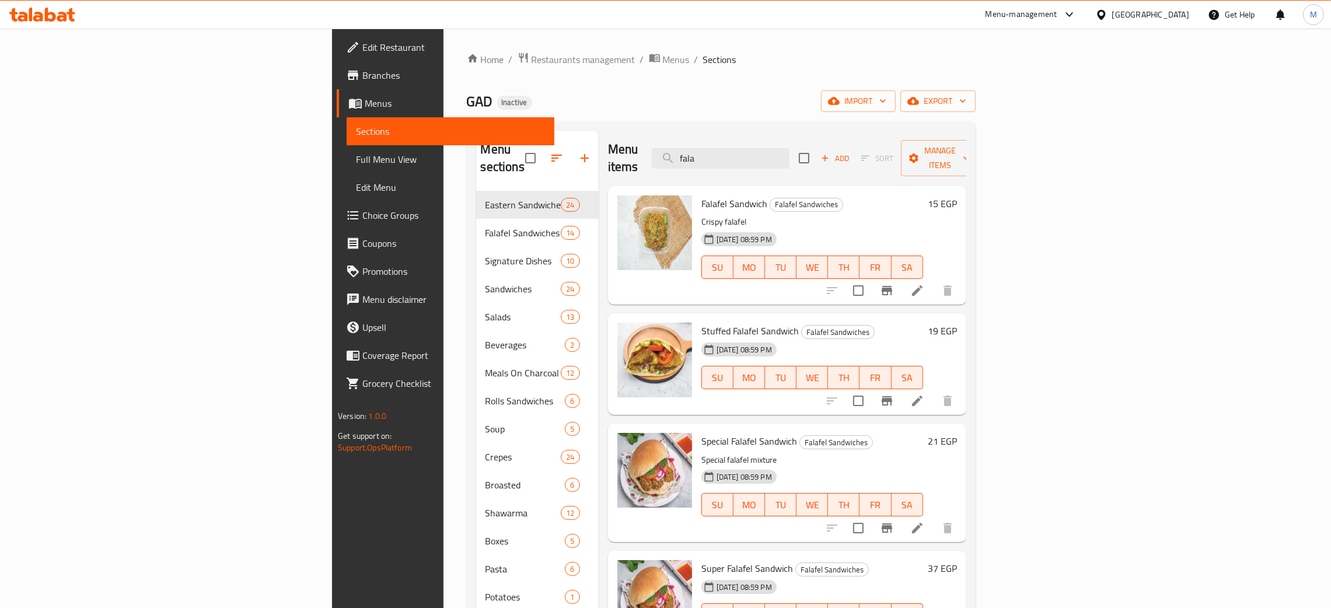
type input "fala"
drag, startPoint x: 816, startPoint y: 154, endPoint x: 770, endPoint y: 152, distance: 46.7
click at [770, 152] on input "fala" at bounding box center [721, 158] width 138 height 20
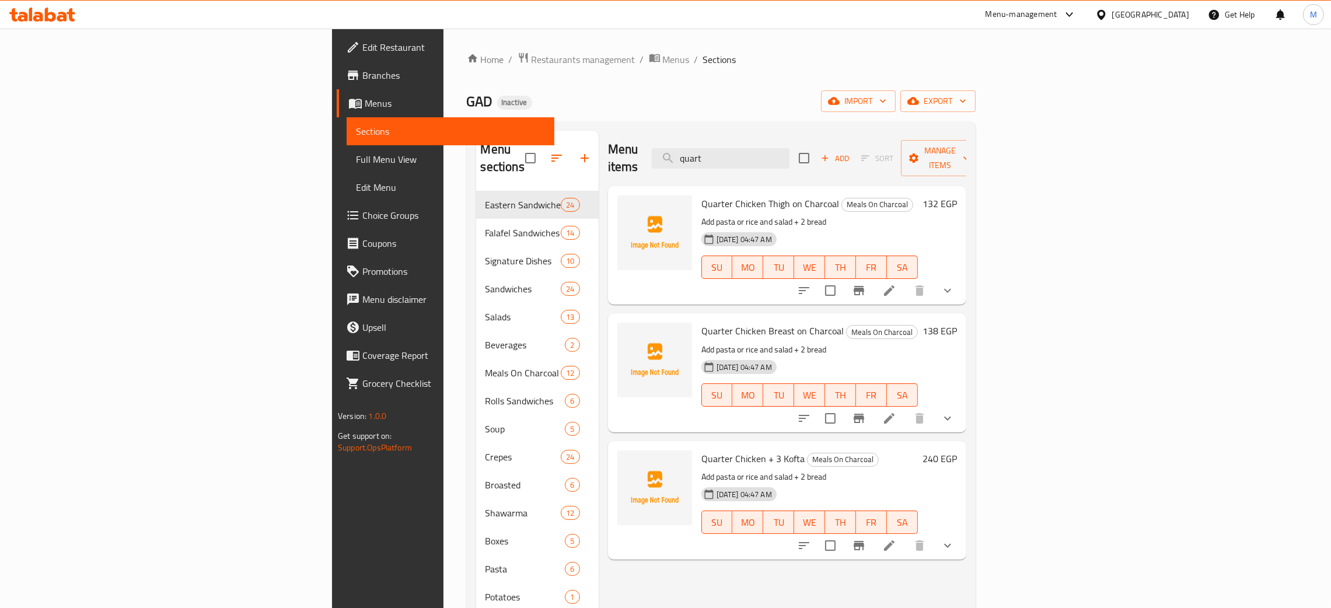
type input "quart"
click at [635, 67] on ol "Home / Restaurants management / Menus / Sections" at bounding box center [721, 59] width 509 height 15
click at [712, 117] on div "Home / Restaurants management / Menus / Sections GAD Inactive import export Men…" at bounding box center [721, 400] width 509 height 696
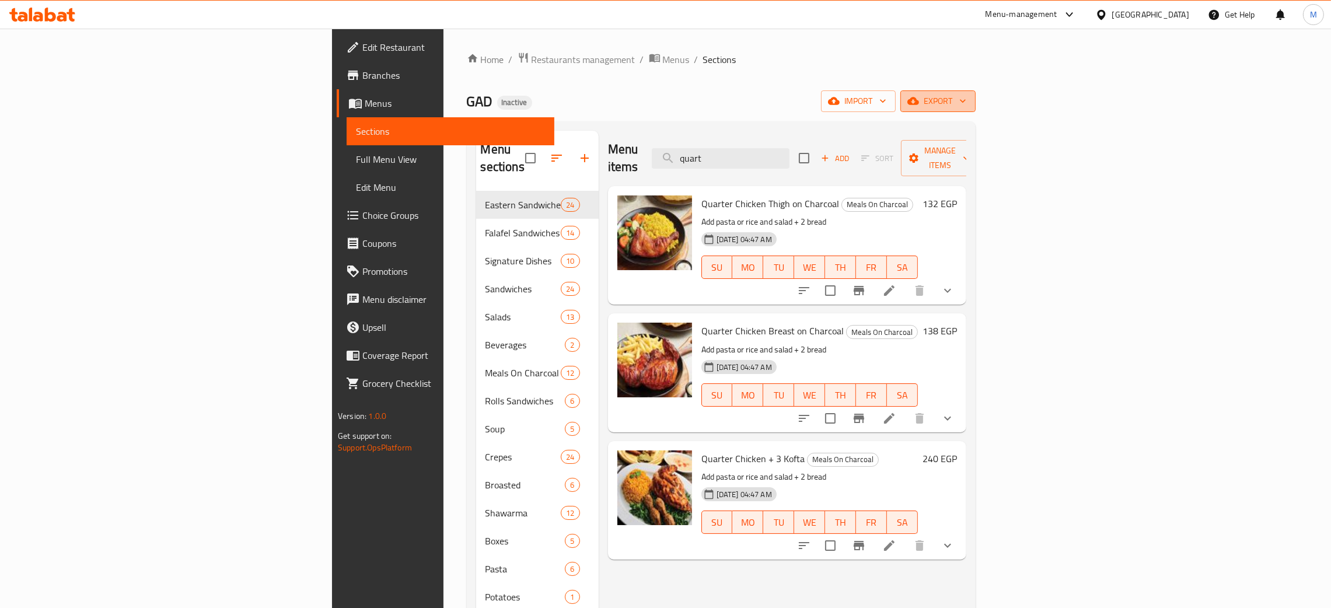
click at [966, 104] on span "export" at bounding box center [938, 101] width 57 height 15
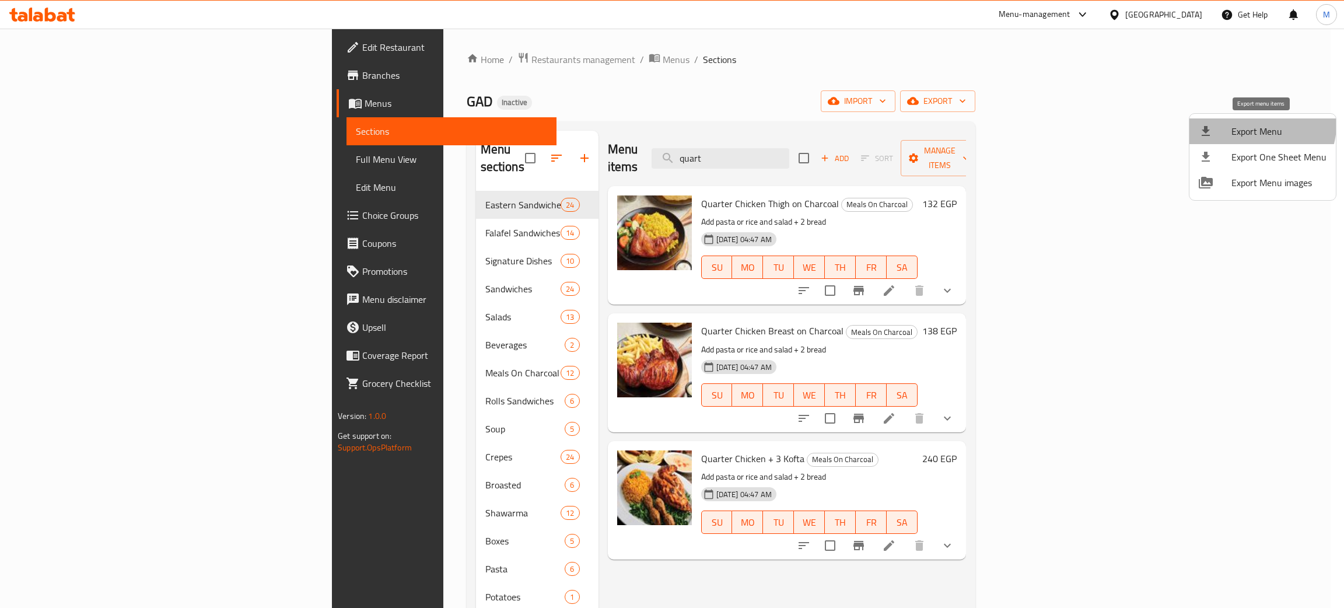
click at [1260, 125] on span "Export Menu" at bounding box center [1279, 131] width 95 height 14
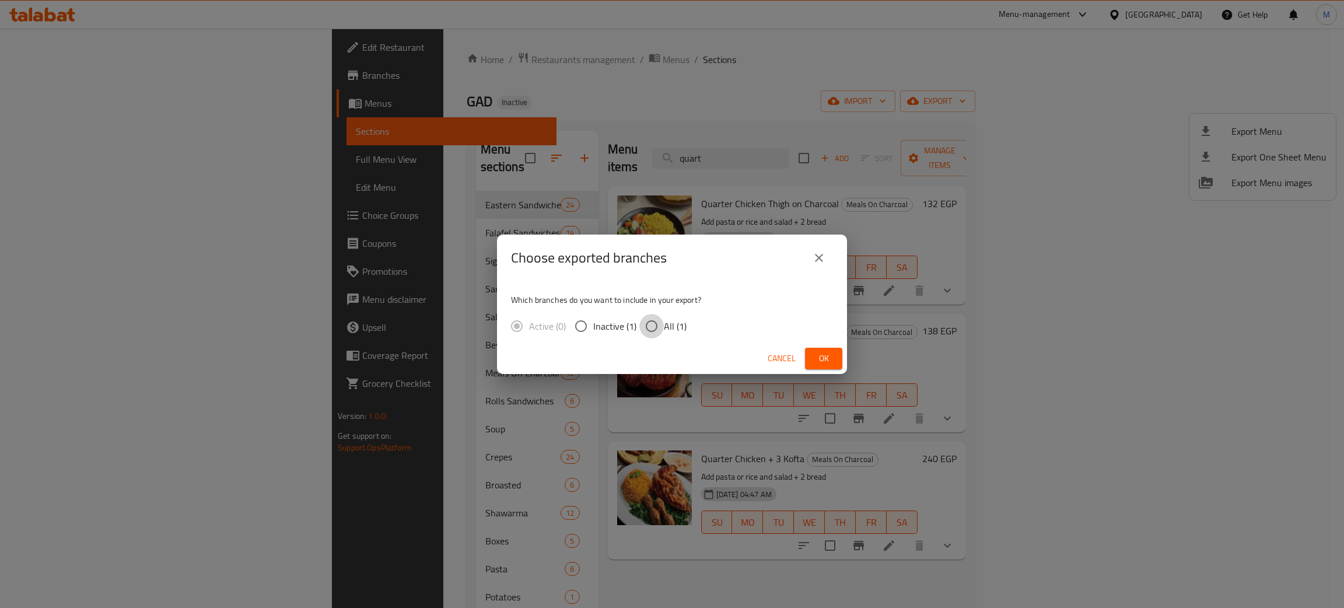
click at [650, 324] on input "All (1)" at bounding box center [651, 326] width 25 height 25
radio input "true"
click at [824, 355] on span "Ok" at bounding box center [823, 358] width 19 height 15
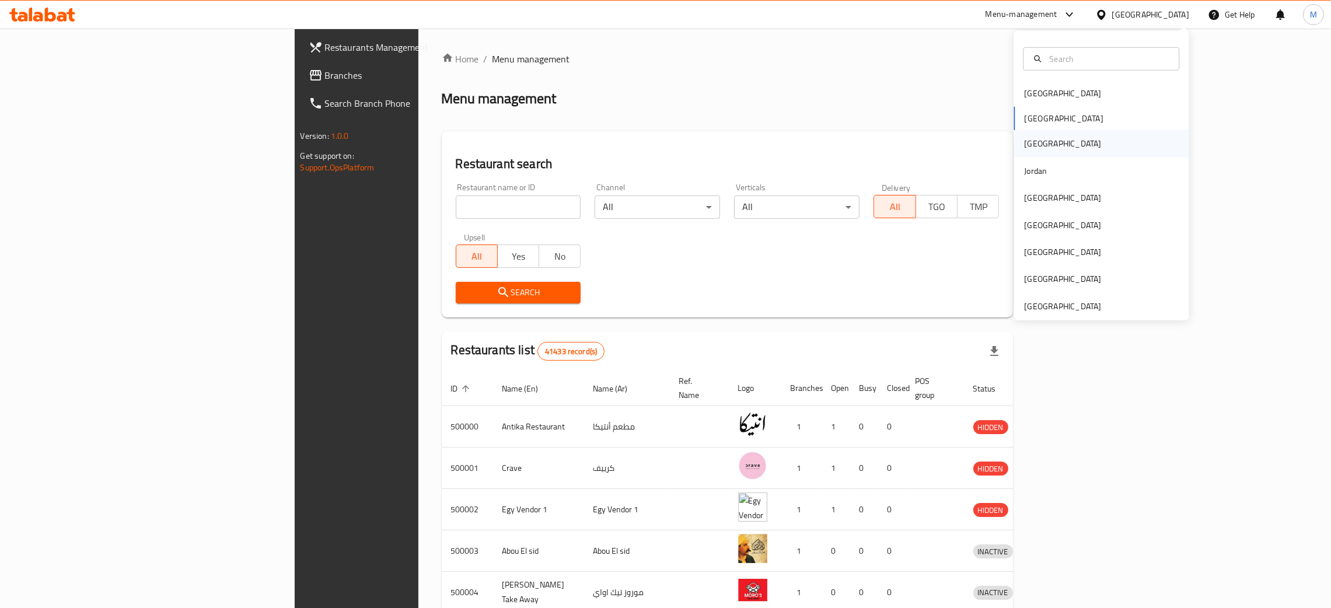
click at [1024, 138] on div "[GEOGRAPHIC_DATA]" at bounding box center [1062, 143] width 77 height 13
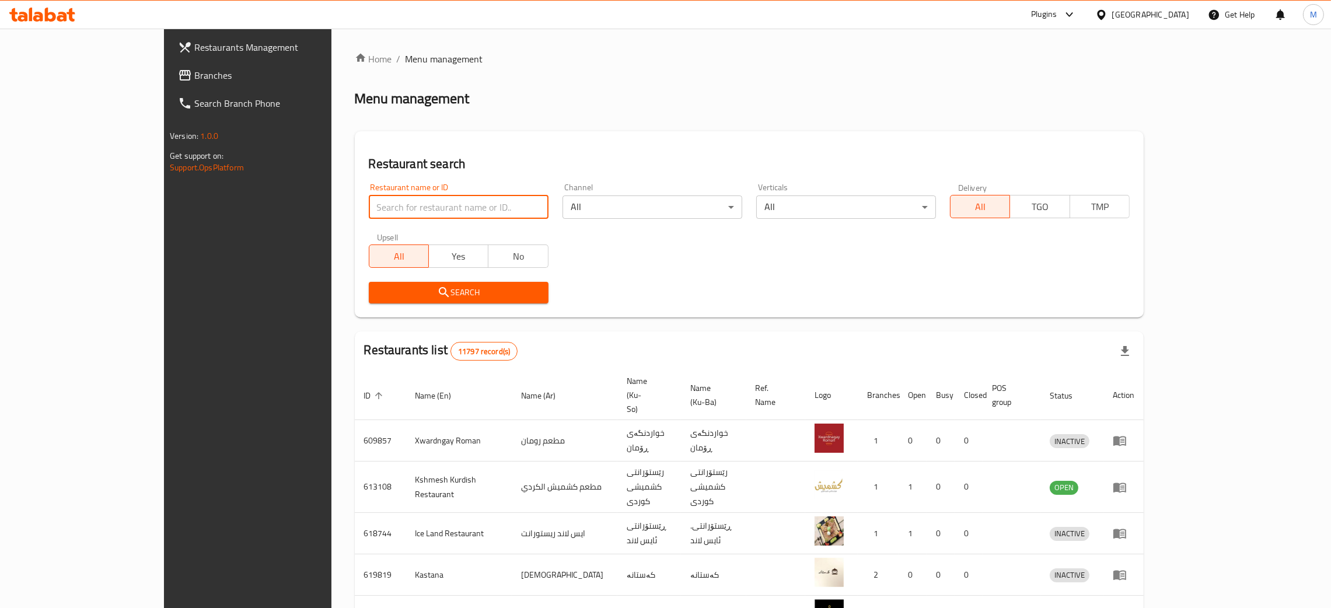
click at [369, 200] on input "search" at bounding box center [459, 206] width 180 height 23
paste input "671518"
type input "671518"
click button "Search" at bounding box center [459, 293] width 180 height 22
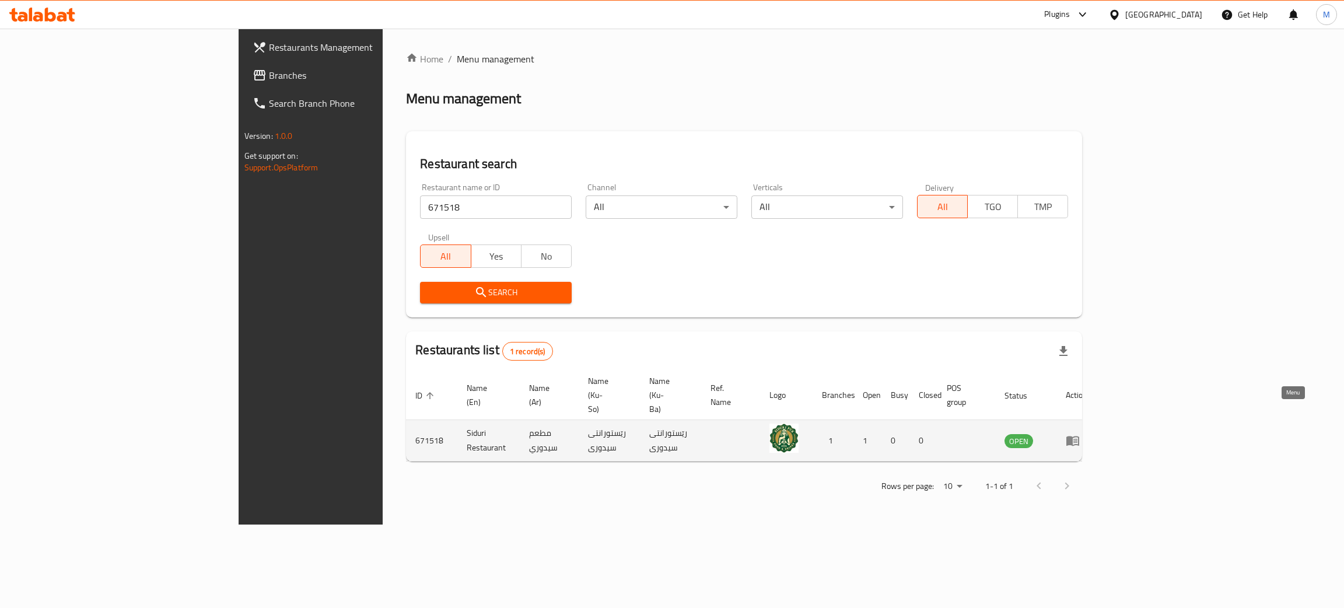
click at [1079, 436] on icon "enhanced table" at bounding box center [1073, 441] width 13 height 10
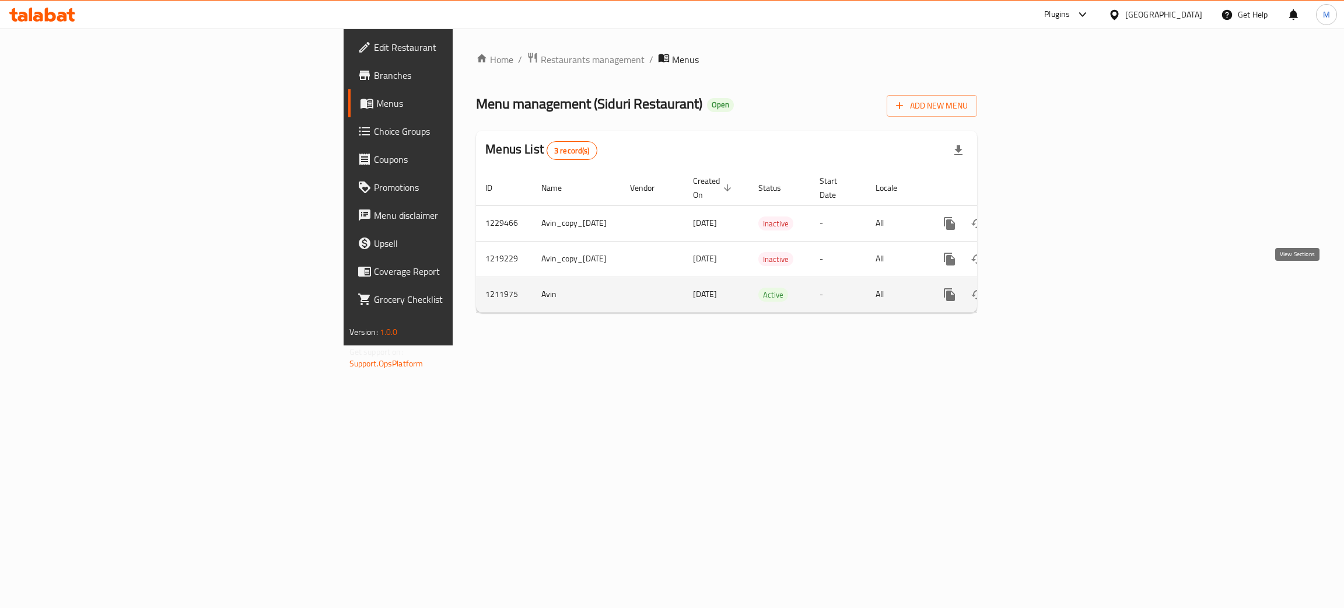
click at [1039, 289] on icon "enhanced table" at bounding box center [1034, 294] width 11 height 11
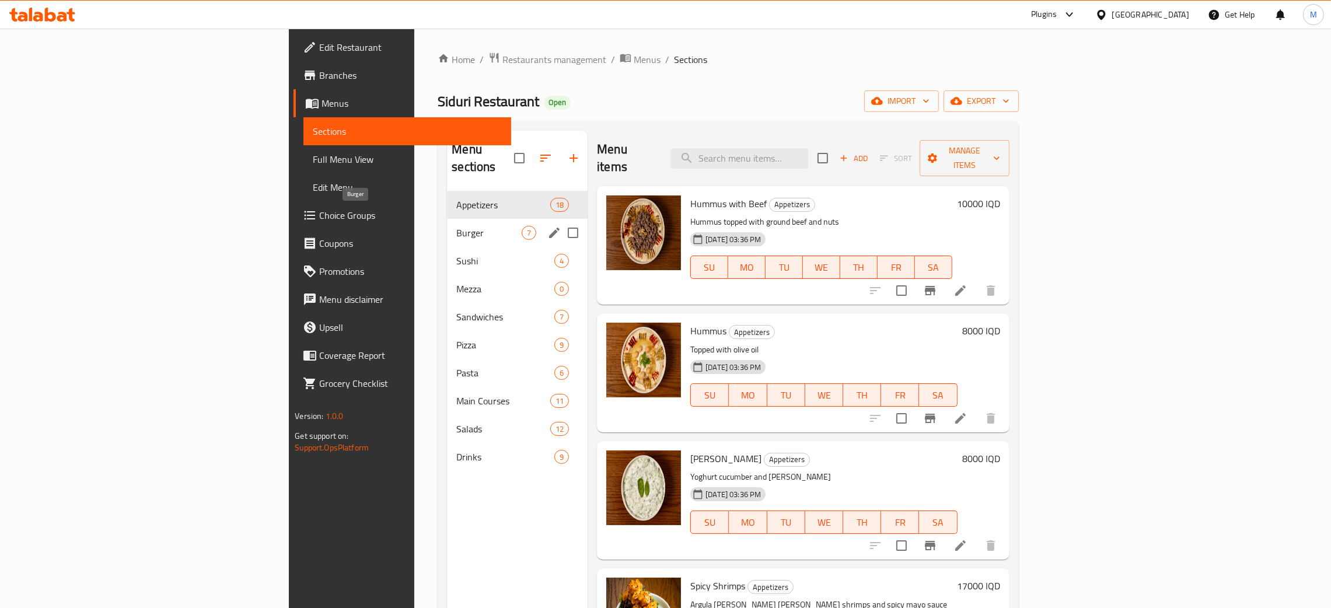
click at [456, 226] on span "Burger" at bounding box center [488, 233] width 65 height 14
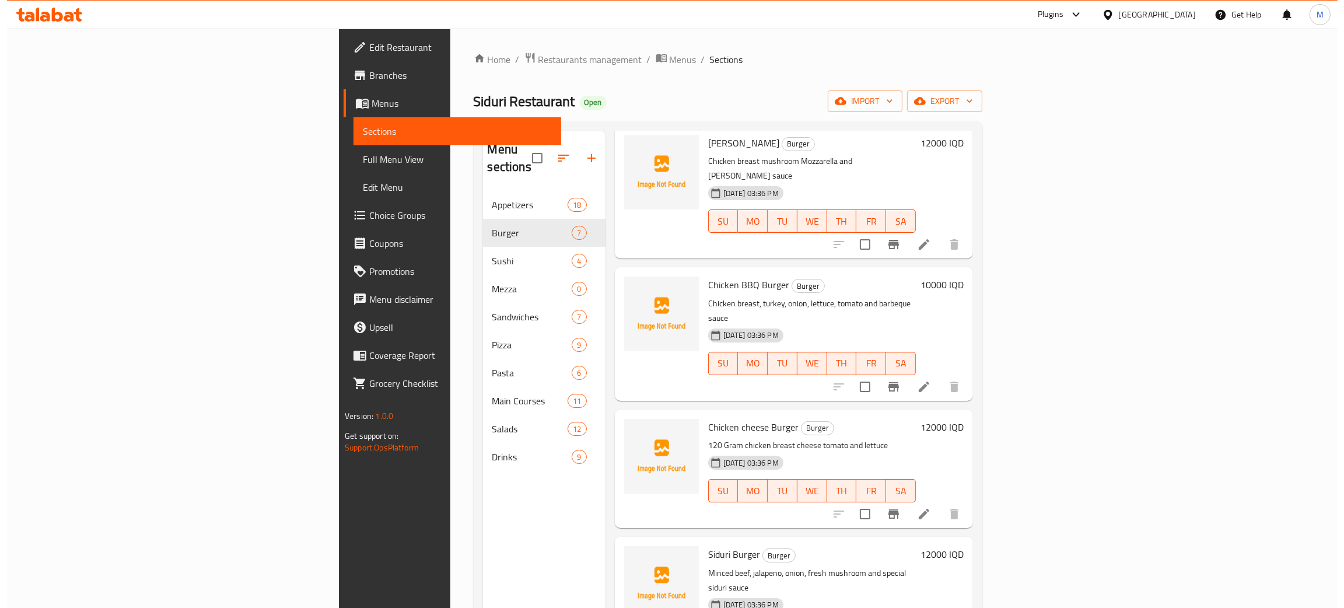
scroll to position [88, 0]
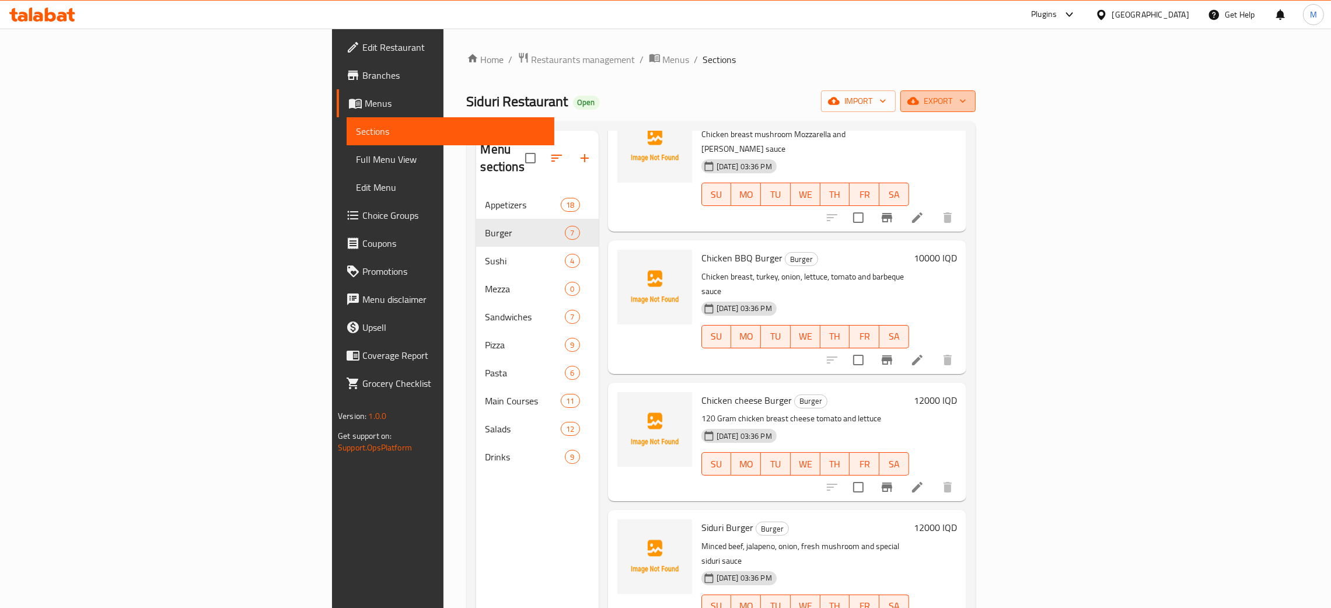
click at [966, 103] on span "export" at bounding box center [938, 101] width 57 height 15
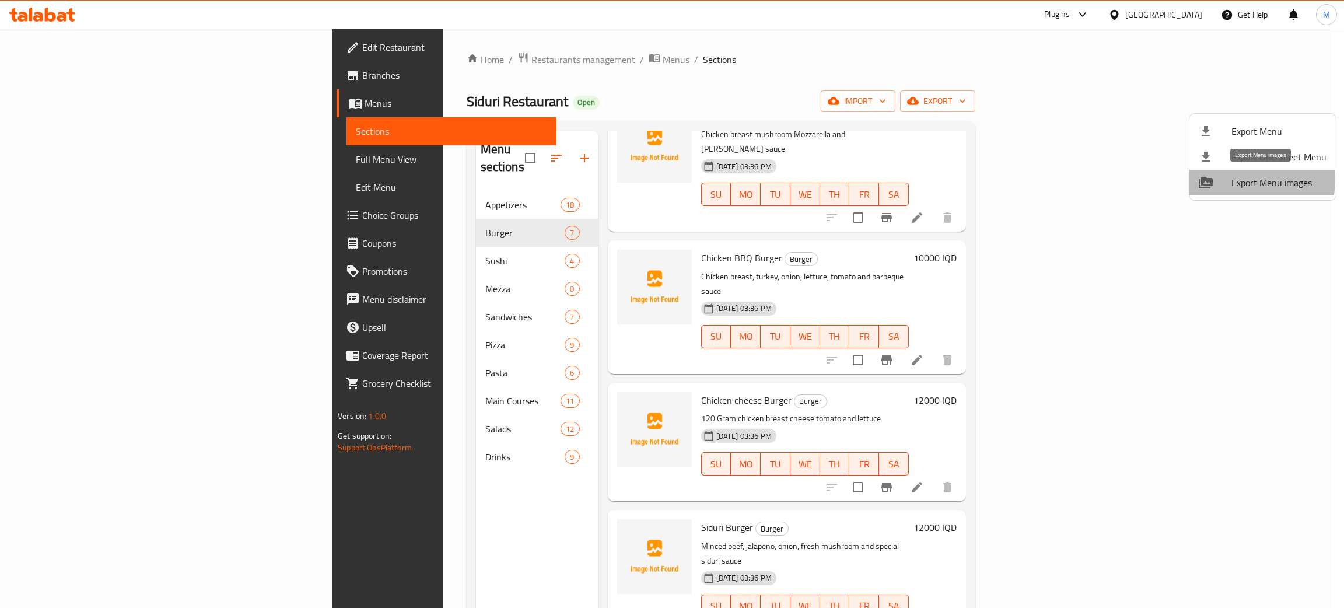
click at [1249, 181] on span "Export Menu images" at bounding box center [1279, 183] width 95 height 14
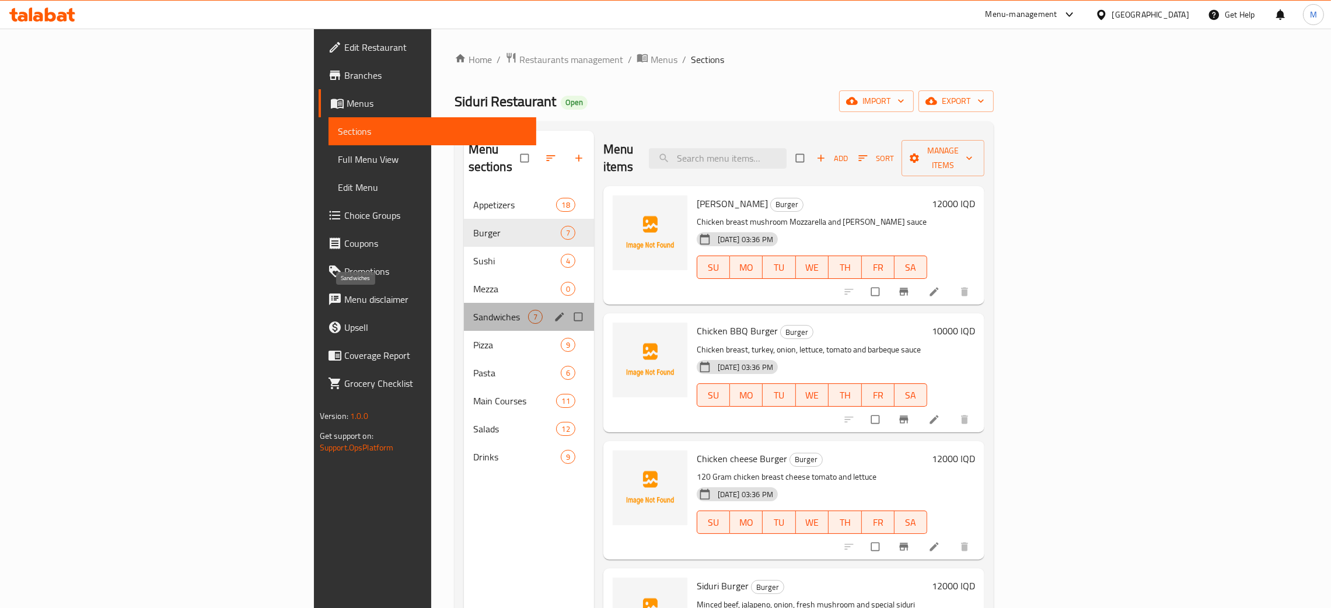
click at [473, 310] on span "Sandwiches" at bounding box center [500, 317] width 55 height 14
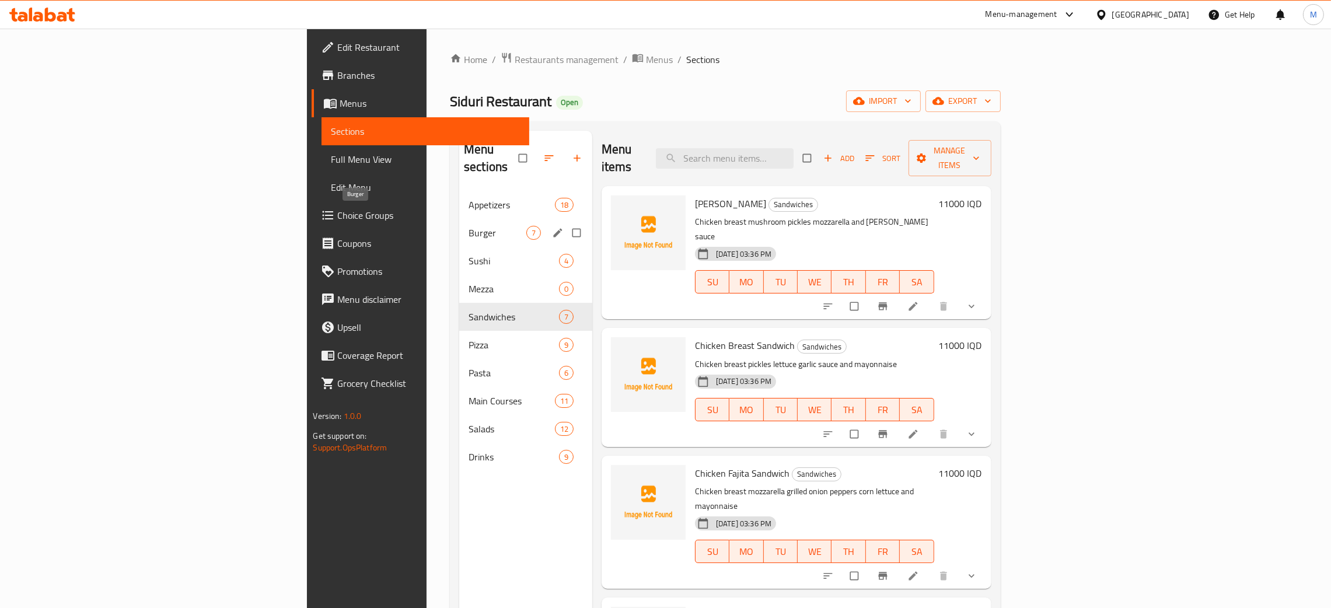
click at [468, 226] on span "Burger" at bounding box center [497, 233] width 58 height 14
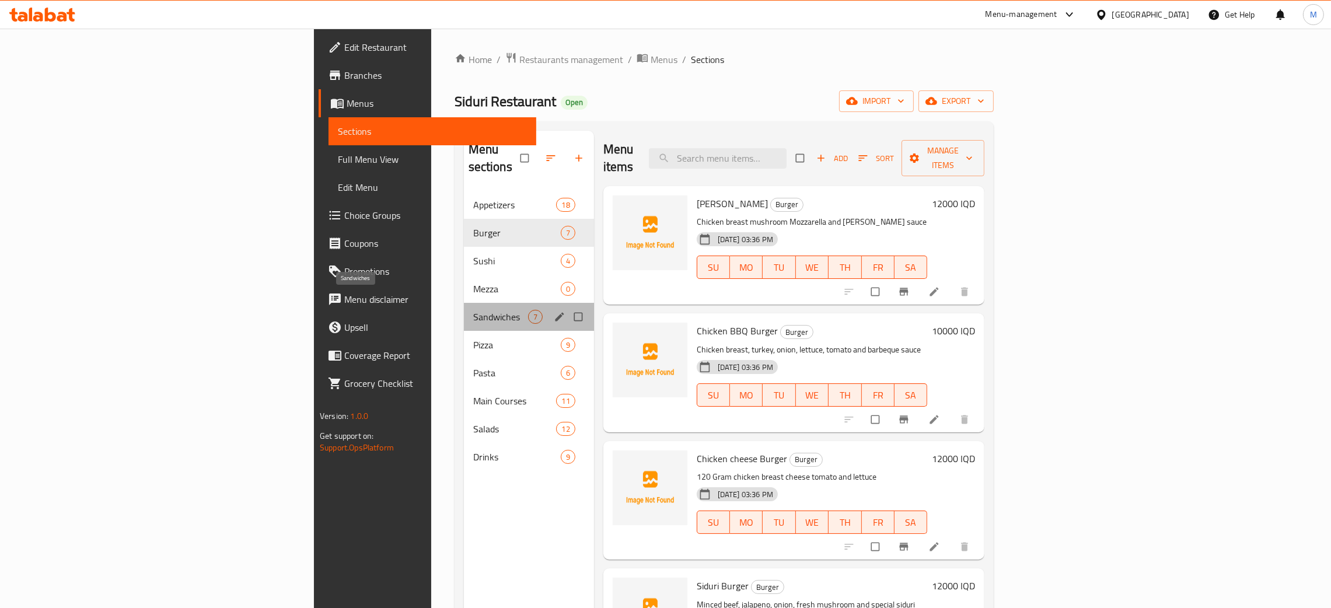
click at [473, 310] on span "Sandwiches" at bounding box center [500, 317] width 55 height 14
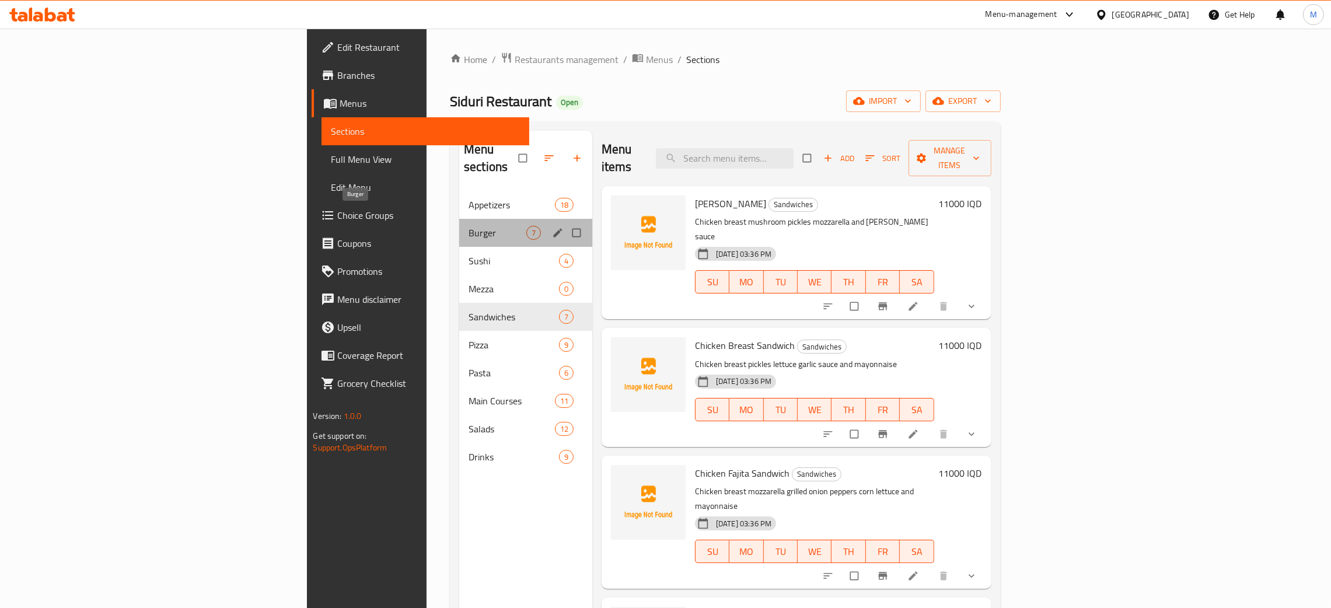
click at [468, 226] on span "Burger" at bounding box center [497, 233] width 58 height 14
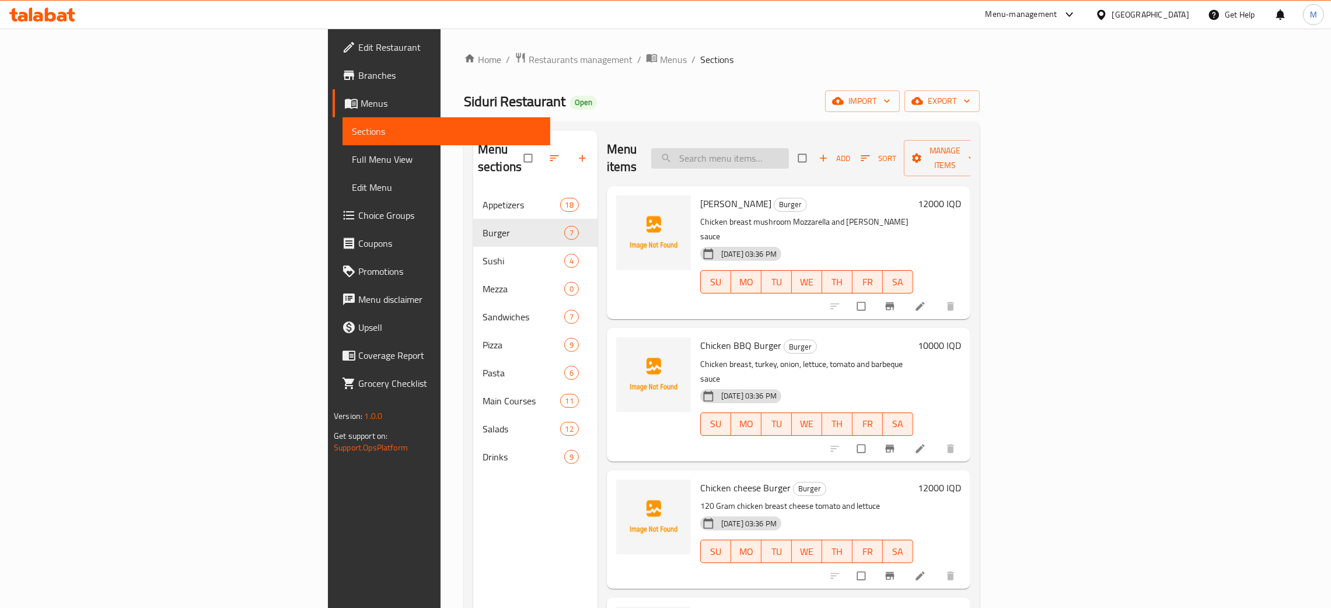
click at [789, 148] on input "search" at bounding box center [720, 158] width 138 height 20
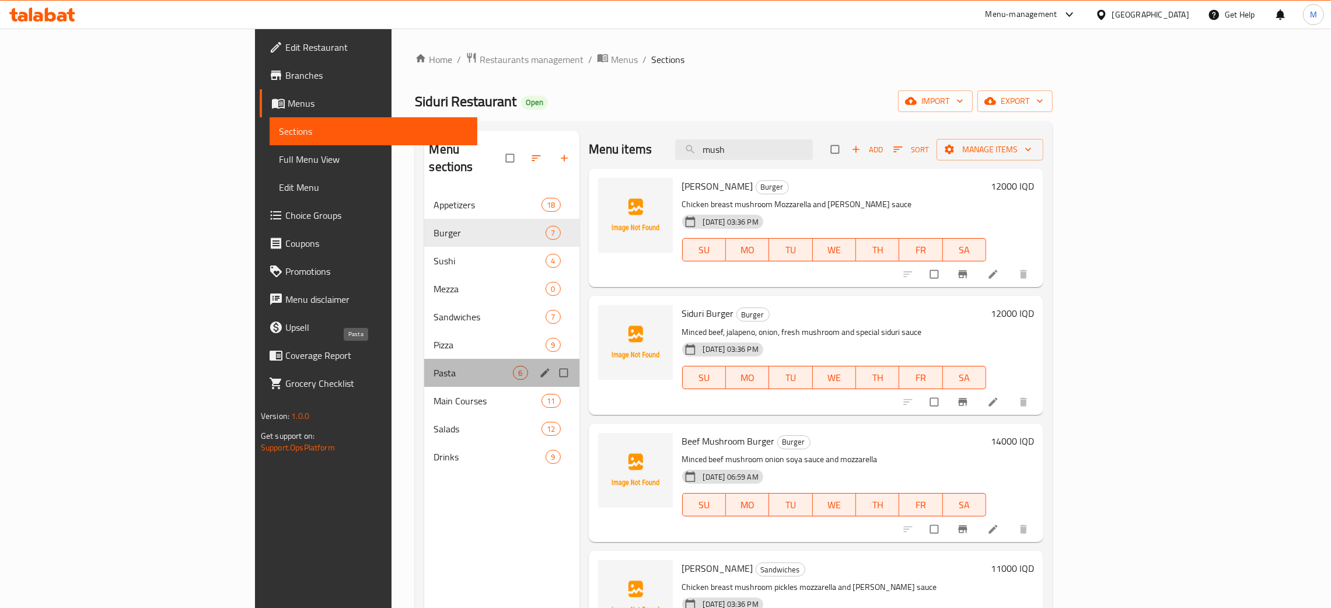
click at [433, 366] on span "Pasta" at bounding box center [472, 373] width 79 height 14
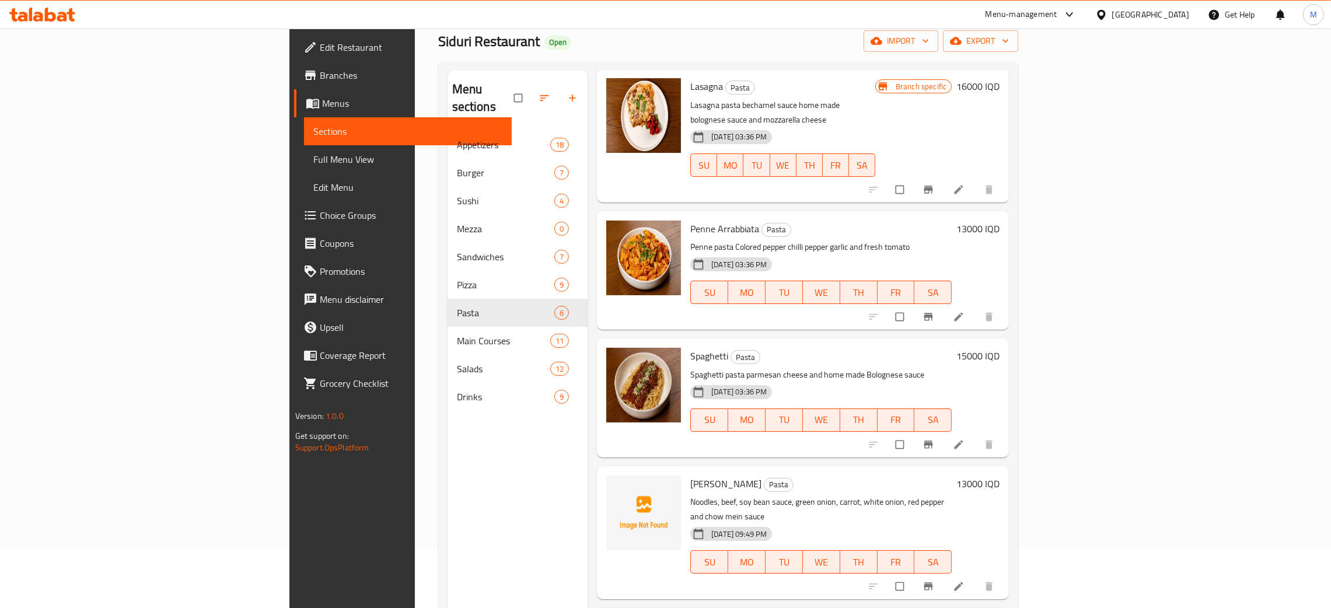
scroll to position [165, 0]
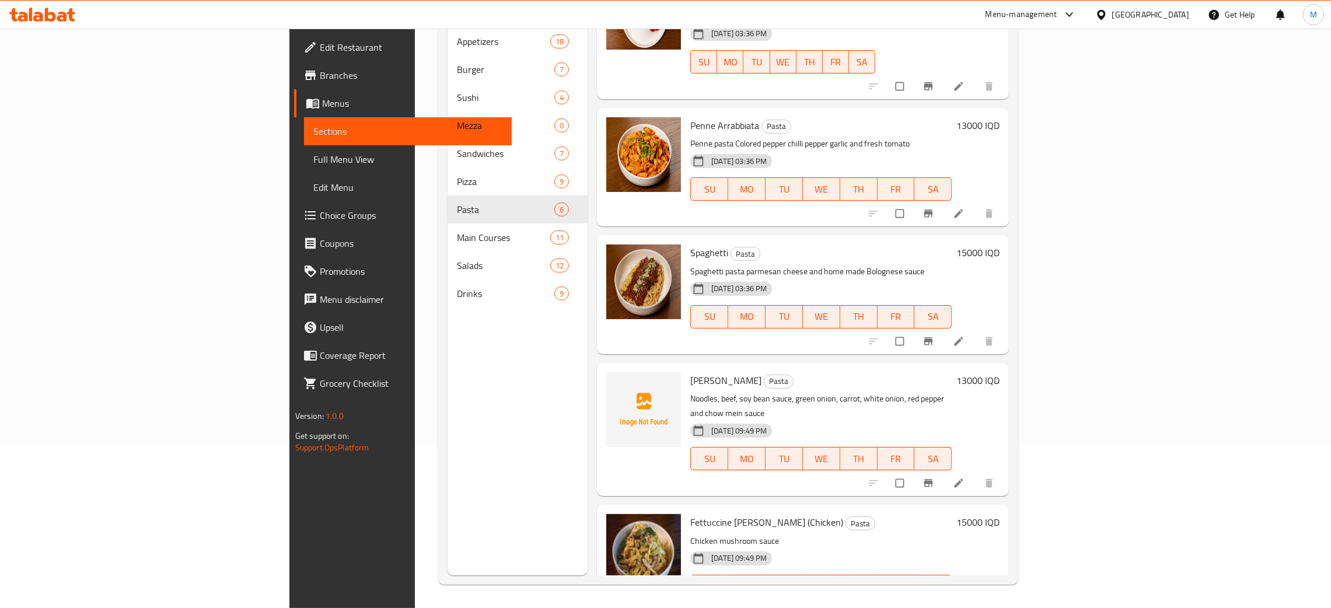
click at [447, 436] on div "Menu sections Appetizers 18 Burger 7 Sushi 4 Mezza 0 Sandwiches 7 Pizza 9 Pasta…" at bounding box center [517, 271] width 141 height 608
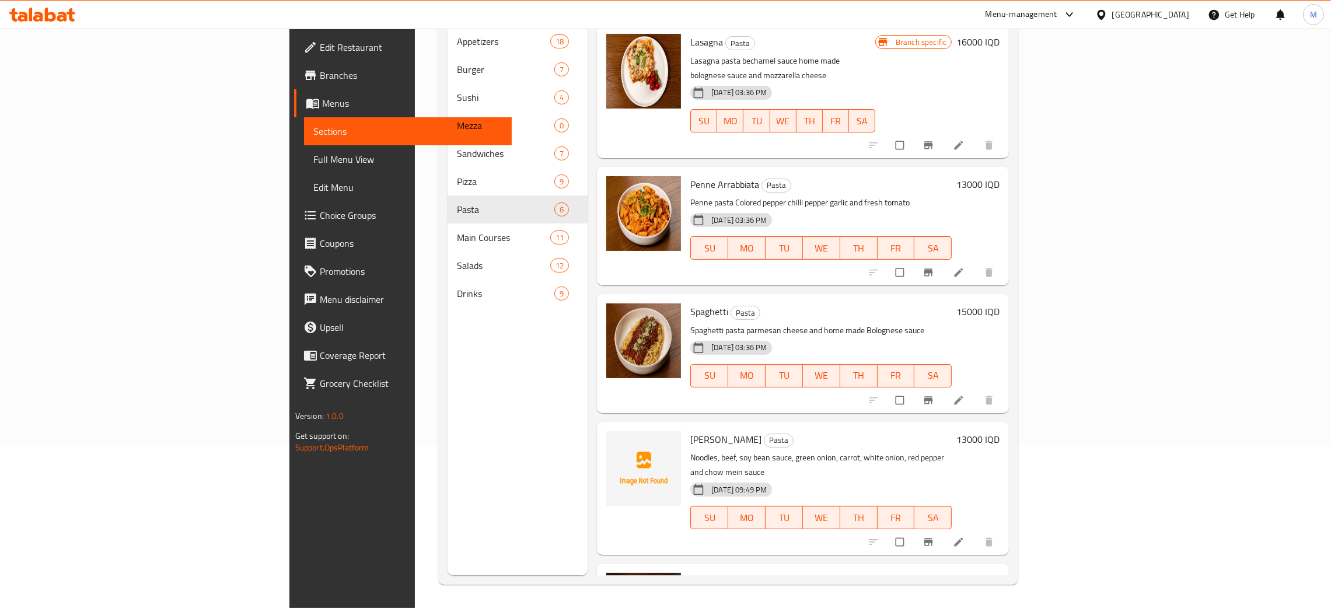
scroll to position [9, 0]
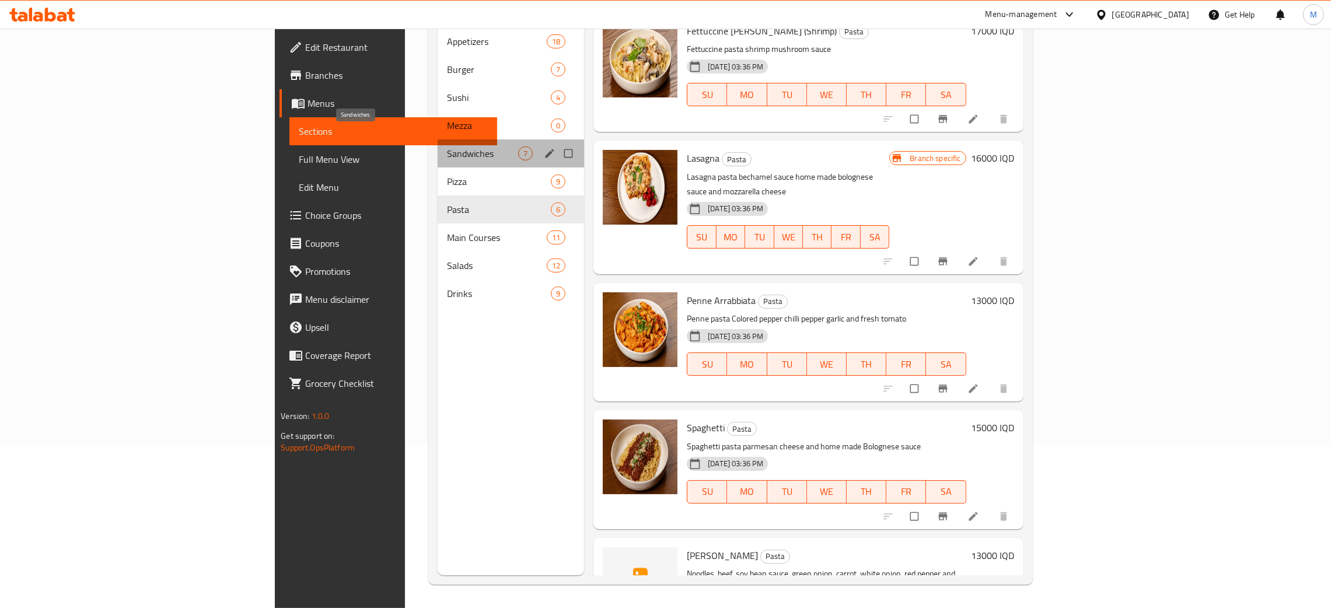
click at [447, 146] on span "Sandwiches" at bounding box center [482, 153] width 71 height 14
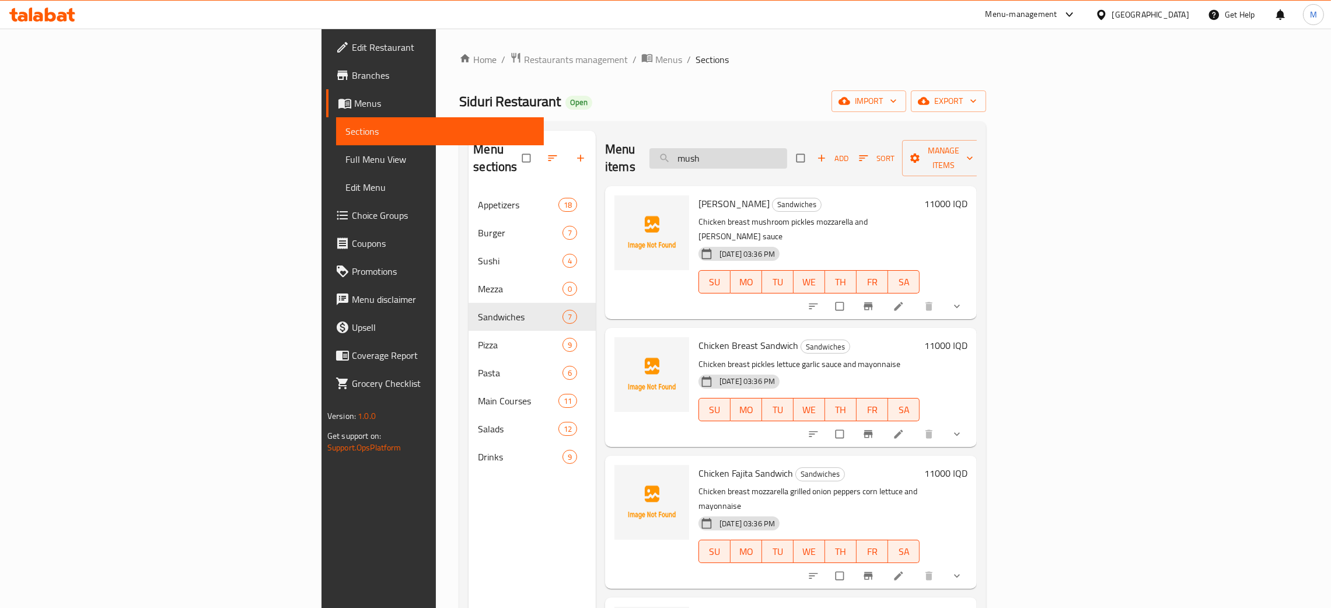
drag, startPoint x: 832, startPoint y: 157, endPoint x: 766, endPoint y: 153, distance: 66.0
click at [766, 153] on input "mush" at bounding box center [718, 158] width 138 height 20
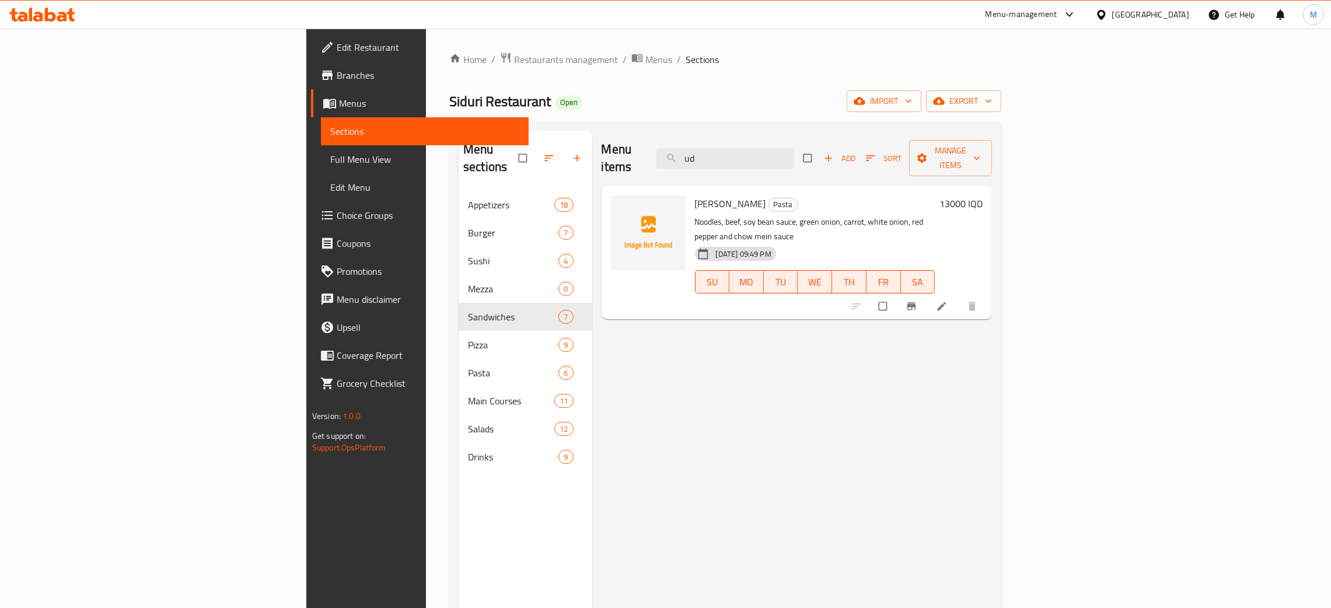
type input "ud"
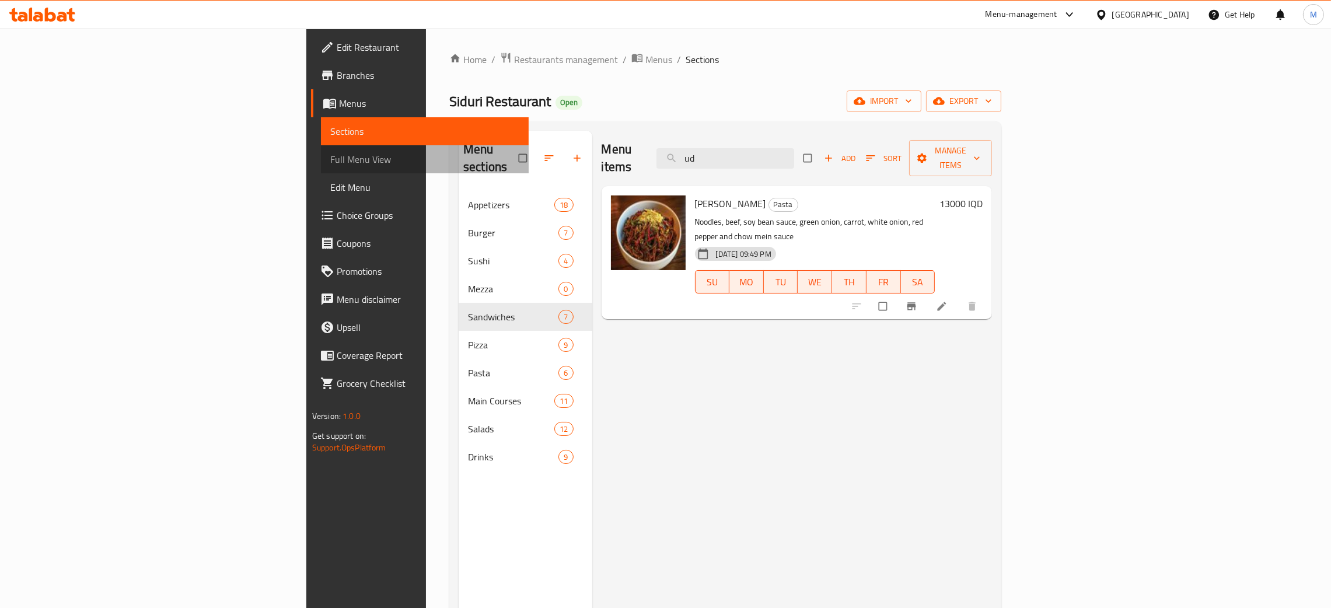
click at [330, 156] on span "Full Menu View" at bounding box center [424, 159] width 189 height 14
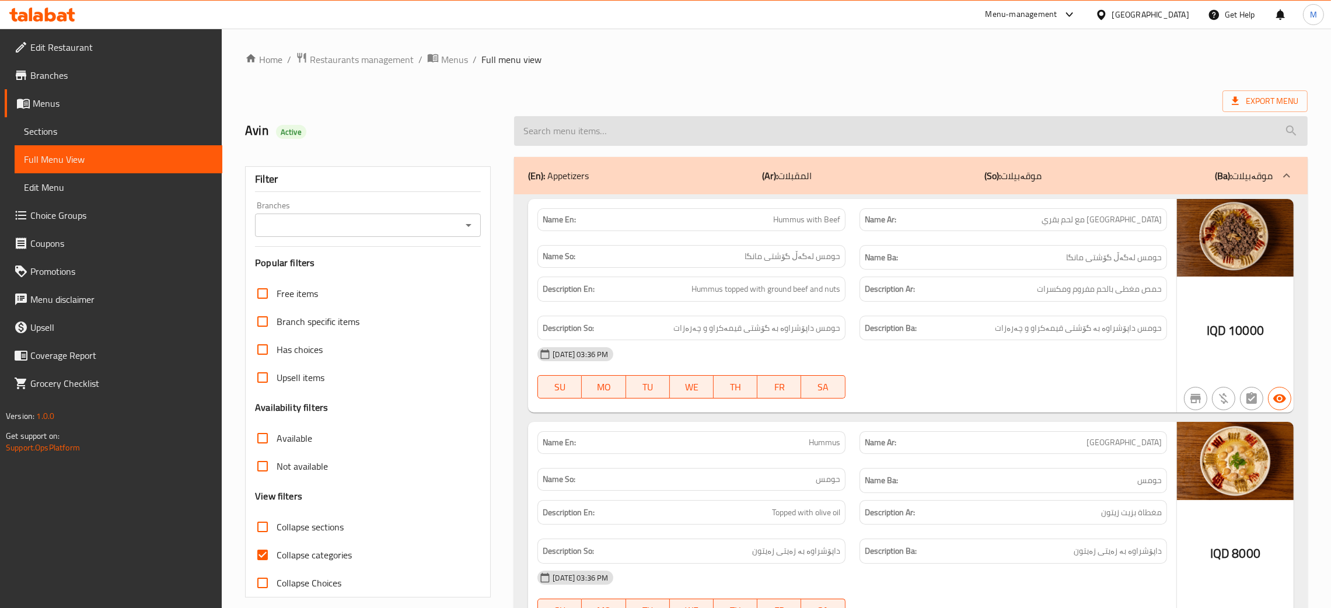
click at [604, 135] on input "search" at bounding box center [910, 131] width 793 height 30
click at [604, 135] on input "s" at bounding box center [910, 131] width 793 height 30
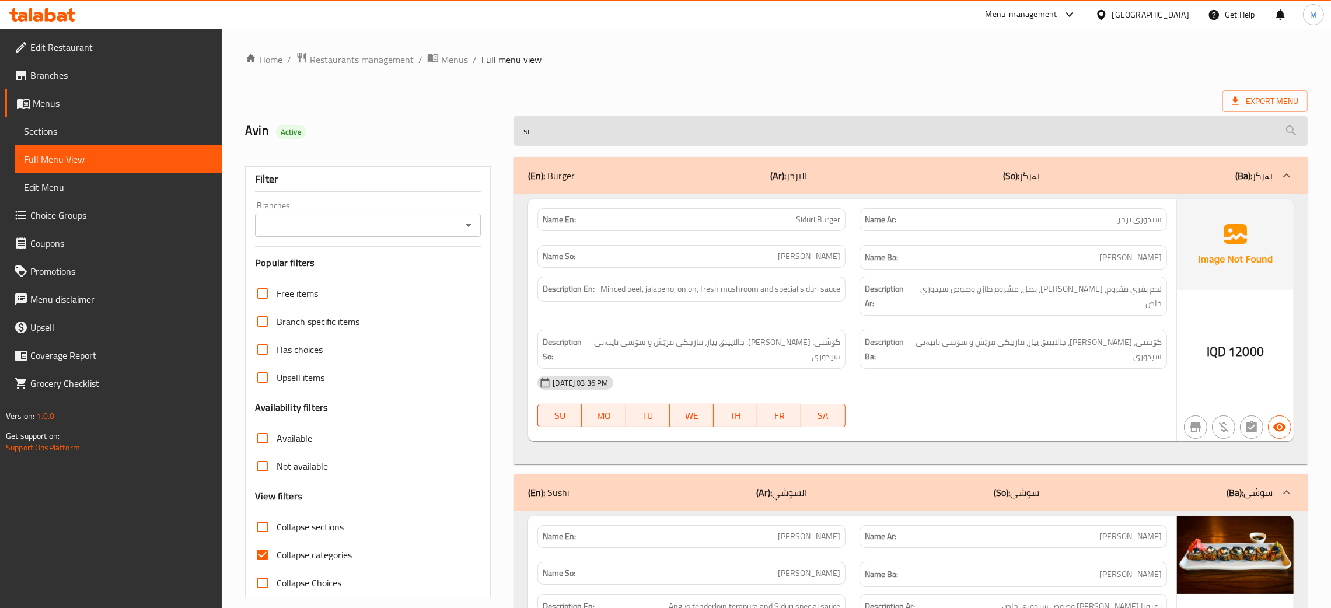
type input "s"
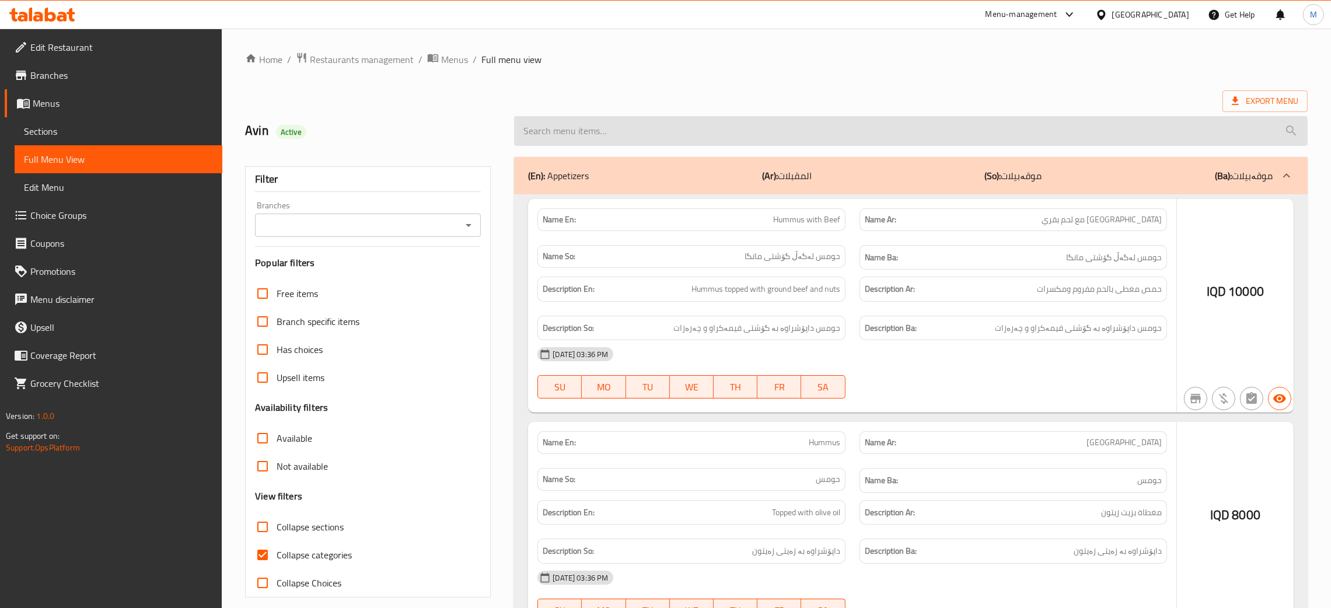
click at [548, 138] on input "search" at bounding box center [910, 131] width 793 height 30
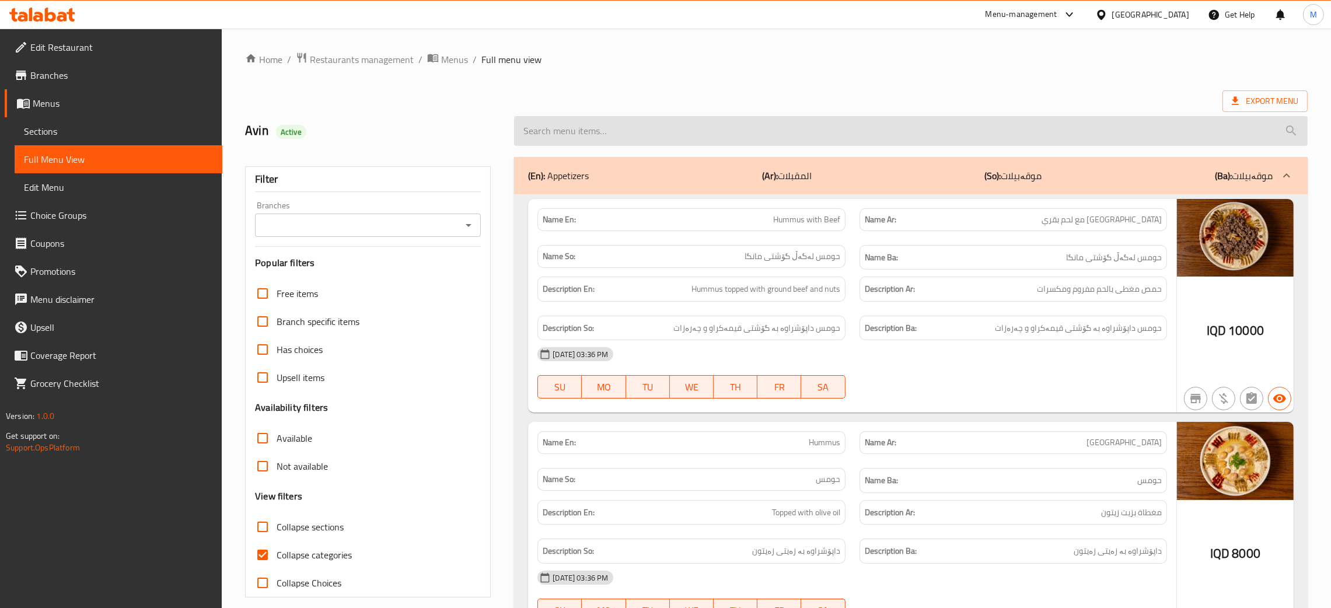
click at [548, 132] on input "search" at bounding box center [910, 131] width 793 height 30
